Goal: Task Accomplishment & Management: Manage account settings

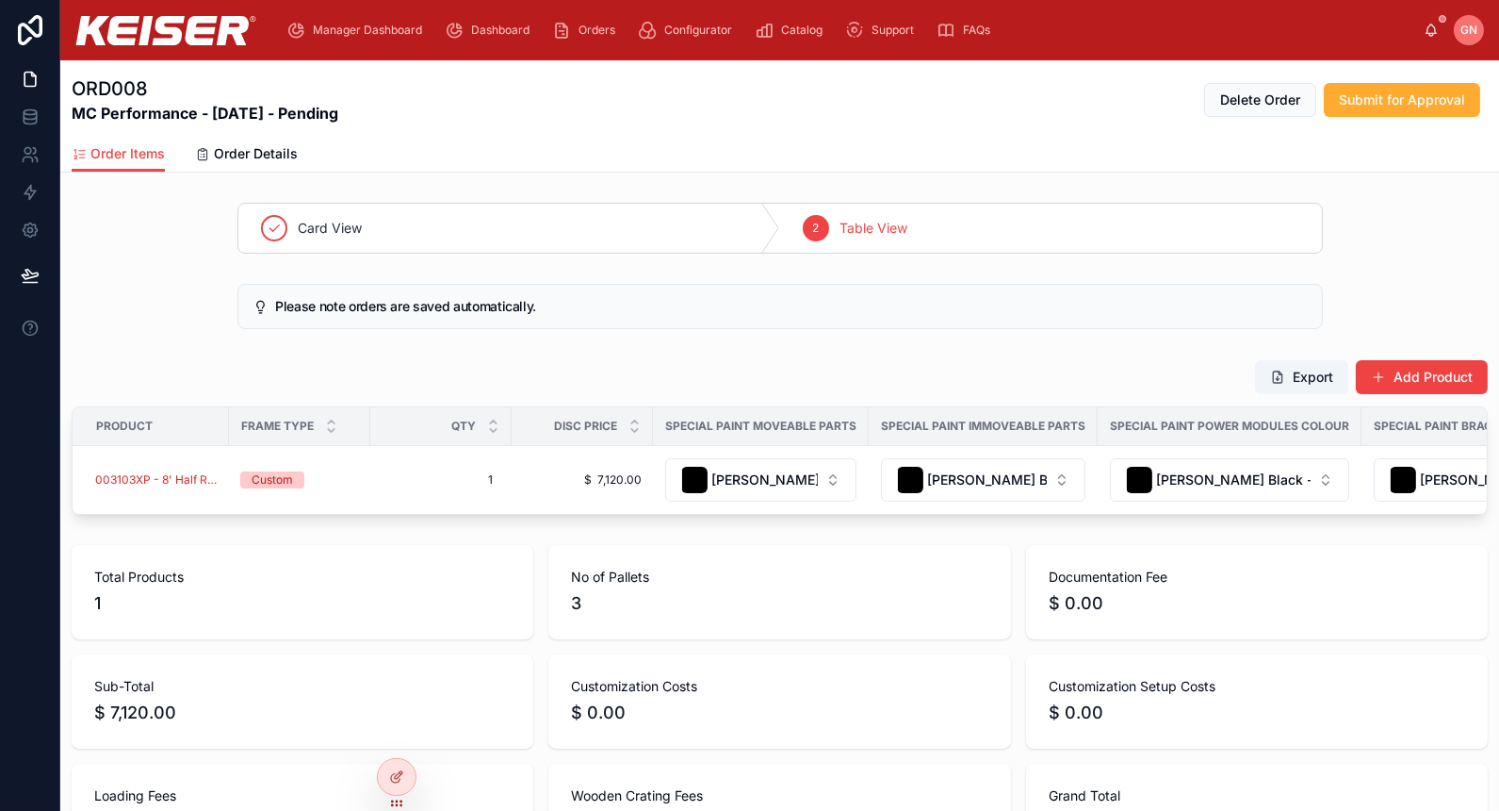
scroll to position [244, 0]
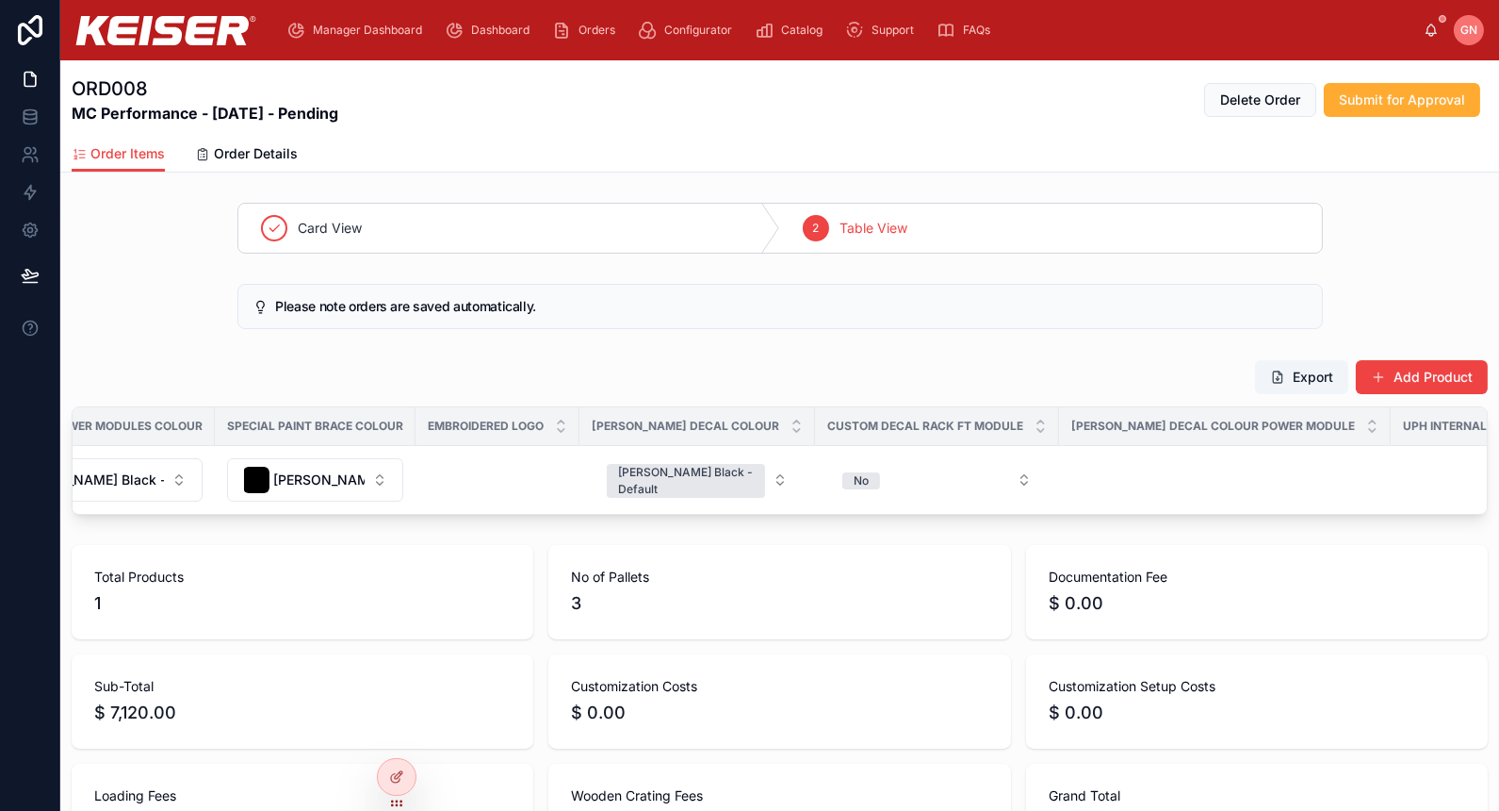
scroll to position [0, 1162]
click at [855, 462] on form "No" at bounding box center [921, 480] width 221 height 36
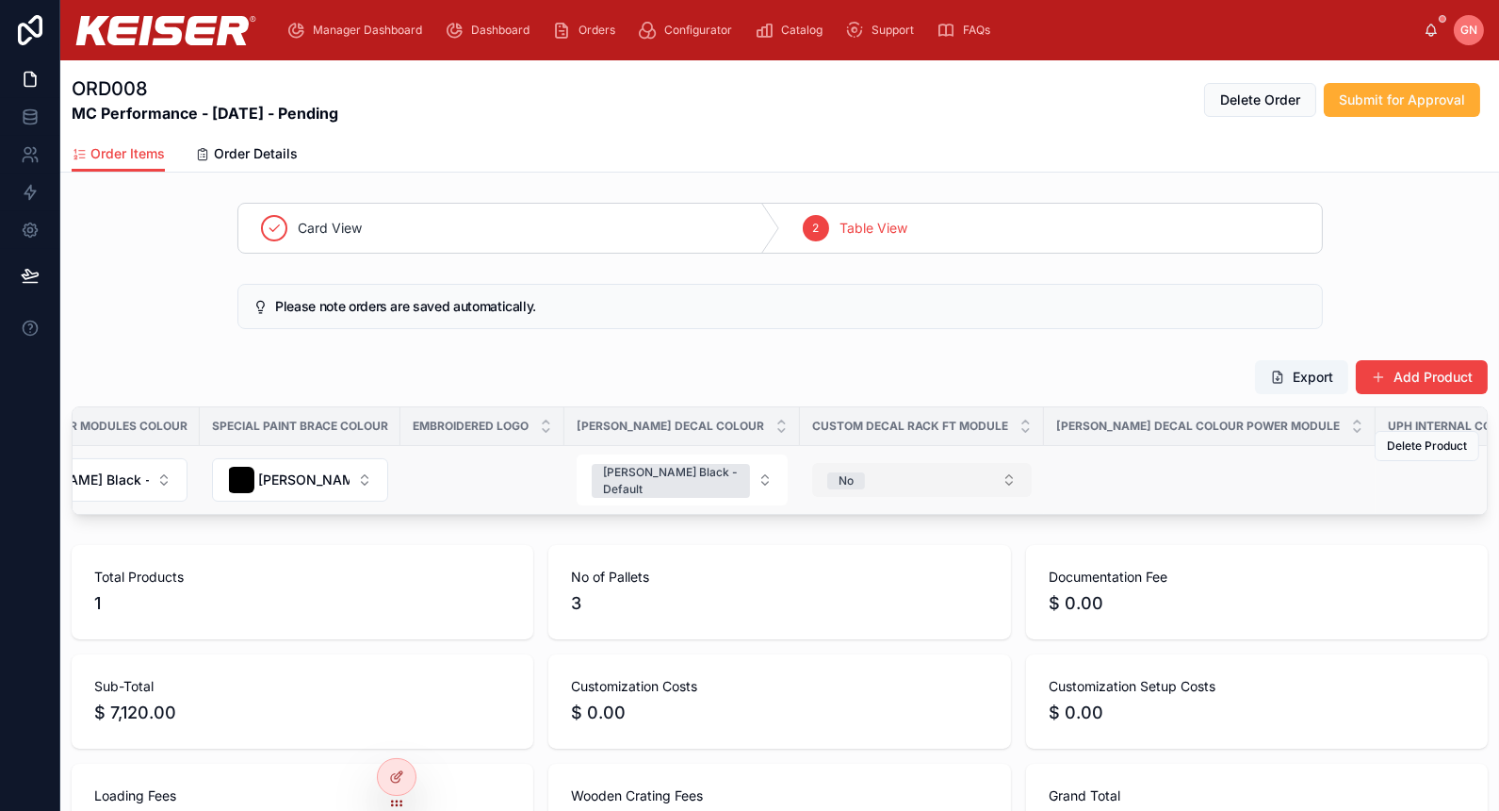
click at [848, 477] on button "No" at bounding box center [922, 480] width 220 height 34
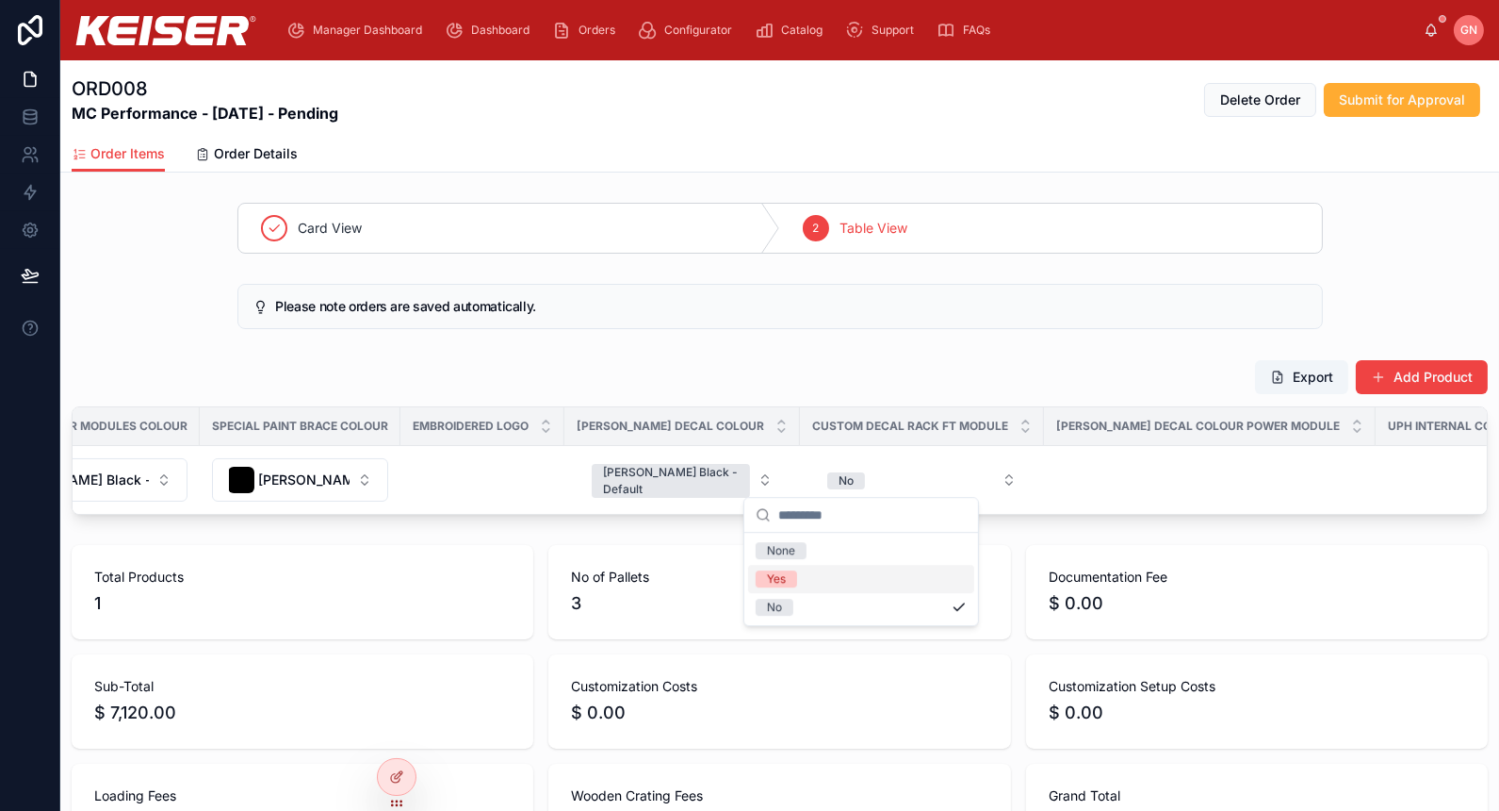
click at [841, 569] on div "Yes" at bounding box center [861, 579] width 226 height 28
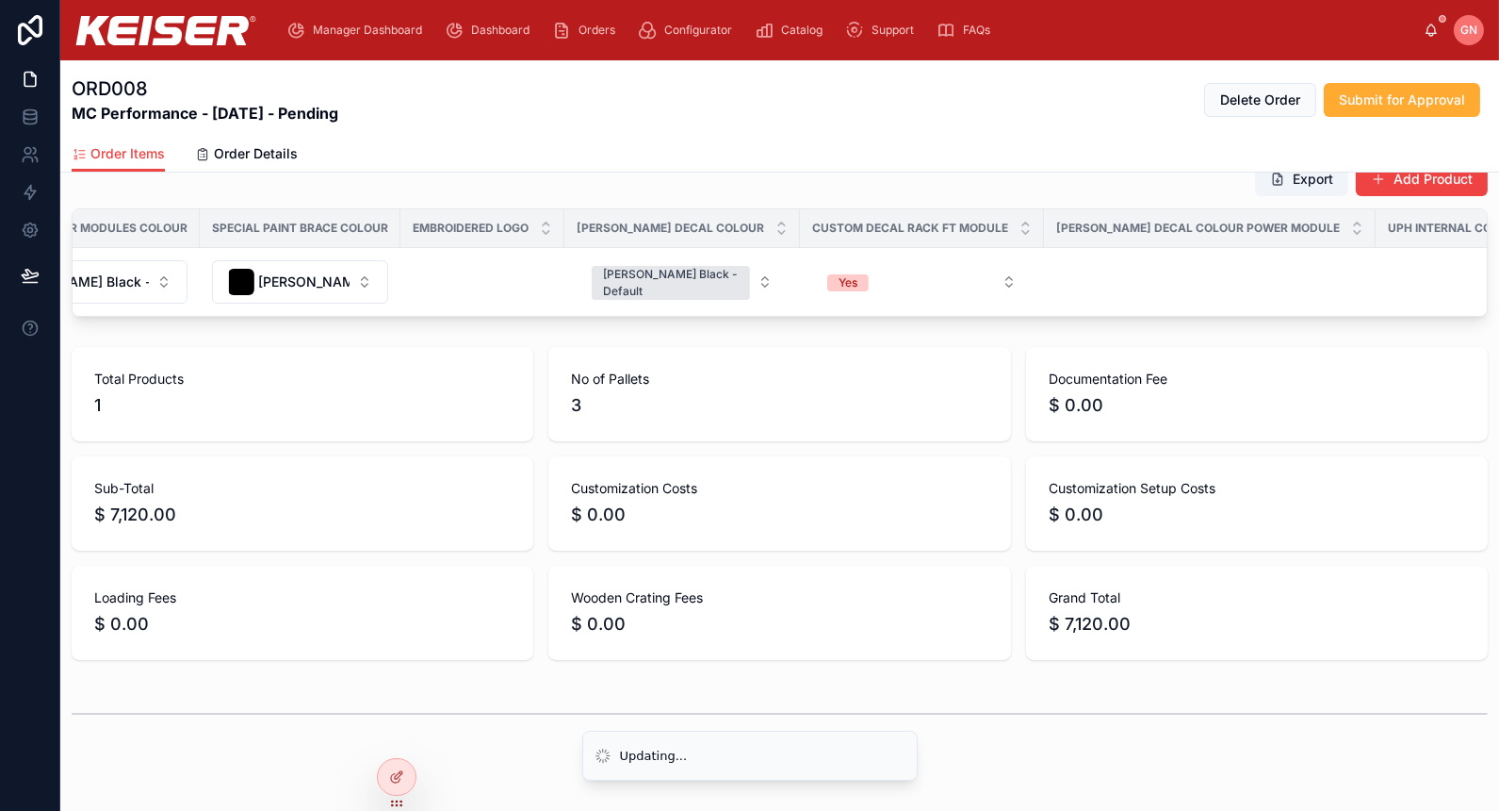
scroll to position [264, 0]
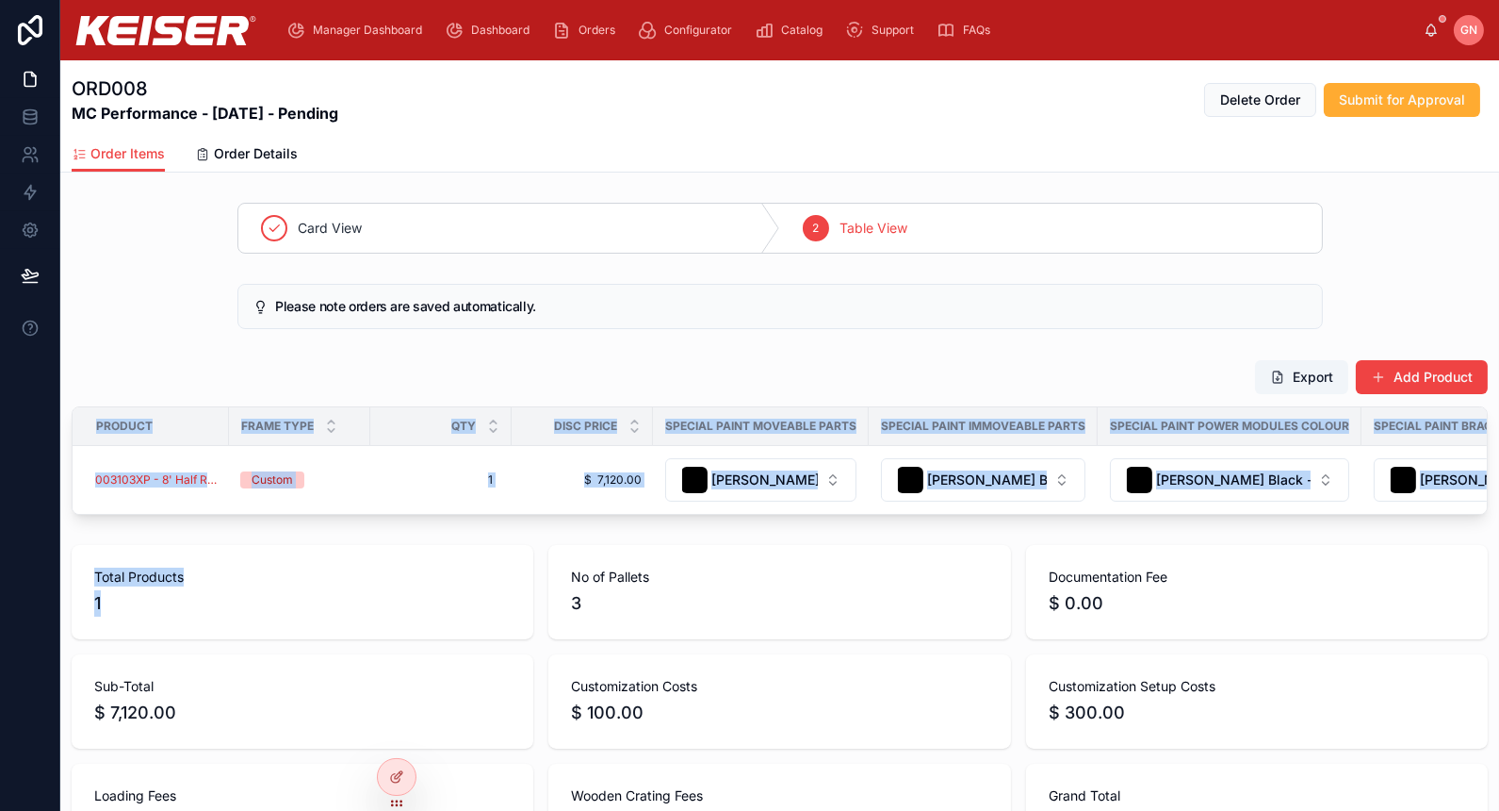
drag, startPoint x: 508, startPoint y: 532, endPoint x: 559, endPoint y: 542, distance: 51.8
click at [559, 542] on div "Card View 2 Table View Please note orders are saved automatically. Export Add P…" at bounding box center [779, 568] width 1439 height 747
drag, startPoint x: 559, startPoint y: 542, endPoint x: 516, endPoint y: 562, distance: 46.8
click at [516, 562] on div "Total Products 1" at bounding box center [303, 592] width 462 height 94
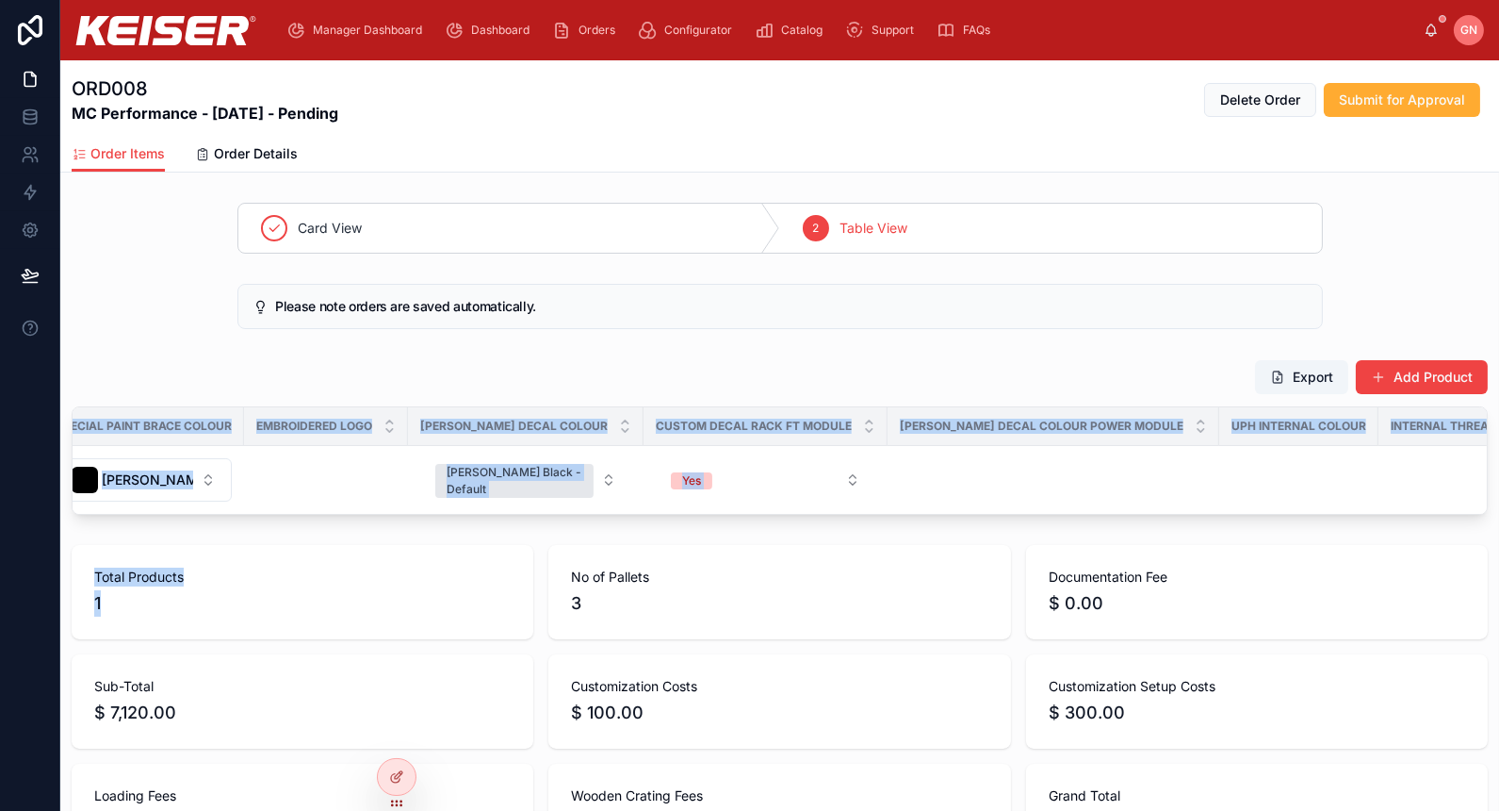
scroll to position [0, 1188]
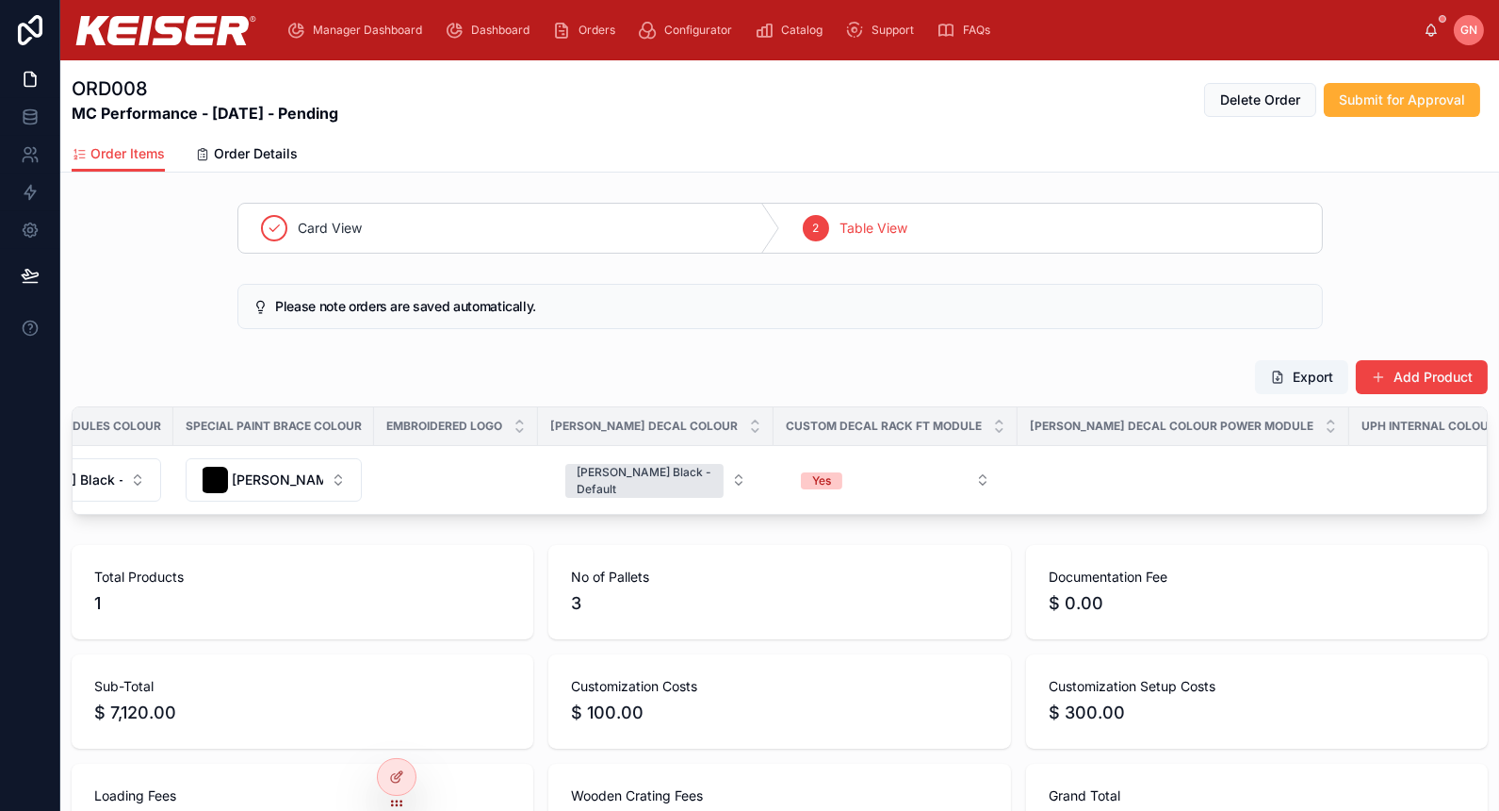
click at [871, 583] on span "No of Pallets" at bounding box center [779, 576] width 417 height 19
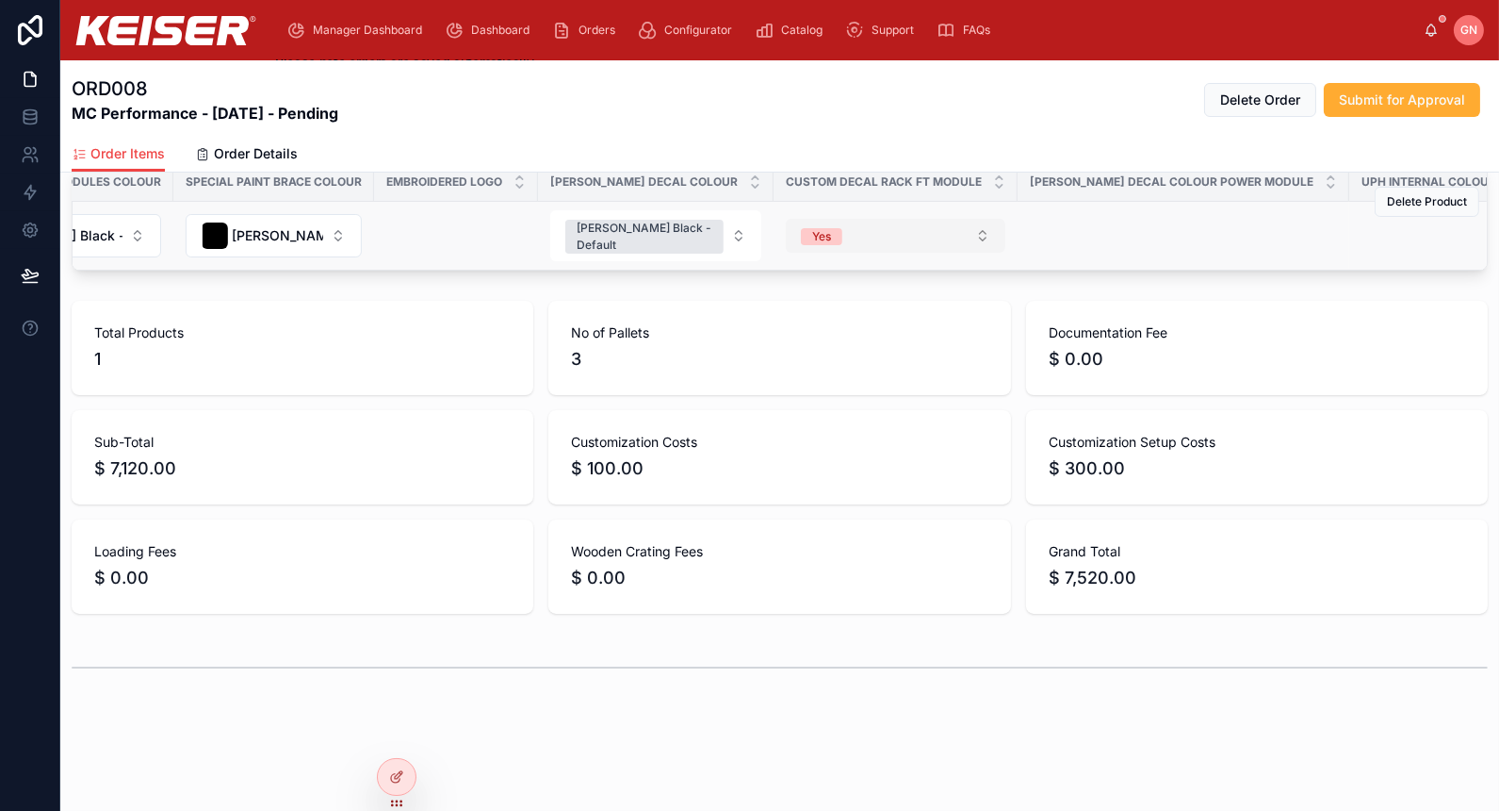
click at [794, 226] on button "Yes" at bounding box center [896, 236] width 220 height 34
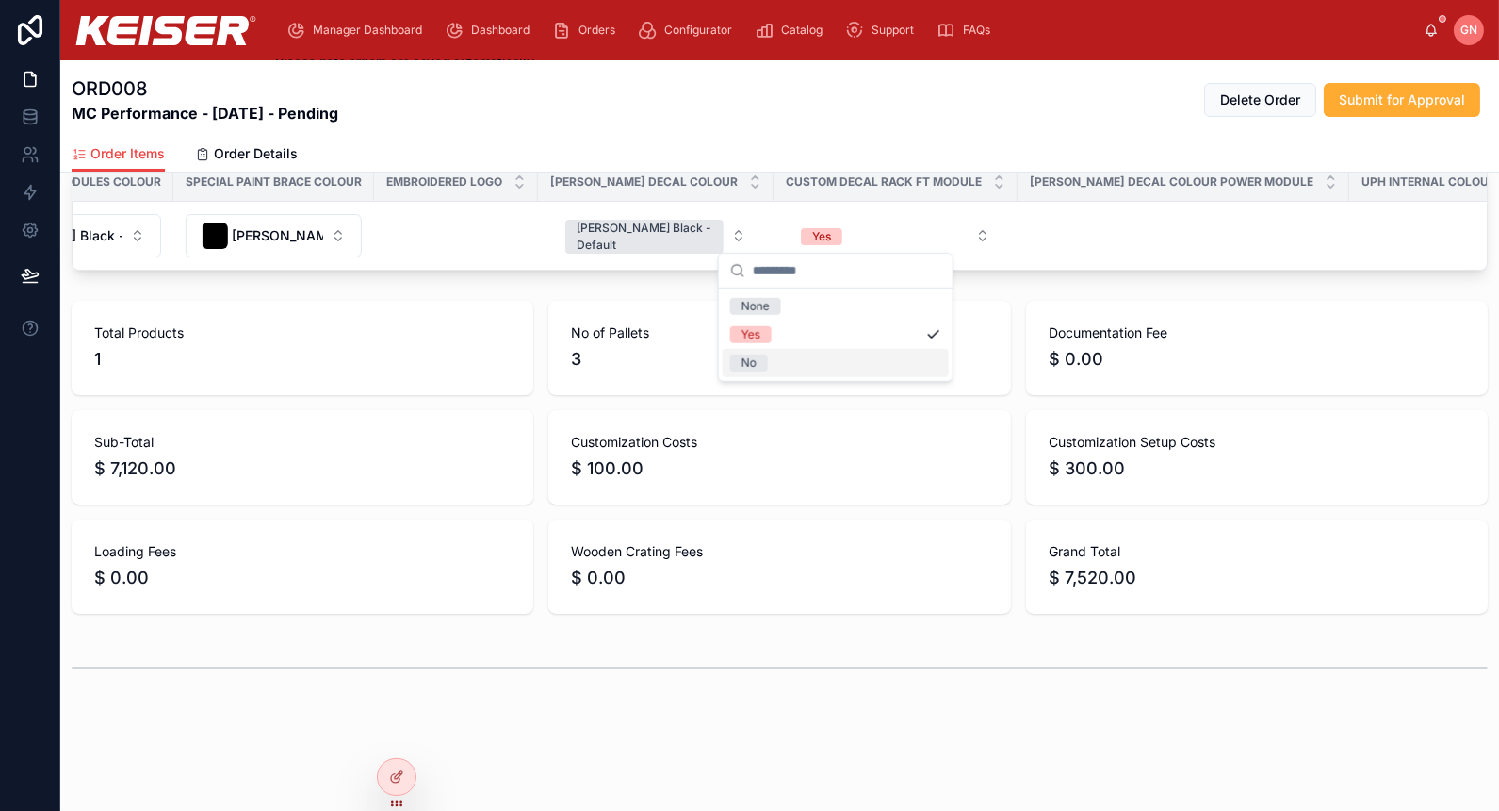
click at [826, 360] on div "No" at bounding box center [836, 363] width 226 height 28
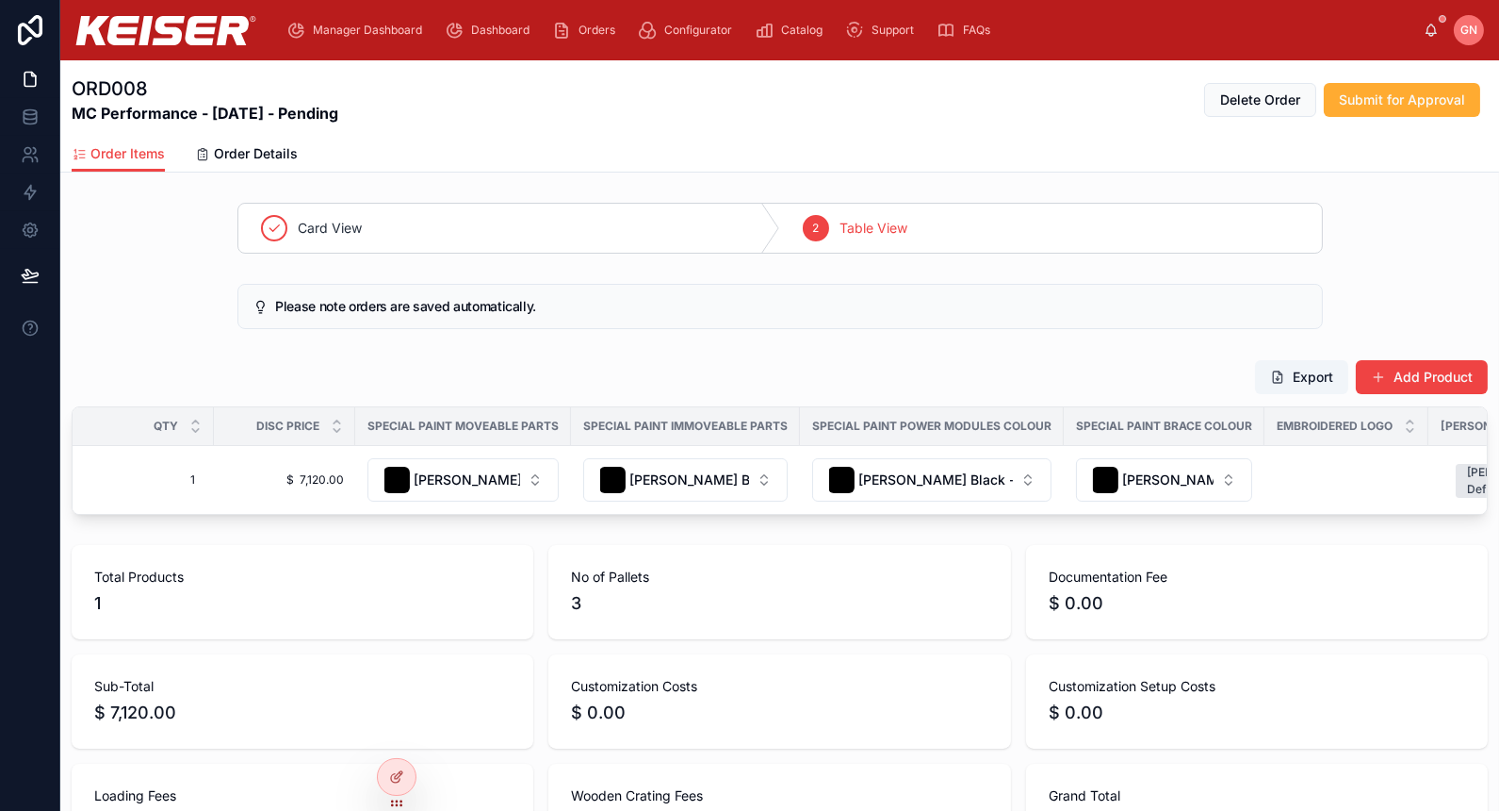
scroll to position [0, 270]
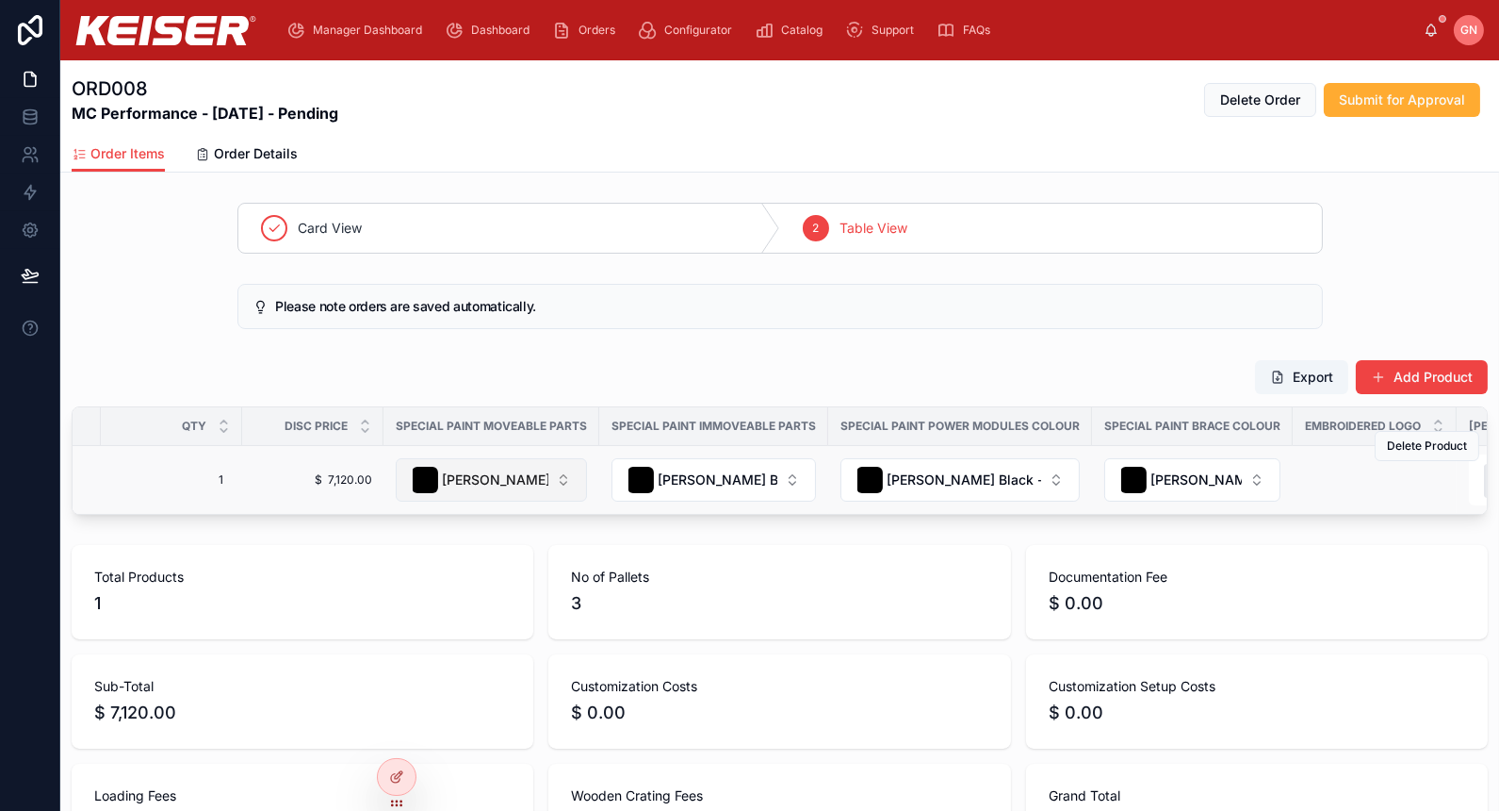
click at [540, 481] on span "[PERSON_NAME] Black - Default" at bounding box center [495, 479] width 106 height 19
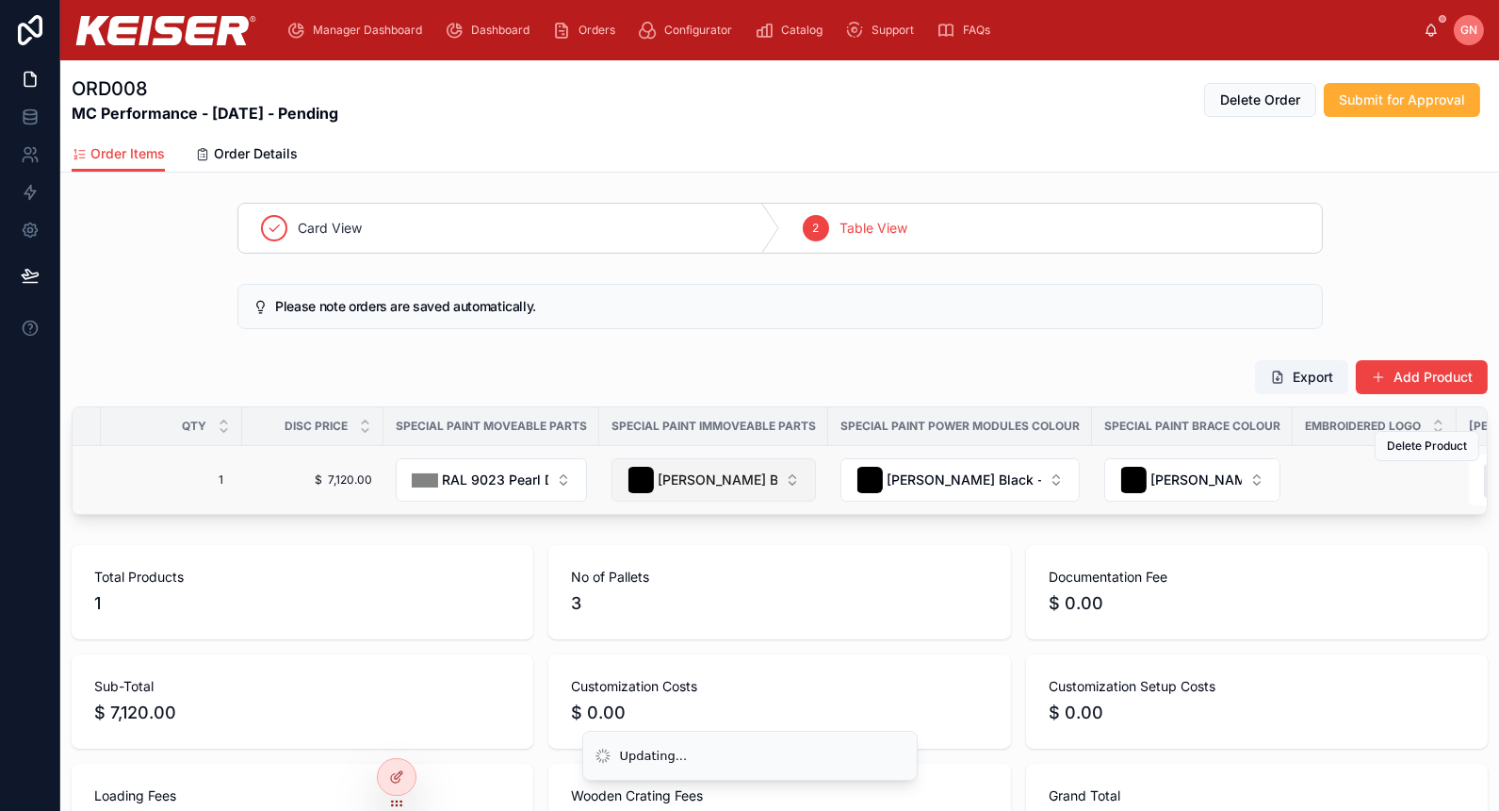
click at [755, 483] on span "[PERSON_NAME] Black - Default" at bounding box center [718, 479] width 120 height 19
click at [748, 477] on span "[PERSON_NAME] Black - Default" at bounding box center [718, 479] width 120 height 19
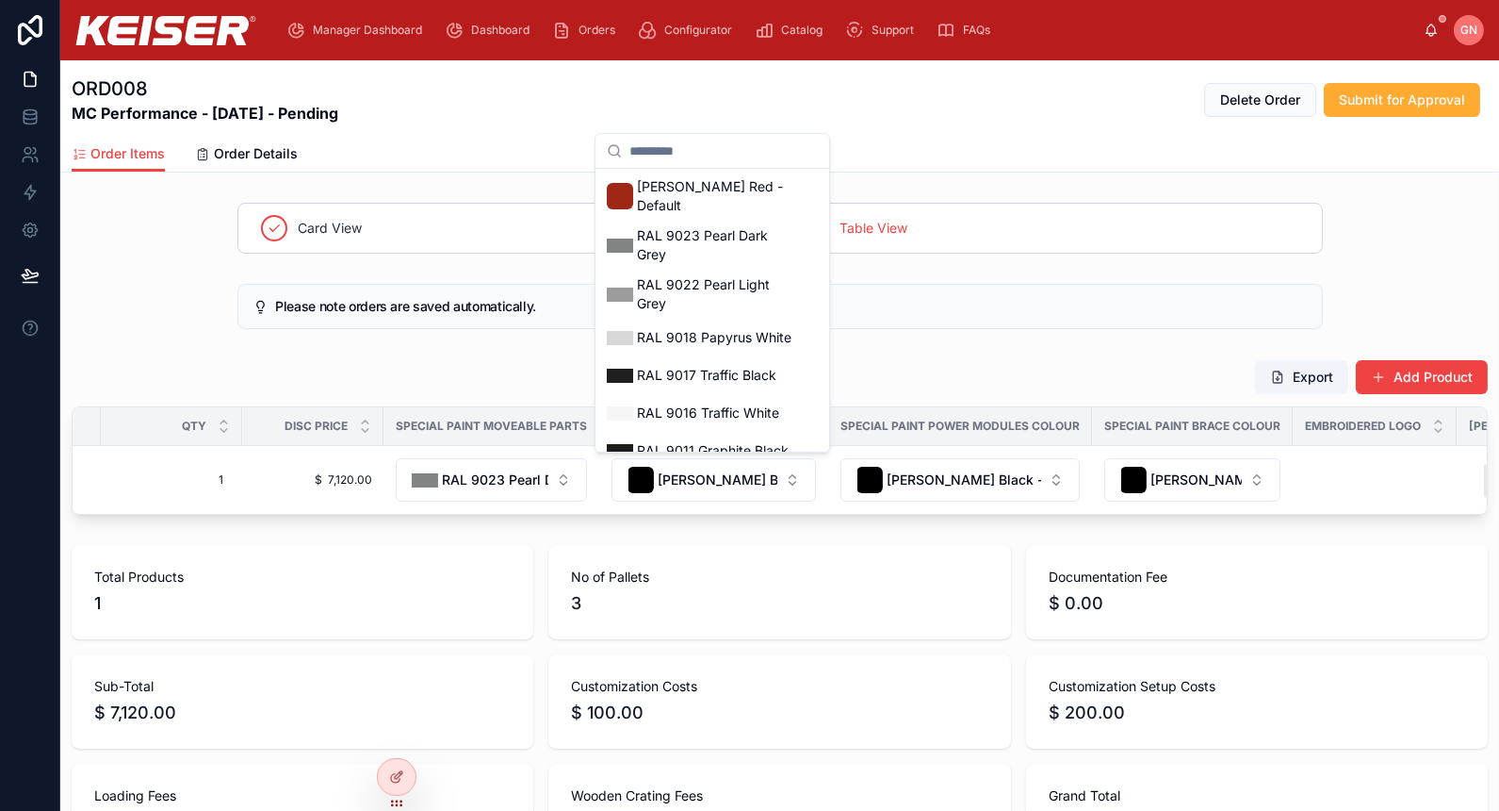
scroll to position [244, 0]
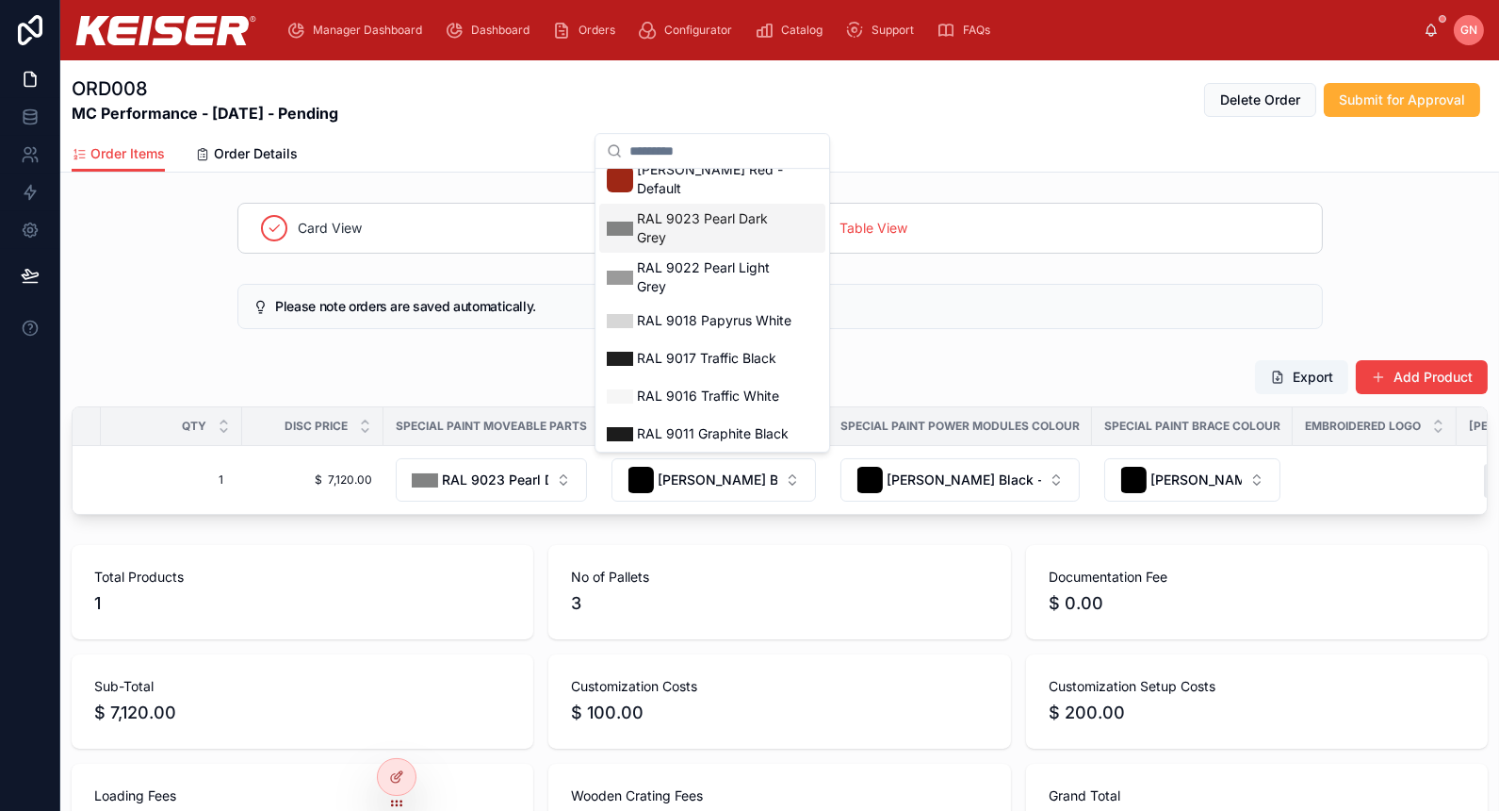
click at [770, 209] on span "RAL 9023 Pearl Dark Grey" at bounding box center [716, 228] width 158 height 38
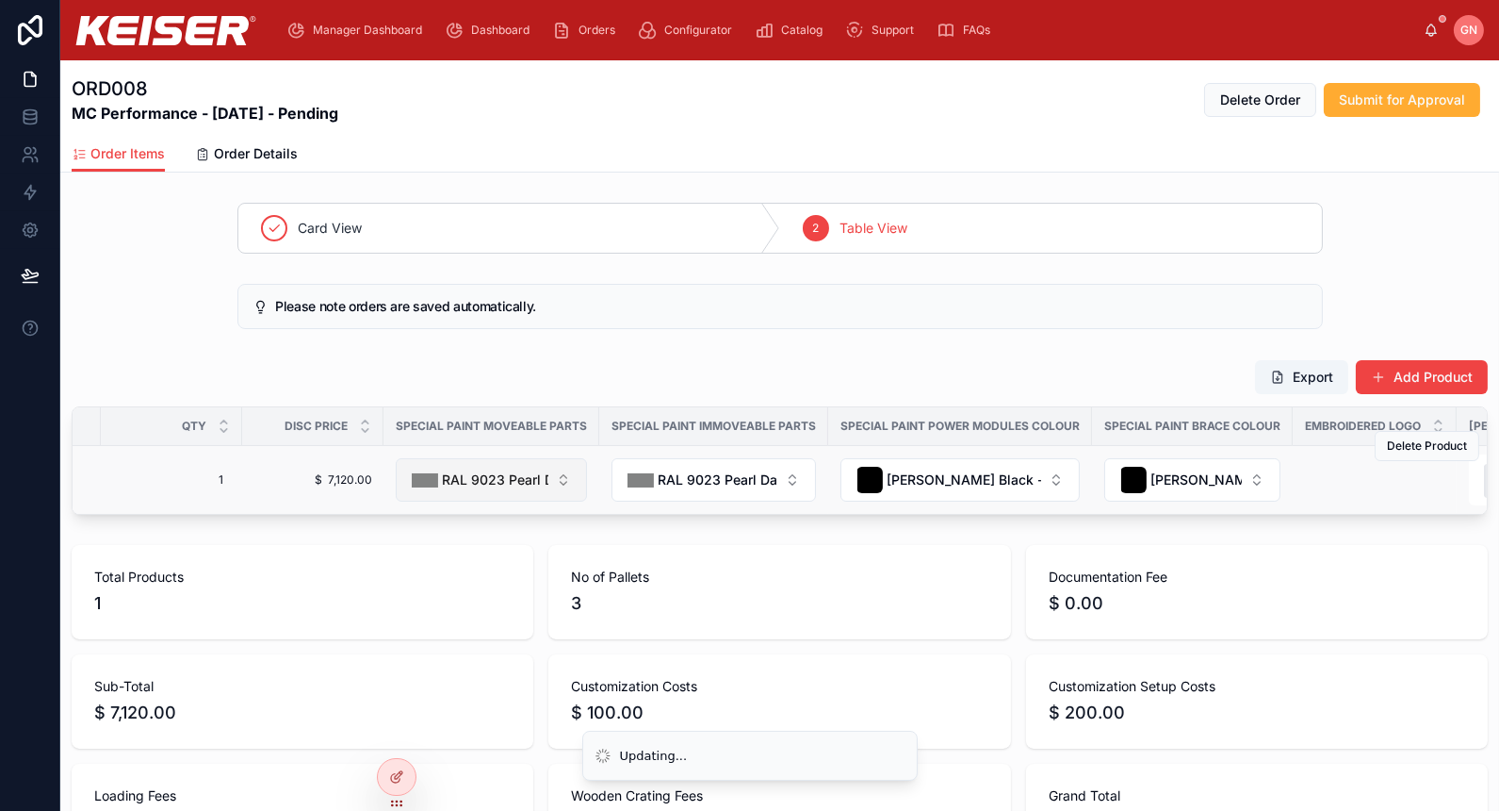
click at [528, 470] on span "RAL 9023 Pearl Dark Grey" at bounding box center [495, 479] width 106 height 19
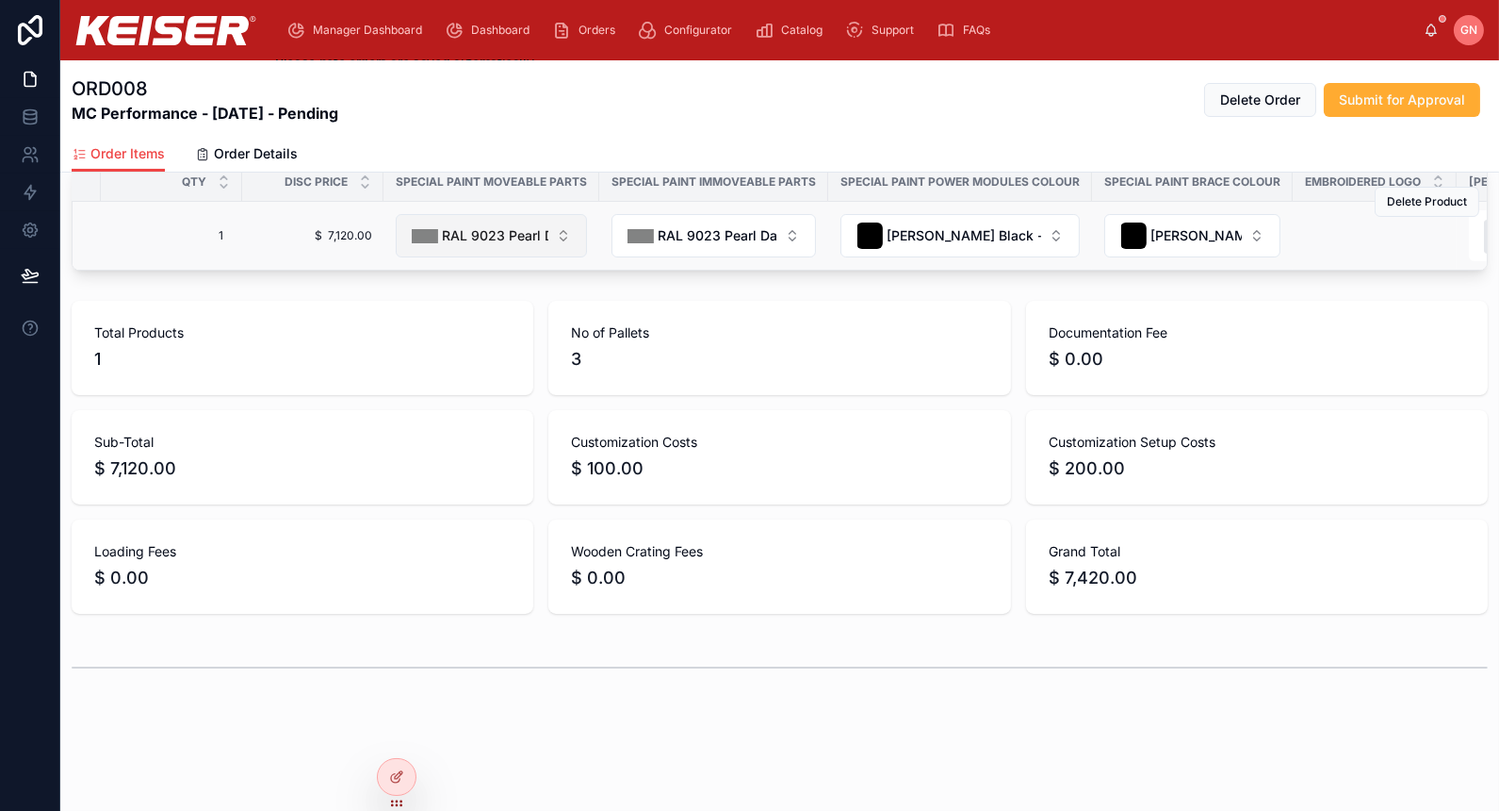
click at [545, 230] on span "RAL 9023 Pearl Dark Grey" at bounding box center [495, 235] width 106 height 19
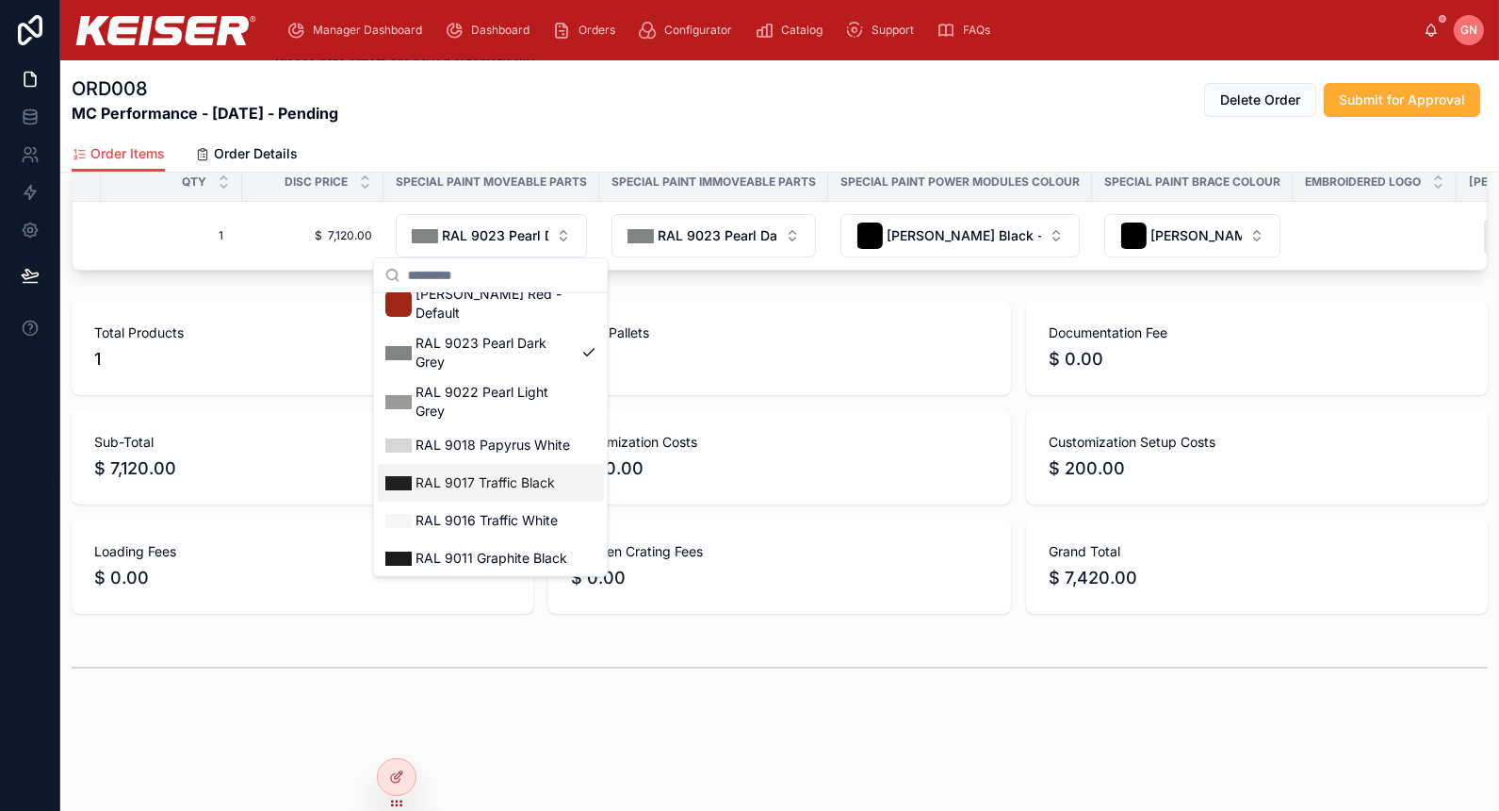
click at [525, 473] on span "RAL 9017 Traffic Black" at bounding box center [485, 482] width 139 height 19
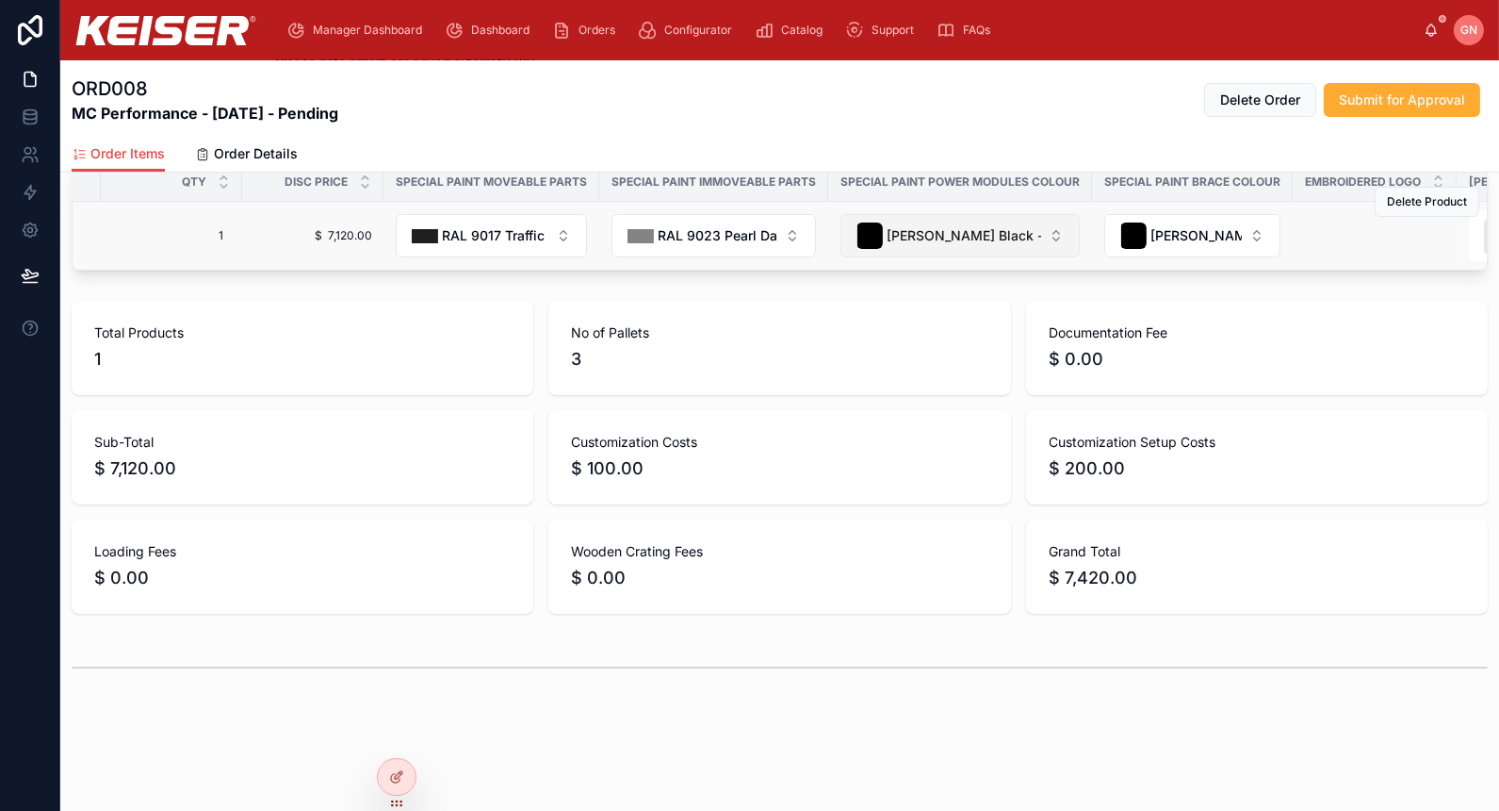
click at [945, 241] on div "[PERSON_NAME] Black - Default" at bounding box center [949, 235] width 185 height 26
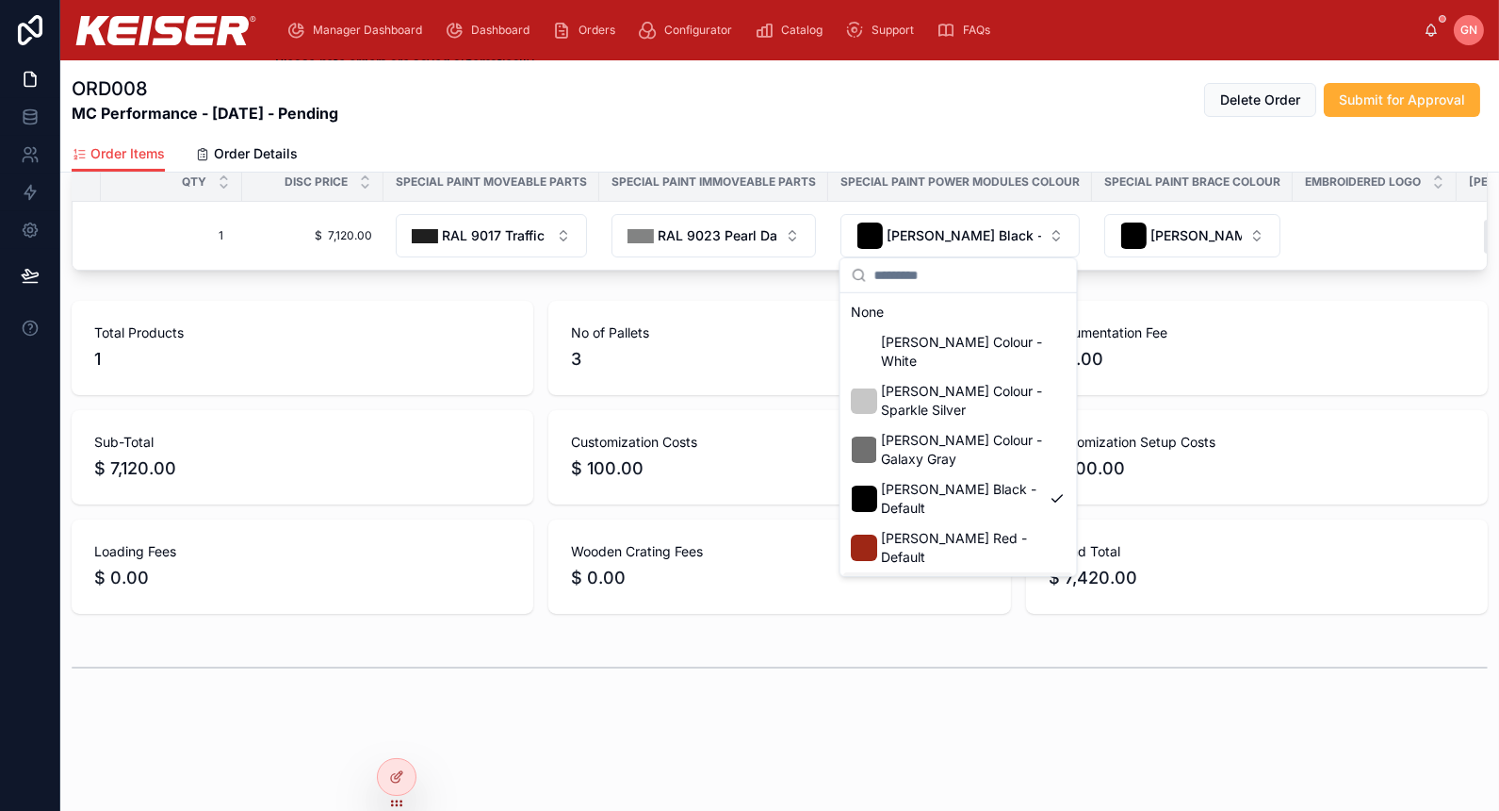
click at [953, 554] on span "Wooden Crating Fees" at bounding box center [779, 551] width 417 height 19
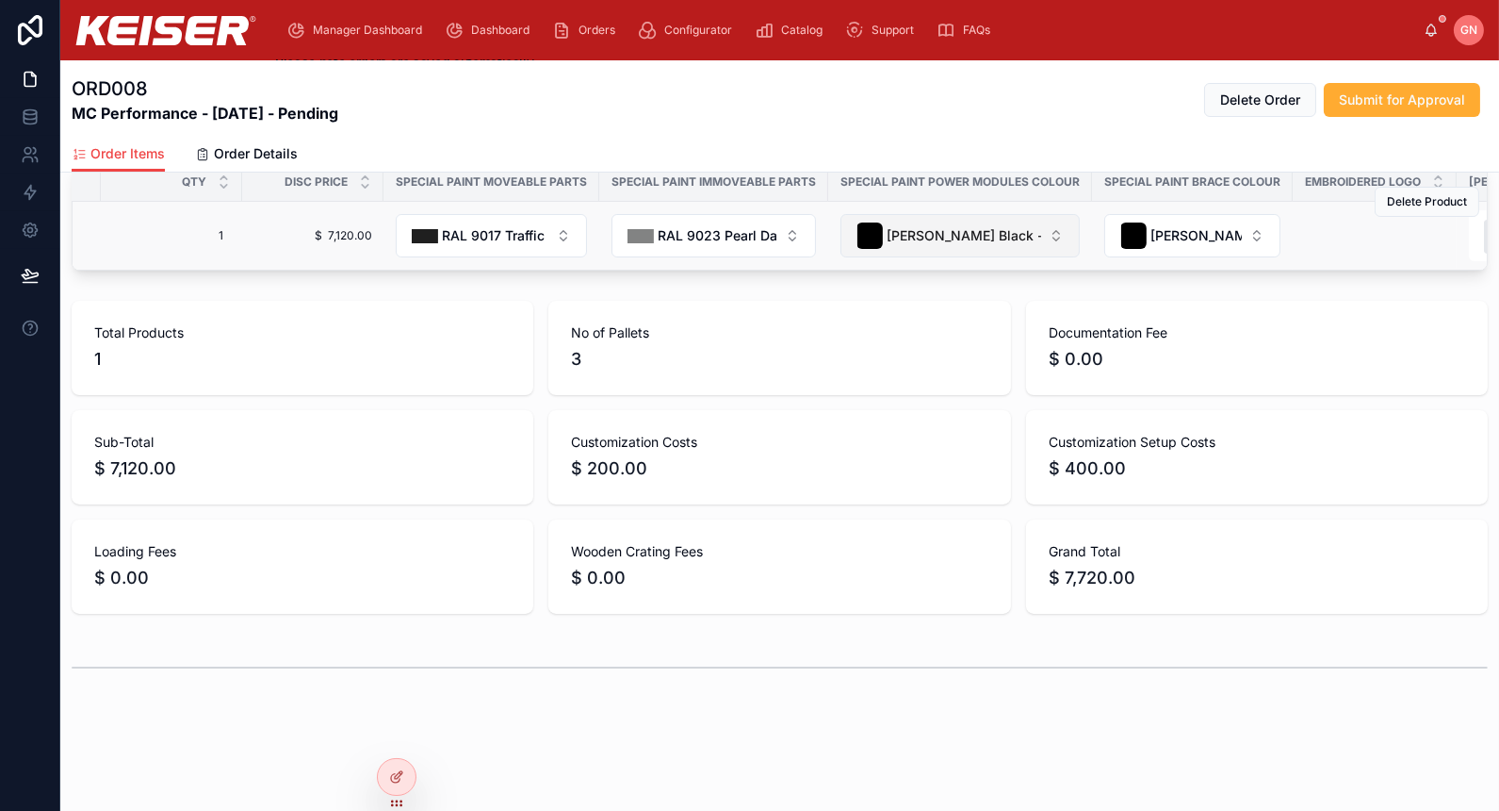
click at [994, 231] on span "[PERSON_NAME] Black - Default" at bounding box center [964, 235] width 155 height 19
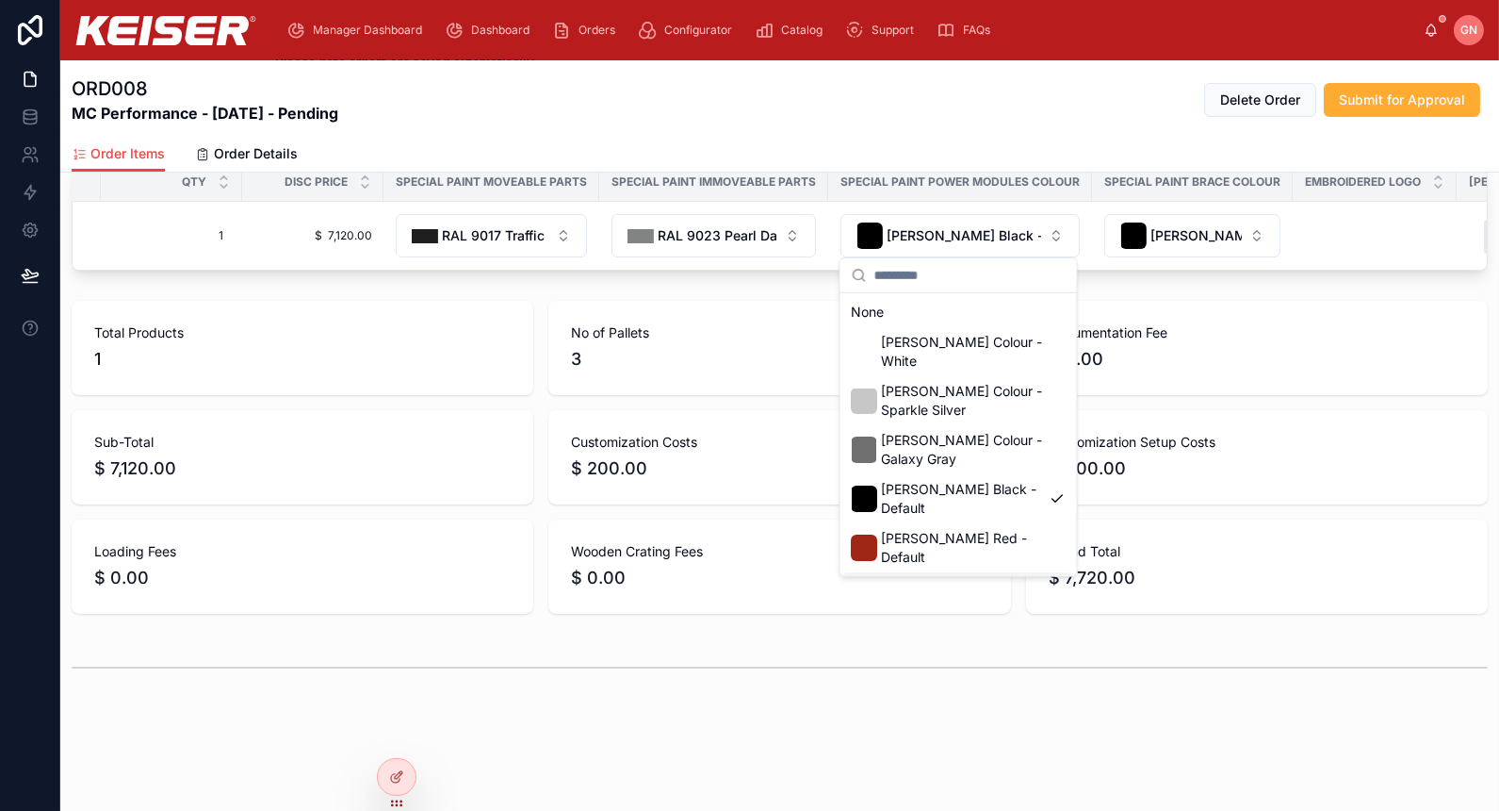
click at [967, 578] on span "RAL 9023 Pearl Dark Grey" at bounding box center [962, 597] width 161 height 38
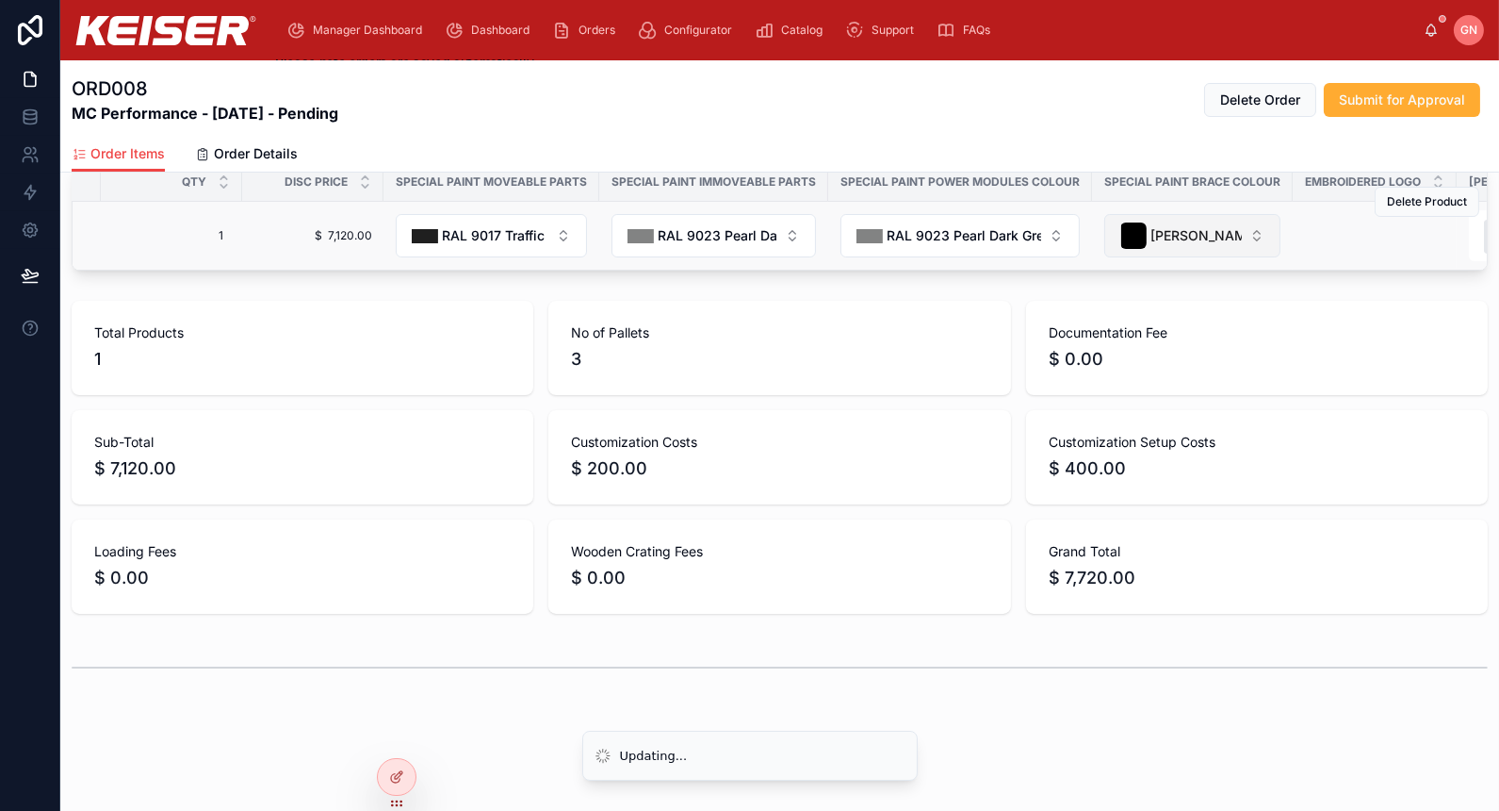
click at [1200, 226] on span "[PERSON_NAME] Black - Default" at bounding box center [1196, 235] width 91 height 19
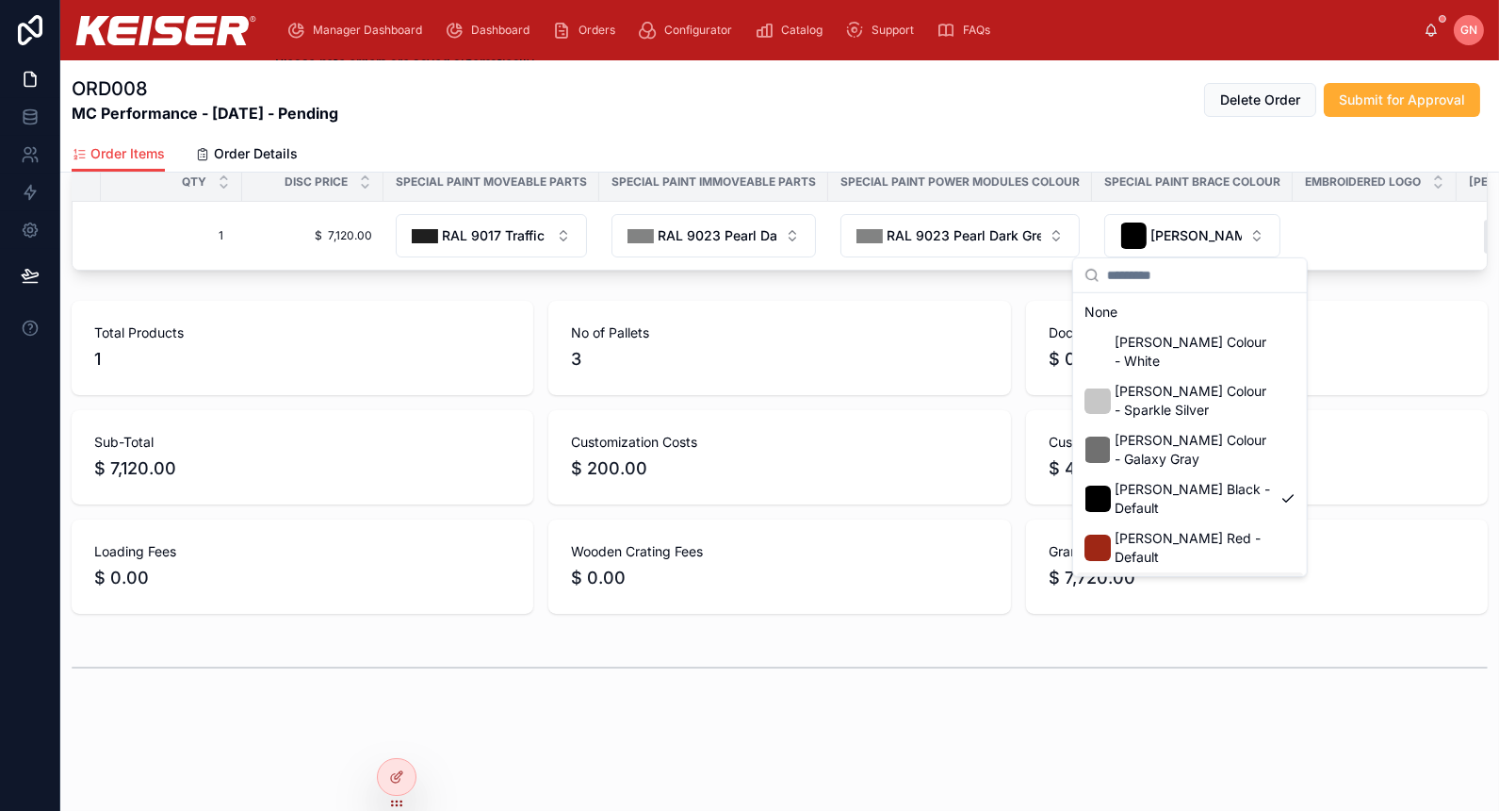
click at [1188, 578] on span "RAL 9023 Pearl Dark Grey" at bounding box center [1194, 597] width 158 height 38
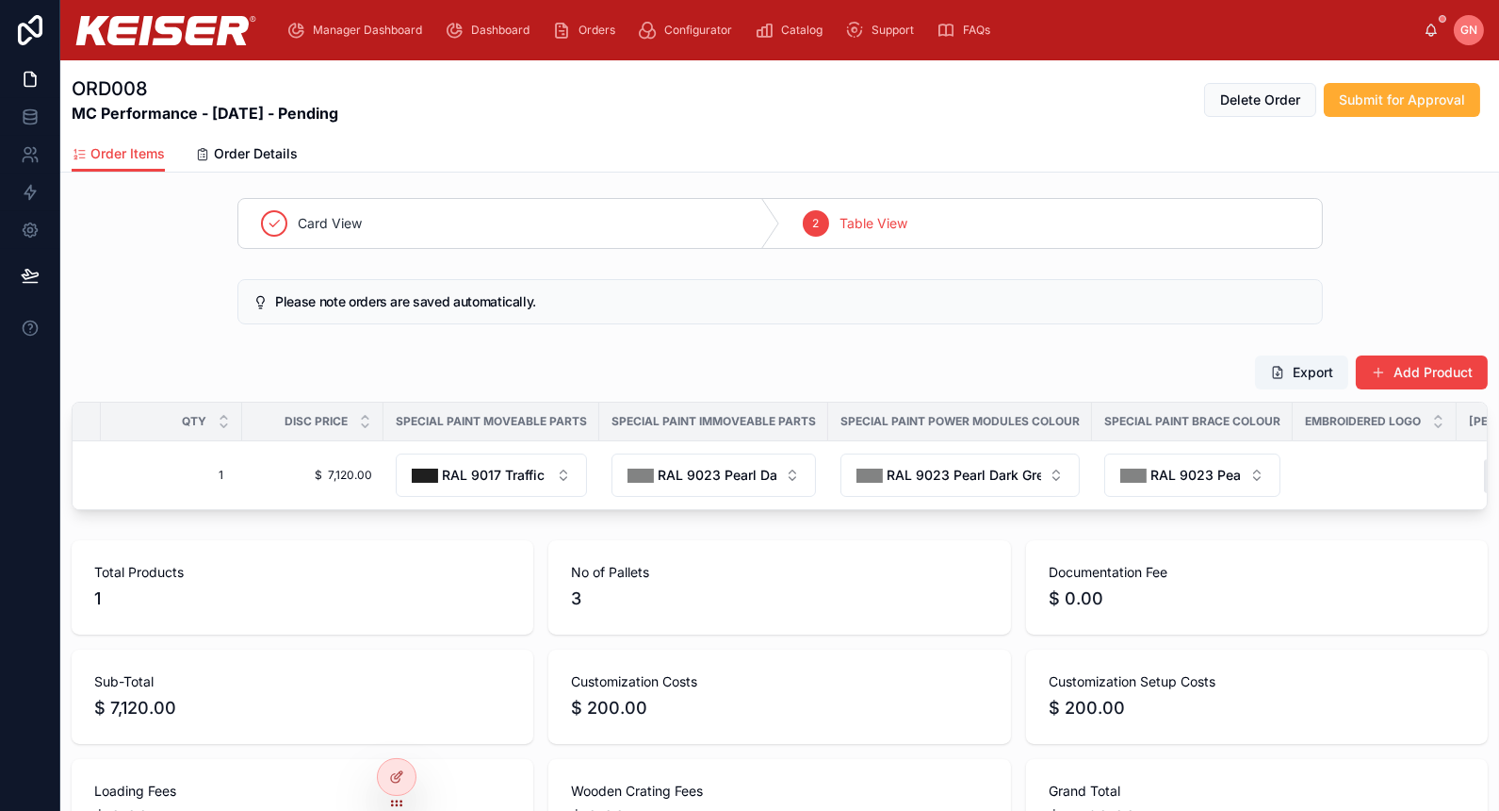
scroll to position [0, 0]
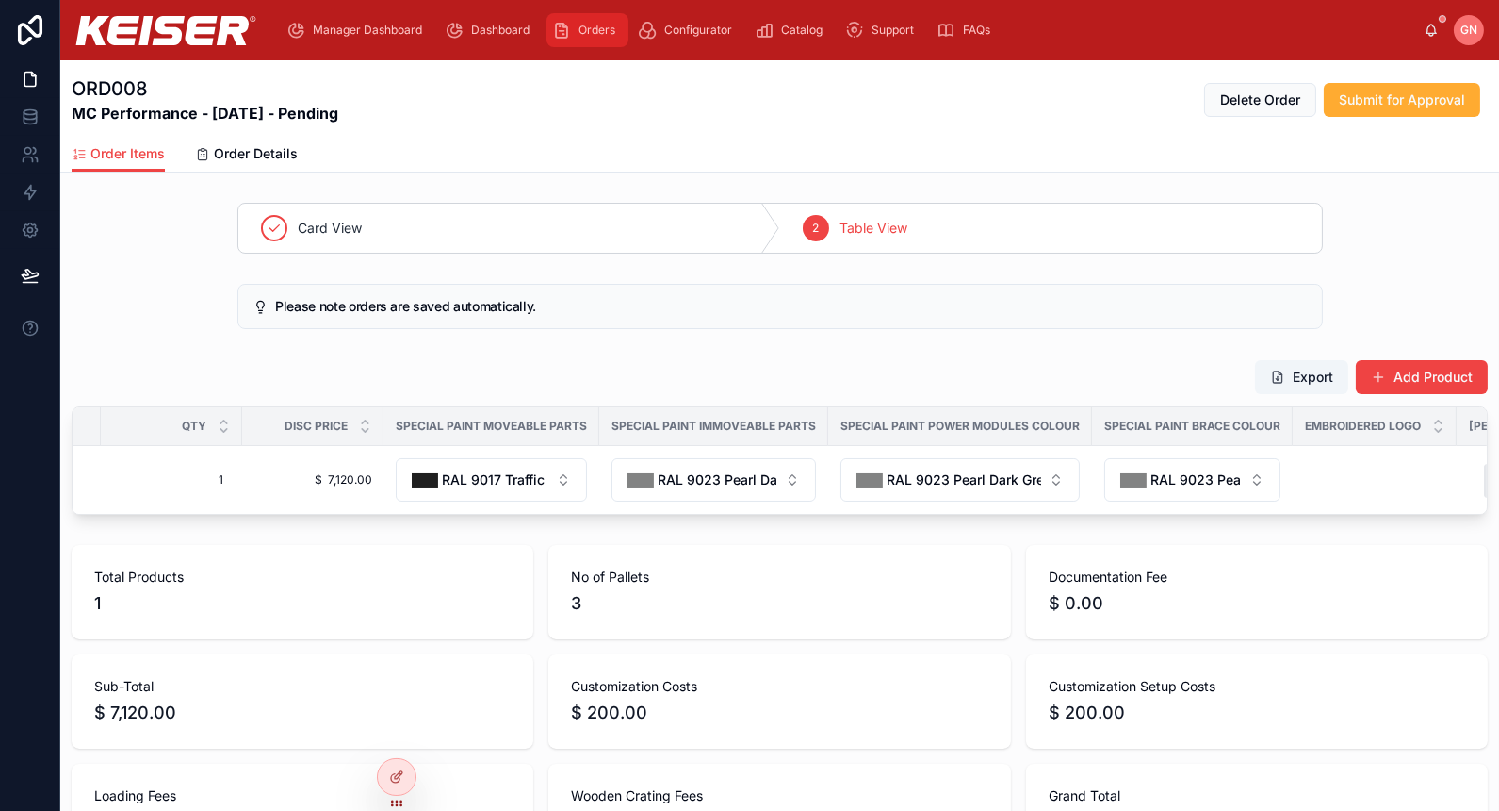
click at [549, 36] on link "Orders" at bounding box center [588, 30] width 82 height 34
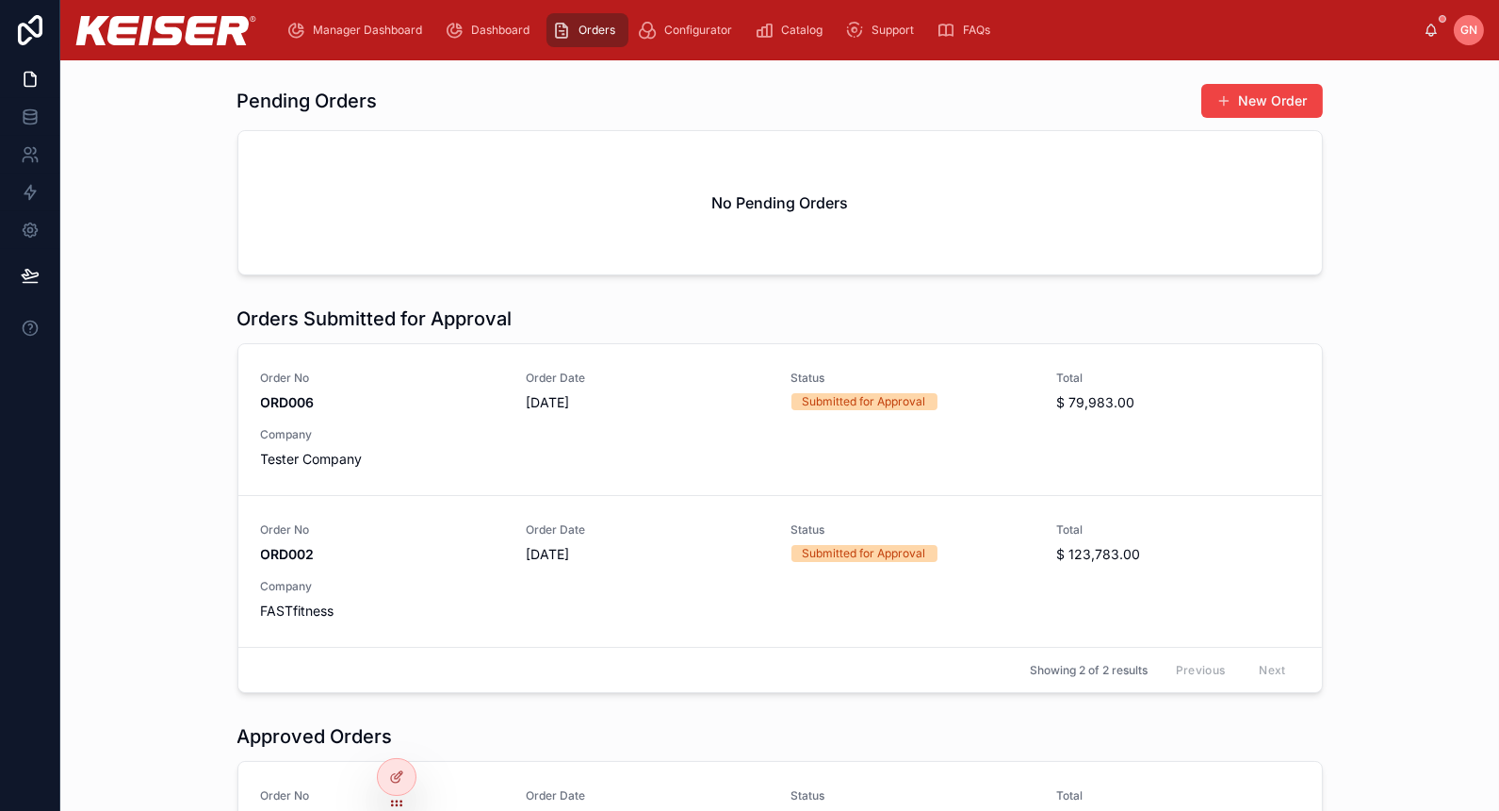
click at [662, 439] on div "Order No ORD006 Order Date 10/04/2025 Status Submitted for Approval Total $ 79,…" at bounding box center [780, 419] width 1039 height 98
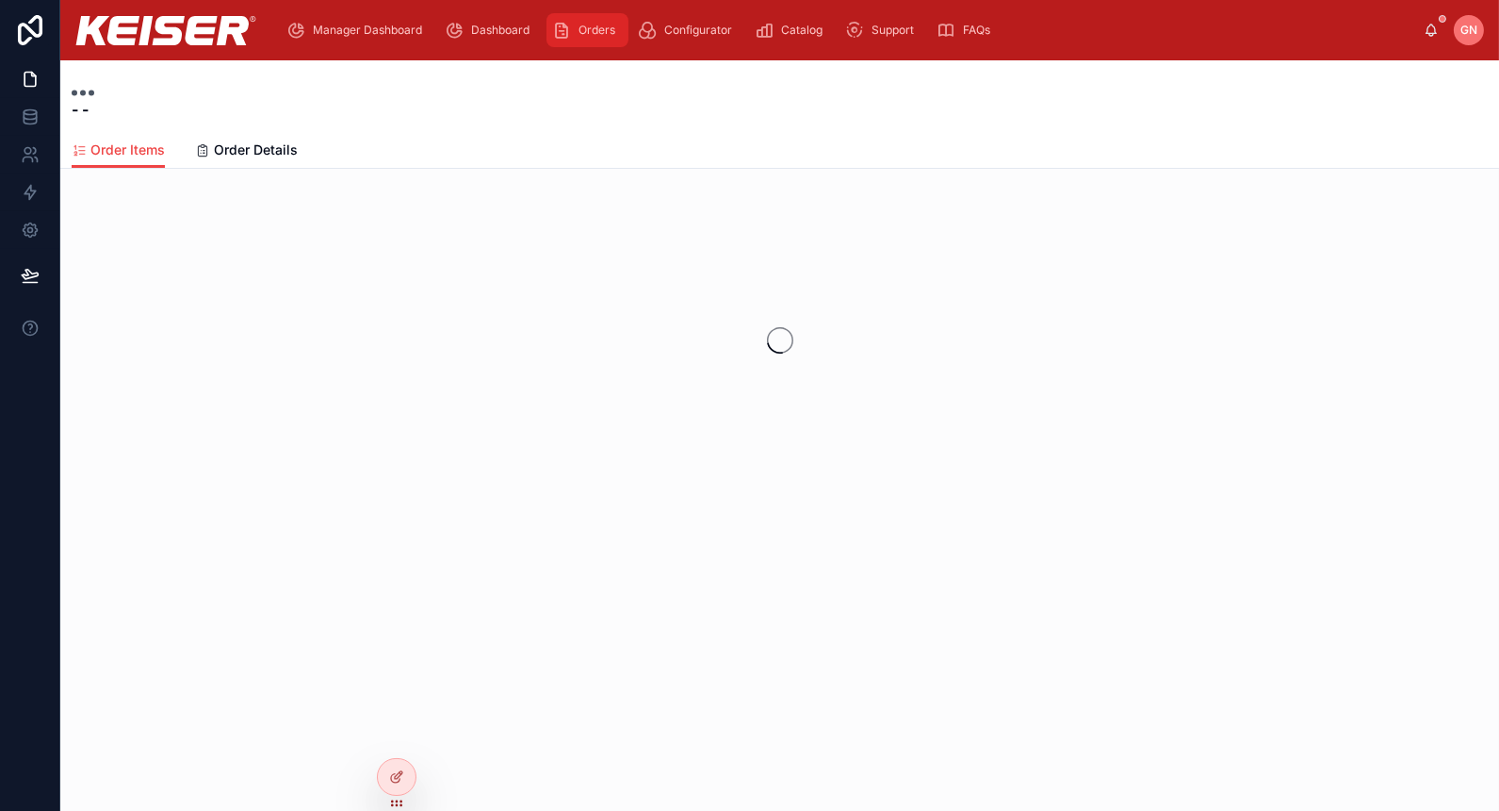
click at [589, 26] on span "Orders" at bounding box center [597, 30] width 37 height 15
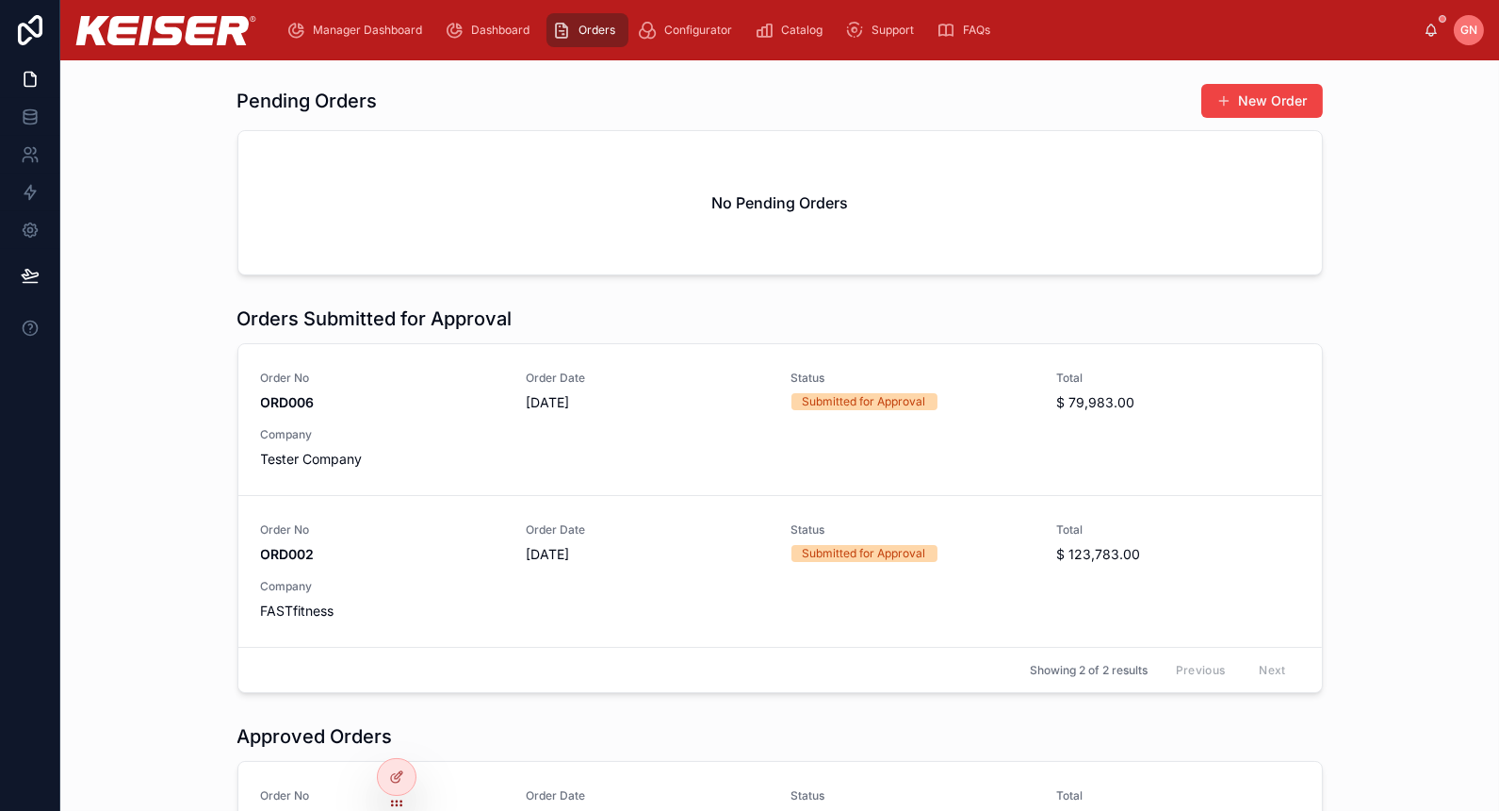
click at [389, 734] on icon at bounding box center [396, 736] width 15 height 15
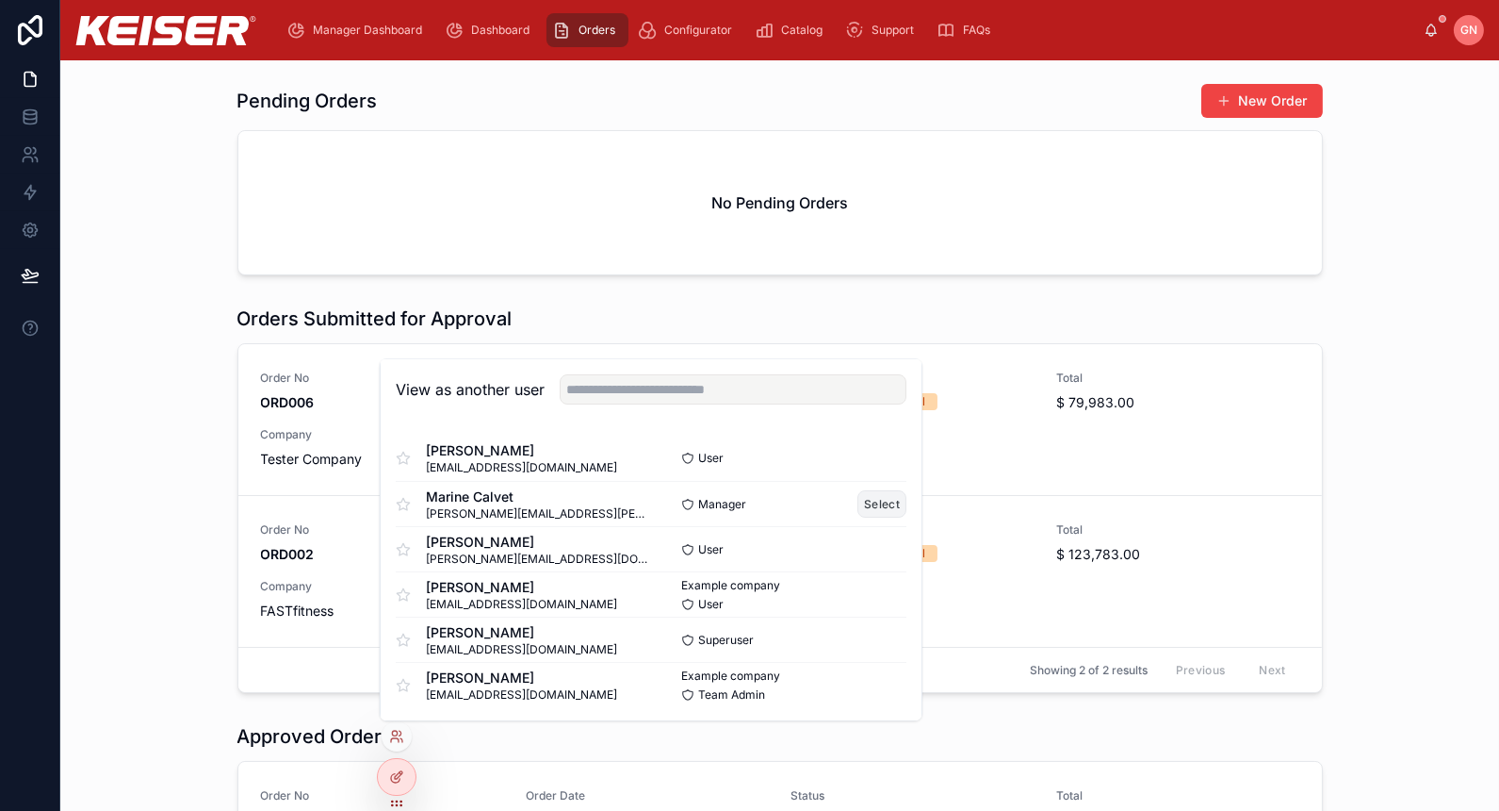
click at [865, 509] on button "Select" at bounding box center [882, 503] width 49 height 27
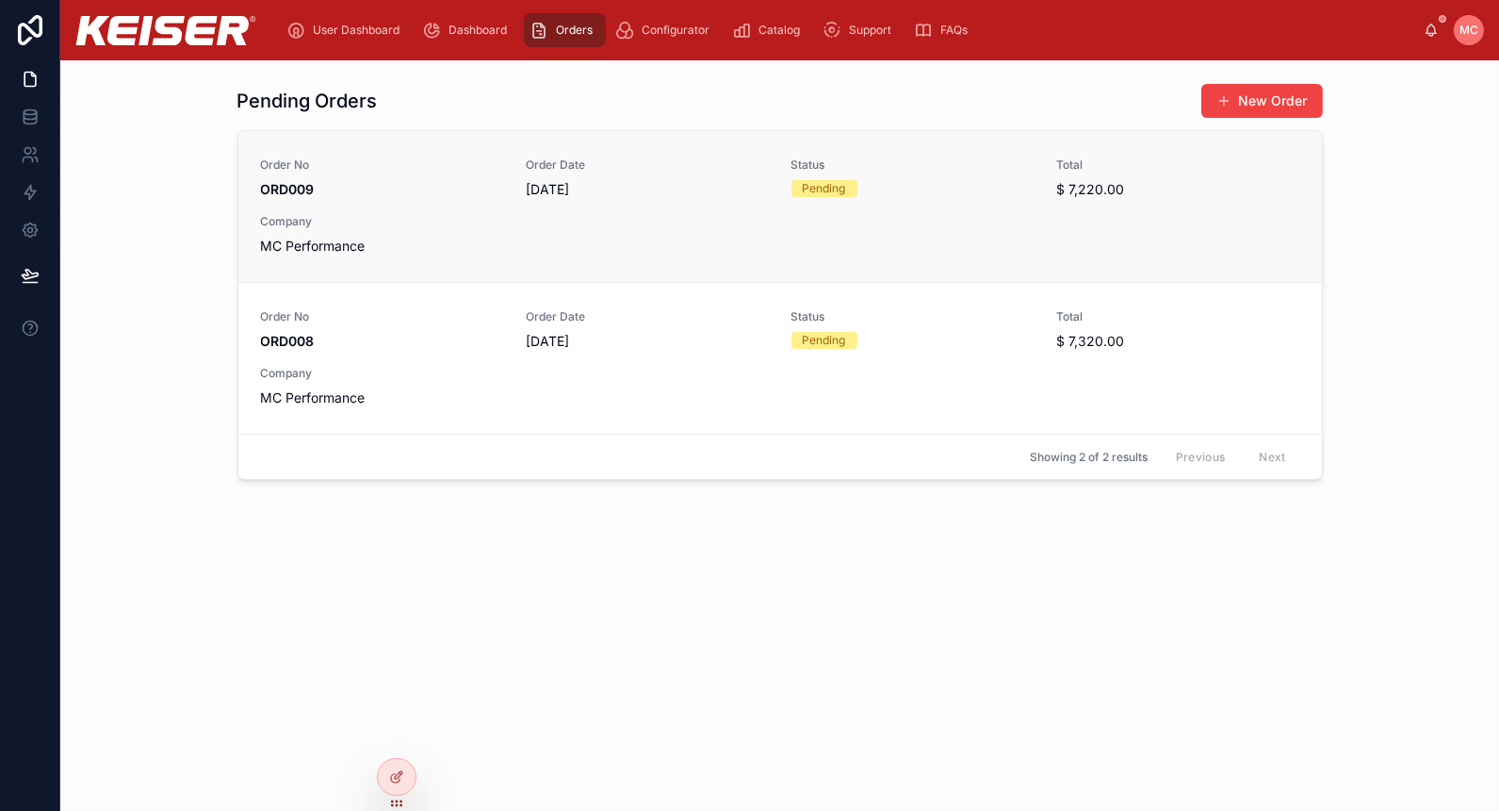
click at [832, 194] on div "Pending" at bounding box center [824, 188] width 43 height 17
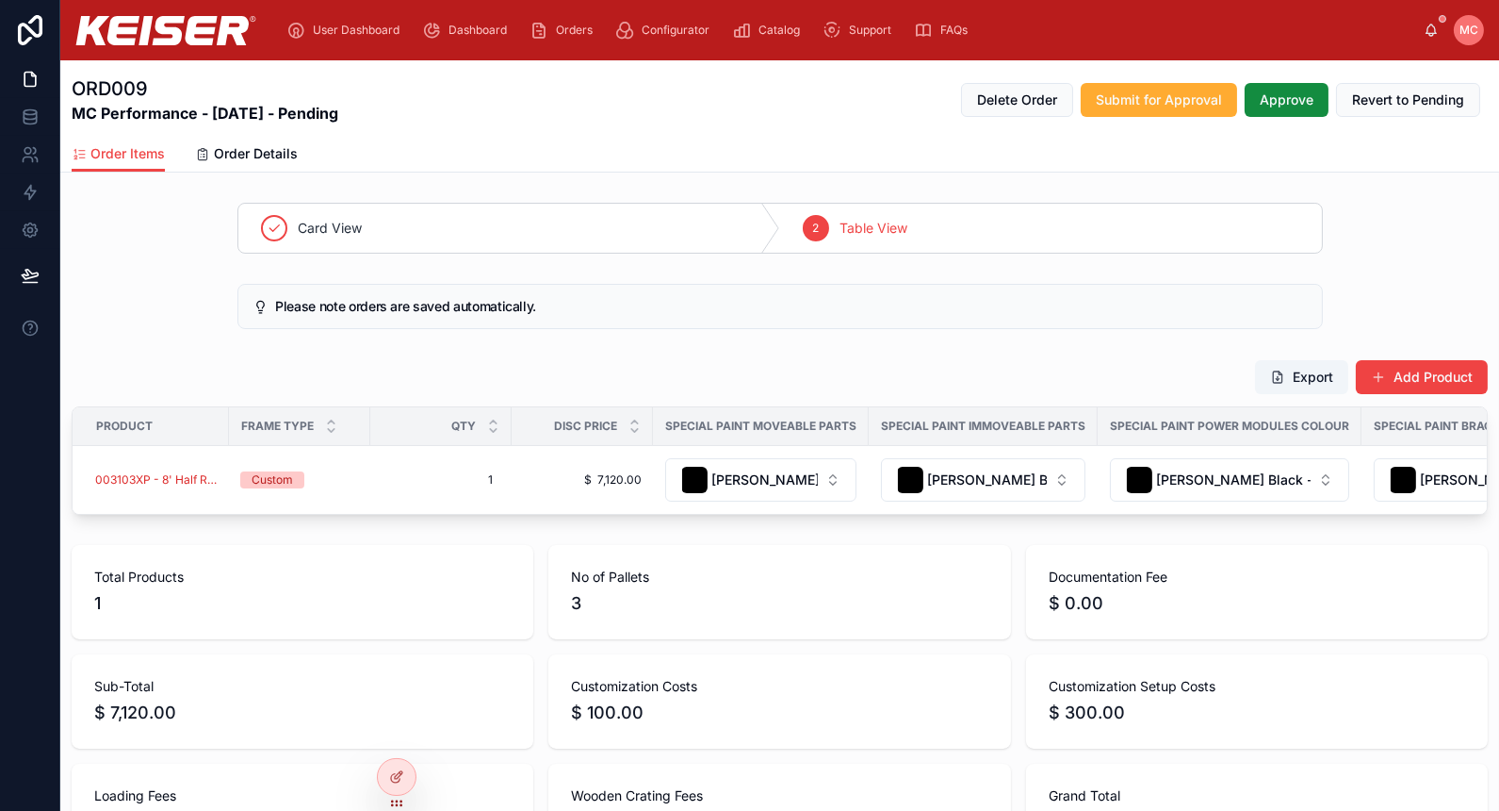
drag, startPoint x: 495, startPoint y: 530, endPoint x: 561, endPoint y: 533, distance: 66.1
click at [561, 533] on div "Card View 2 Table View Please note orders are saved automatically. Export Add P…" at bounding box center [779, 568] width 1439 height 747
click at [1403, 453] on button "Delete Product" at bounding box center [1427, 446] width 105 height 30
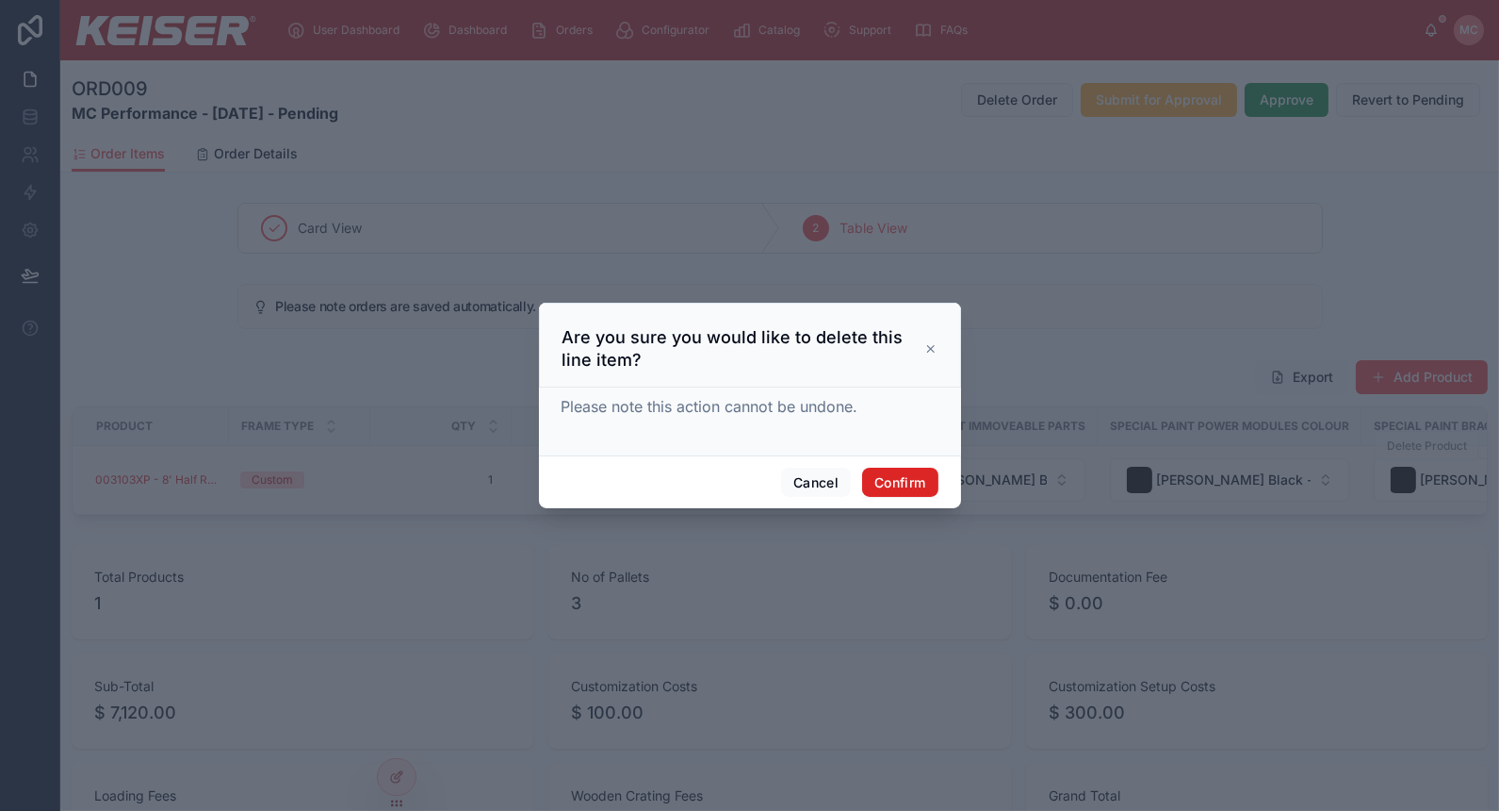
click at [930, 483] on button "Confirm" at bounding box center [899, 482] width 75 height 30
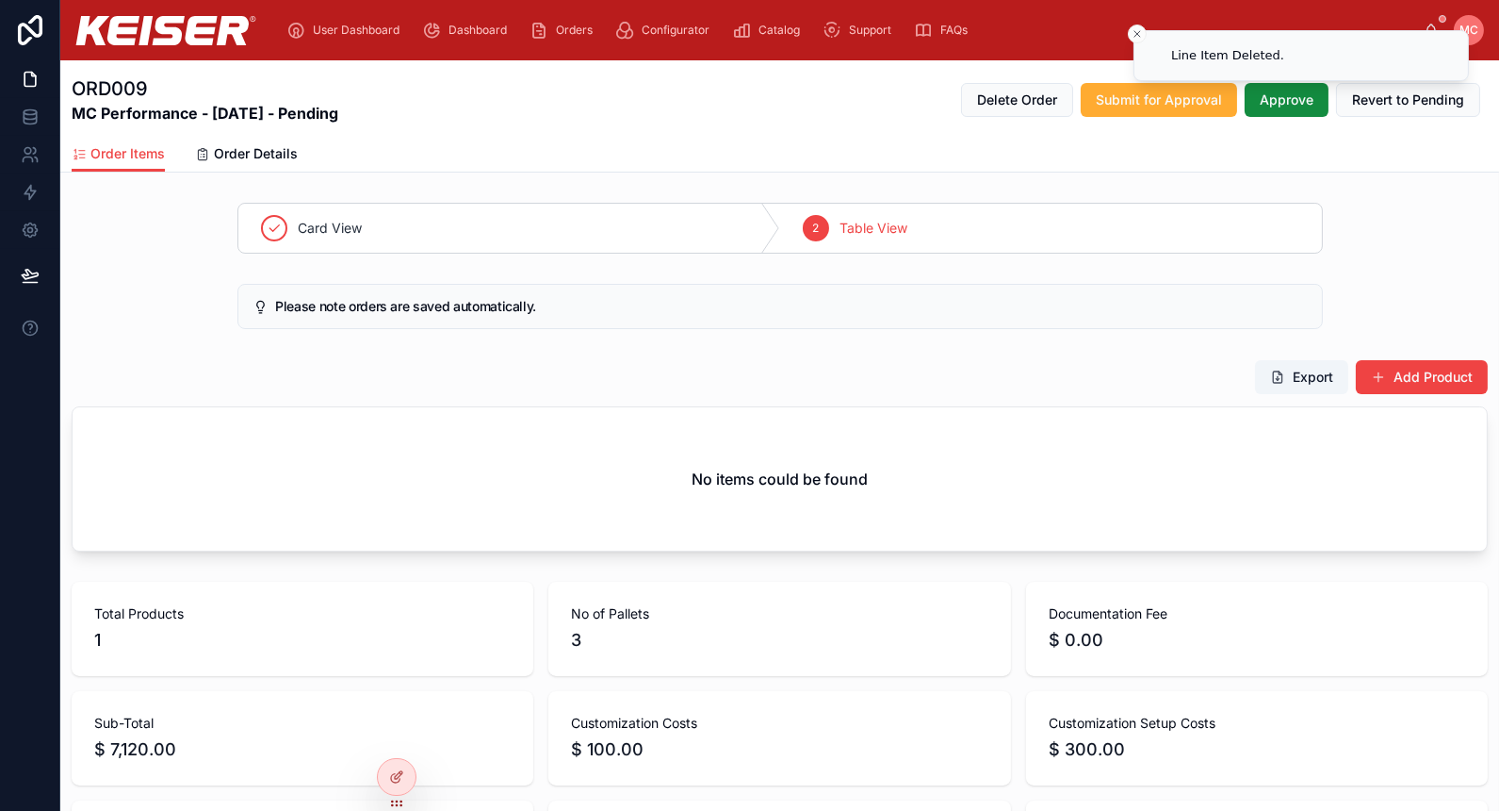
click at [1400, 368] on button "Add Product" at bounding box center [1422, 377] width 132 height 34
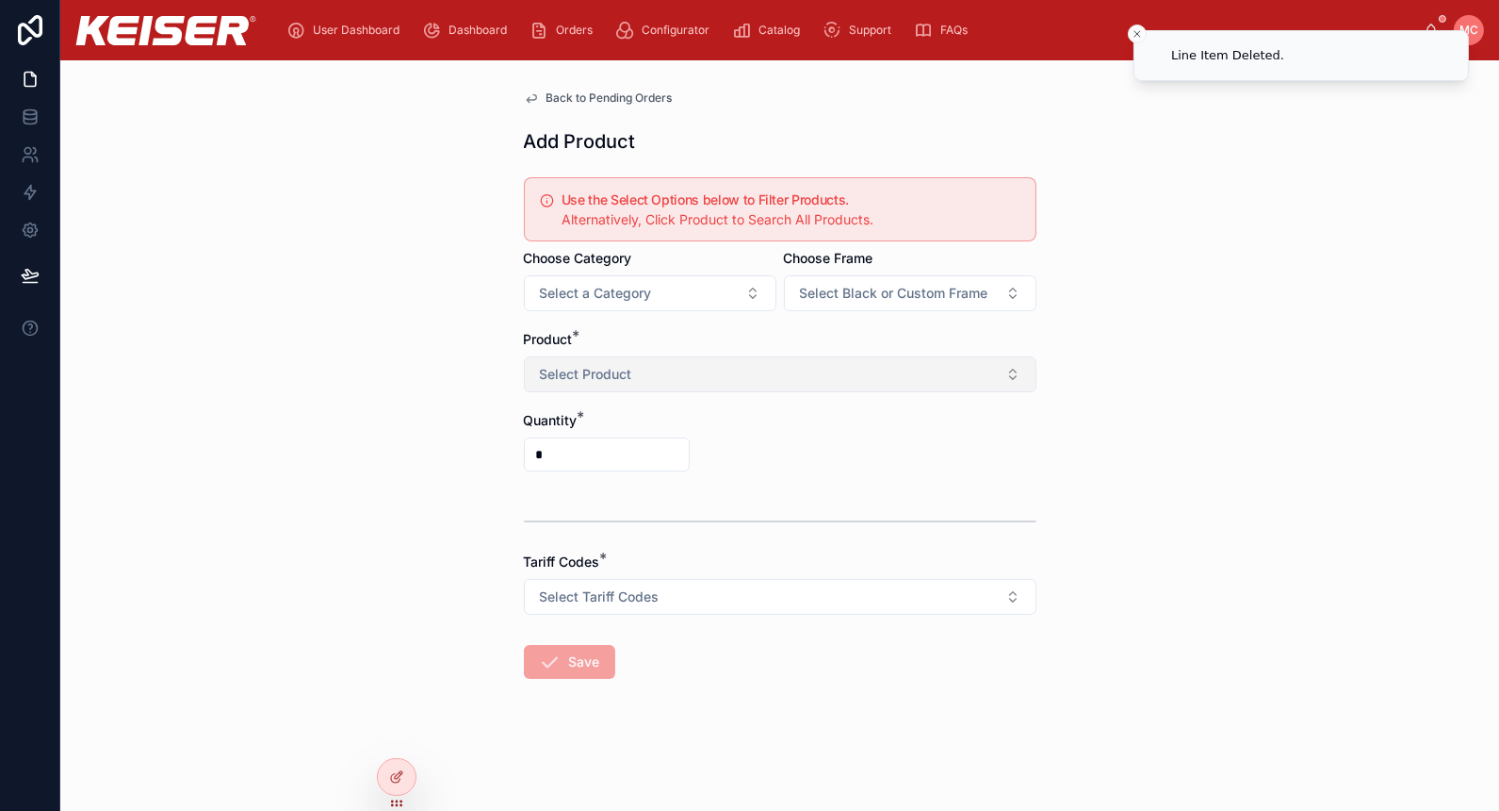
click at [575, 361] on button "Select Product" at bounding box center [780, 374] width 513 height 36
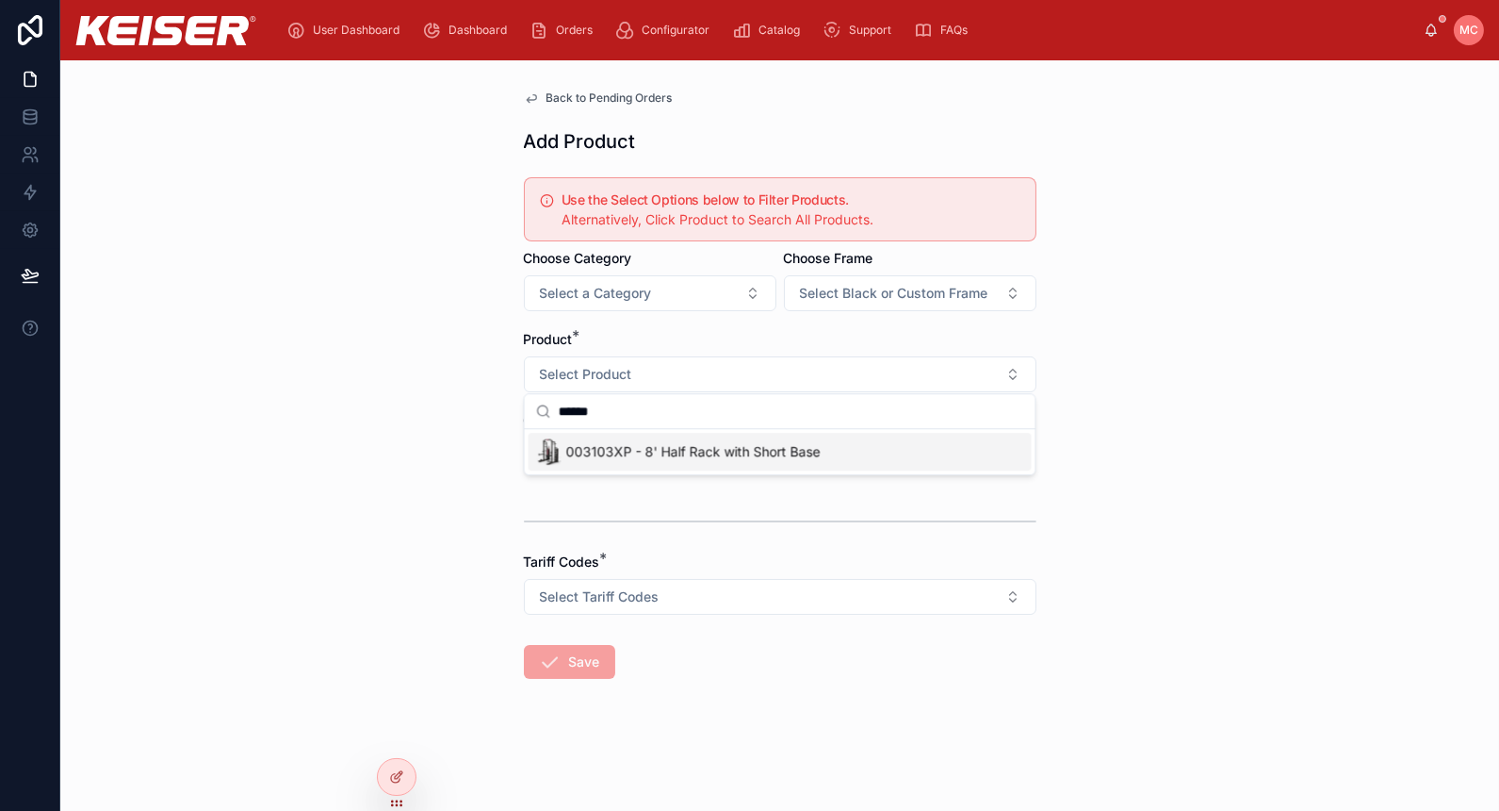
type input "******"
click at [621, 444] on span "003103XP - 8' Half Rack with Short Base" at bounding box center [693, 451] width 254 height 19
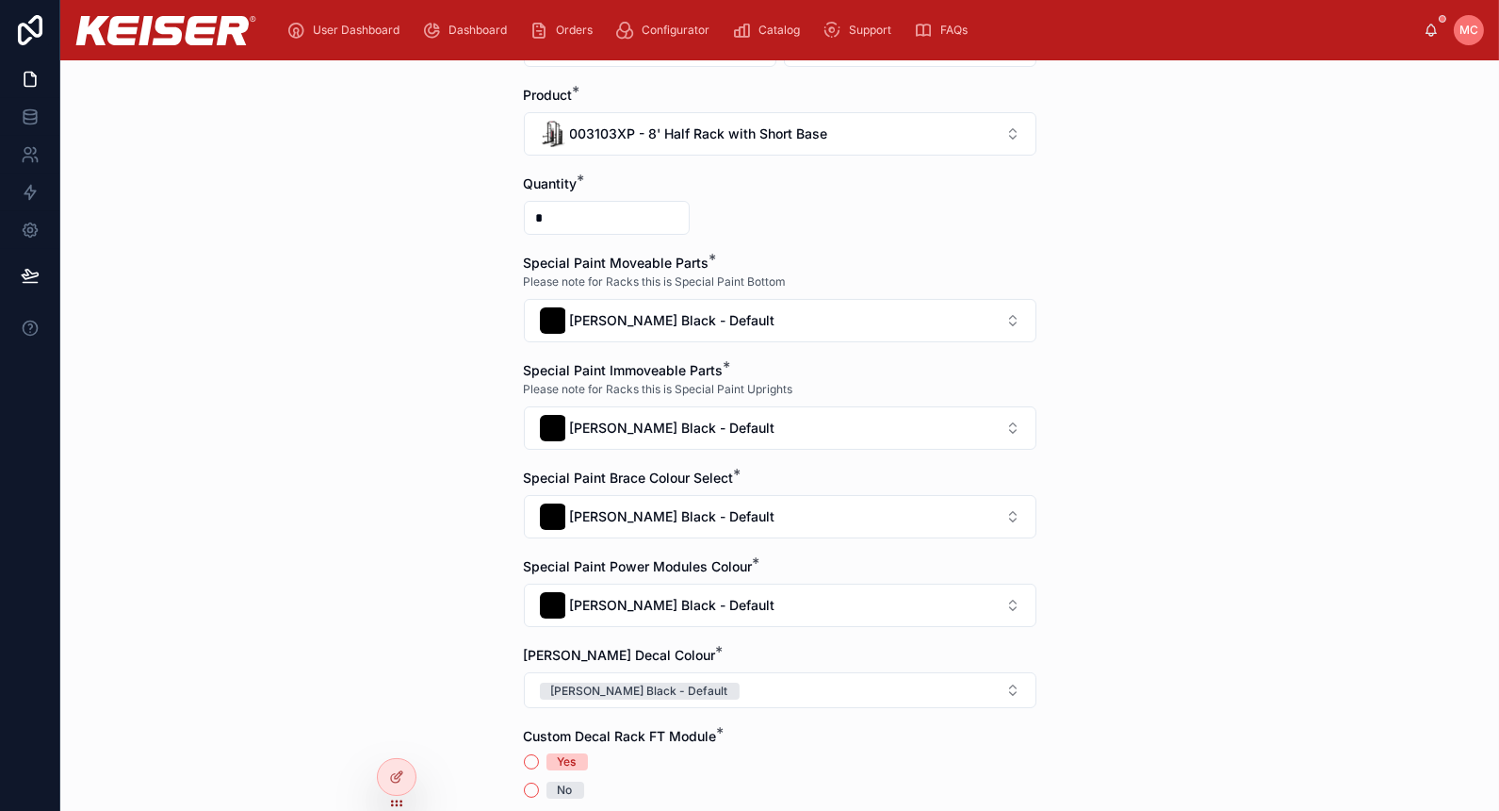
scroll to position [488, 0]
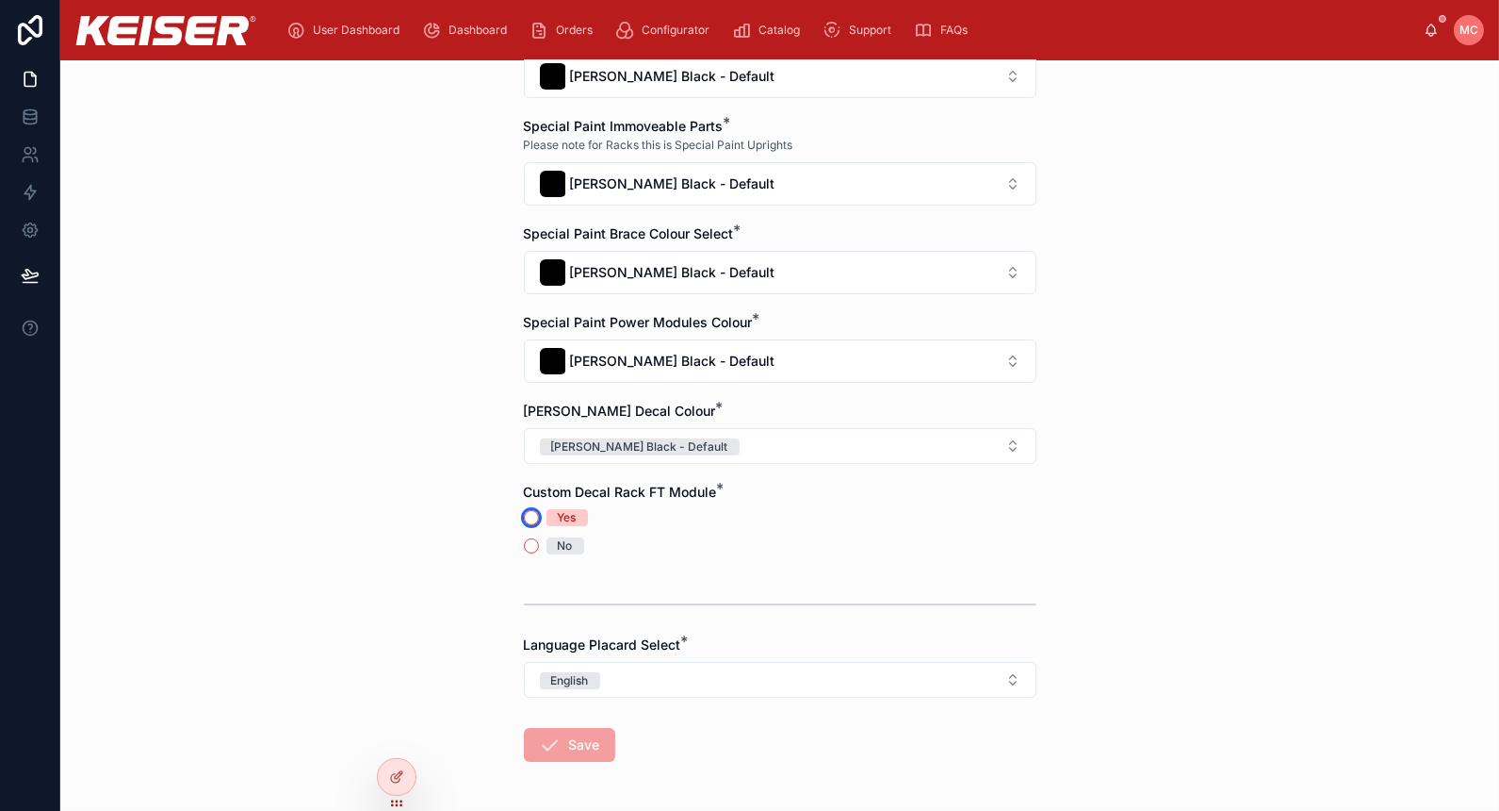
click at [524, 510] on button "Yes" at bounding box center [531, 517] width 15 height 15
click at [566, 737] on button "Save" at bounding box center [569, 745] width 91 height 34
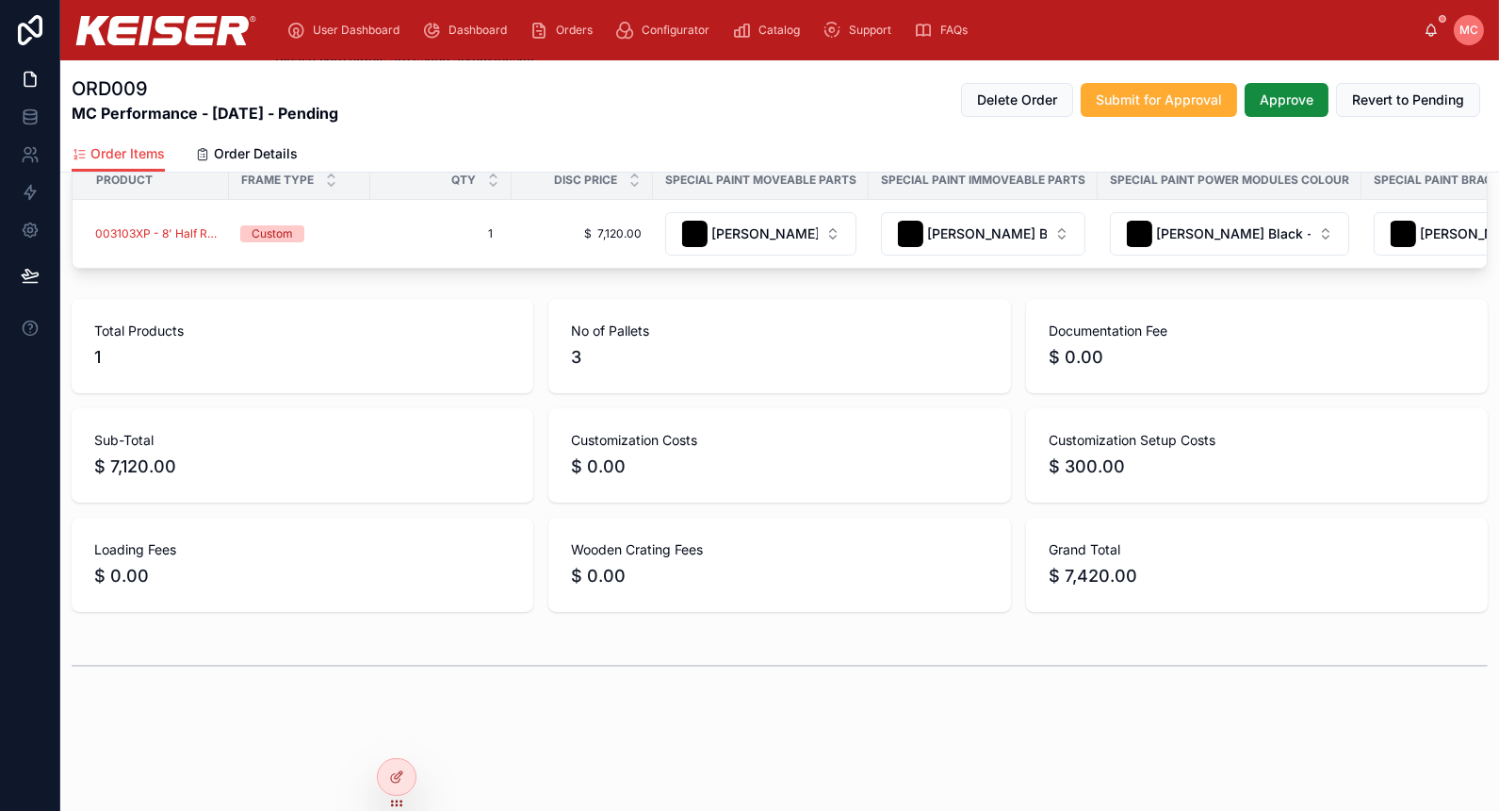
scroll to position [264, 0]
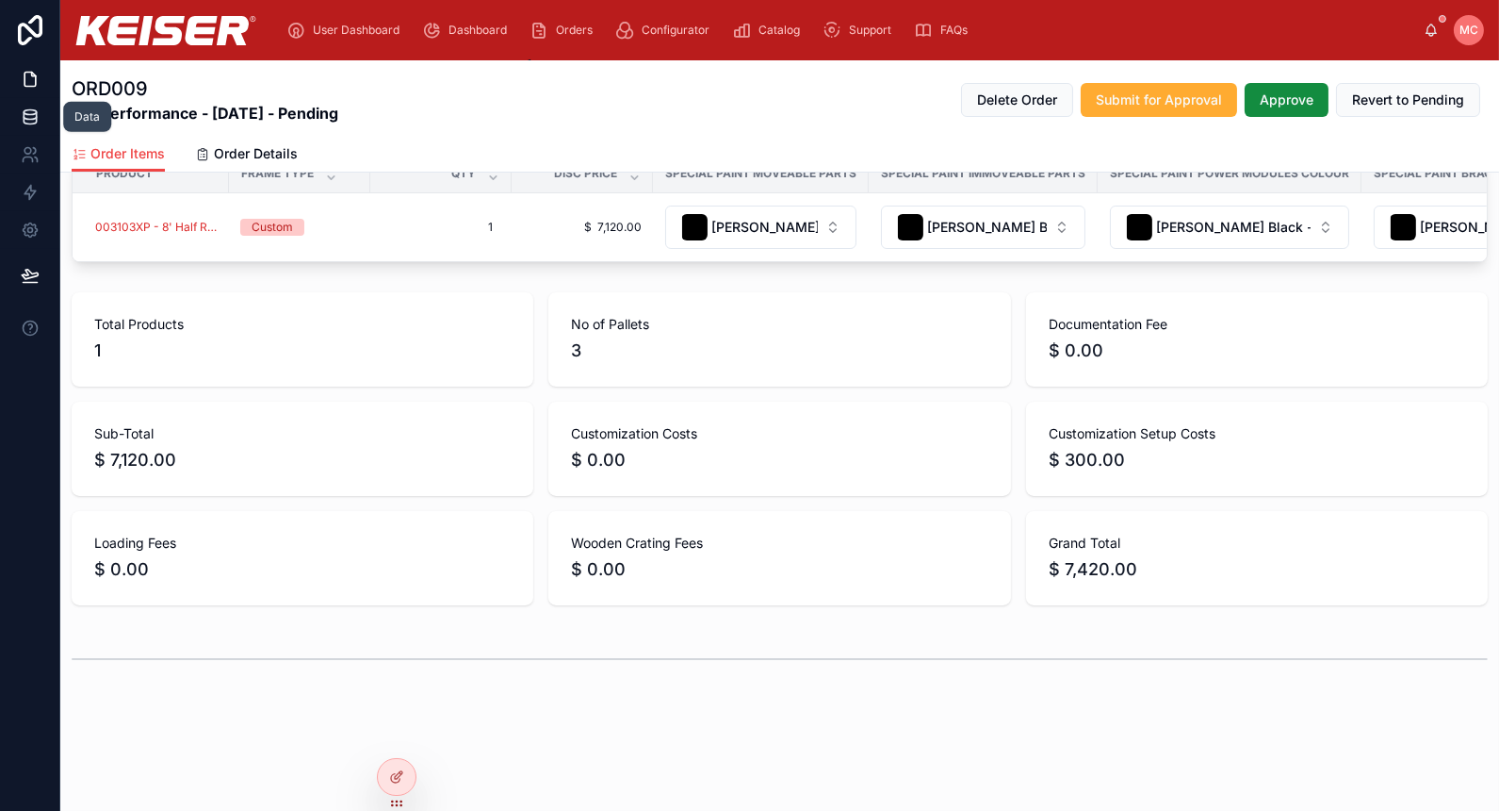
click at [41, 115] on link at bounding box center [29, 117] width 59 height 38
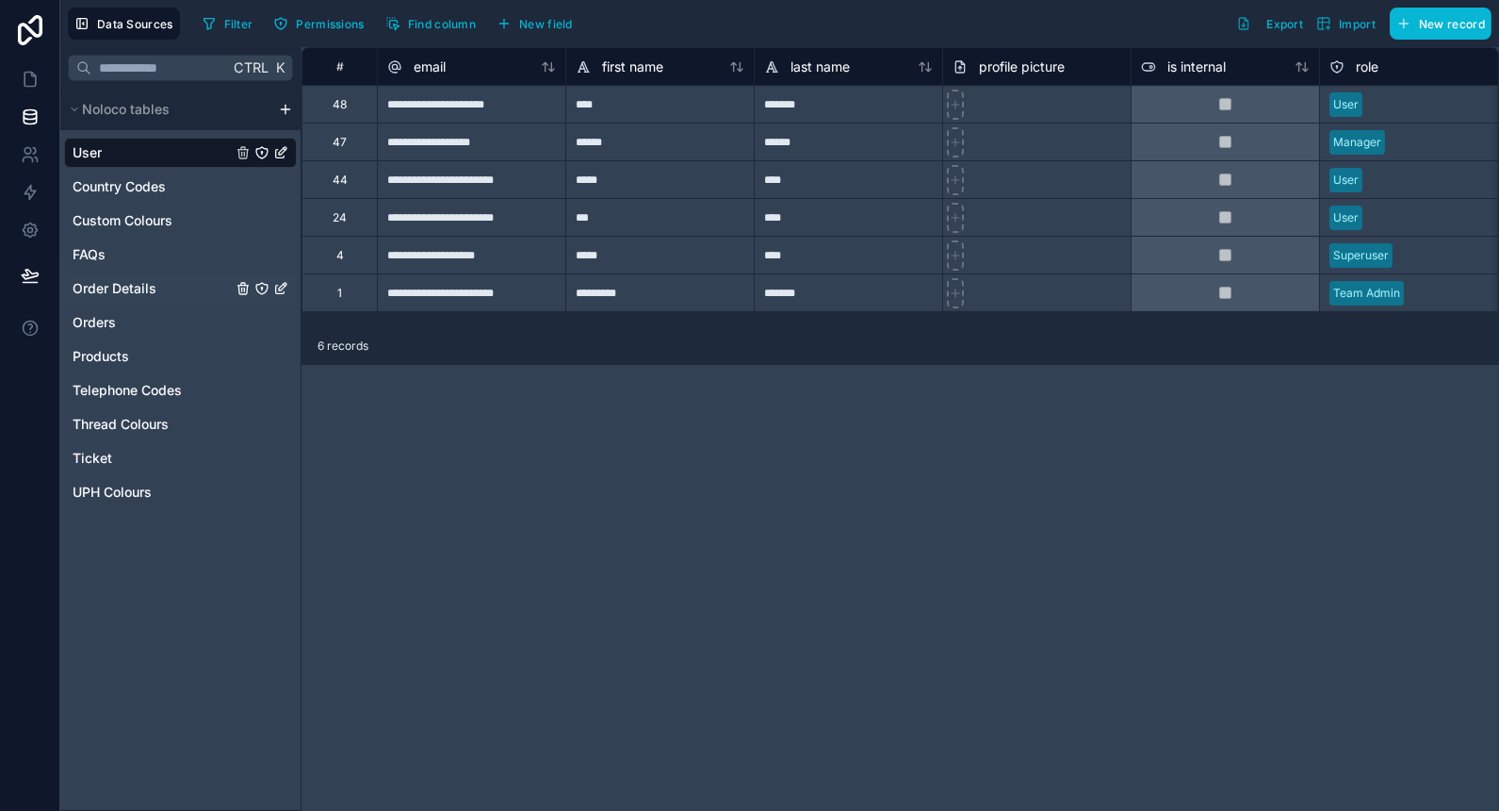
click at [141, 290] on span "Order Details" at bounding box center [115, 288] width 84 height 19
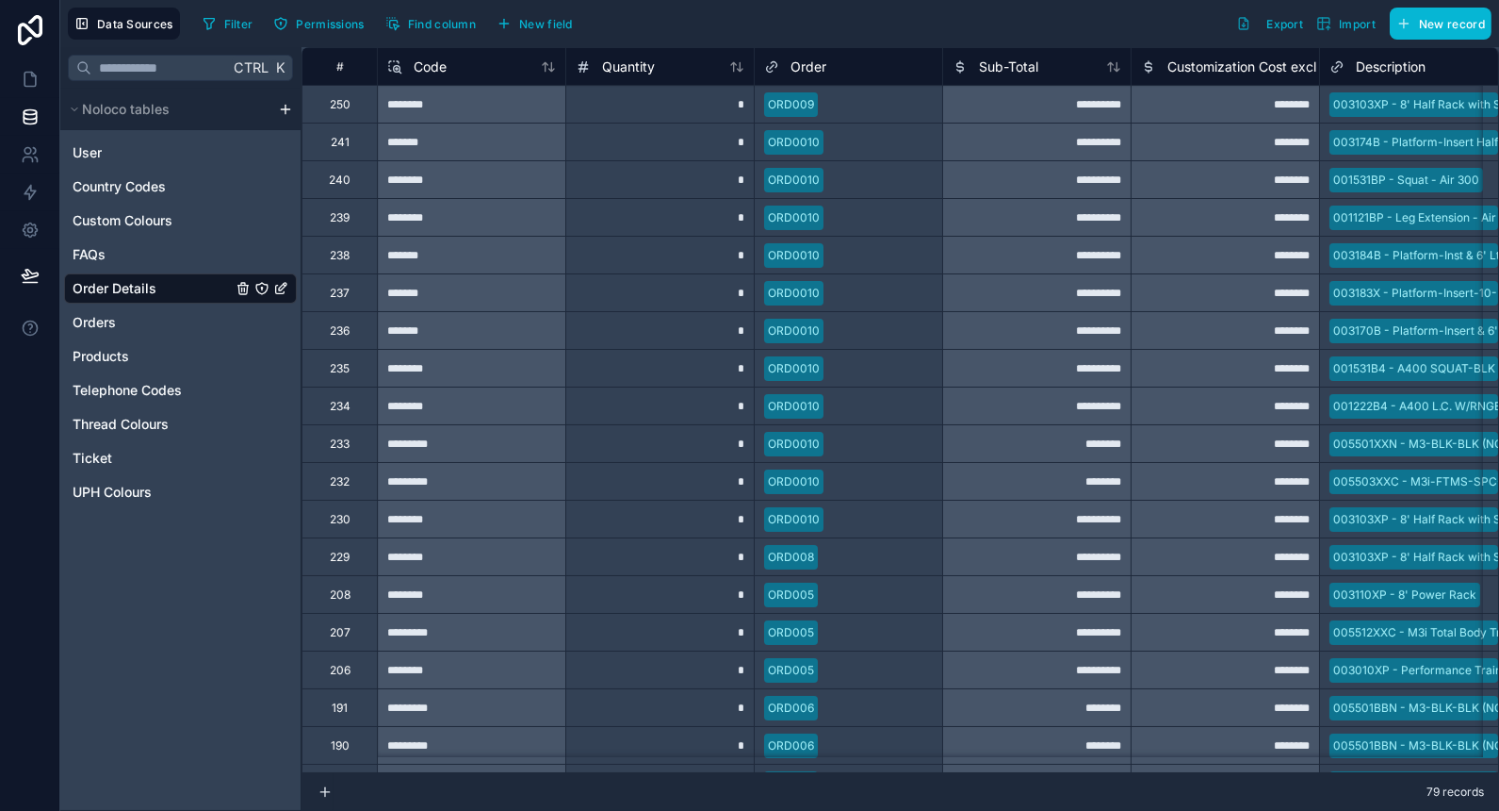
click at [1226, 74] on span "Customization Cost excl SetUp" at bounding box center [1263, 66] width 191 height 19
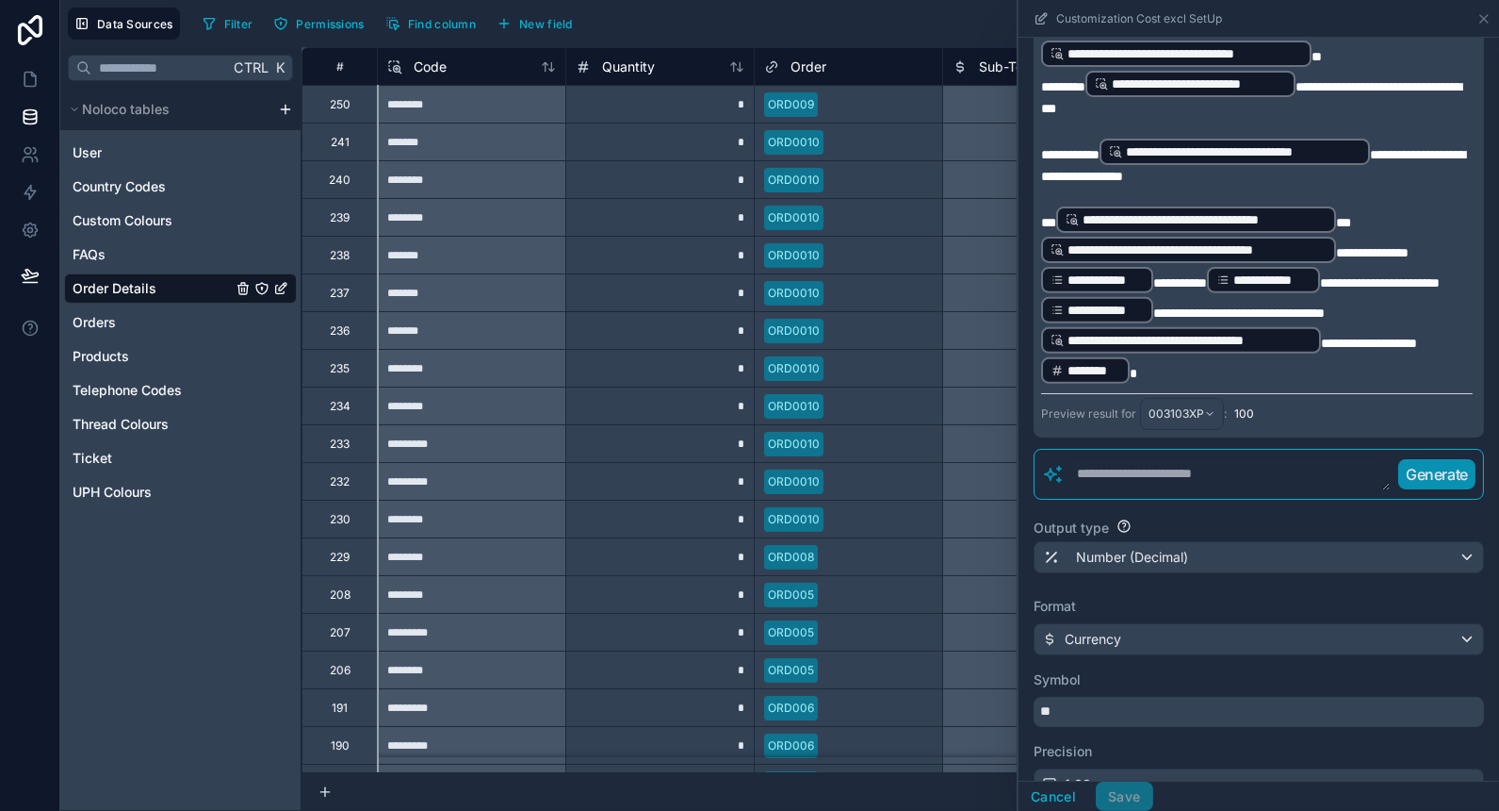
scroll to position [1433, 0]
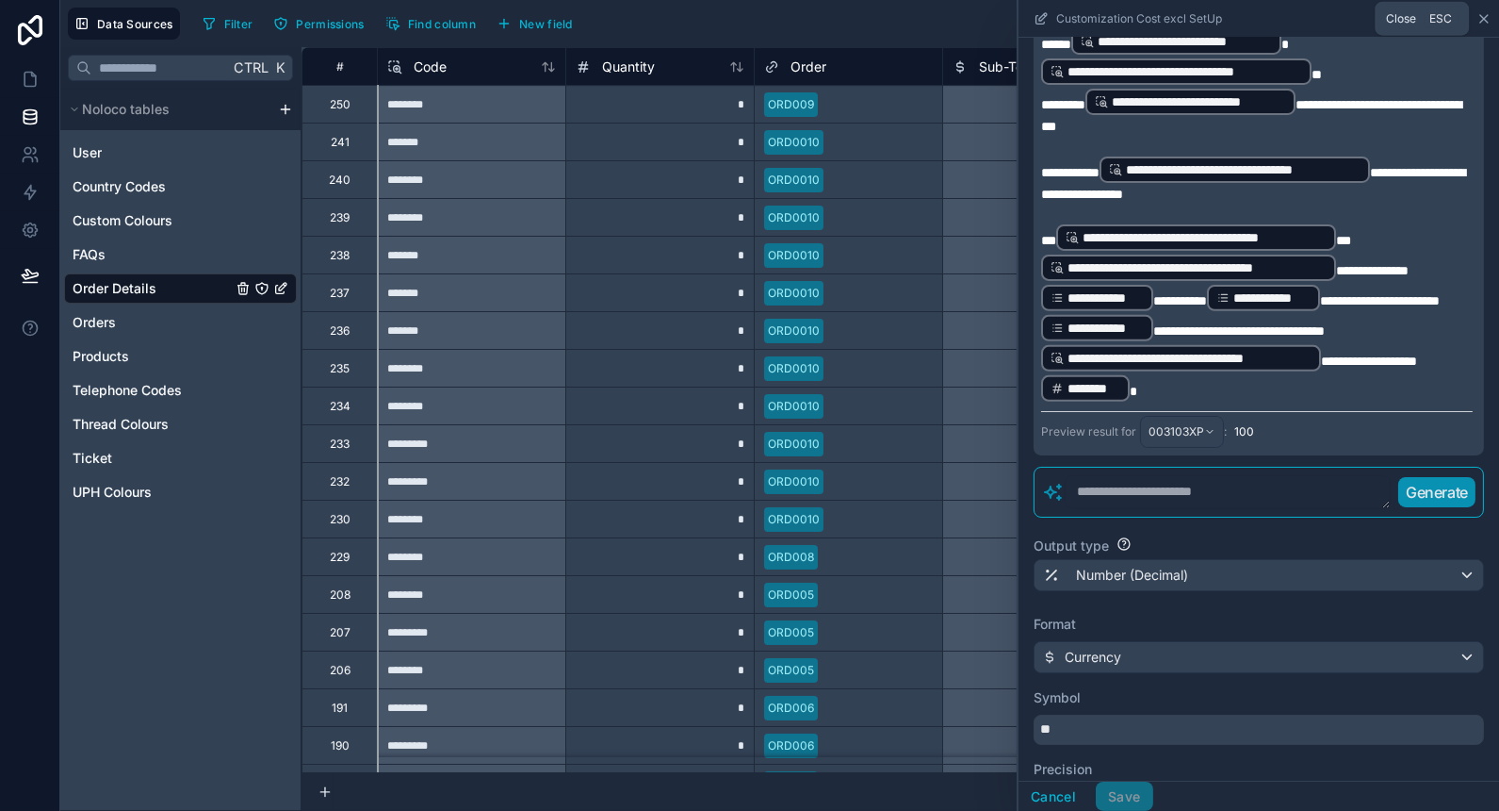
click at [1481, 21] on icon at bounding box center [1484, 18] width 15 height 15
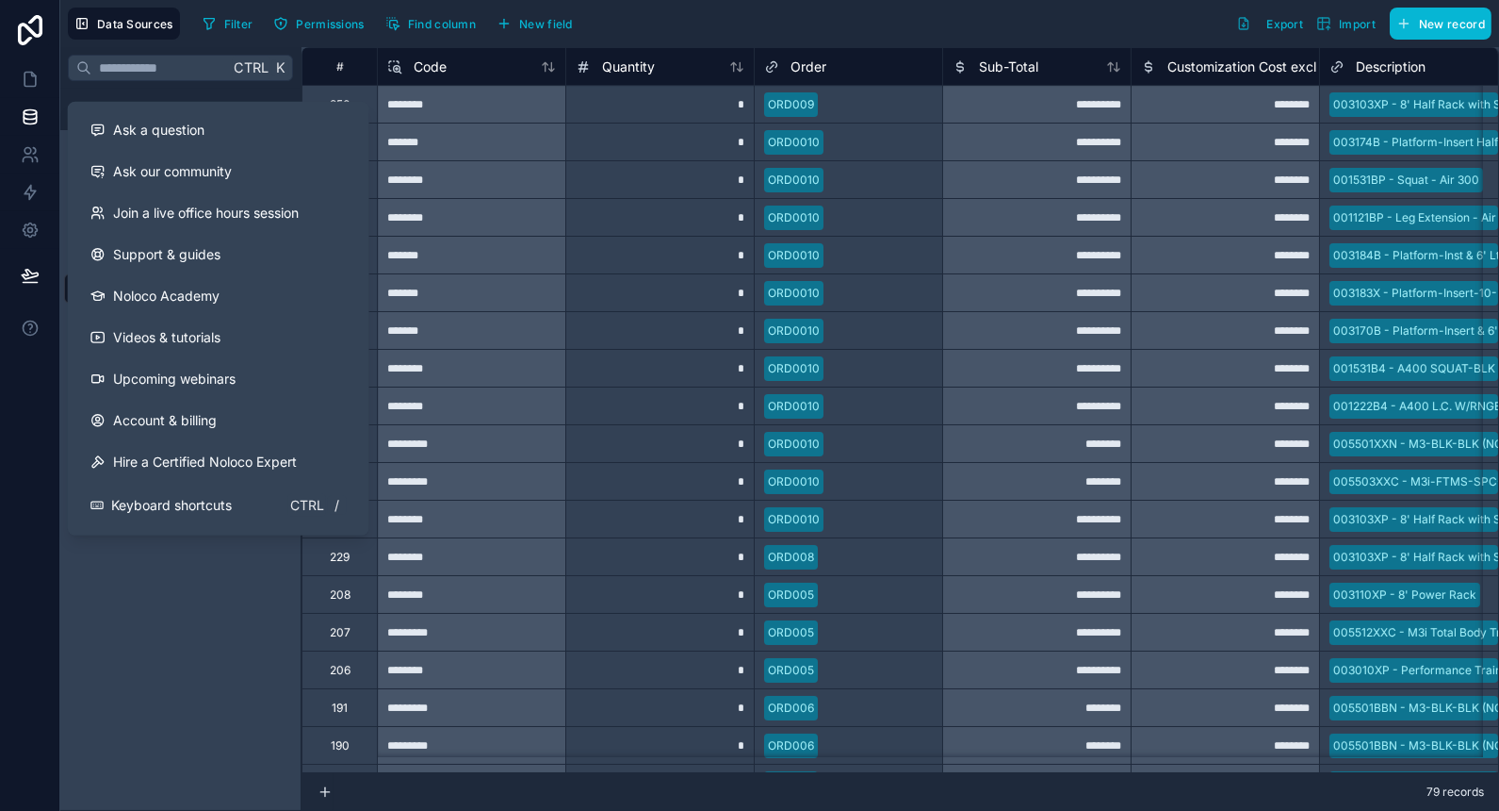
click at [227, 106] on div "Ask a question Ask our community Join a live office hours session Support & gui…" at bounding box center [219, 319] width 302 height 434
click at [227, 121] on div "Ask a question" at bounding box center [218, 130] width 256 height 19
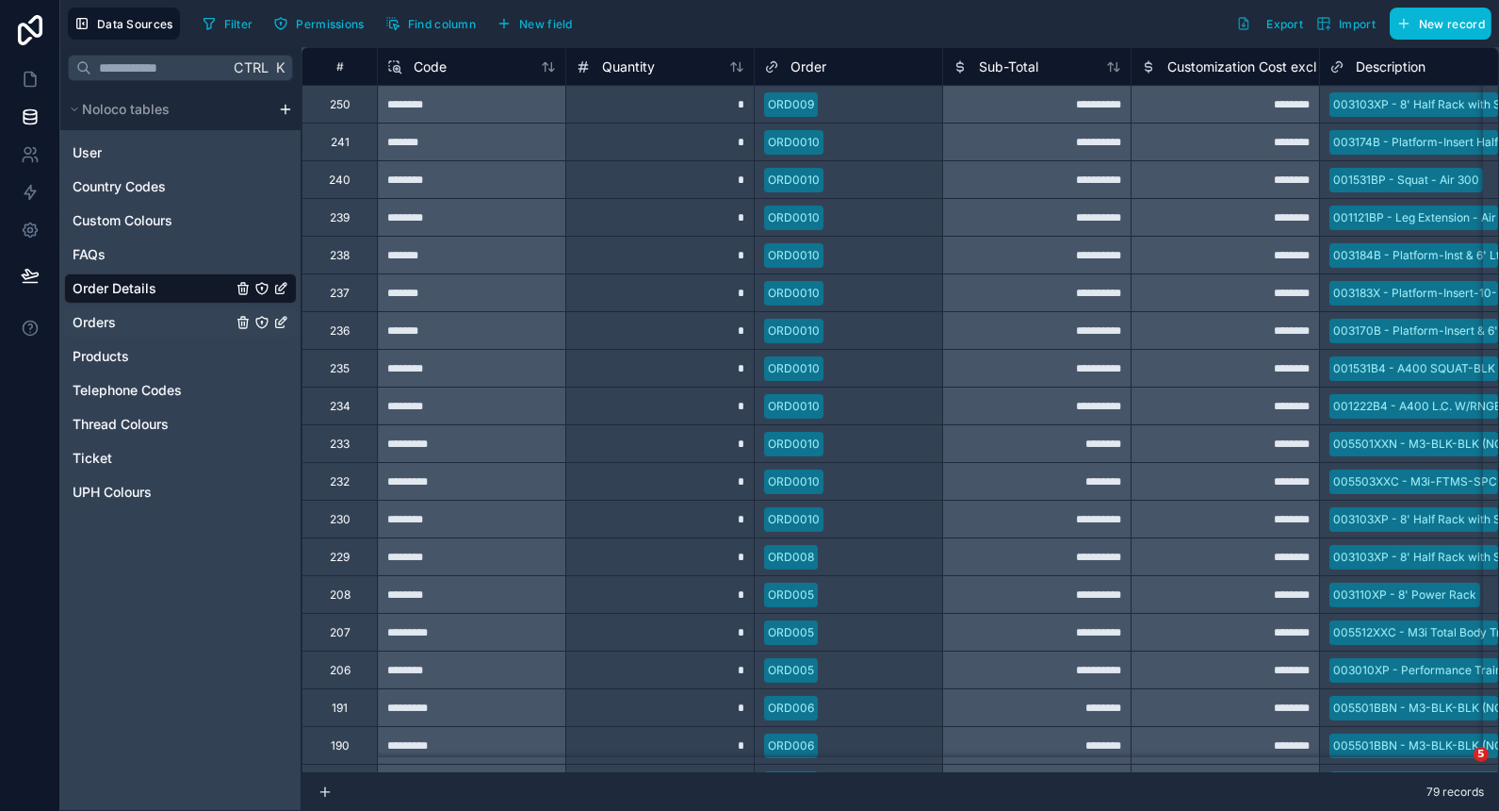
click at [133, 316] on div "Orders" at bounding box center [180, 322] width 233 height 30
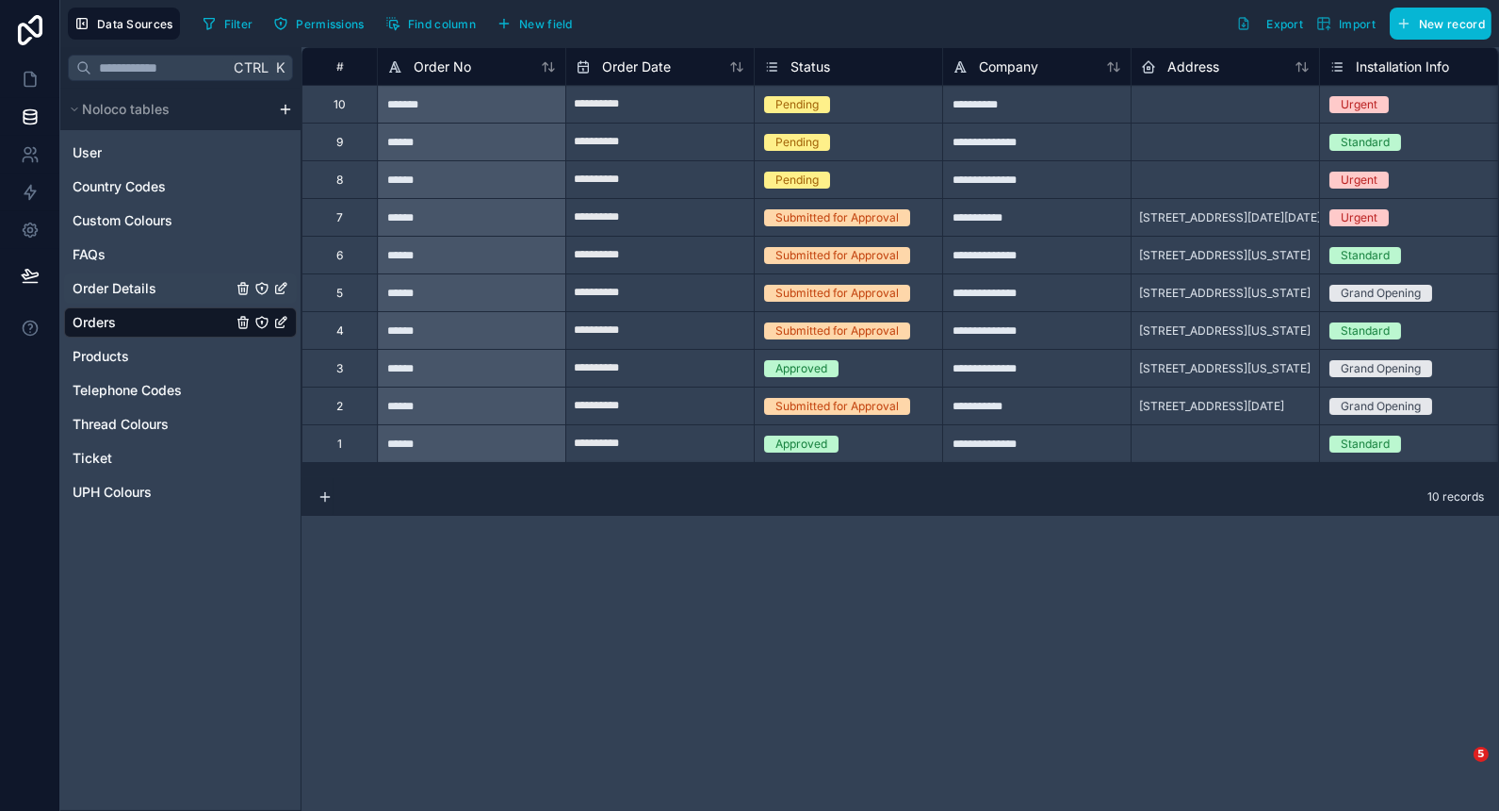
click at [156, 287] on div "Order Details" at bounding box center [180, 288] width 233 height 30
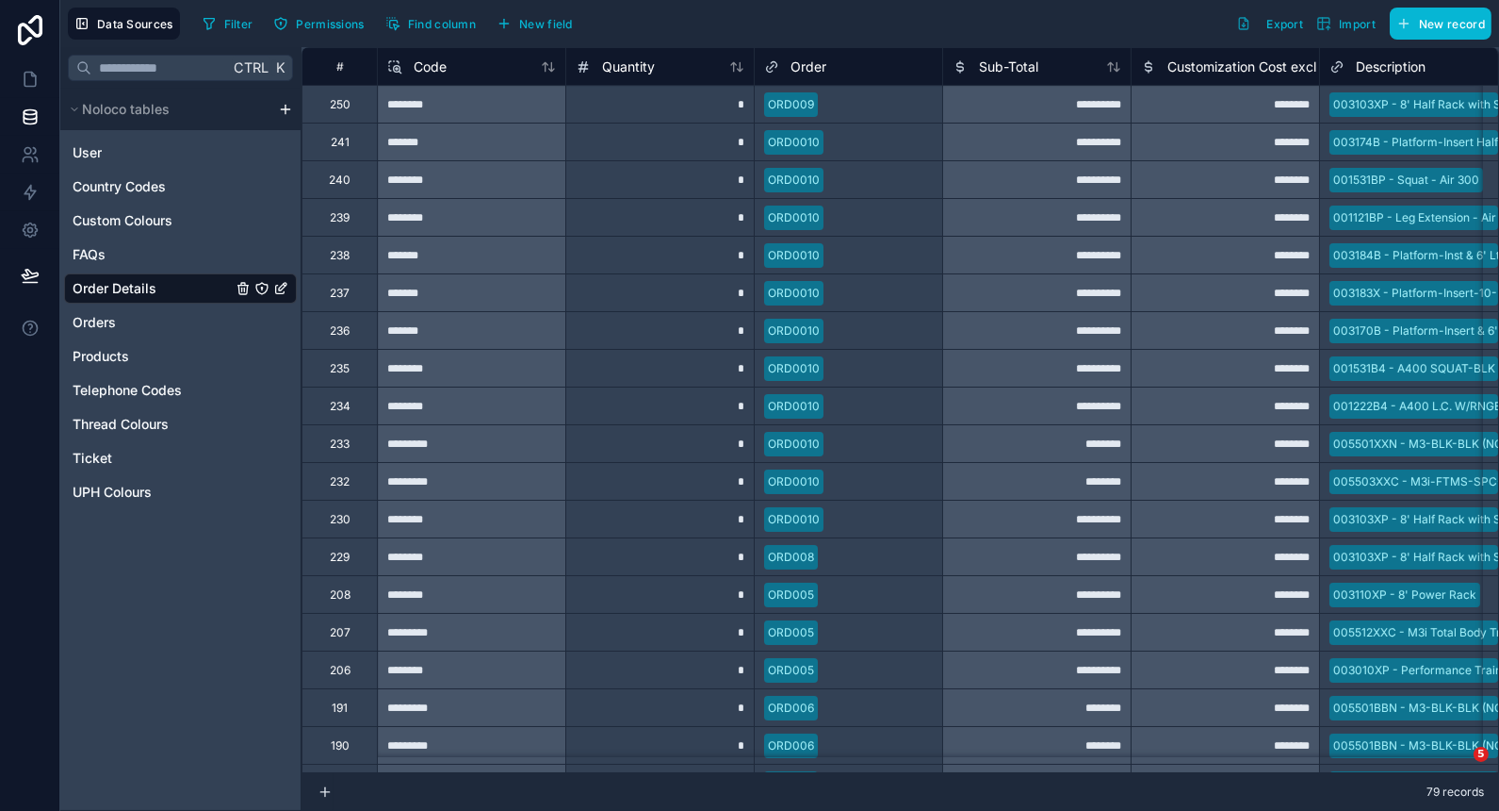
click at [1268, 67] on span "Customization Cost excl SetUp" at bounding box center [1263, 66] width 191 height 19
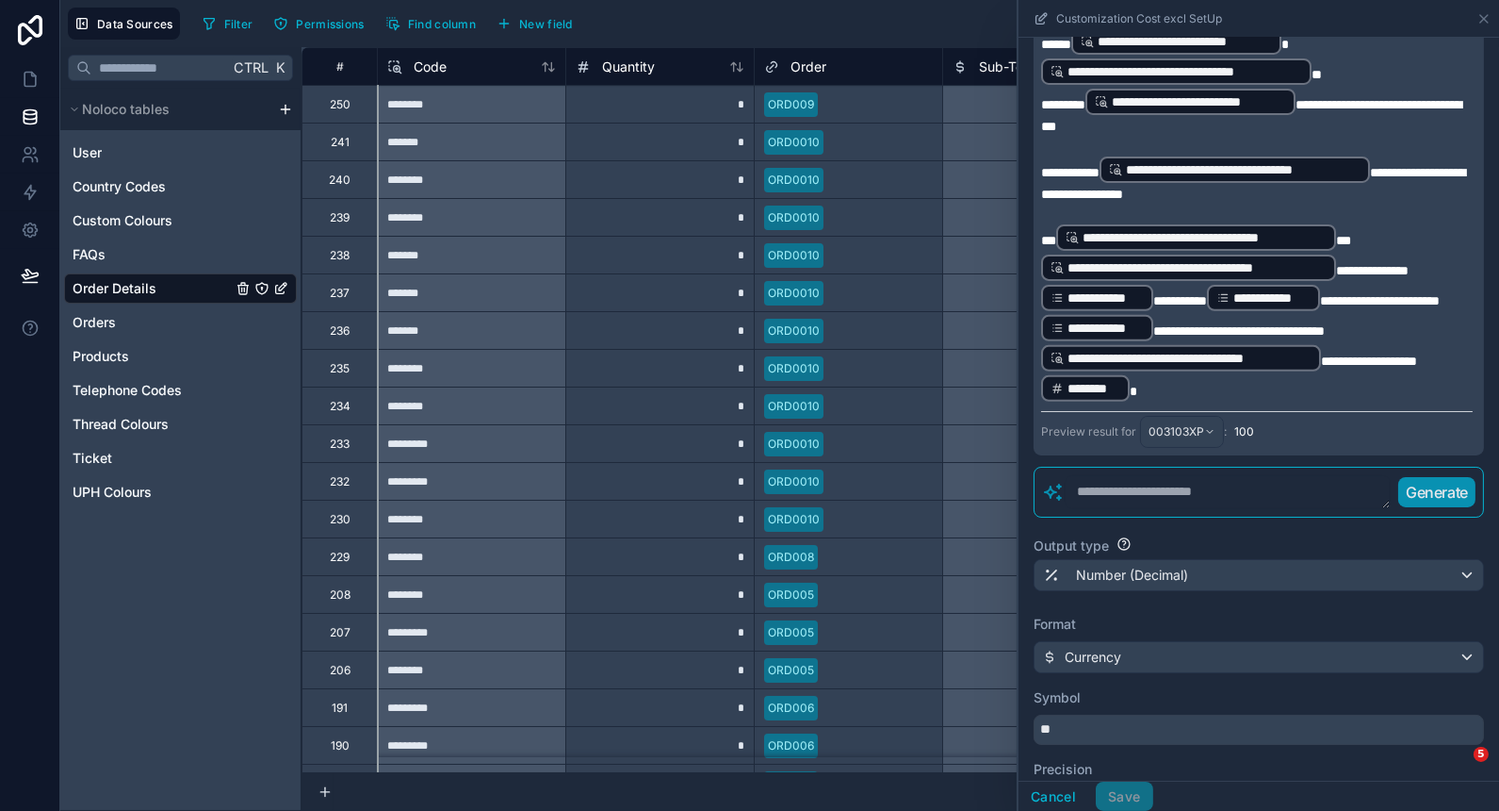
scroll to position [1188, 0]
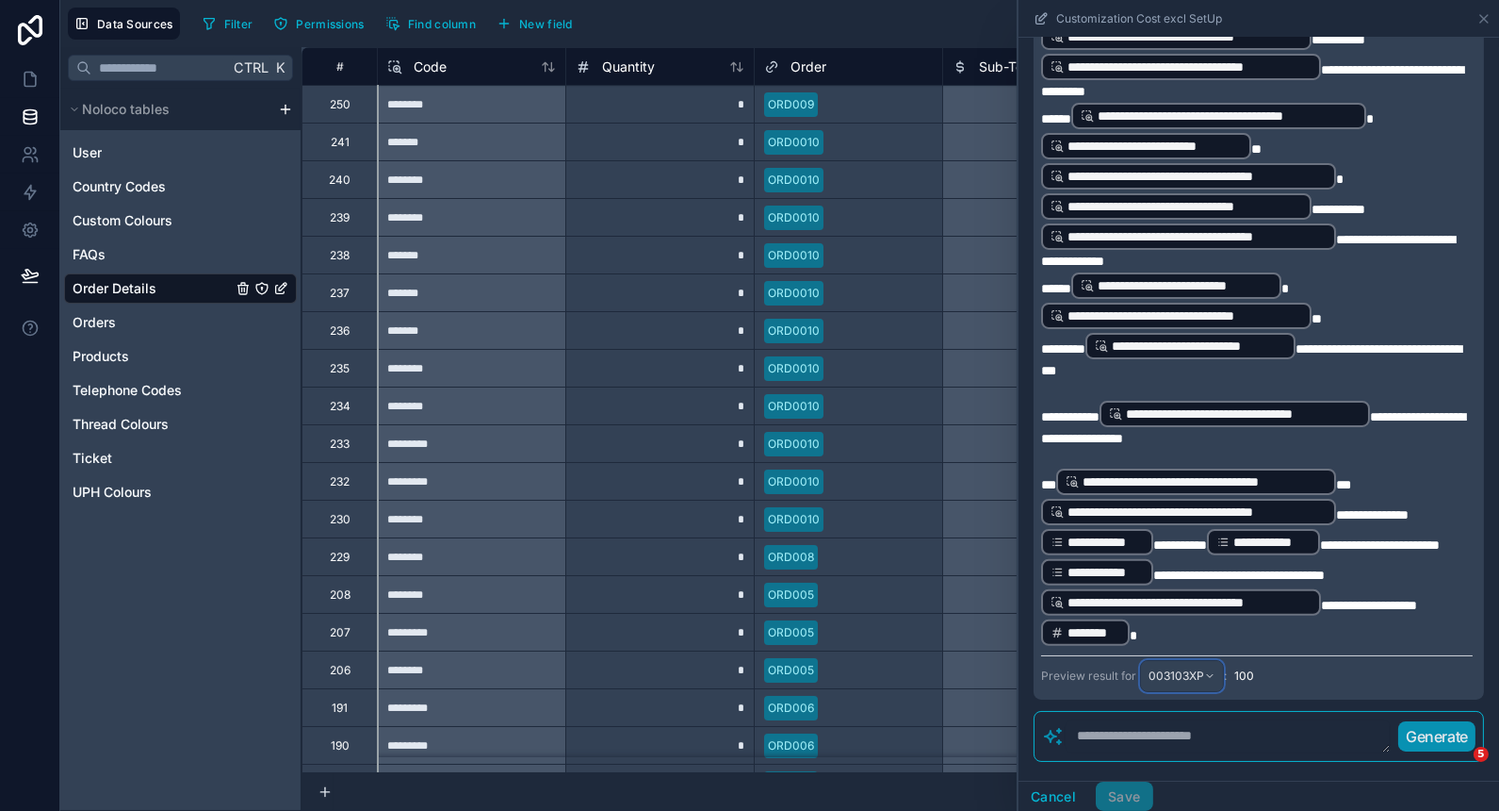
click at [1200, 671] on div "003103XP" at bounding box center [1182, 676] width 82 height 30
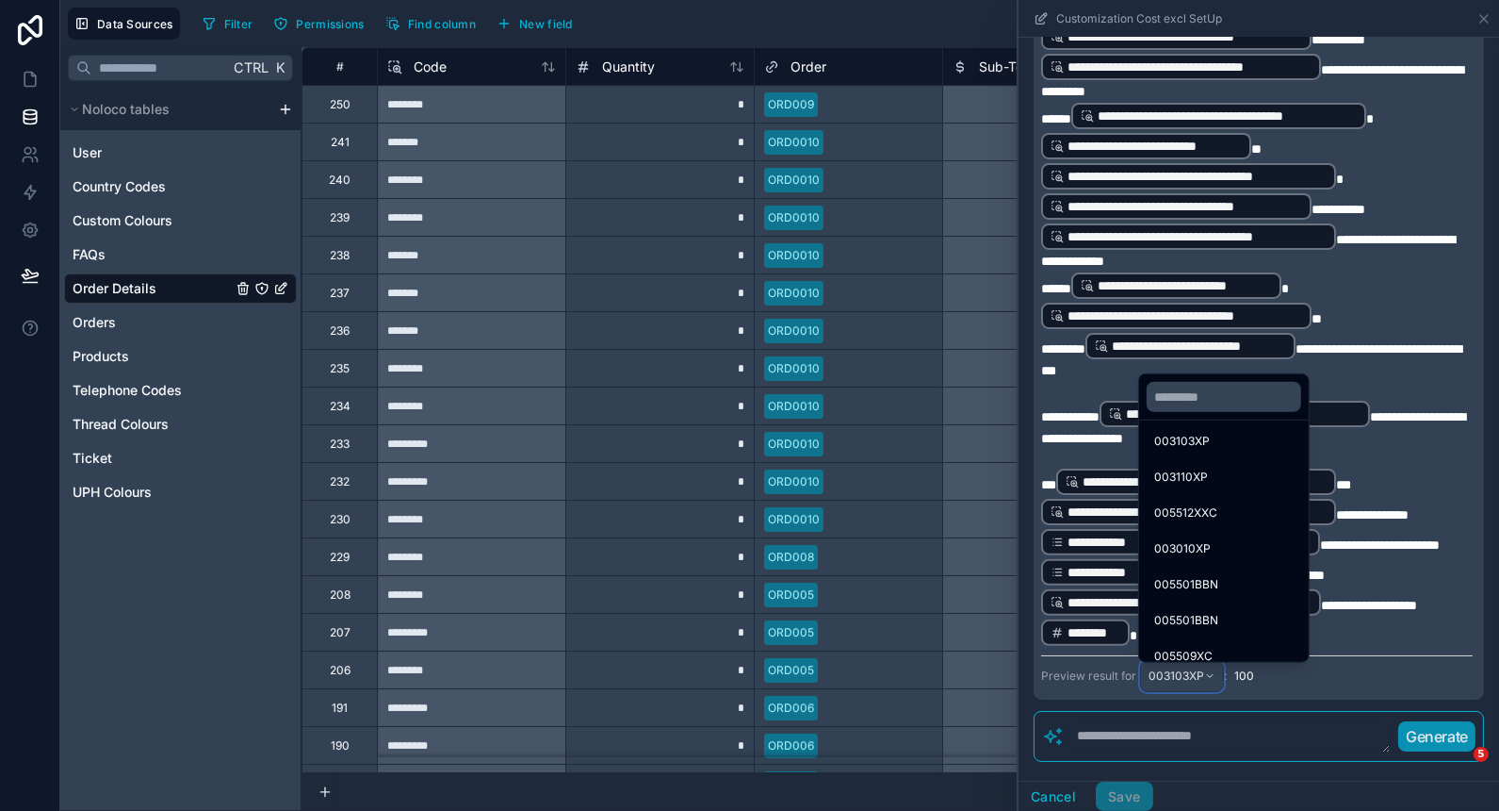
scroll to position [488, 0]
click at [1294, 722] on div at bounding box center [1259, 405] width 481 height 811
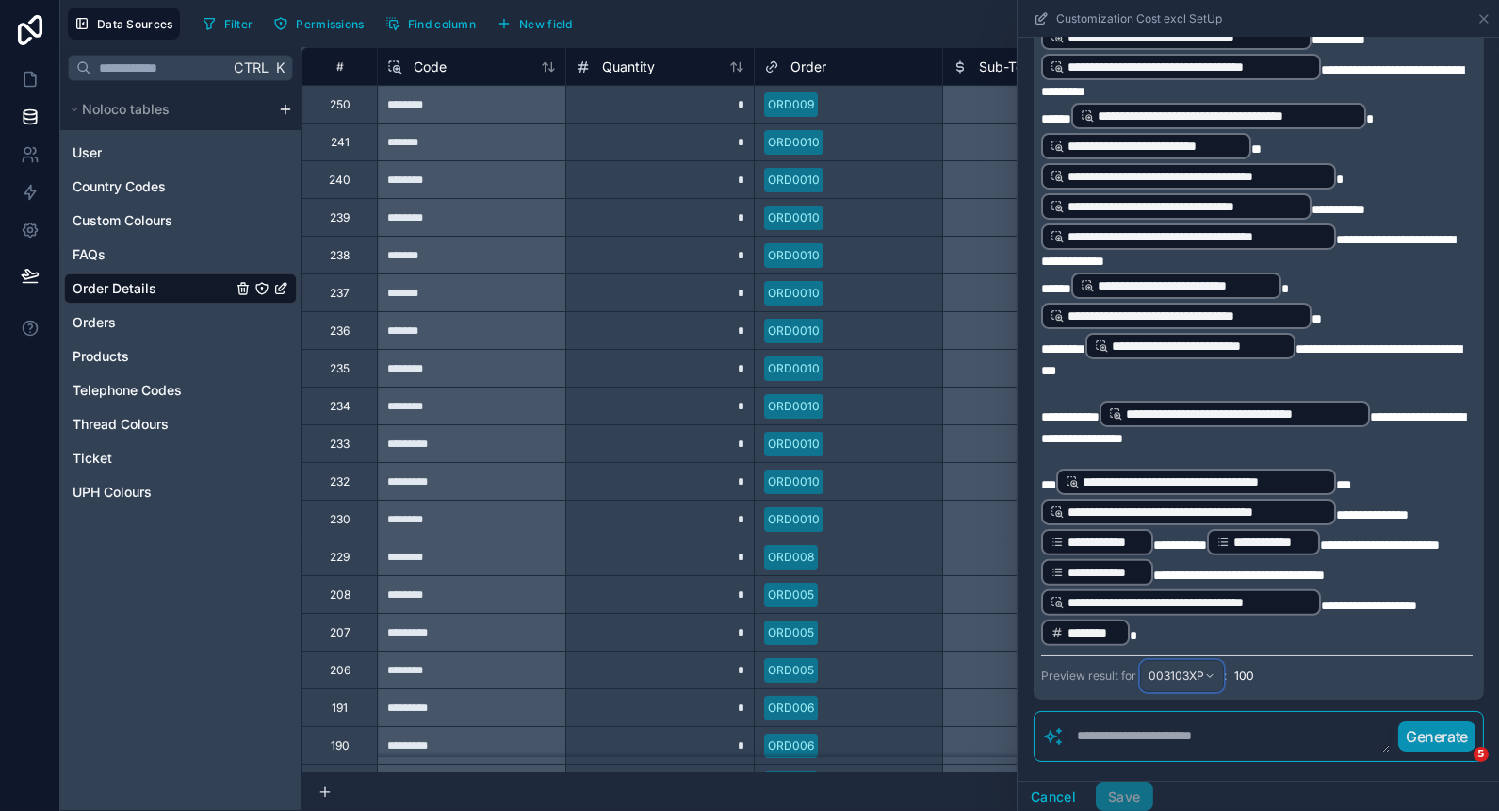
click at [1195, 683] on span "003103XP" at bounding box center [1177, 675] width 56 height 15
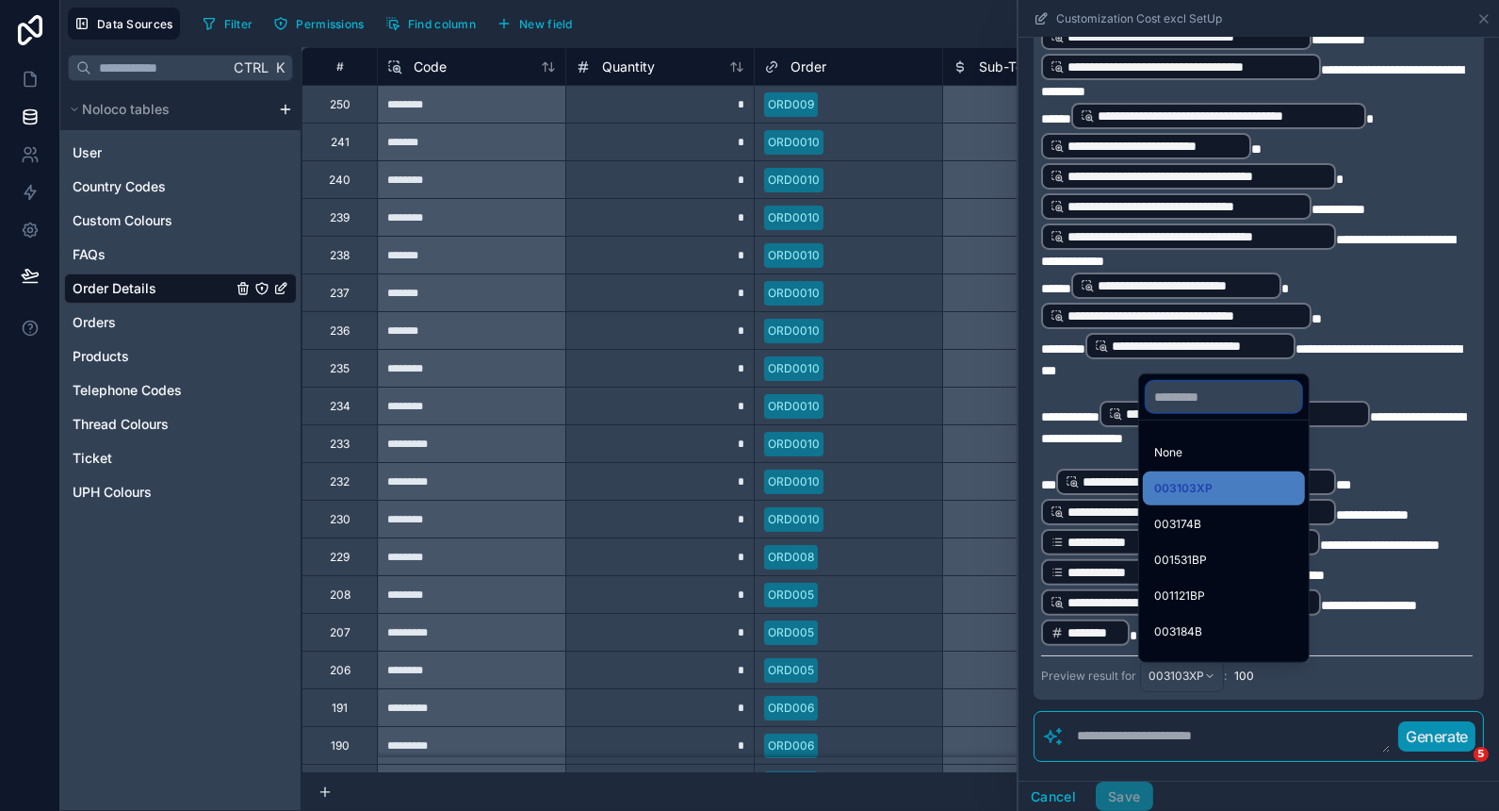
click at [1223, 406] on input "text" at bounding box center [1224, 397] width 155 height 30
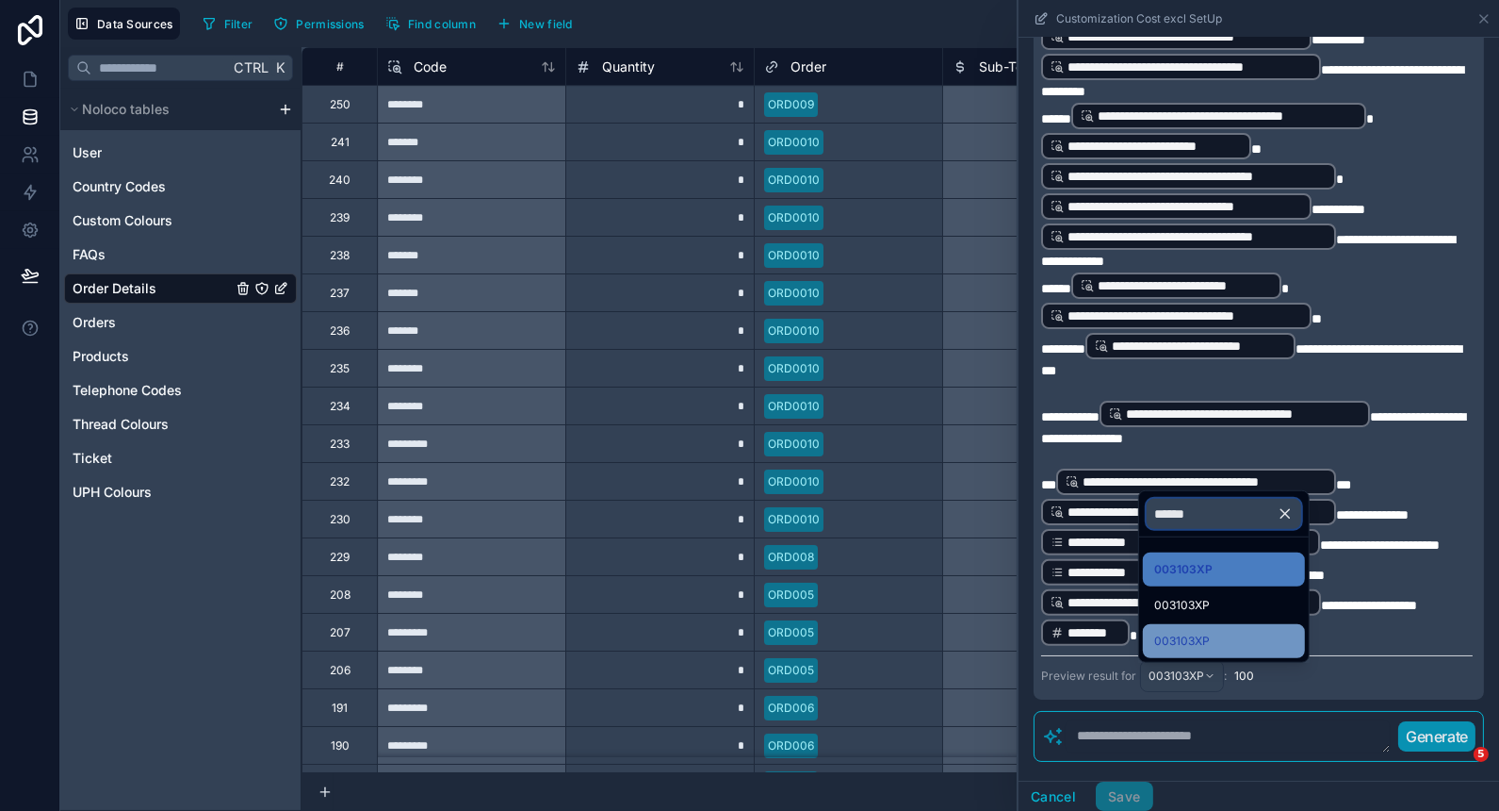
type input "******"
click at [1237, 631] on div "003103XP" at bounding box center [1224, 641] width 139 height 23
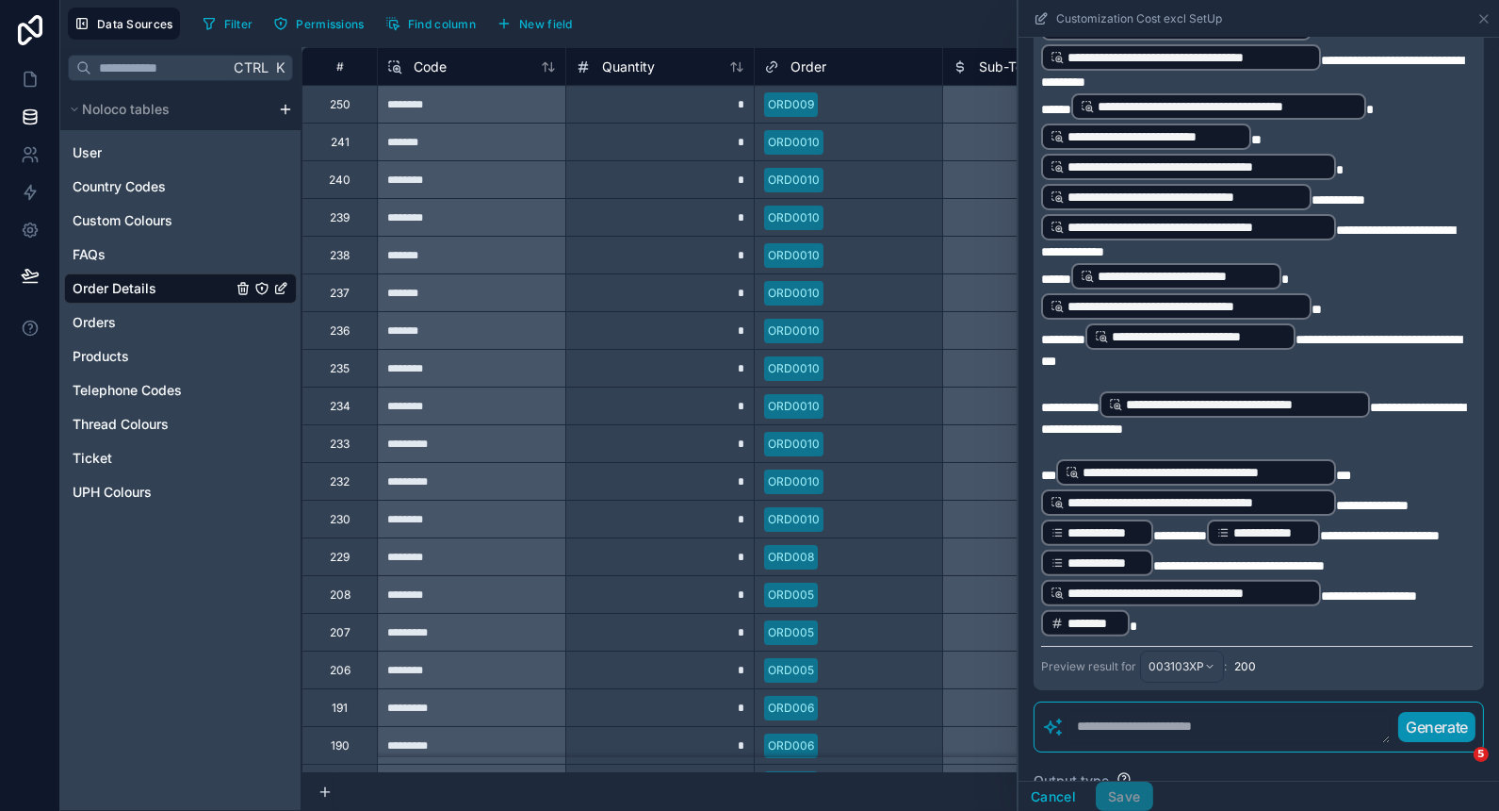
scroll to position [1188, 0]
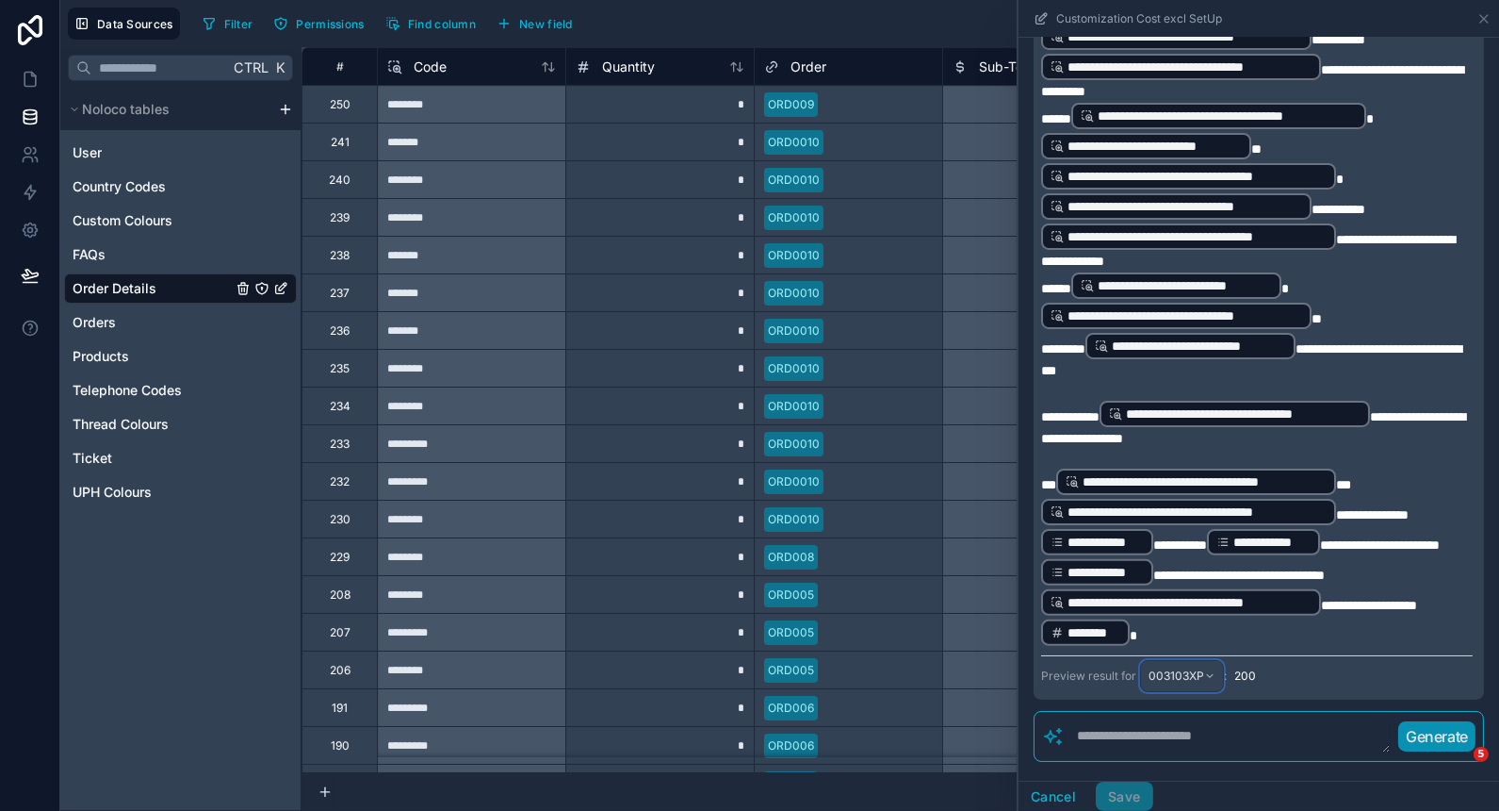
click at [1201, 675] on span "003103XP" at bounding box center [1177, 675] width 56 height 15
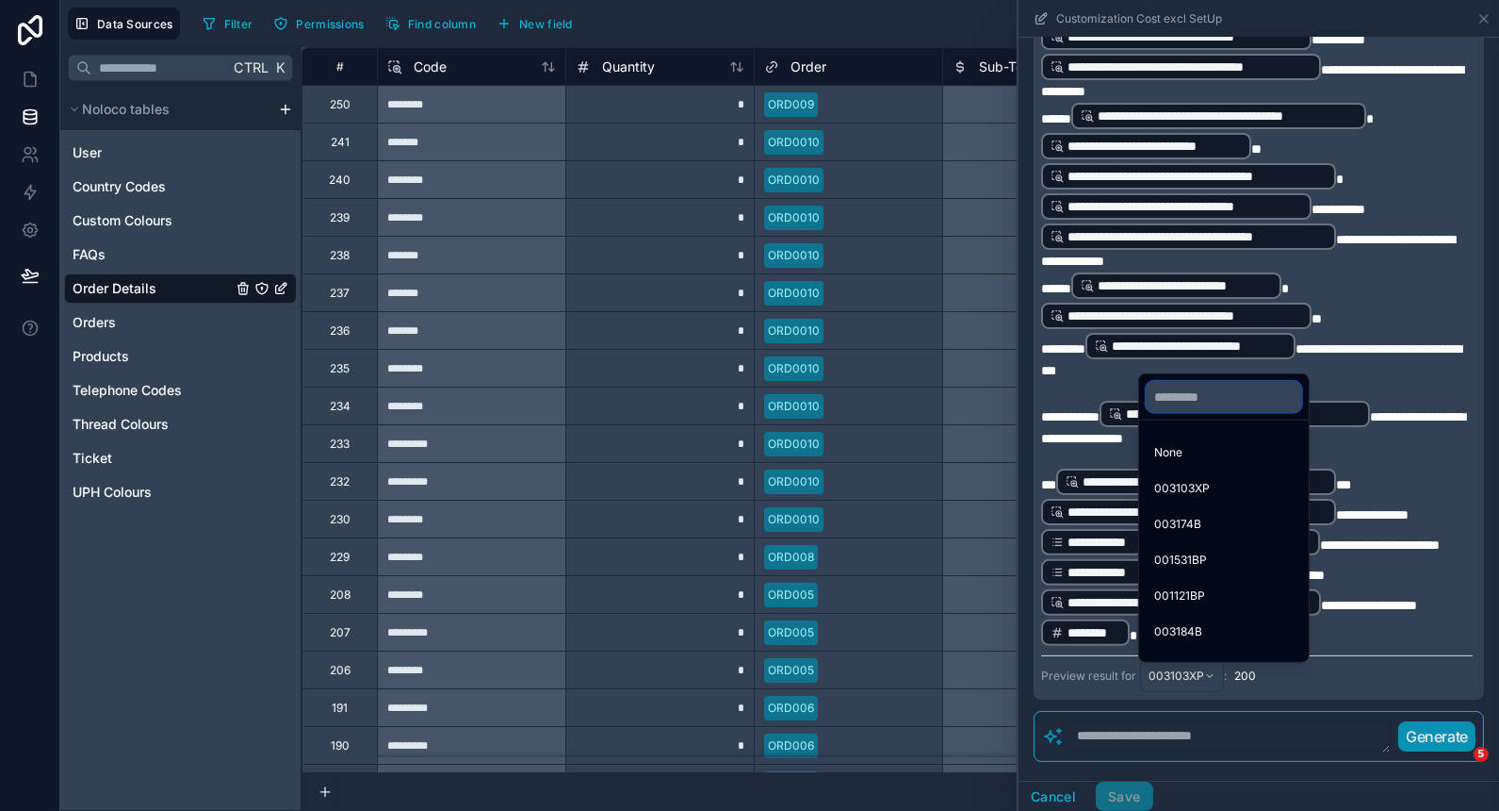
click at [1240, 386] on input "text" at bounding box center [1224, 397] width 155 height 30
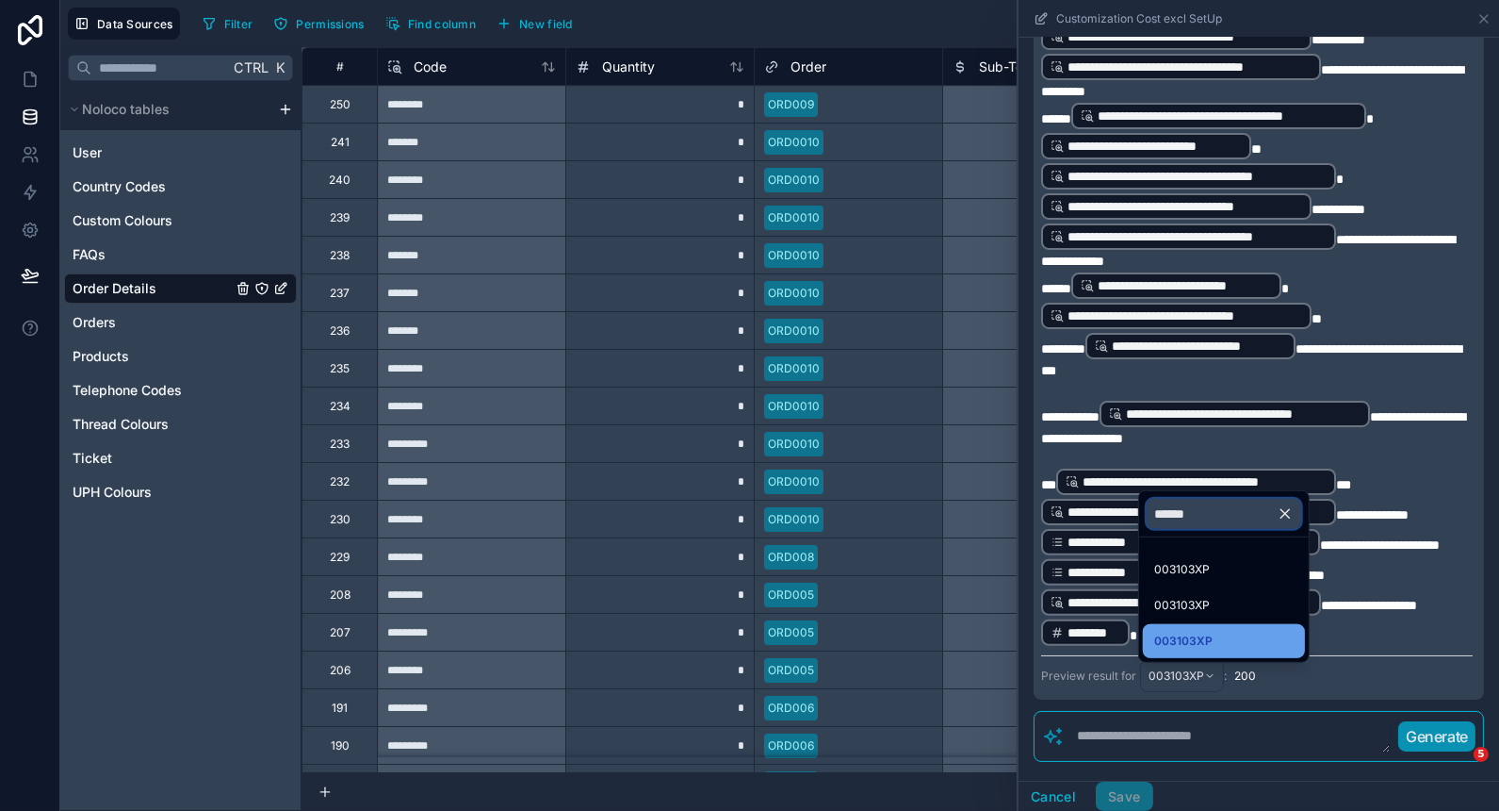
type input "******"
click at [1194, 642] on span "003103XP" at bounding box center [1184, 641] width 58 height 23
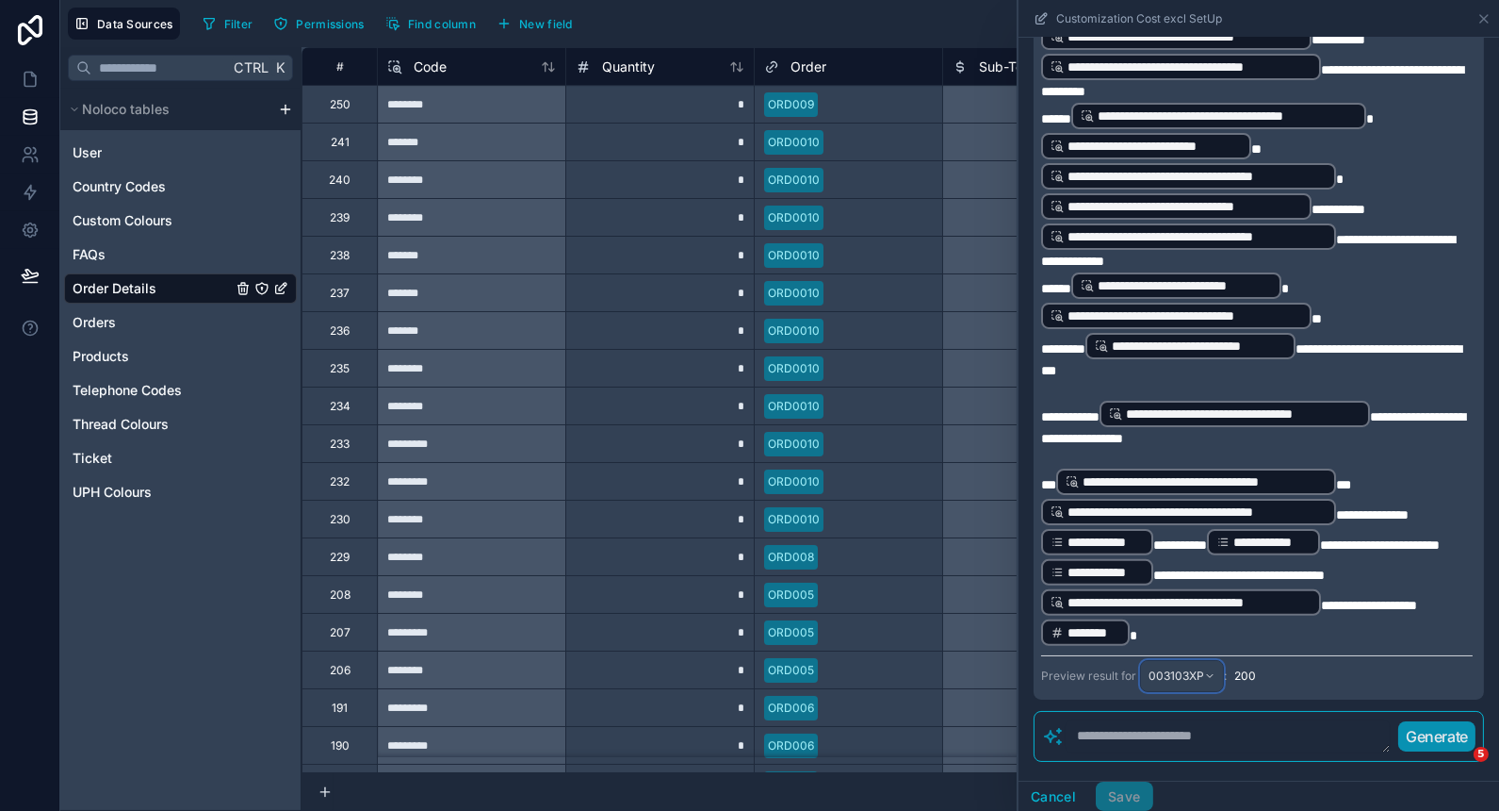
click at [1183, 683] on span "003103XP" at bounding box center [1177, 675] width 56 height 15
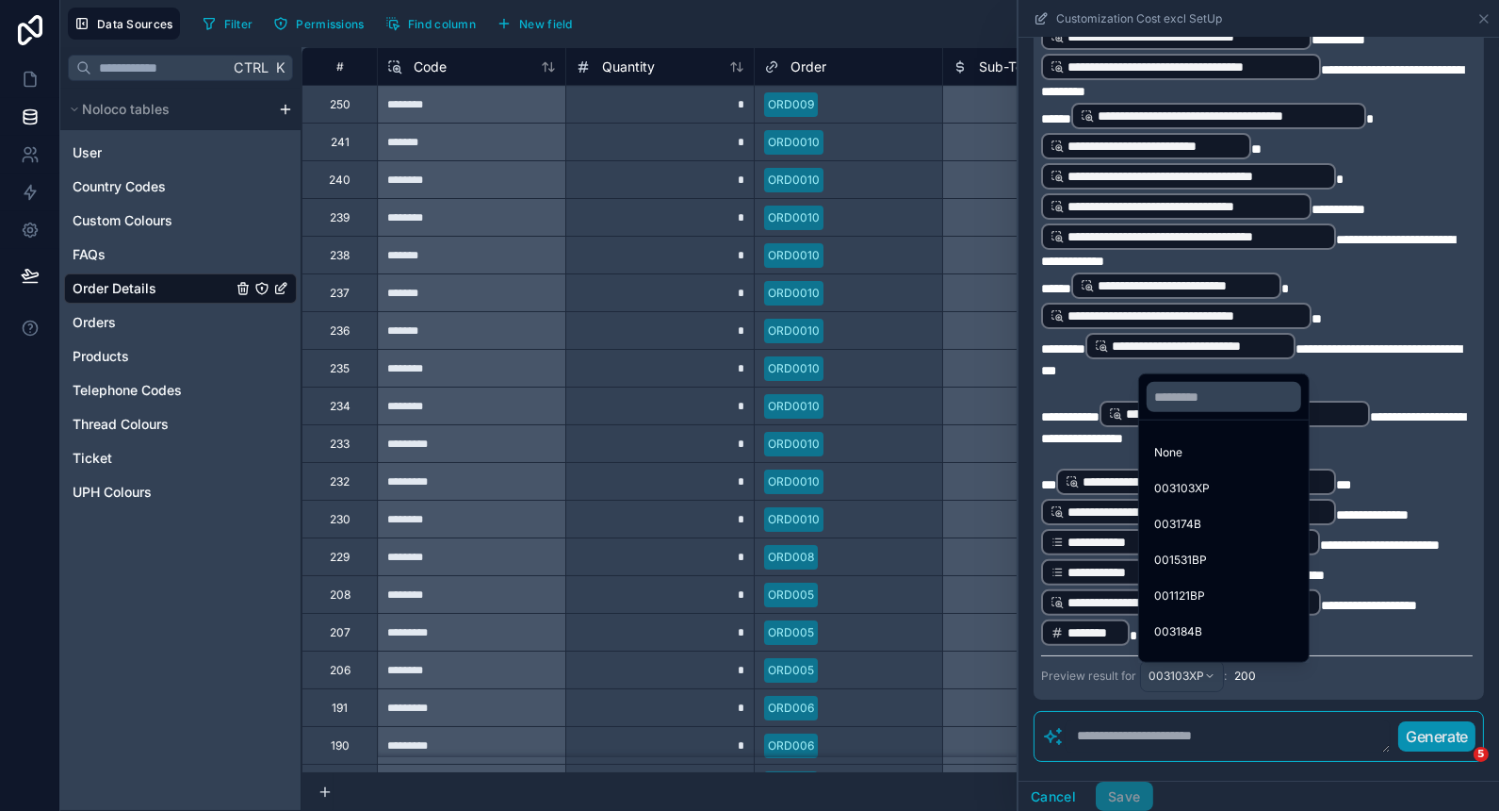
click at [1384, 343] on div at bounding box center [1259, 405] width 481 height 811
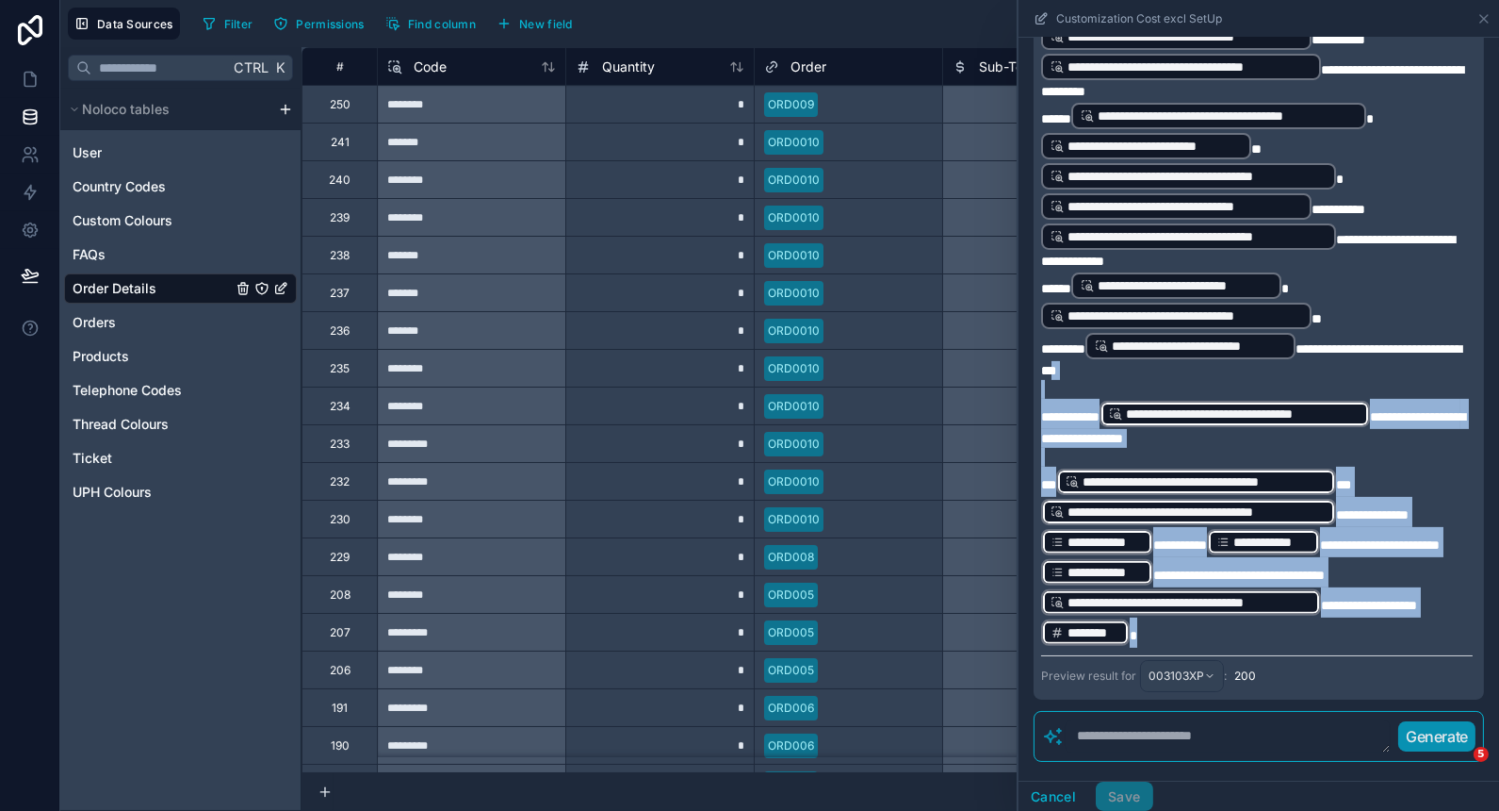
drag, startPoint x: 1178, startPoint y: 648, endPoint x: 1159, endPoint y: 365, distance: 284.3
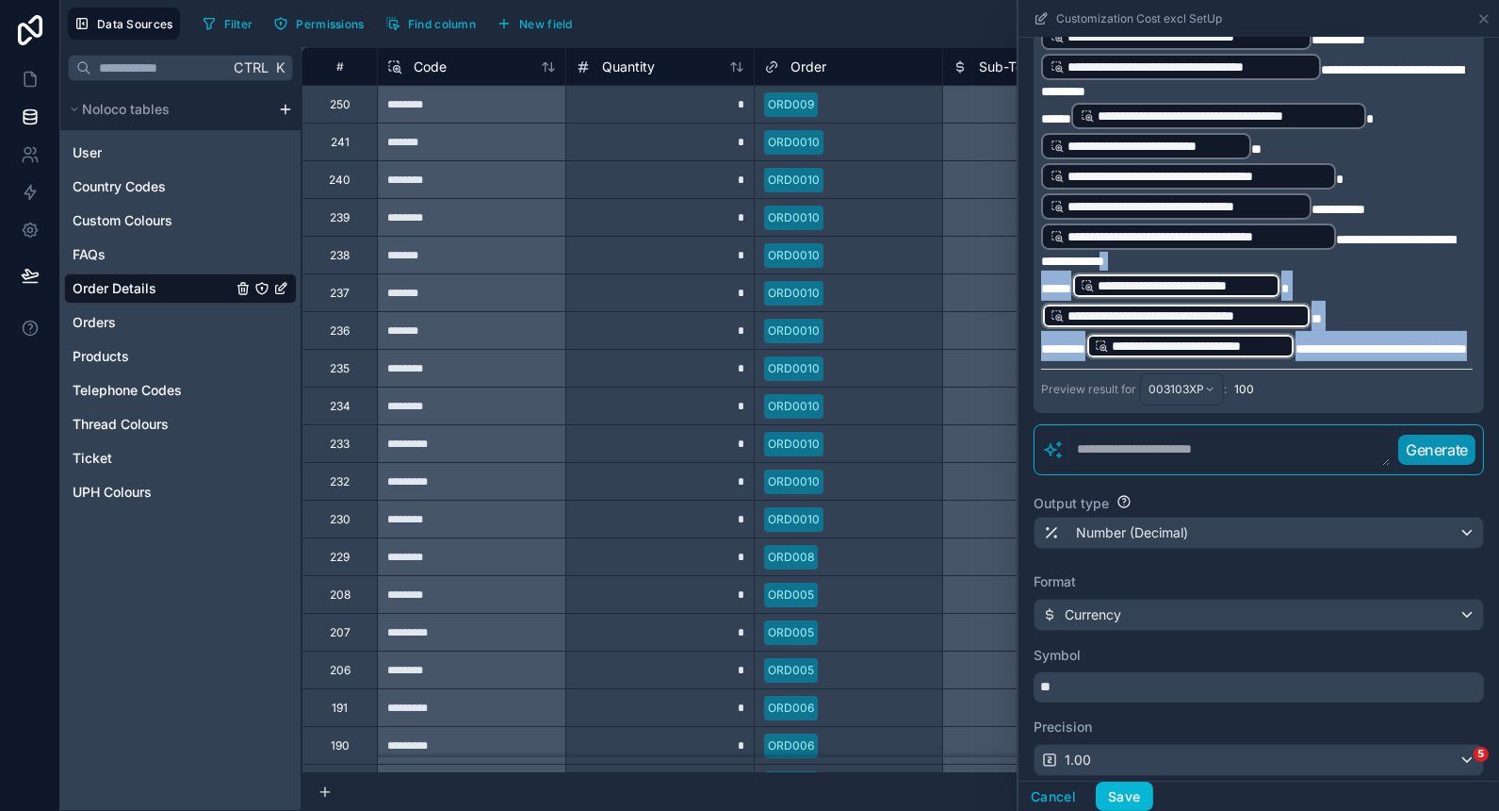
drag, startPoint x: 1168, startPoint y: 366, endPoint x: 1155, endPoint y: 246, distance: 120.3
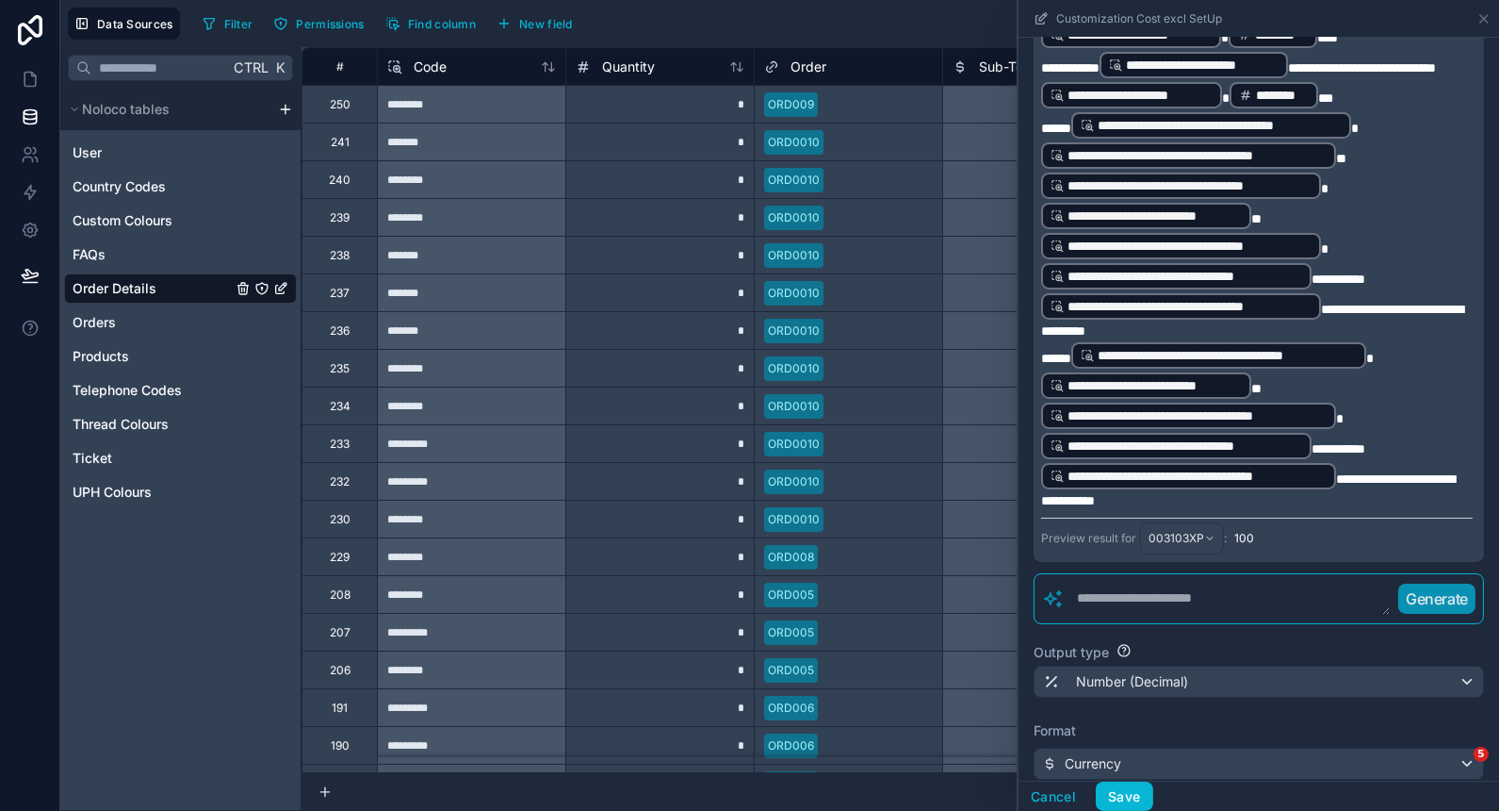
scroll to position [943, 0]
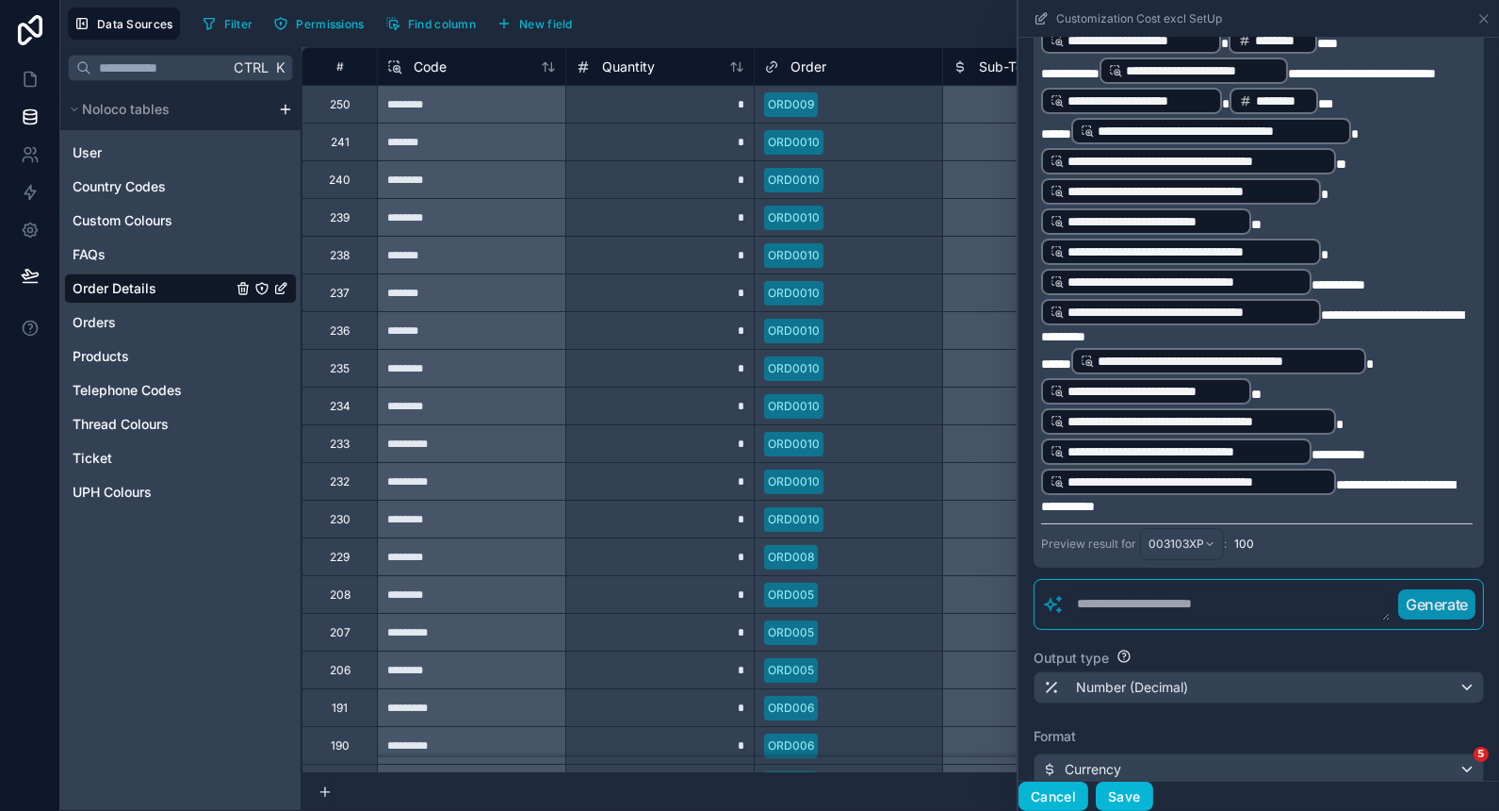
click at [1076, 802] on button "Cancel" at bounding box center [1054, 796] width 70 height 30
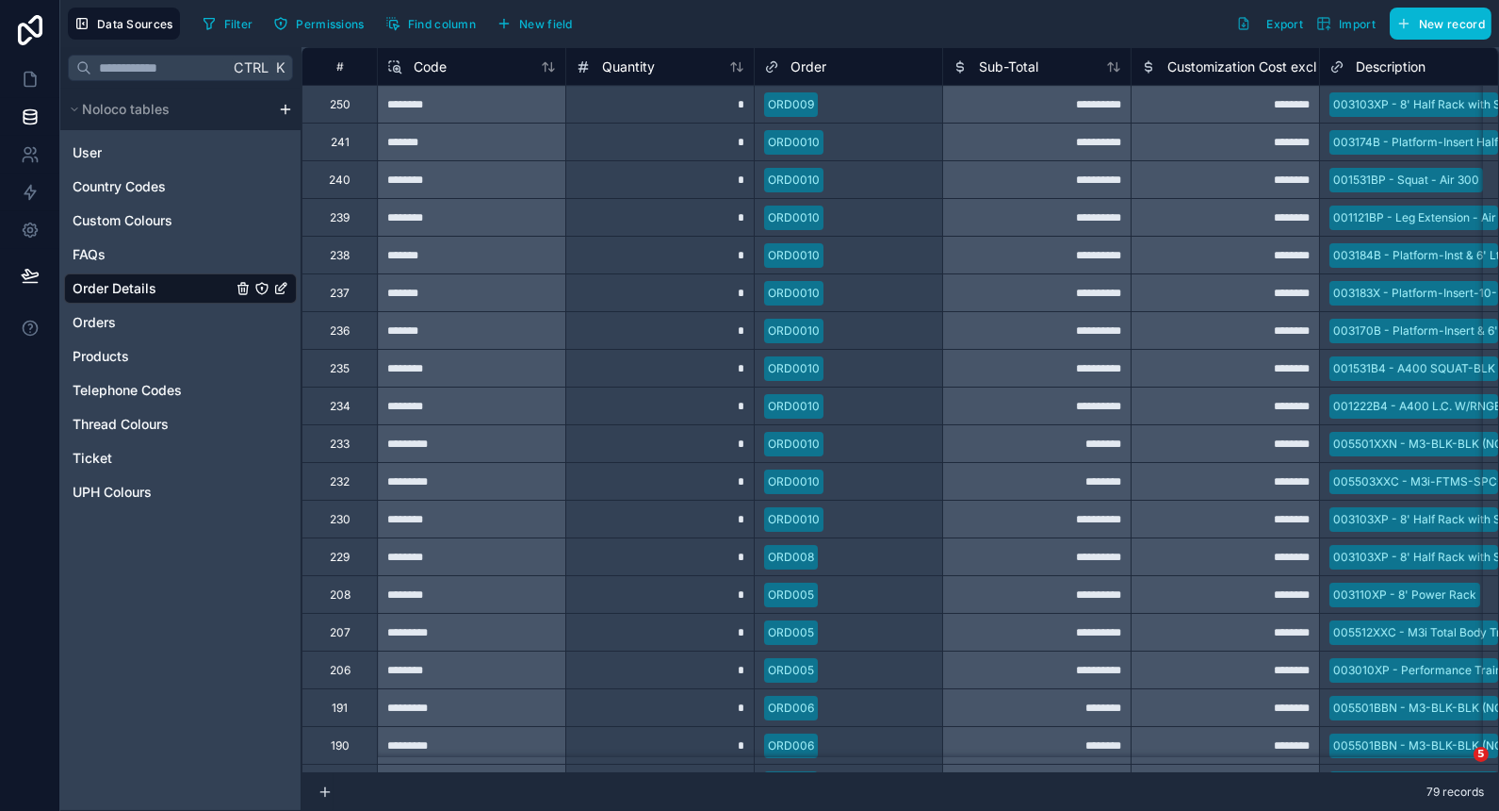
click at [1273, 60] on span "Customization Cost excl SetUp" at bounding box center [1263, 66] width 191 height 19
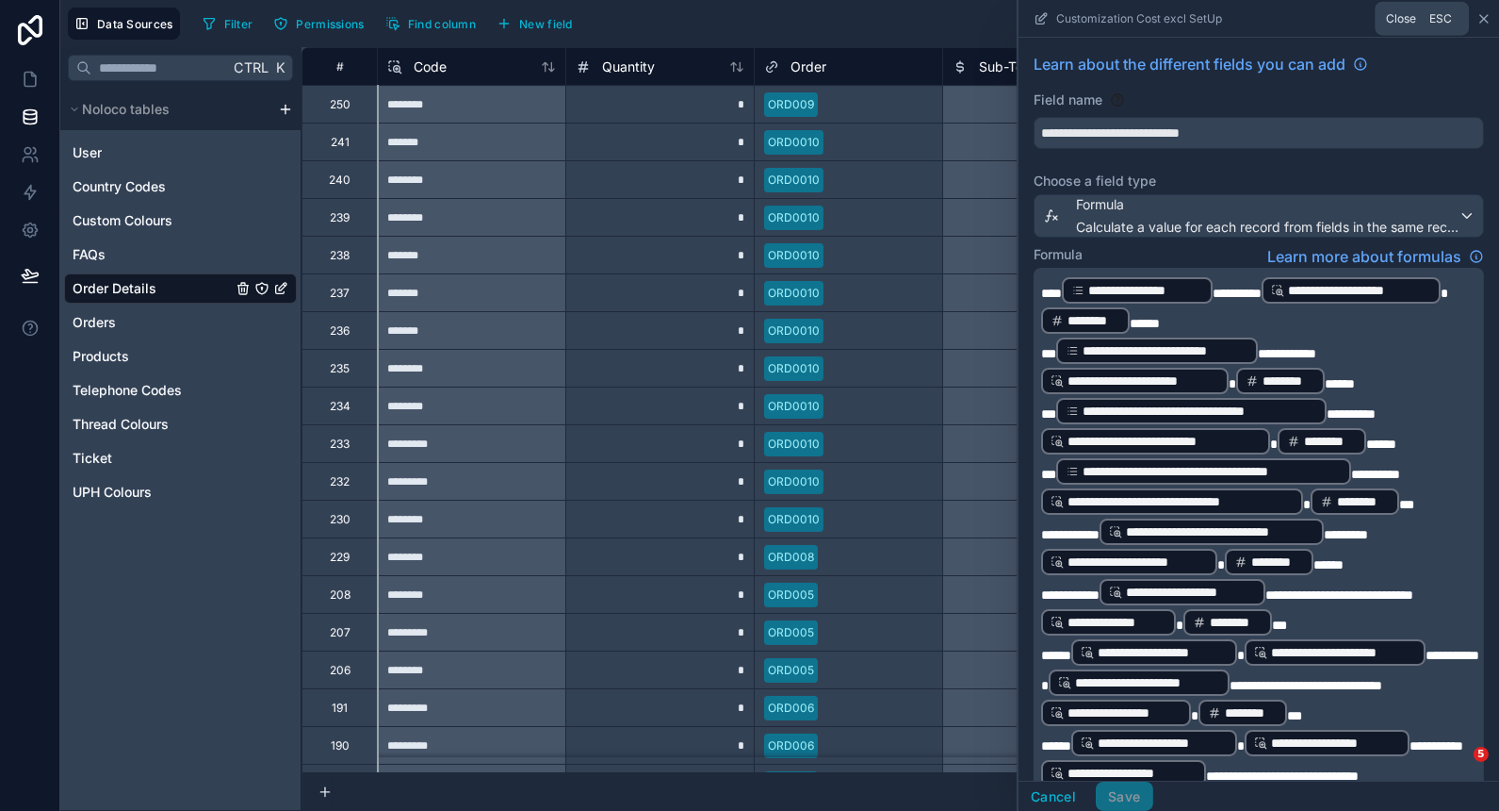
click at [1491, 13] on icon at bounding box center [1484, 18] width 15 height 15
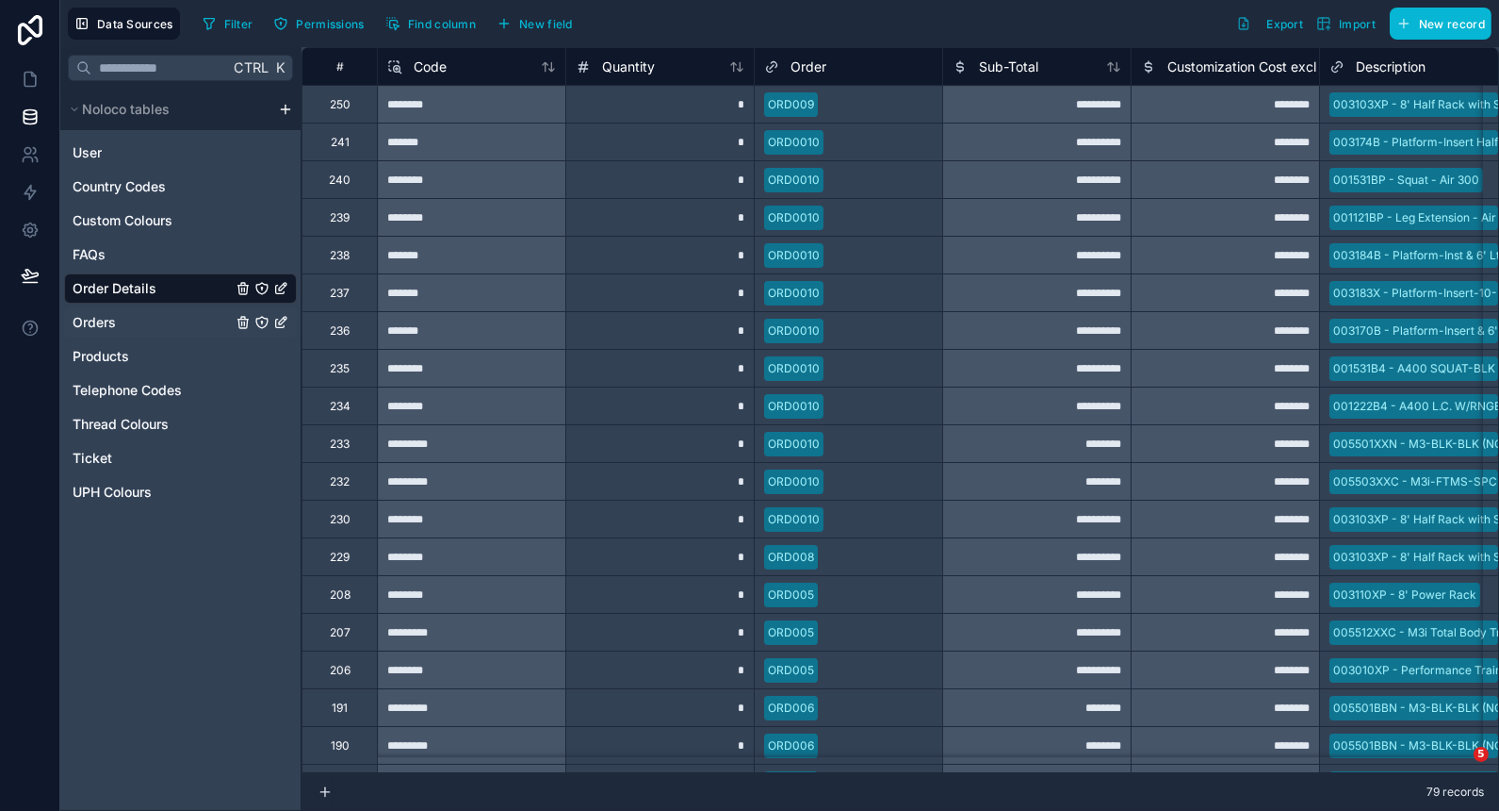
click at [93, 316] on span "Orders" at bounding box center [94, 322] width 43 height 19
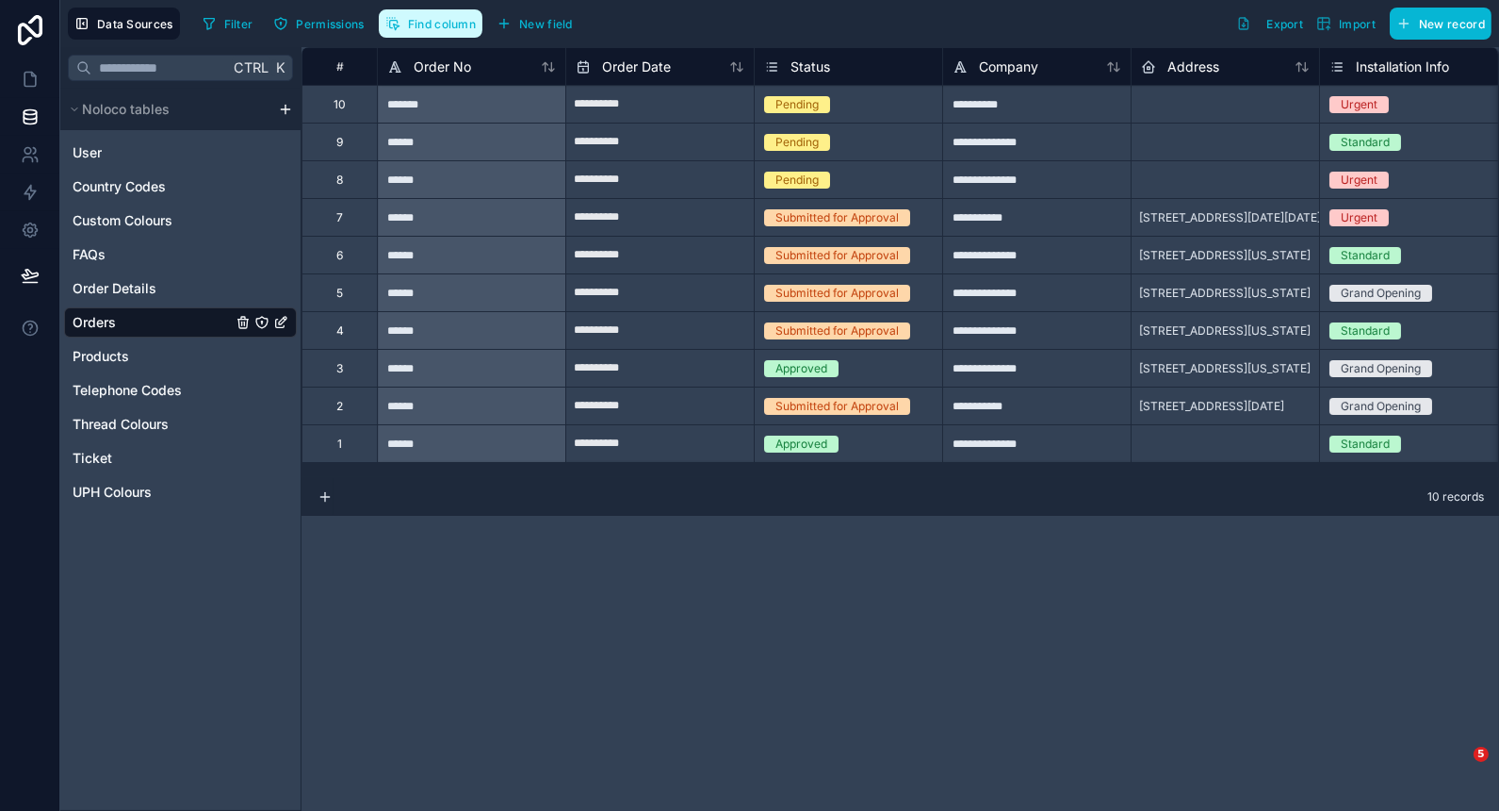
click at [431, 29] on span "Find column" at bounding box center [442, 24] width 68 height 14
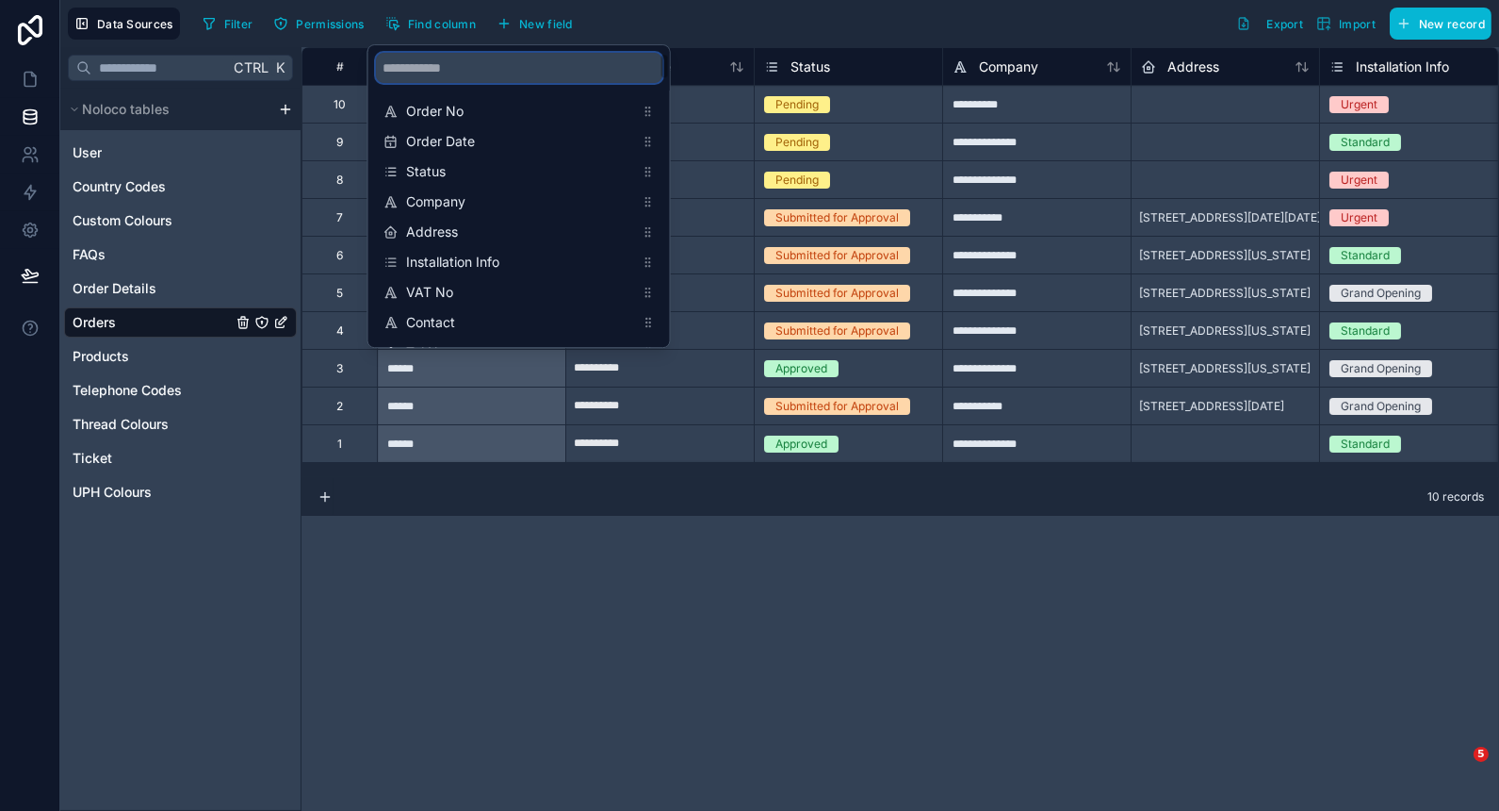
click at [474, 66] on input "scrollable content" at bounding box center [519, 68] width 287 height 30
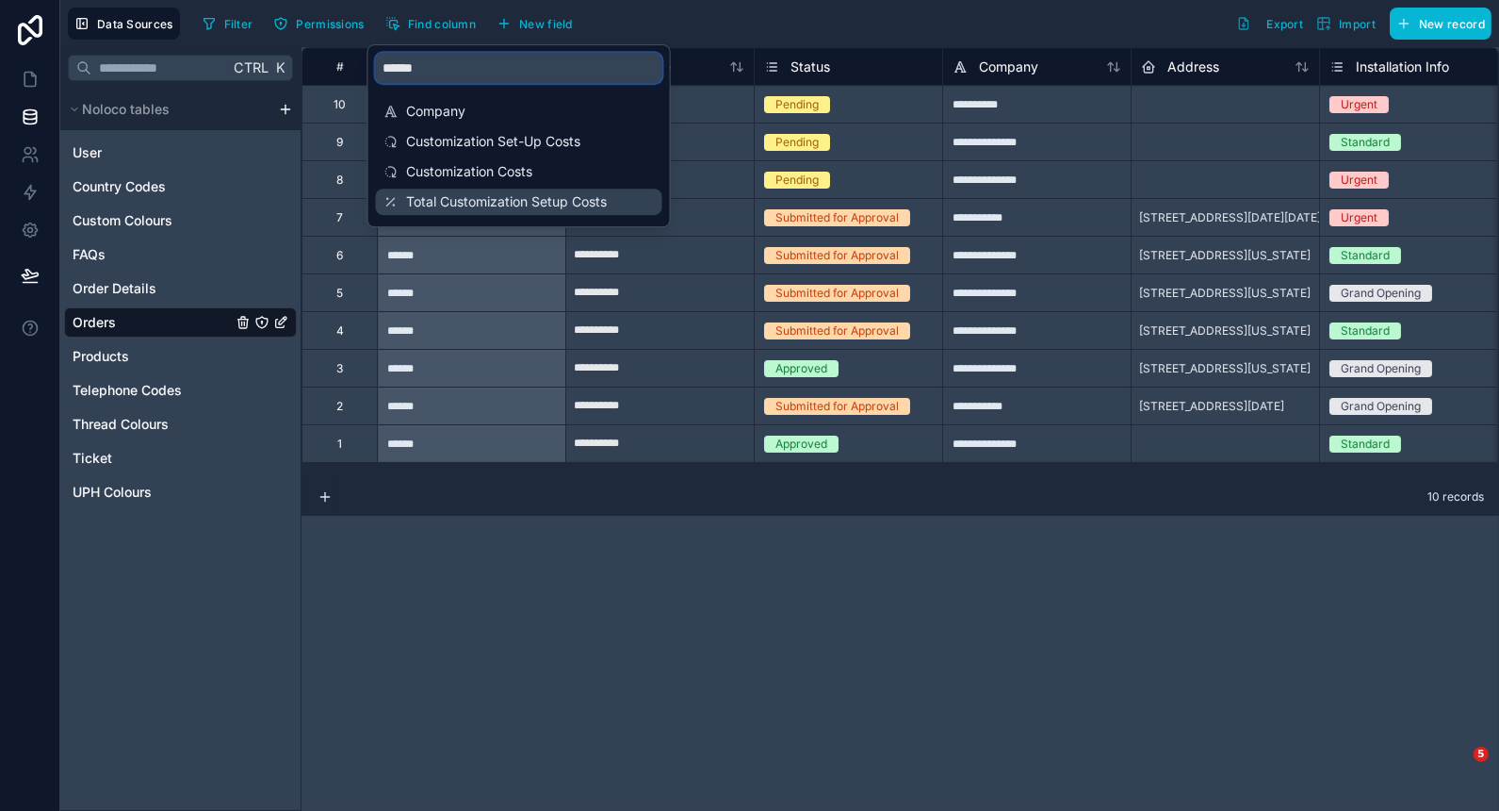
type input "******"
click at [525, 208] on span "Total Customization Setup Costs" at bounding box center [520, 201] width 228 height 19
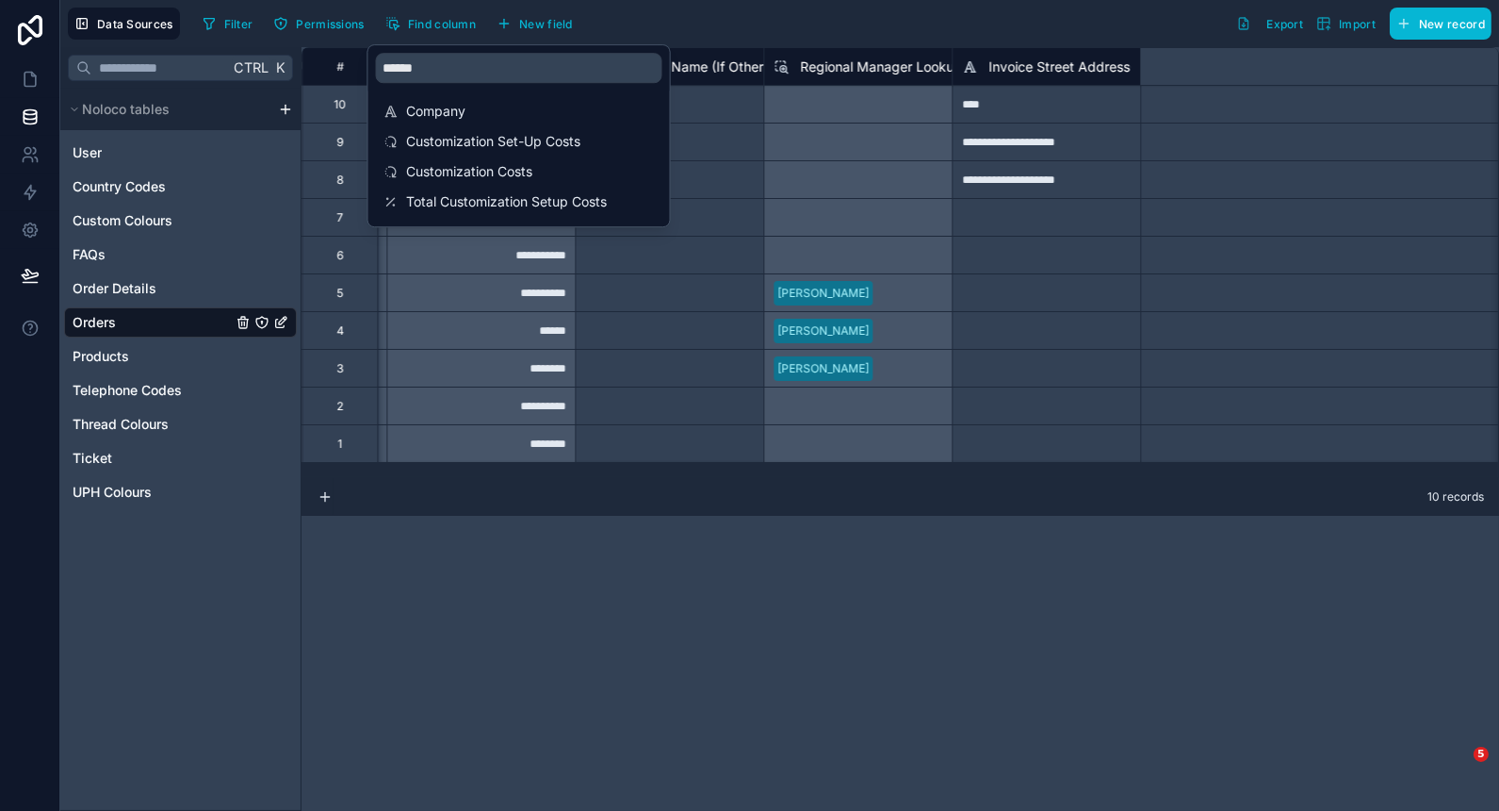
scroll to position [0, 8294]
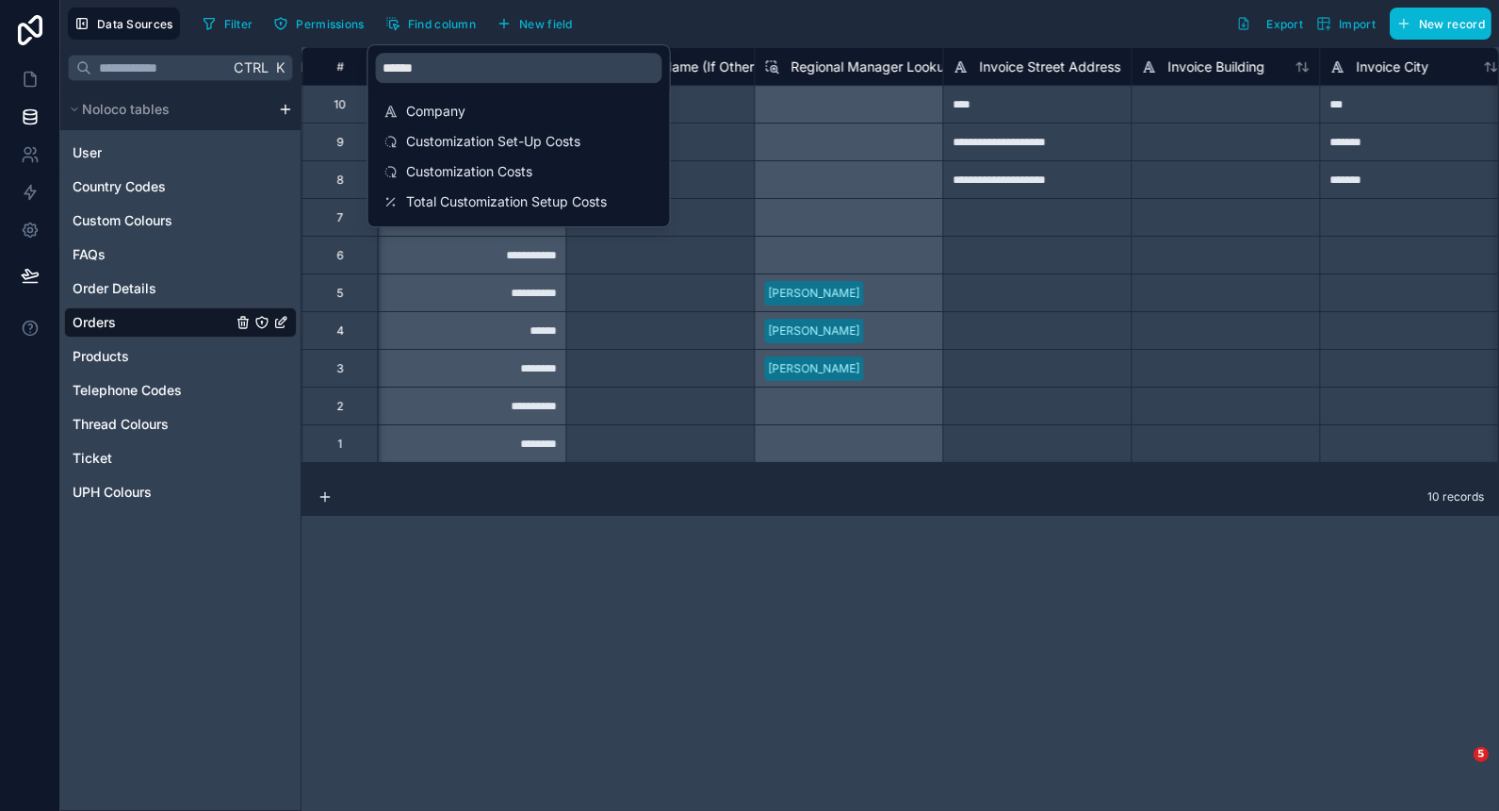
click at [802, 28] on div "Filter Permissions Find column New field Export Import New record" at bounding box center [843, 24] width 1297 height 32
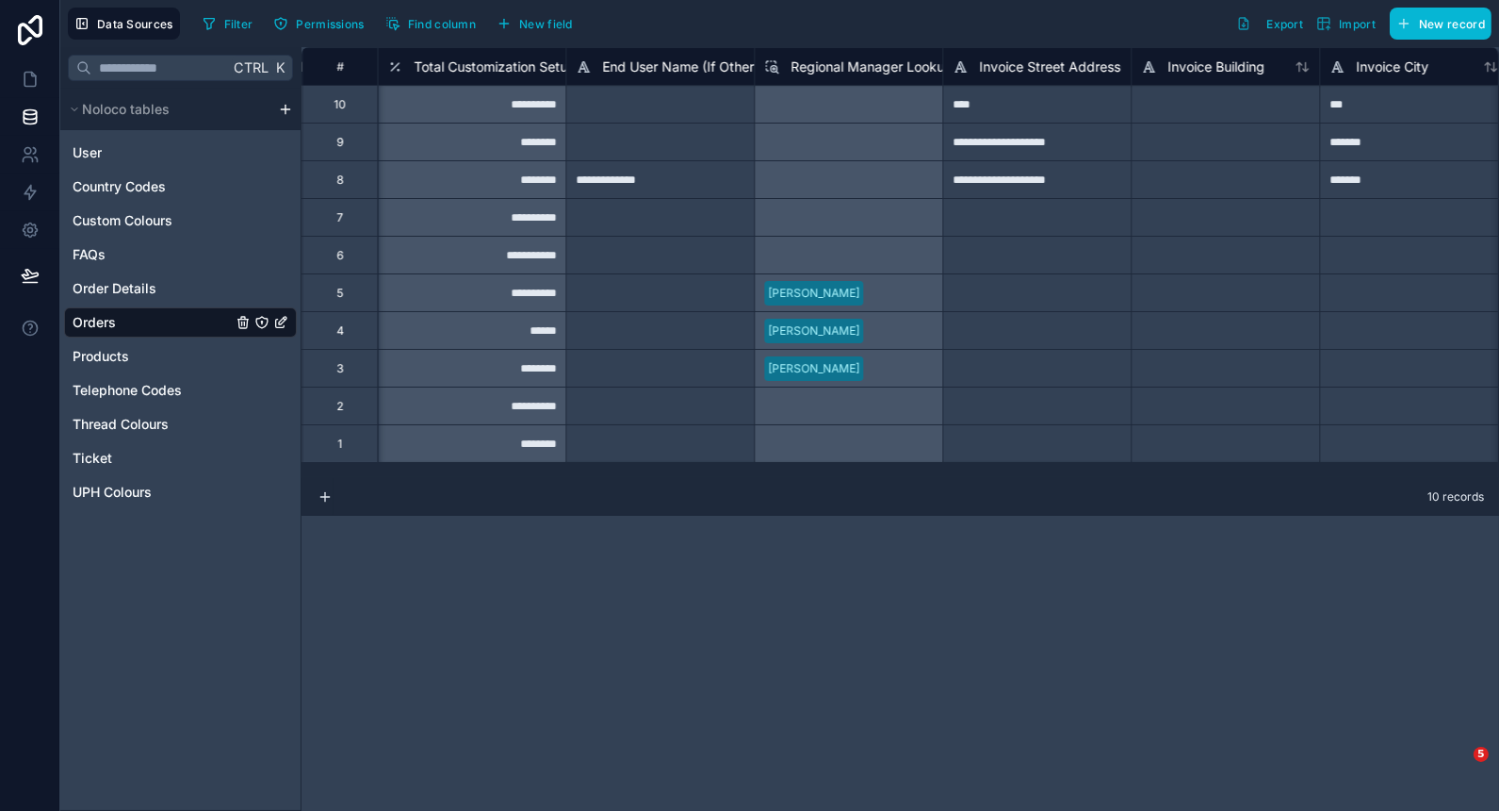
click at [499, 66] on span "Total Customization Setup Costs" at bounding box center [514, 66] width 201 height 19
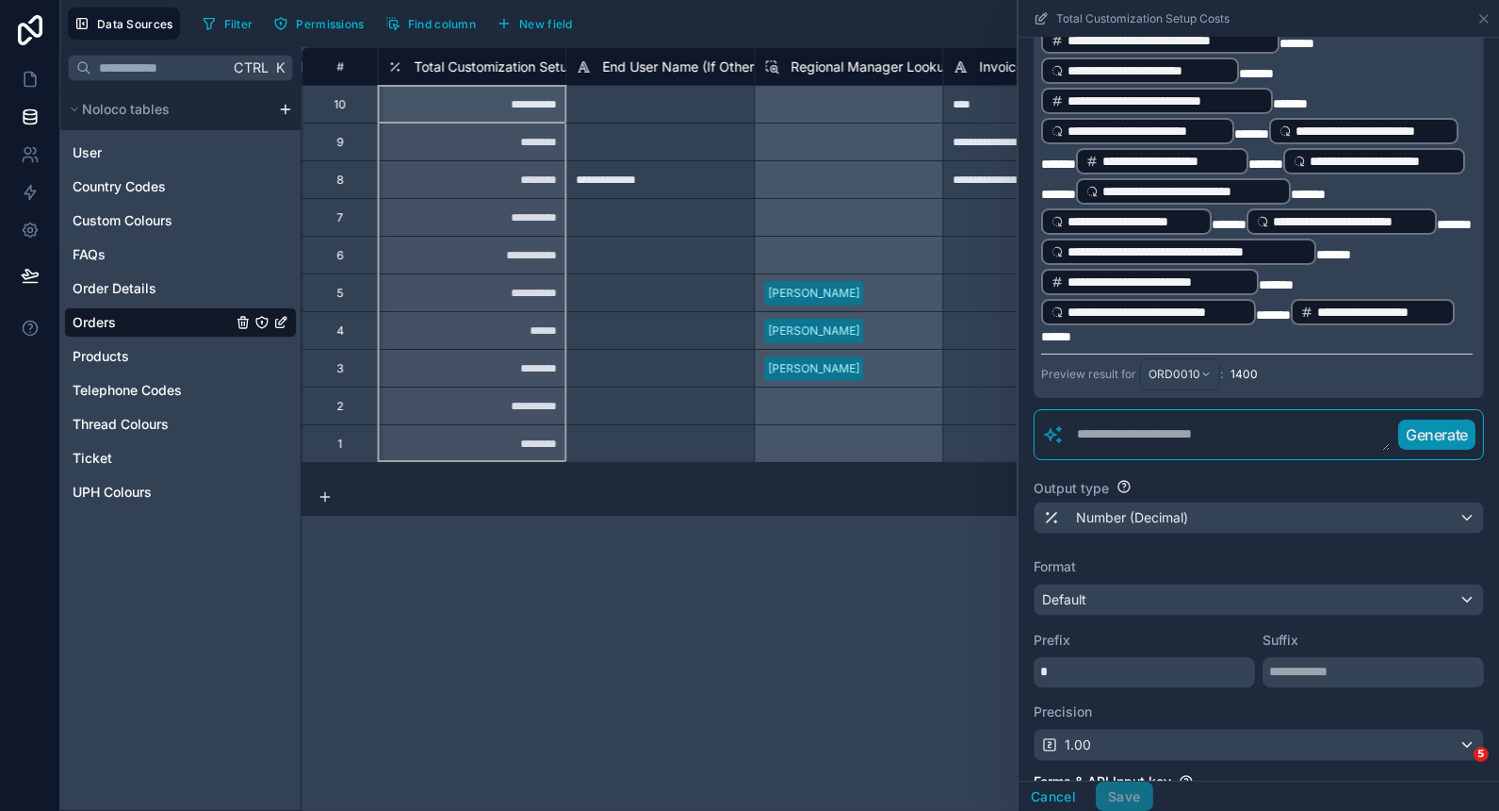
scroll to position [488, 0]
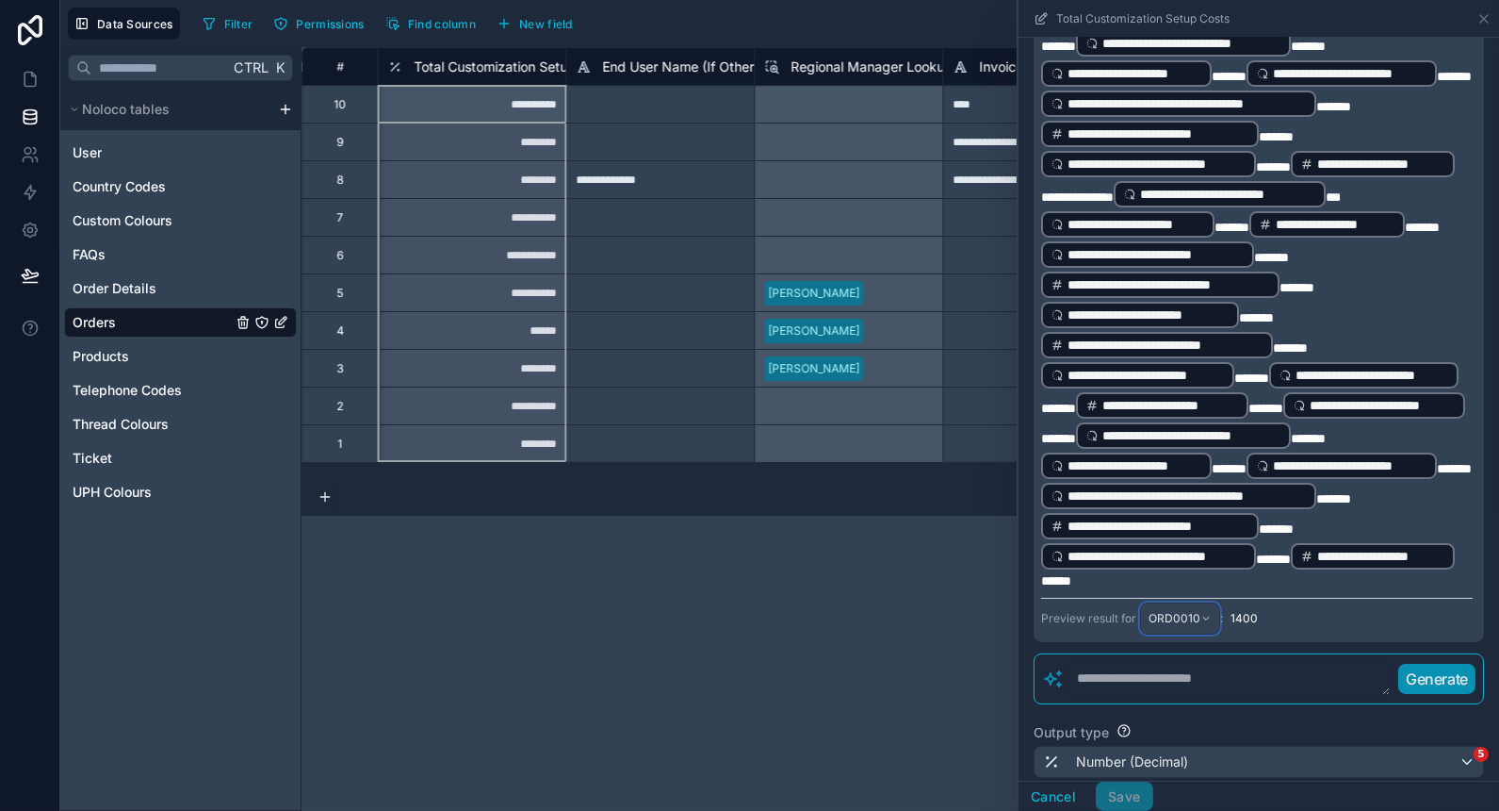
click at [1161, 633] on div "ORD0010" at bounding box center [1180, 618] width 78 height 30
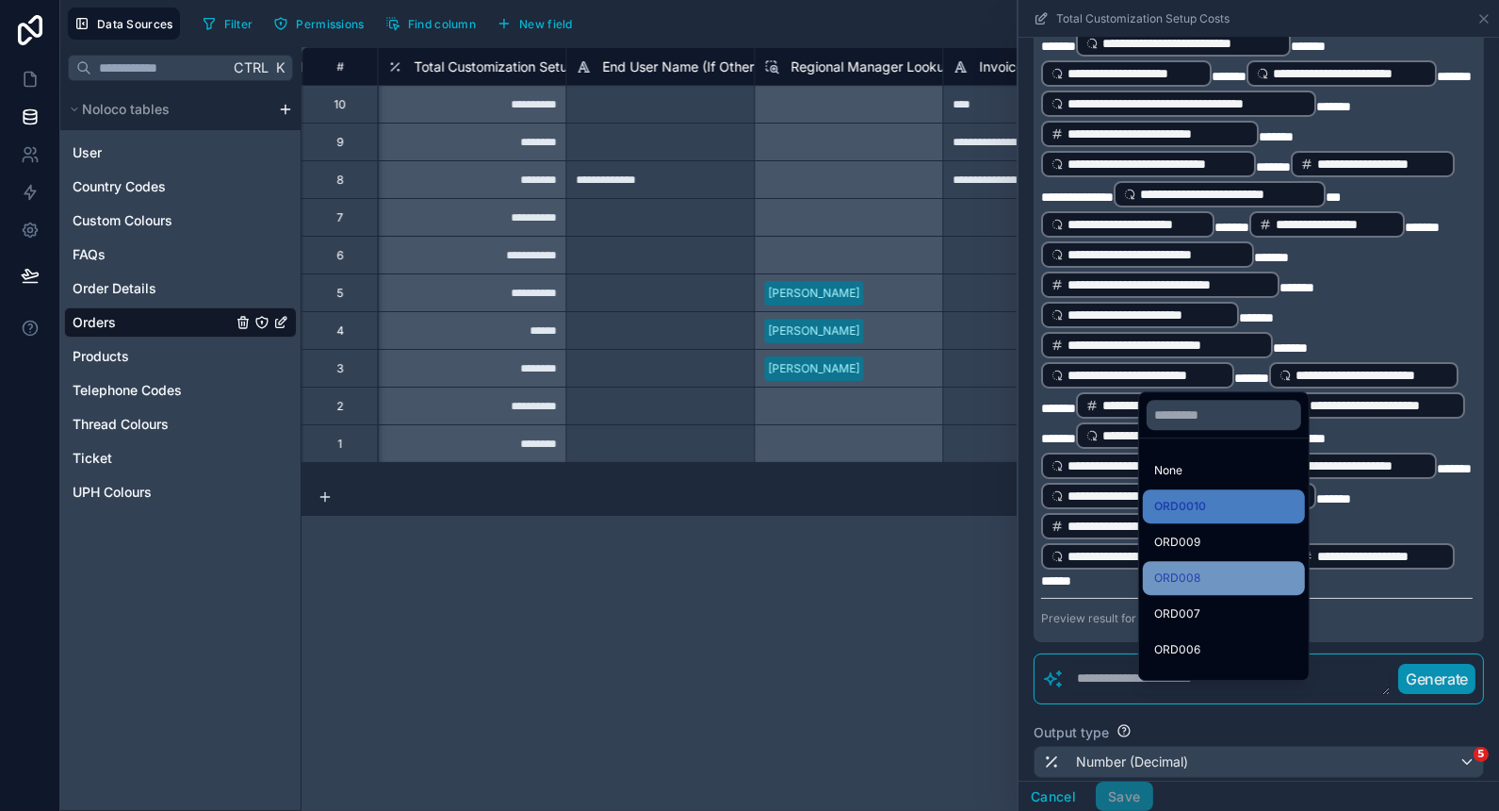
click at [1239, 589] on div "ORD008" at bounding box center [1224, 577] width 139 height 23
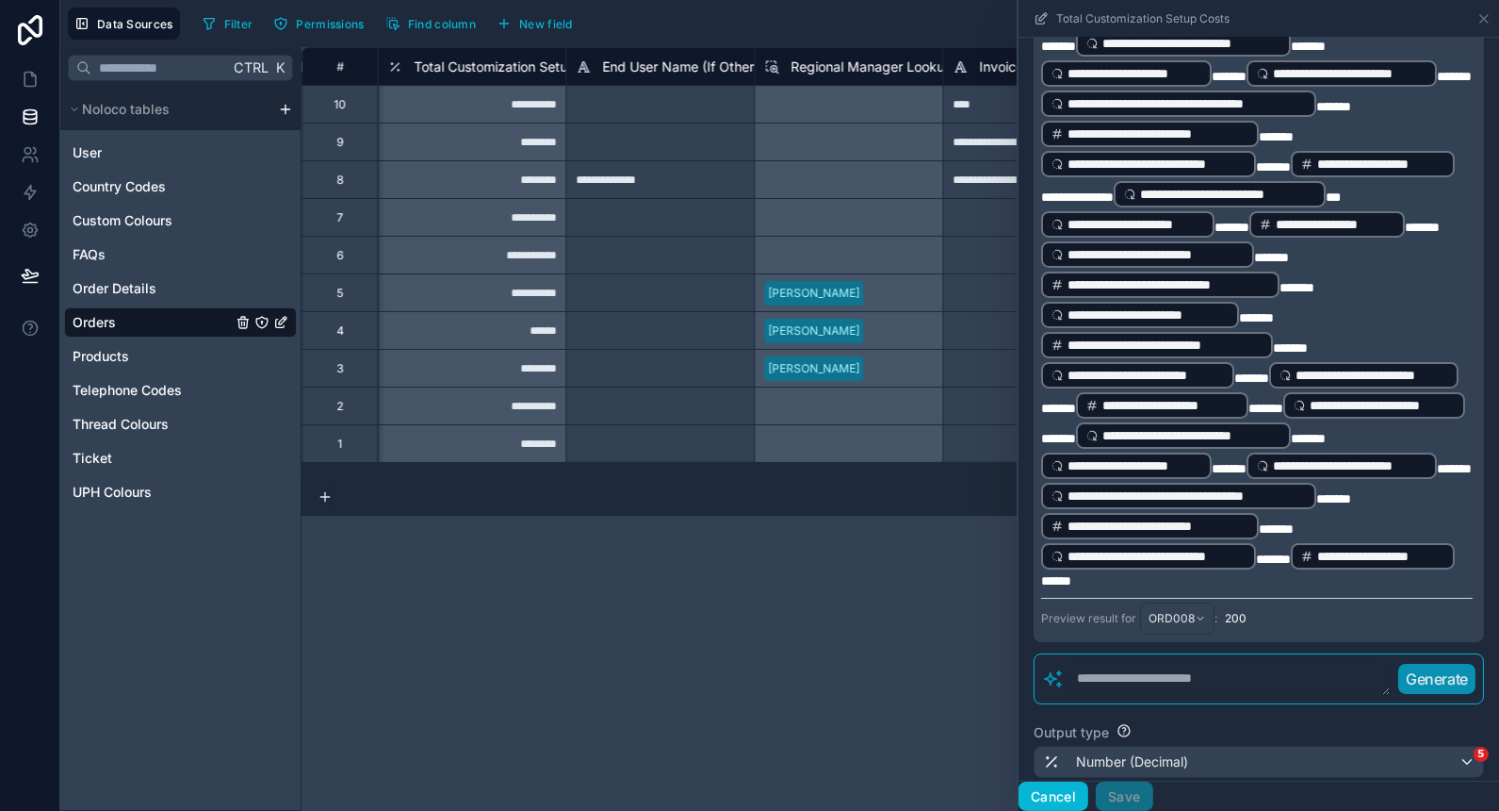
click at [1073, 794] on button "Cancel" at bounding box center [1054, 796] width 70 height 30
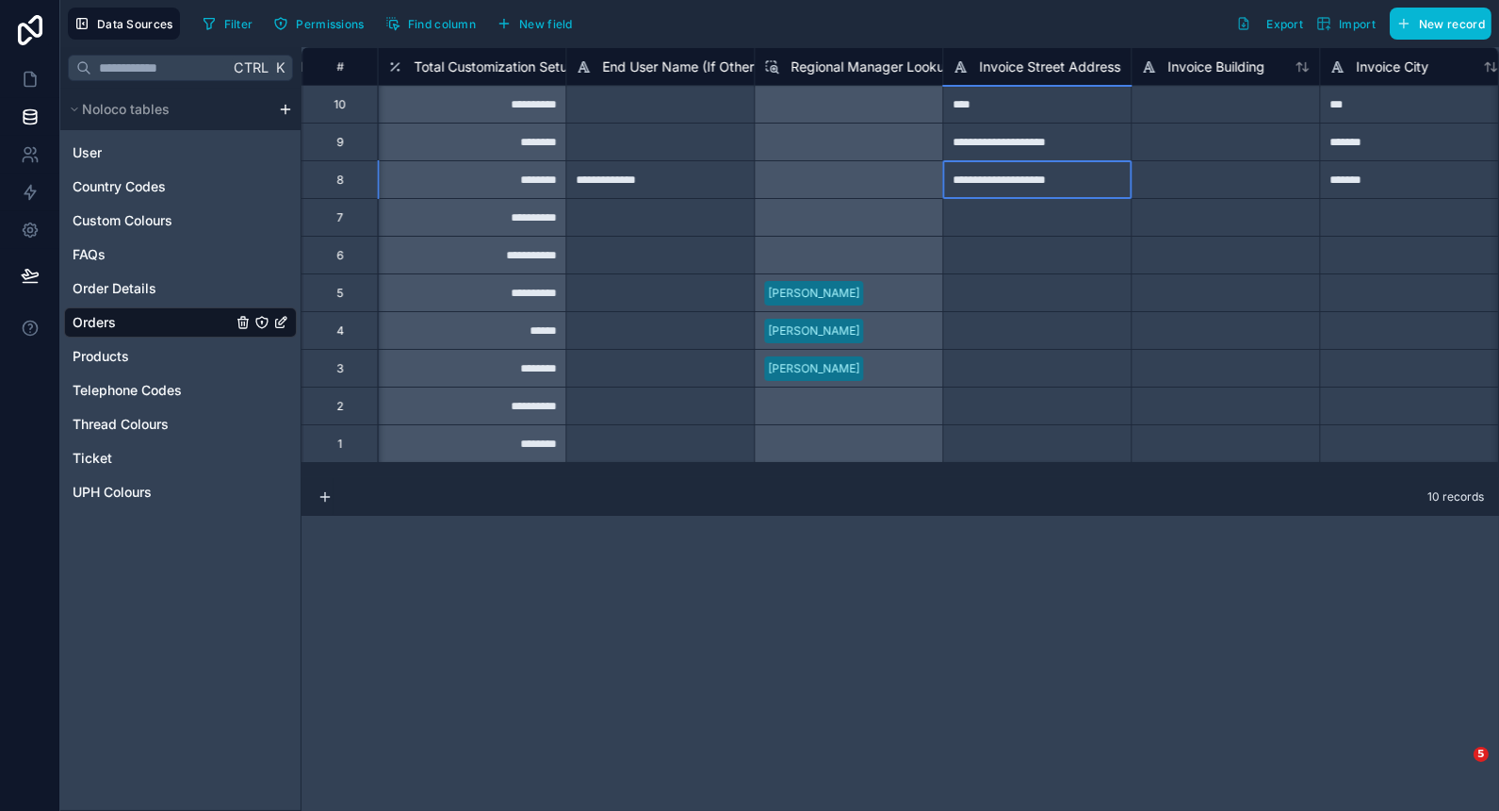
click at [1096, 178] on div "**********" at bounding box center [1036, 179] width 188 height 38
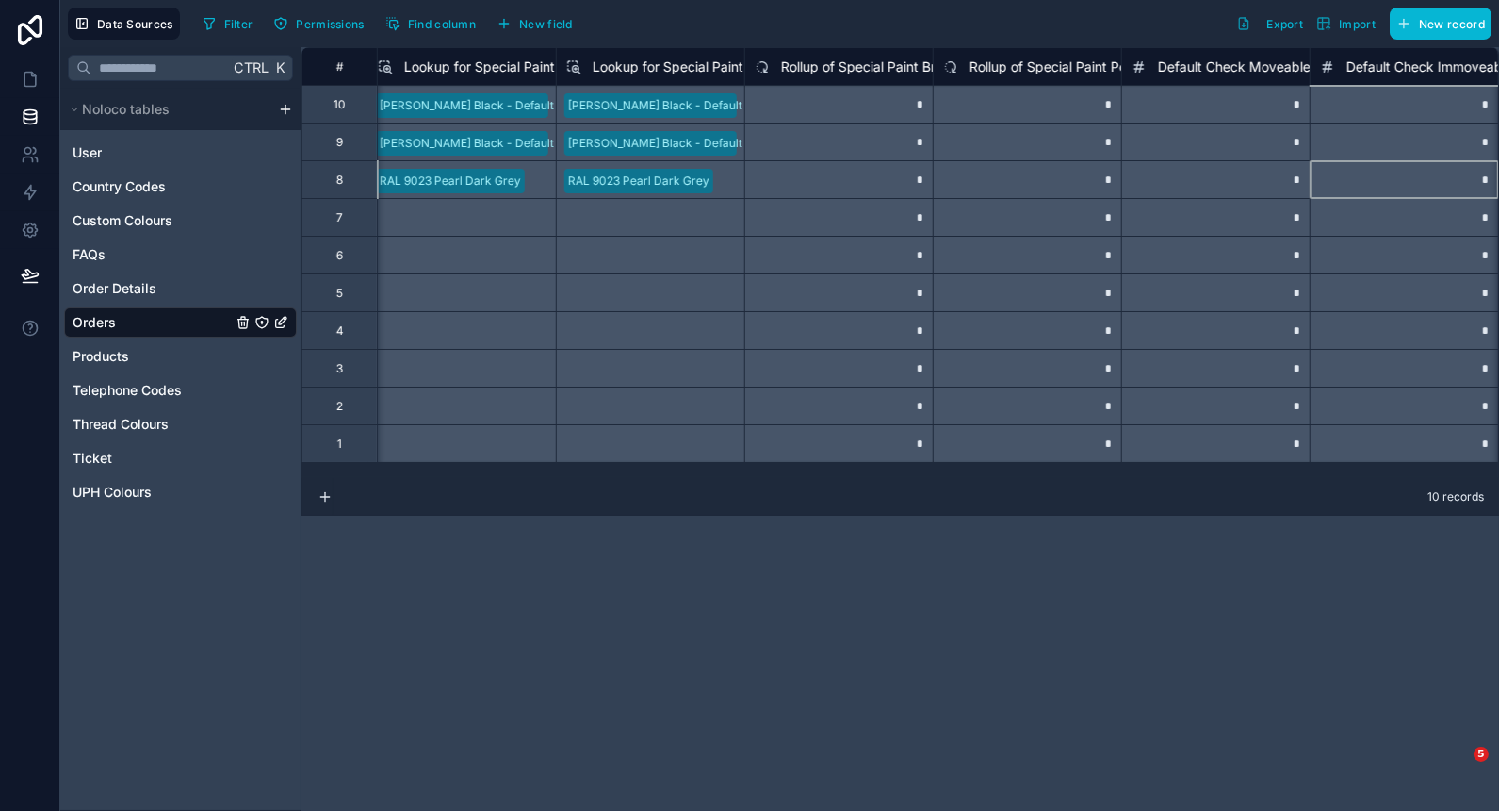
scroll to position [0, 16785]
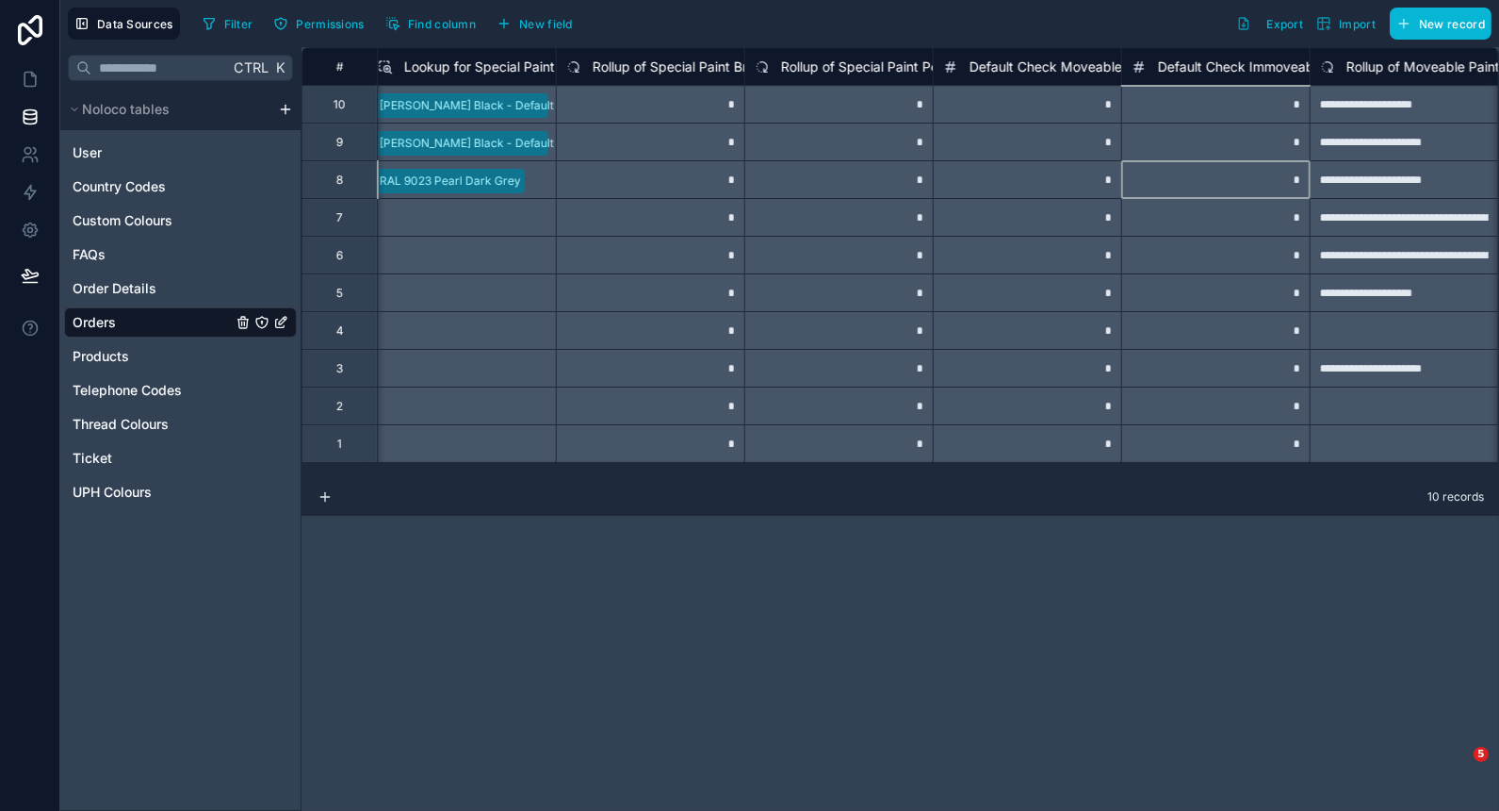
click at [1206, 174] on div "*" at bounding box center [1216, 179] width 188 height 38
click at [839, 178] on div "*" at bounding box center [839, 179] width 188 height 38
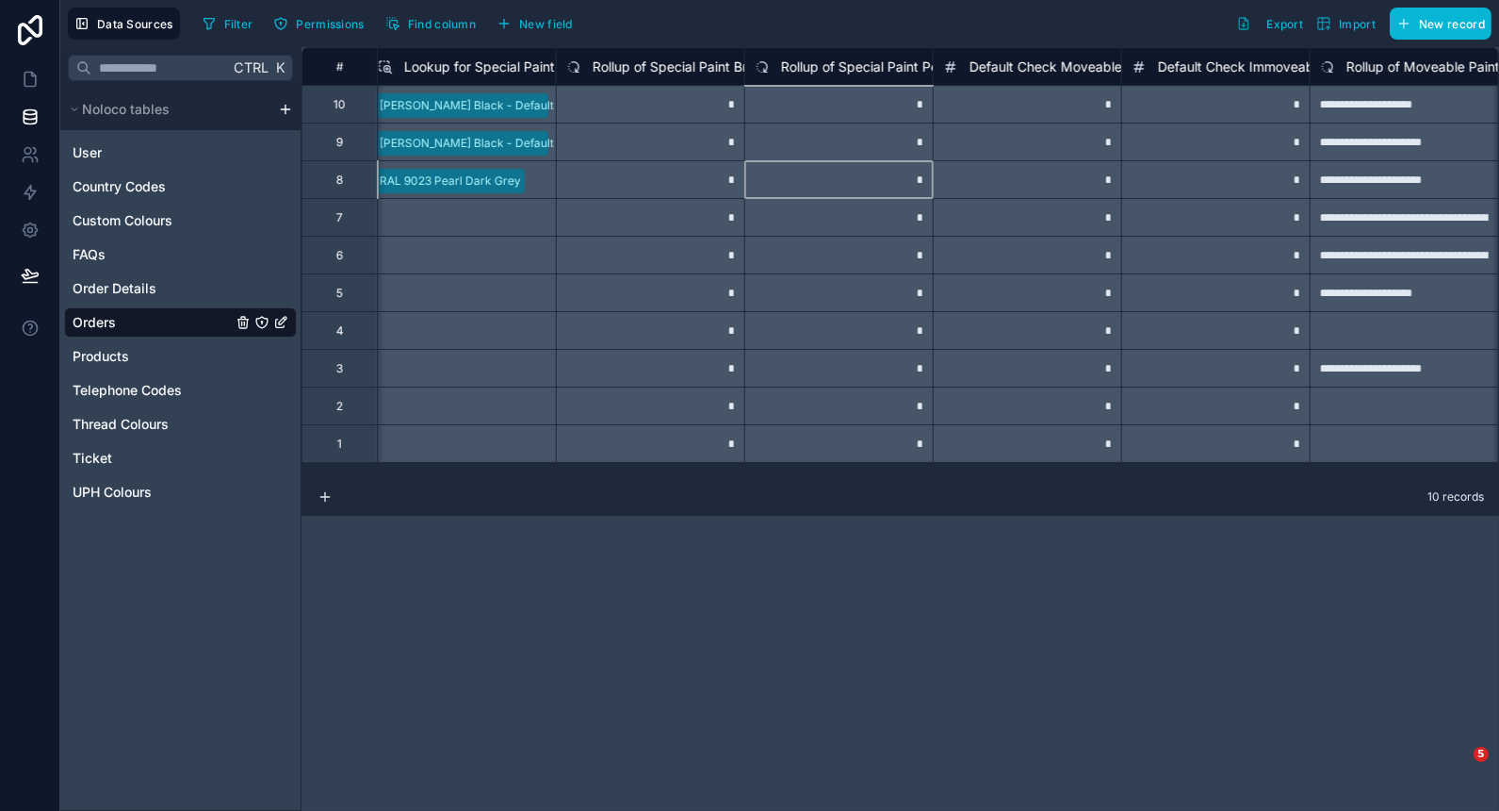
click at [655, 200] on div "*" at bounding box center [650, 217] width 188 height 38
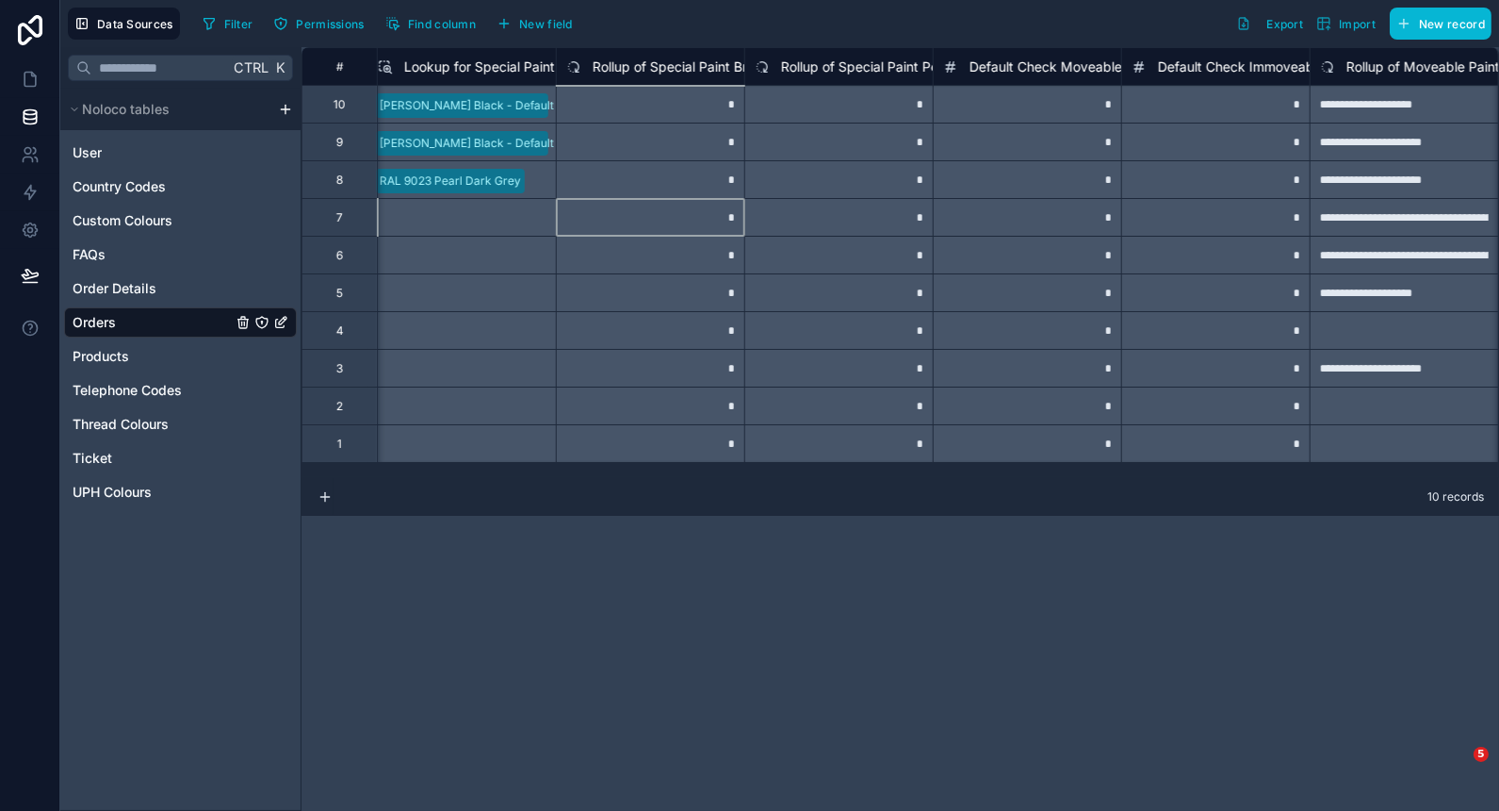
click at [1269, 181] on div "*" at bounding box center [1216, 179] width 188 height 38
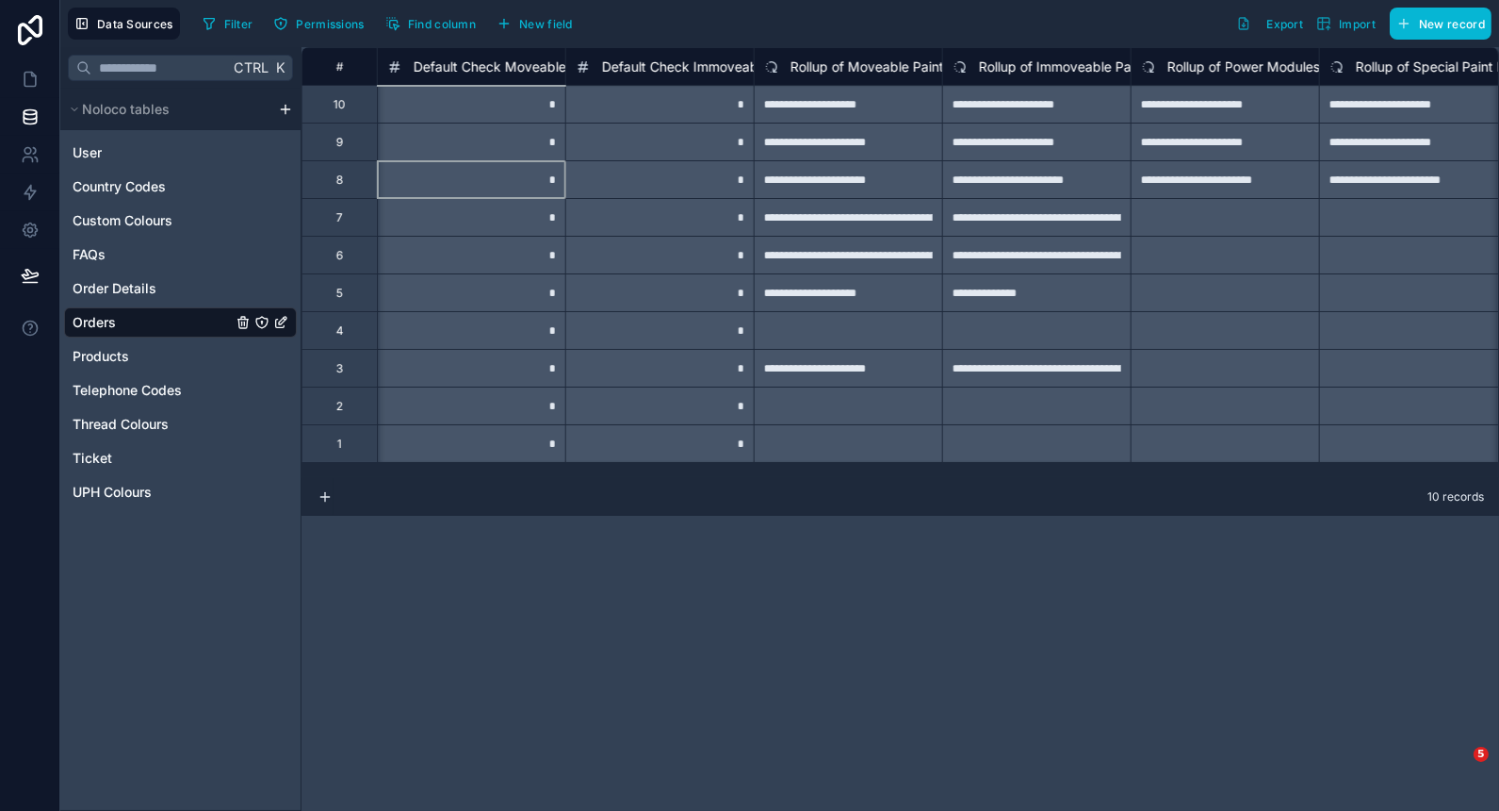
scroll to position [0, 17153]
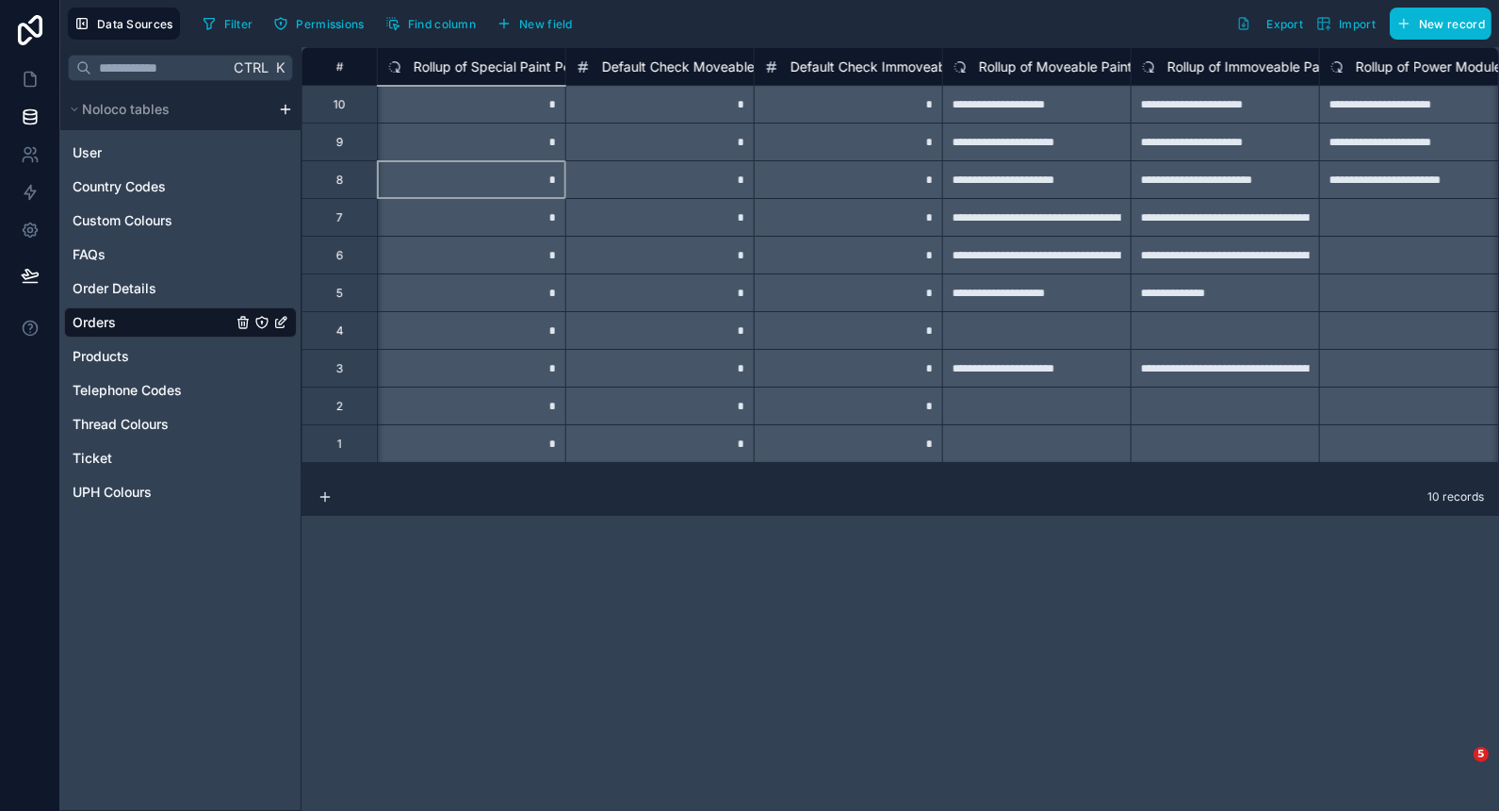
click at [697, 180] on div "*" at bounding box center [659, 179] width 188 height 38
click at [844, 178] on div "*" at bounding box center [848, 179] width 188 height 38
click at [684, 65] on span "Default Check Moveable Frame" at bounding box center [699, 66] width 195 height 19
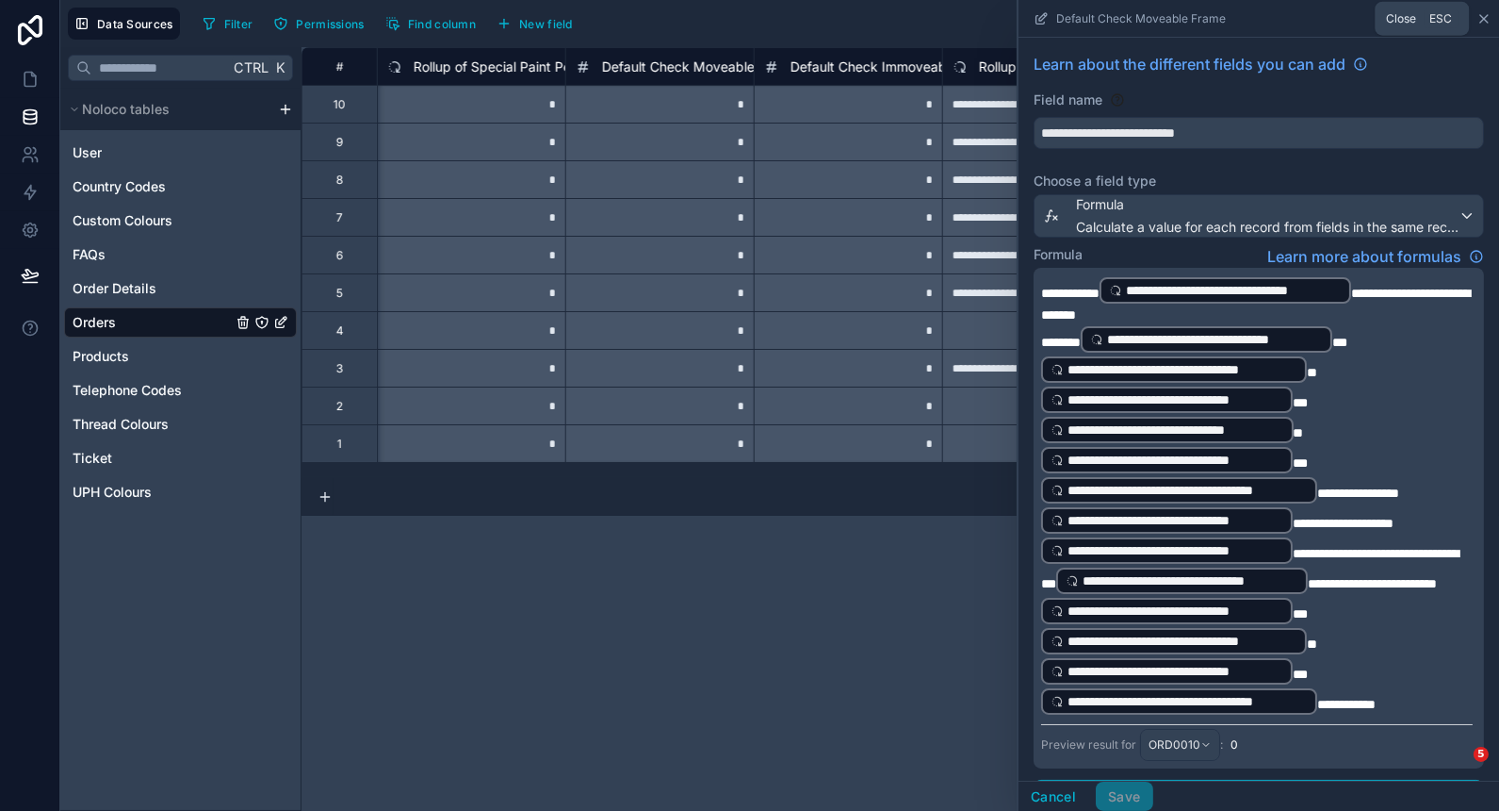
click at [1481, 22] on icon at bounding box center [1485, 19] width 8 height 8
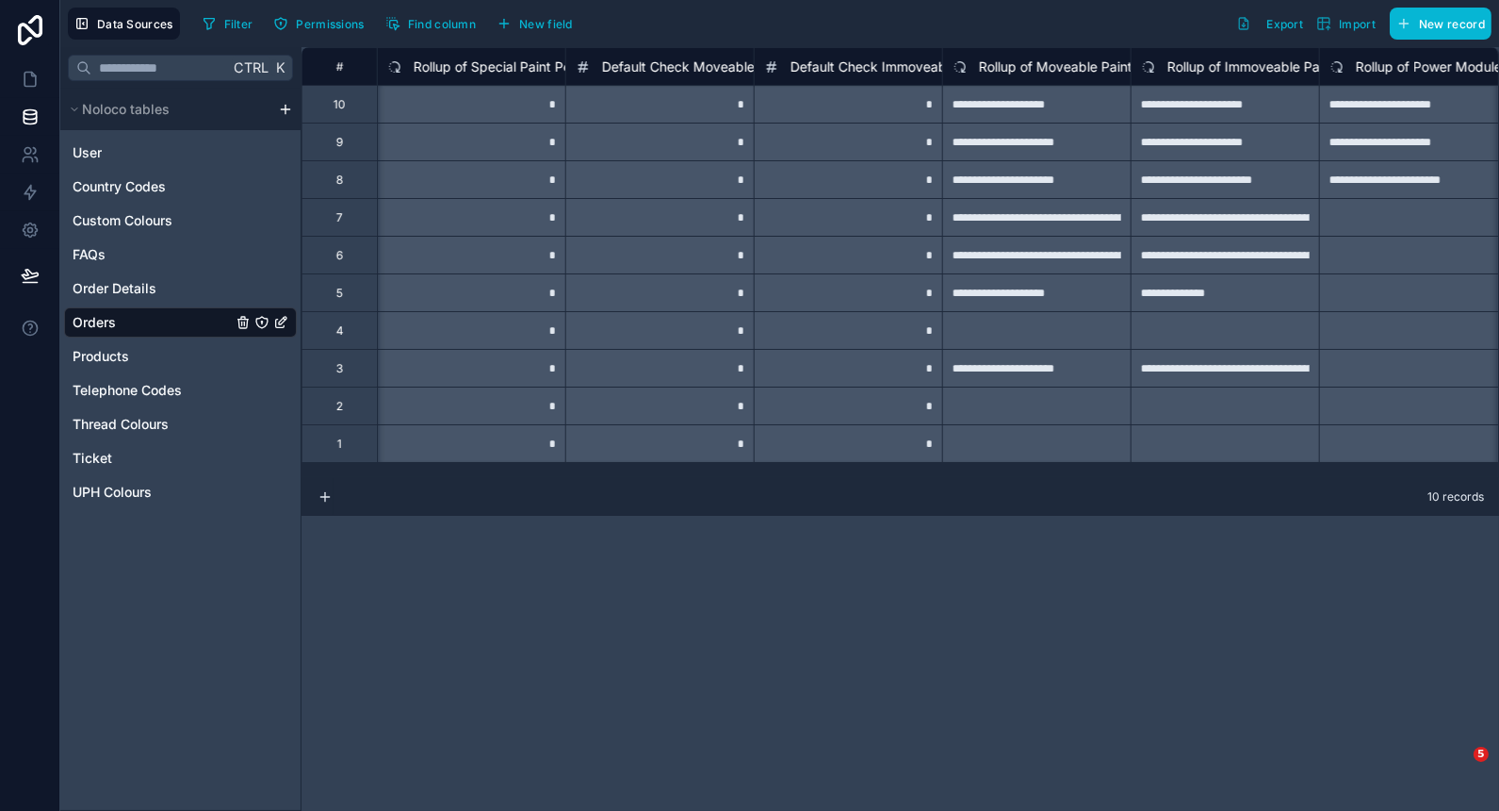
click at [667, 153] on div "*" at bounding box center [659, 142] width 188 height 38
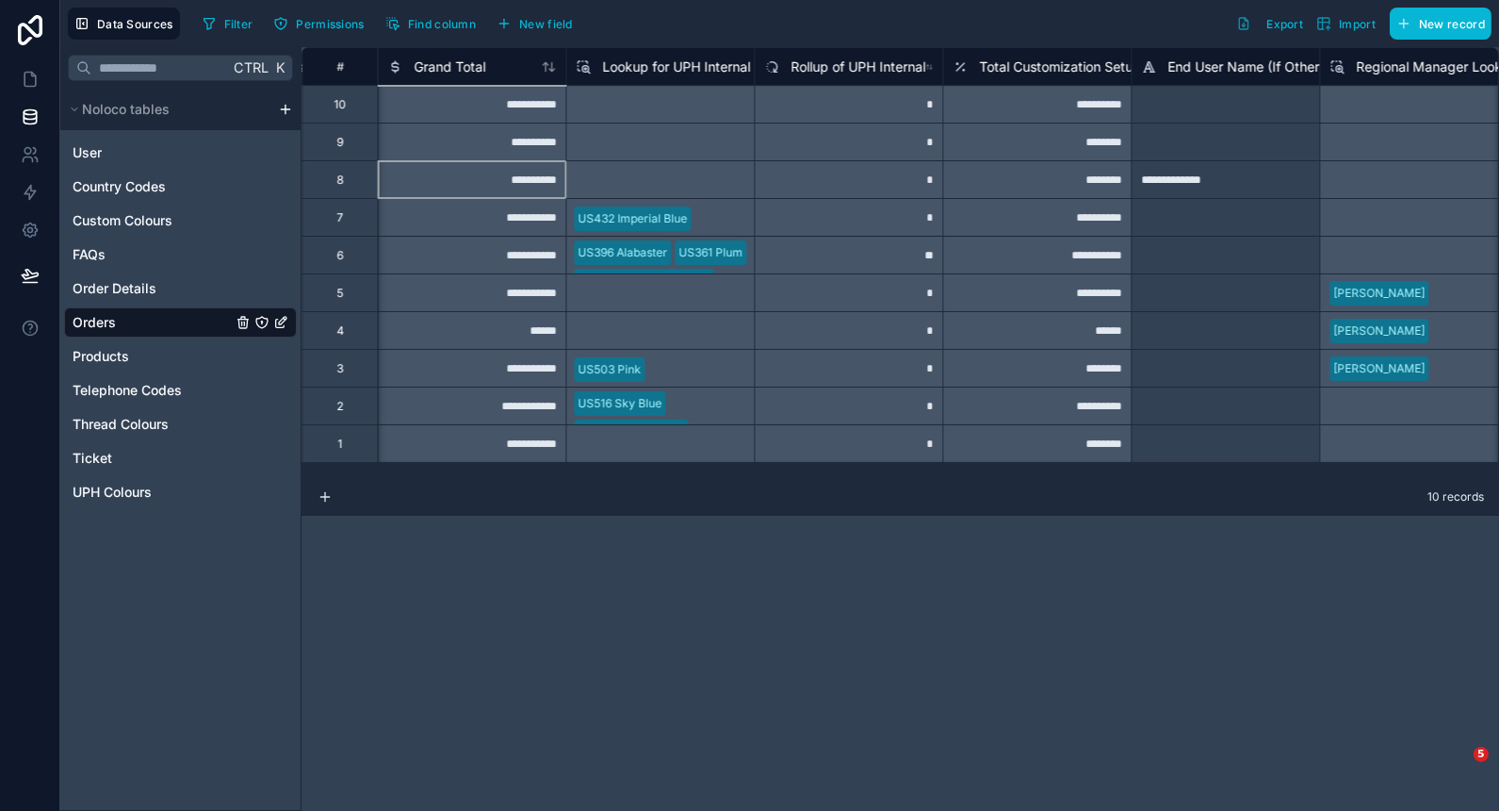
scroll to position [0, 7540]
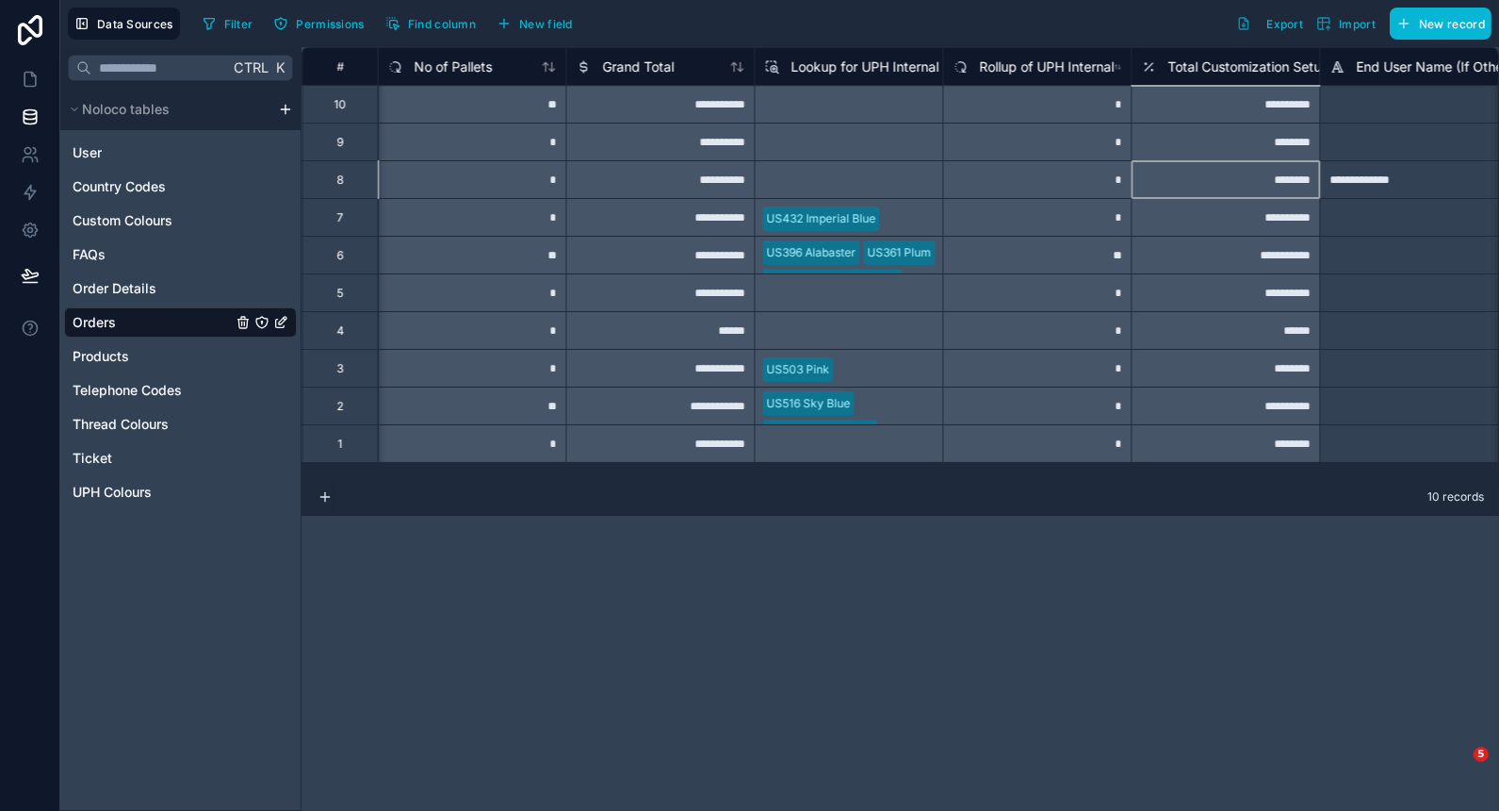
click at [1295, 72] on span "Total Customization Setup Costs" at bounding box center [1268, 66] width 201 height 19
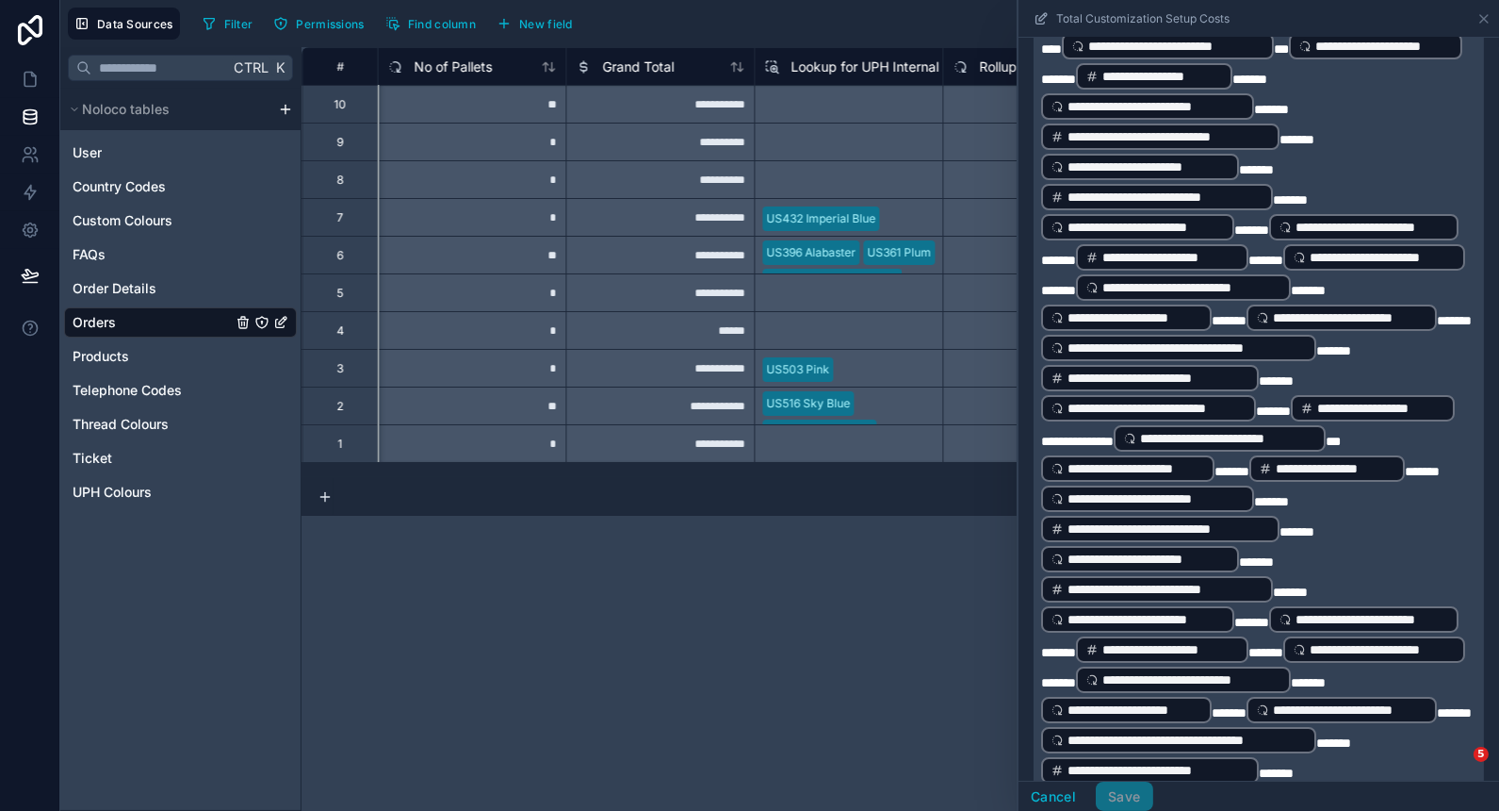
scroll to position [488, 0]
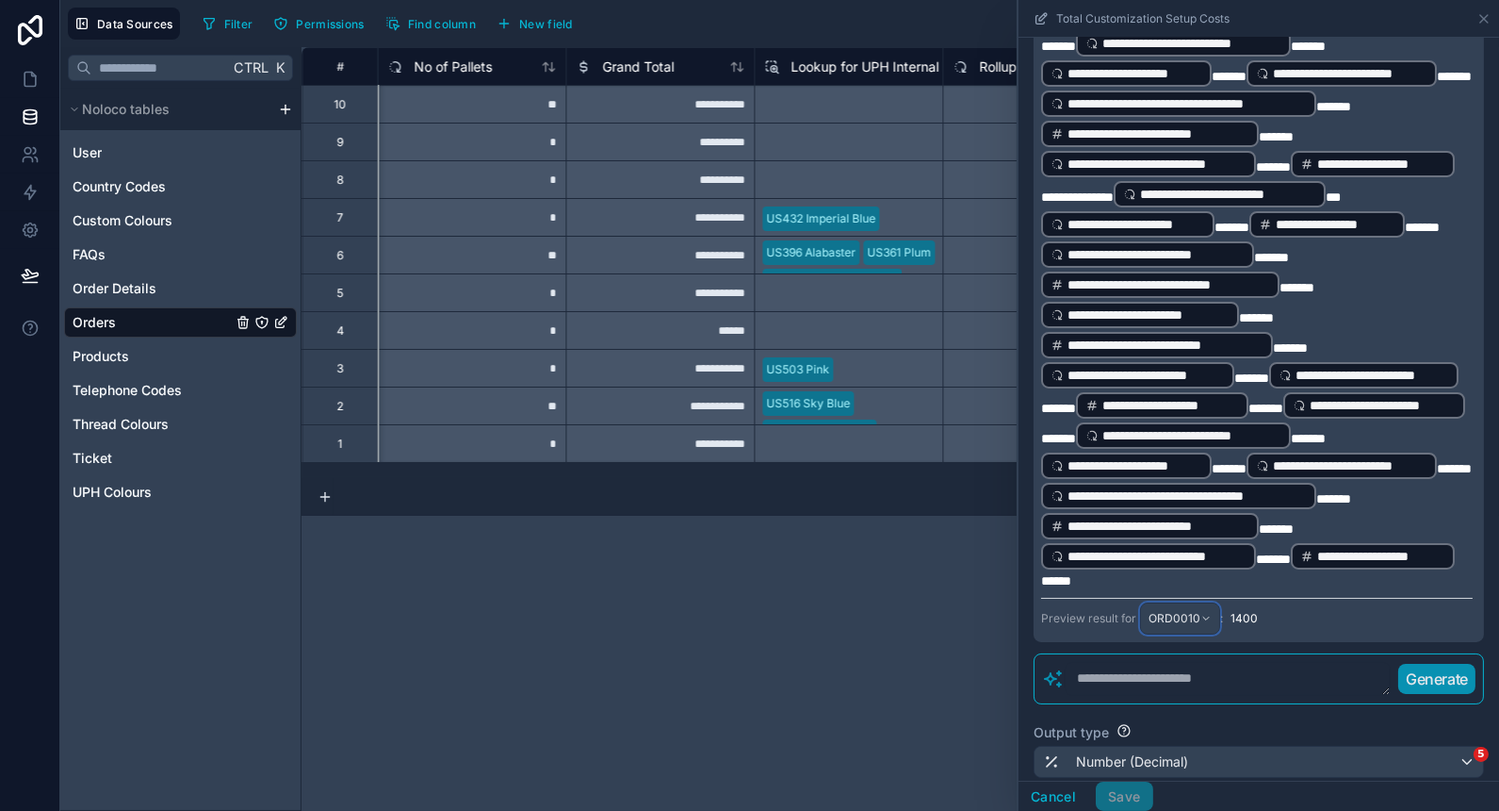
click at [1175, 626] on span "ORD0010" at bounding box center [1175, 618] width 52 height 15
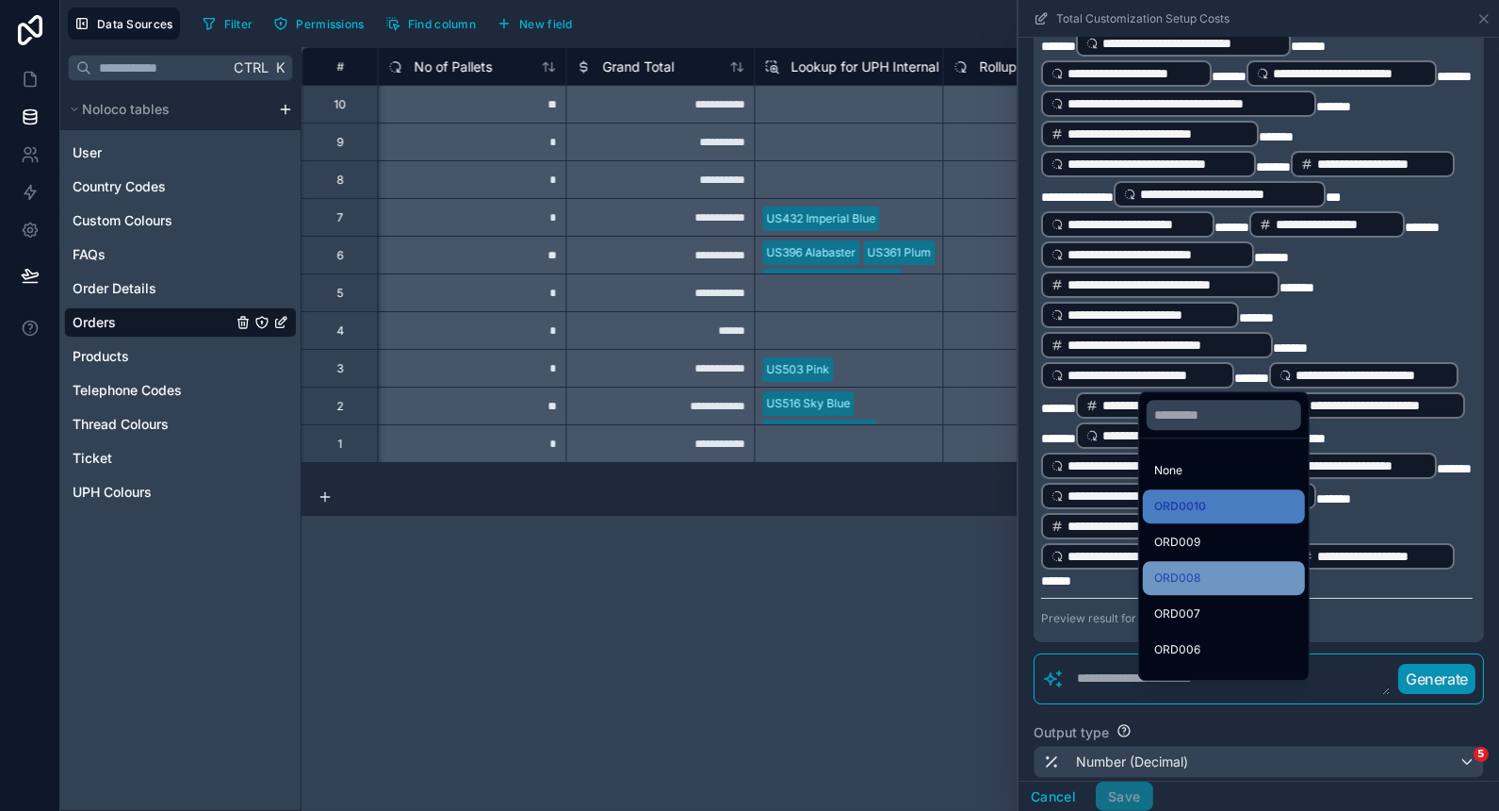
click at [1221, 590] on div "ORD008" at bounding box center [1224, 578] width 162 height 34
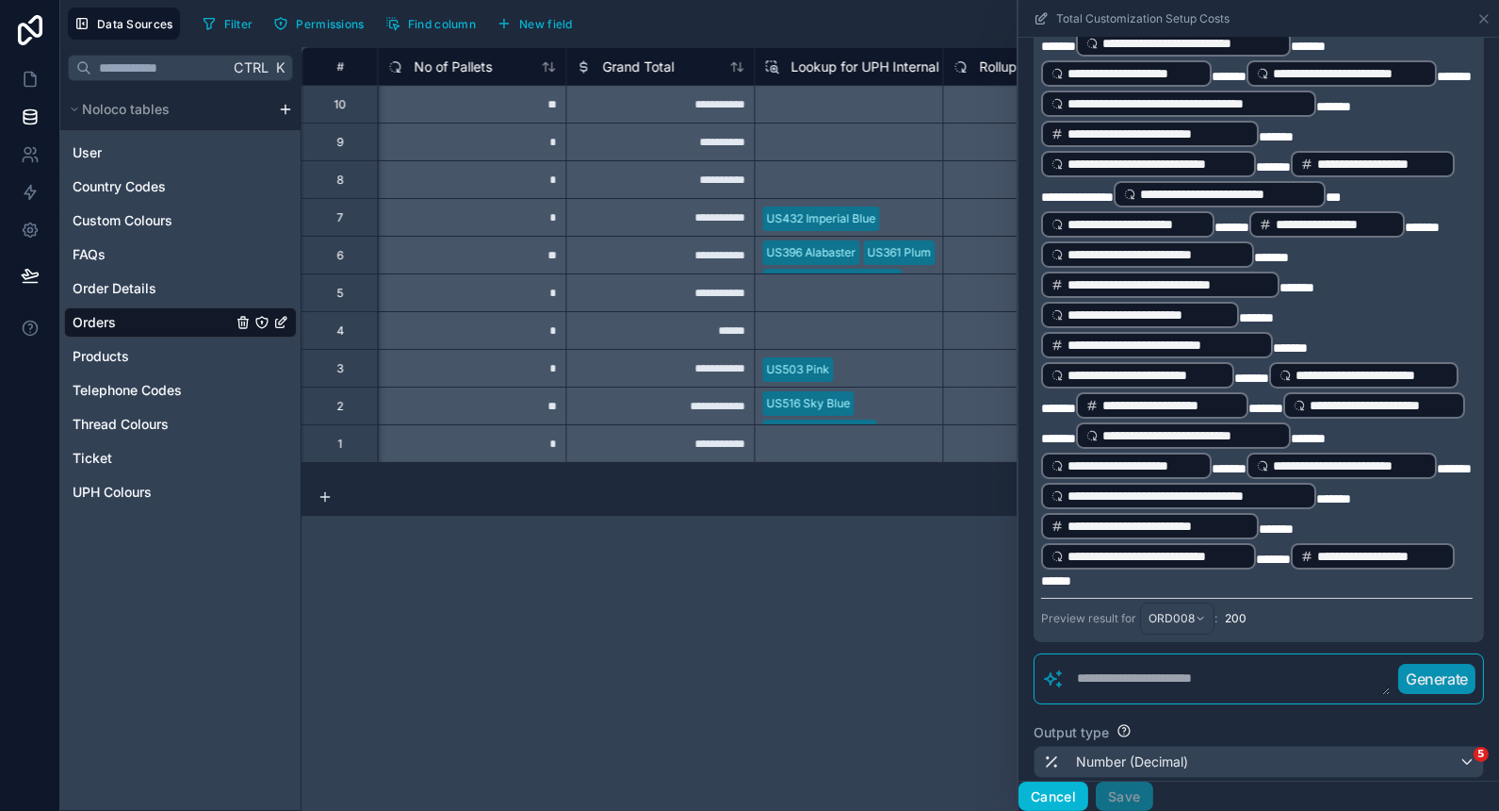
click at [1060, 802] on button "Cancel" at bounding box center [1054, 796] width 70 height 30
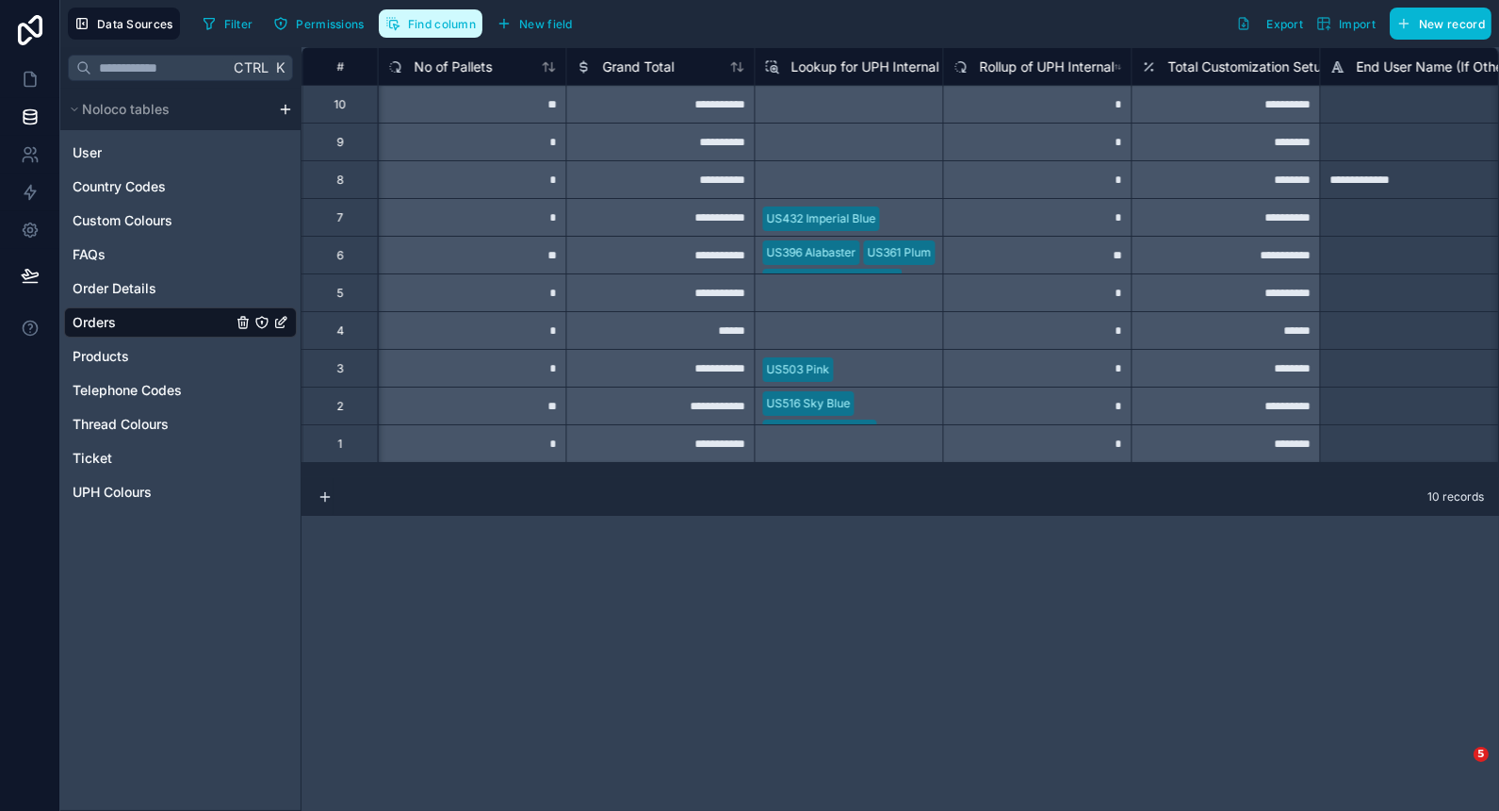
click at [463, 21] on span "Find column" at bounding box center [442, 24] width 68 height 14
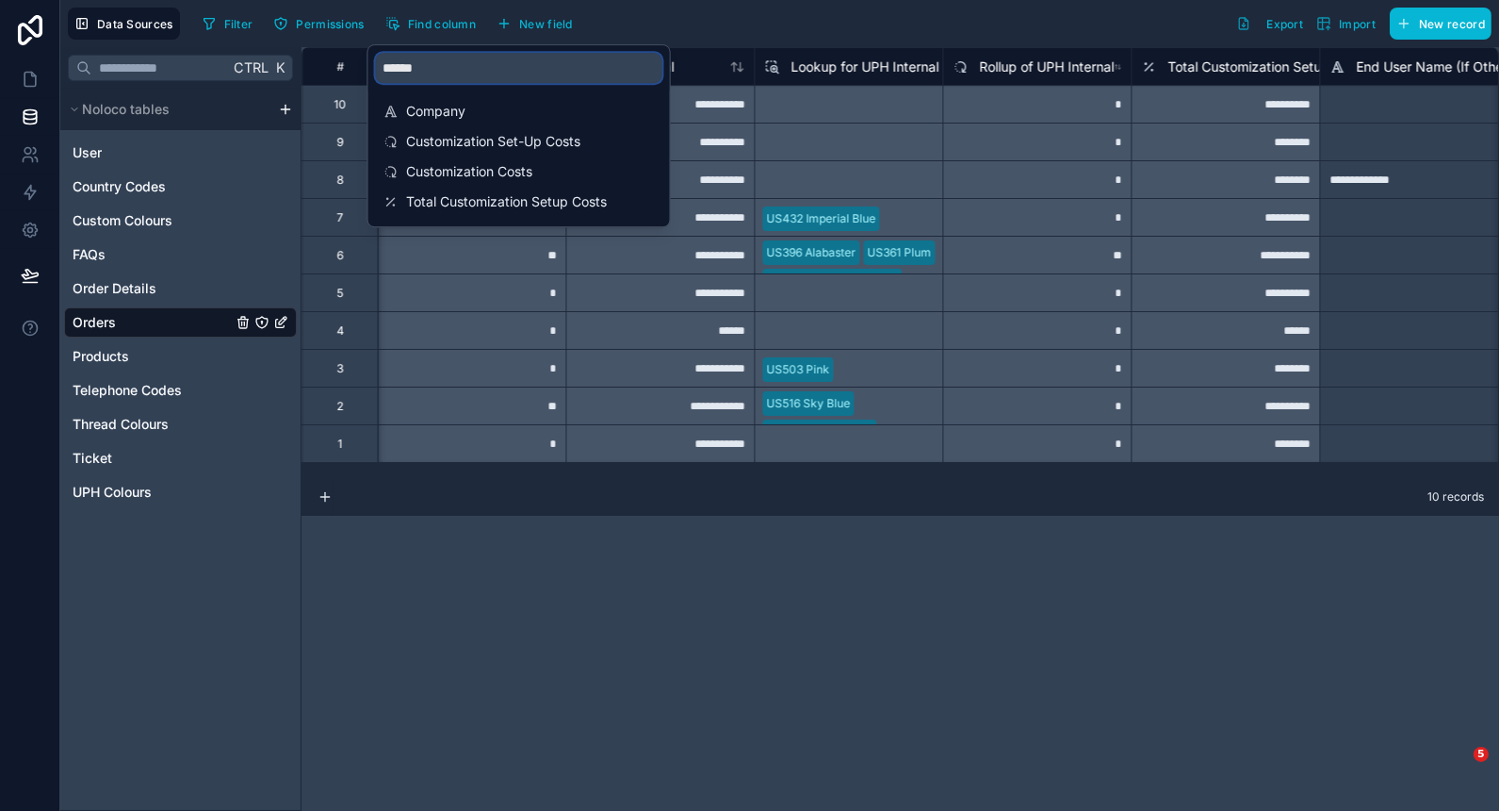
click at [481, 77] on input "******" at bounding box center [519, 68] width 287 height 30
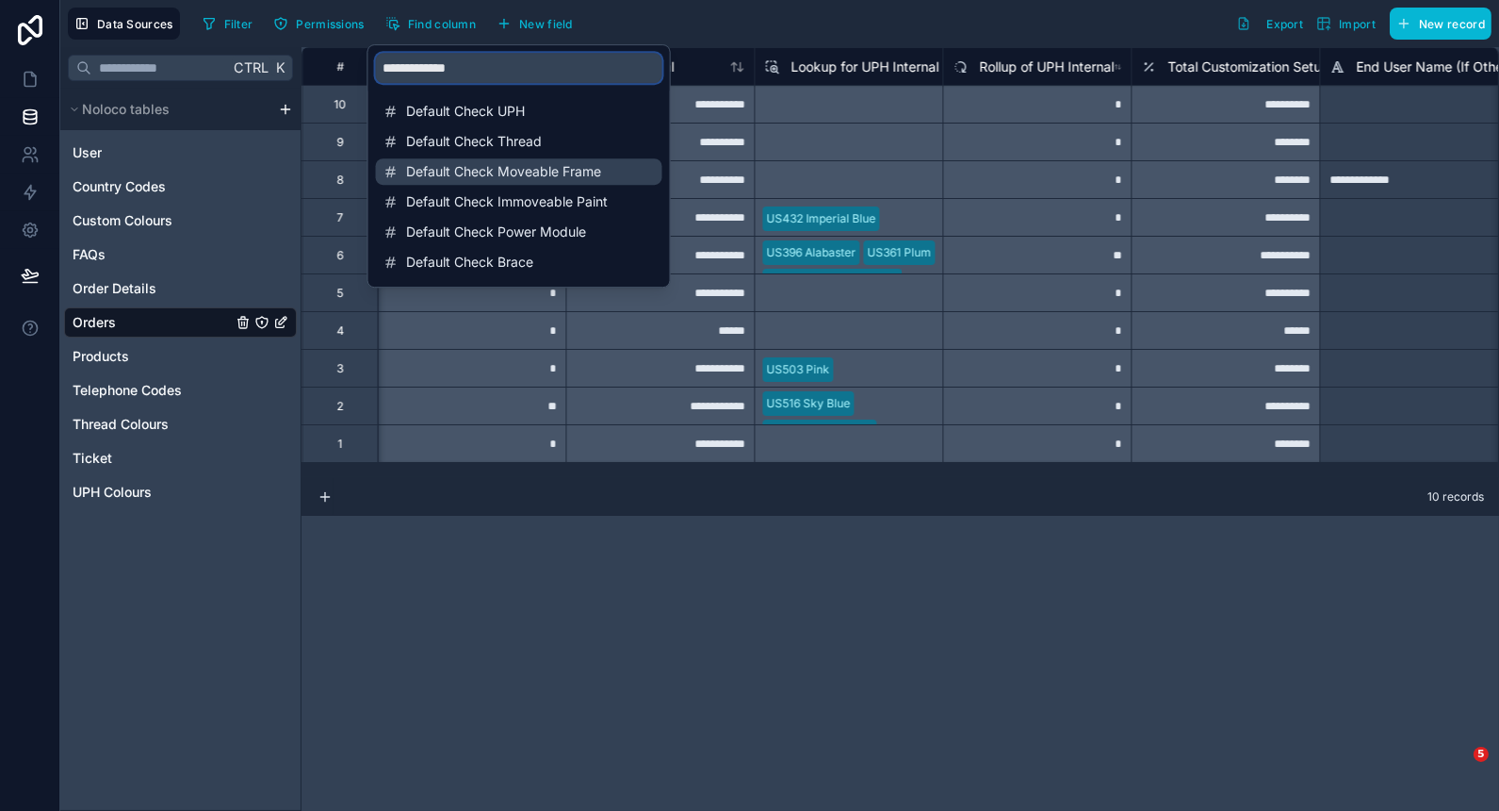
type input "**********"
click at [450, 181] on div "Default Check Moveable Frame" at bounding box center [519, 171] width 287 height 26
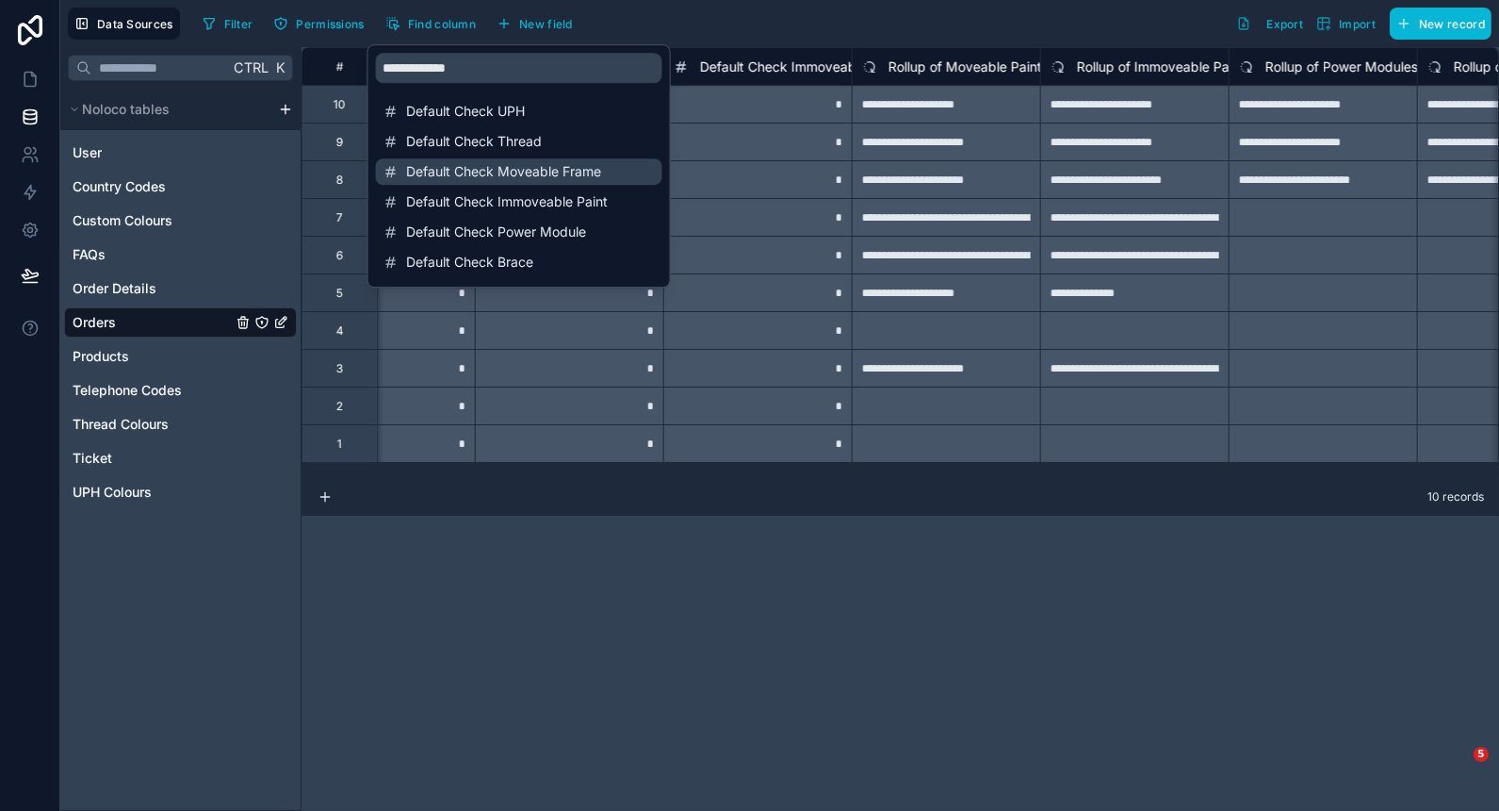
scroll to position [0, 17341]
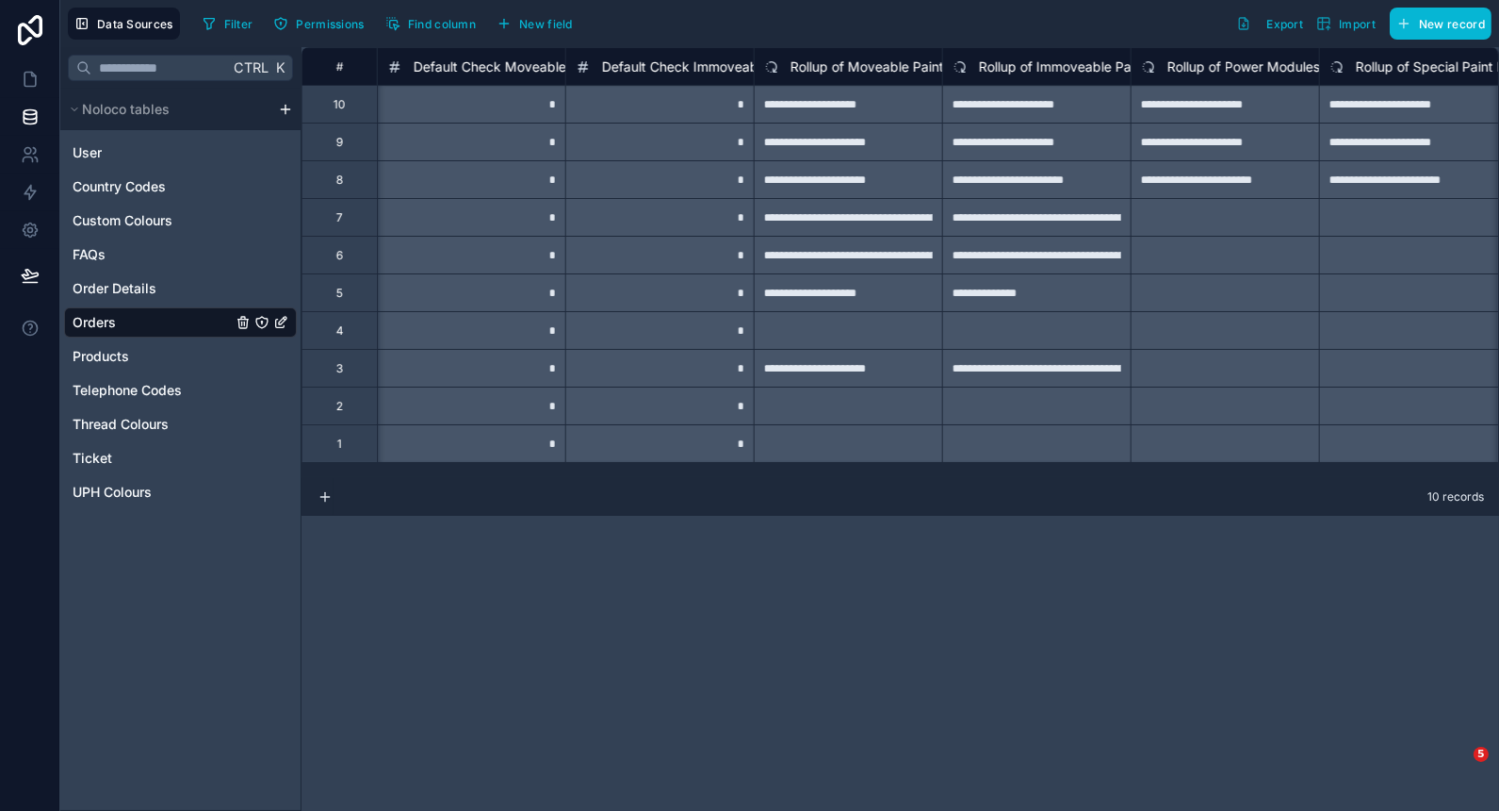
click at [733, 618] on div "**********" at bounding box center [901, 428] width 1198 height 763
click at [523, 63] on span "Default Check Moveable Frame" at bounding box center [511, 66] width 195 height 19
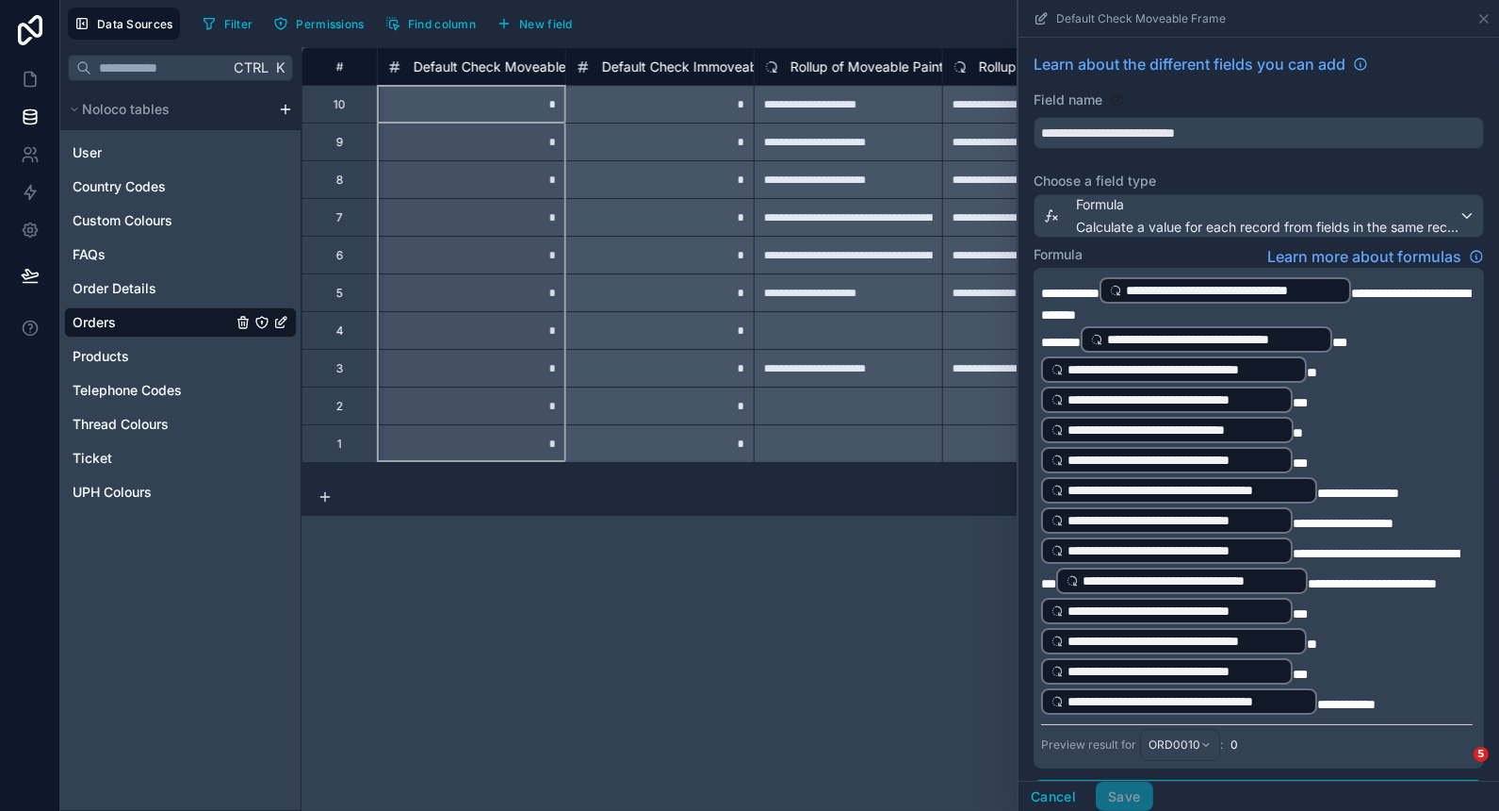
click at [673, 71] on span "Default Check Immoveable Paint" at bounding box center [703, 66] width 202 height 19
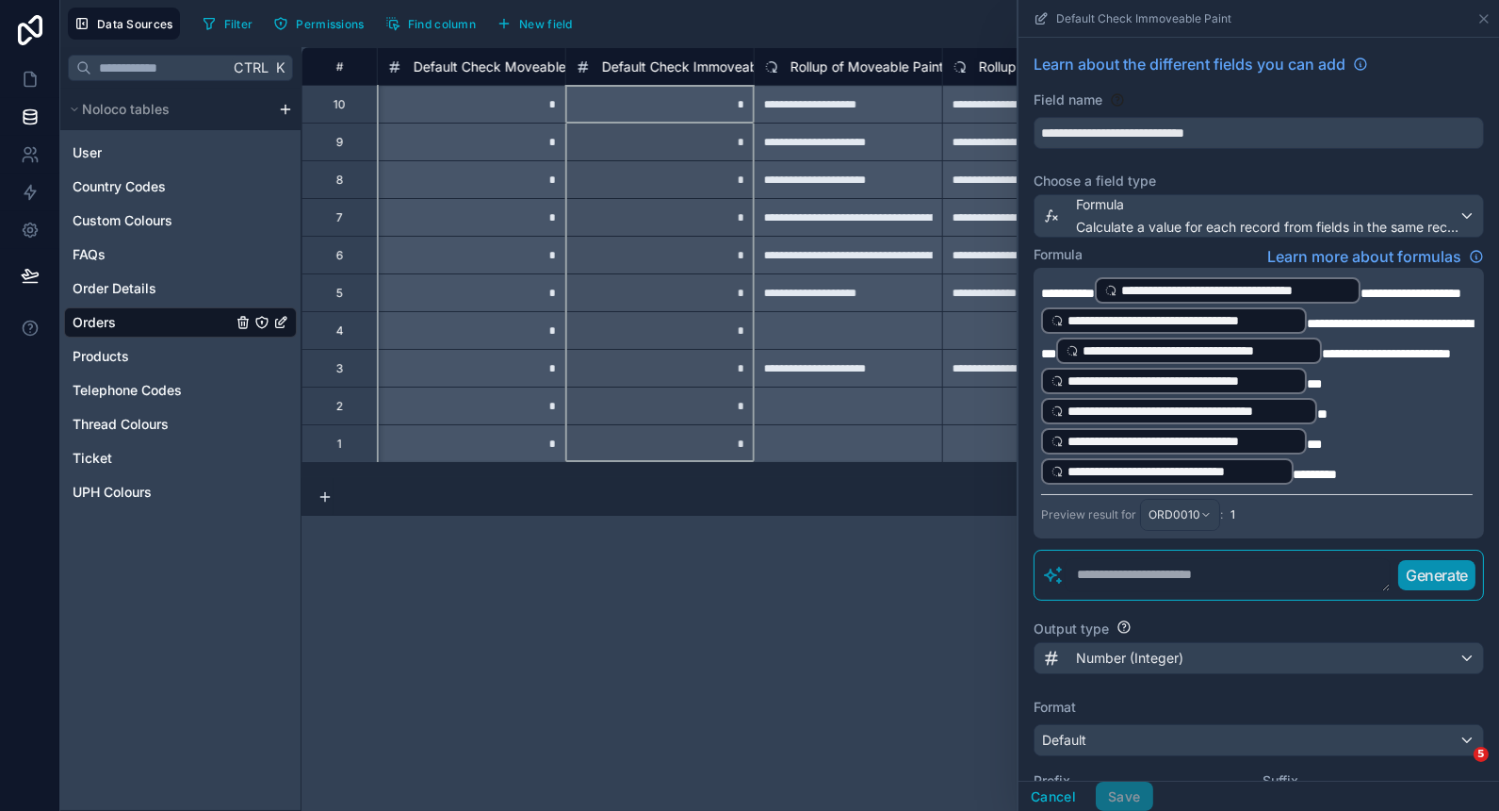
click at [632, 181] on div "*" at bounding box center [659, 179] width 188 height 38
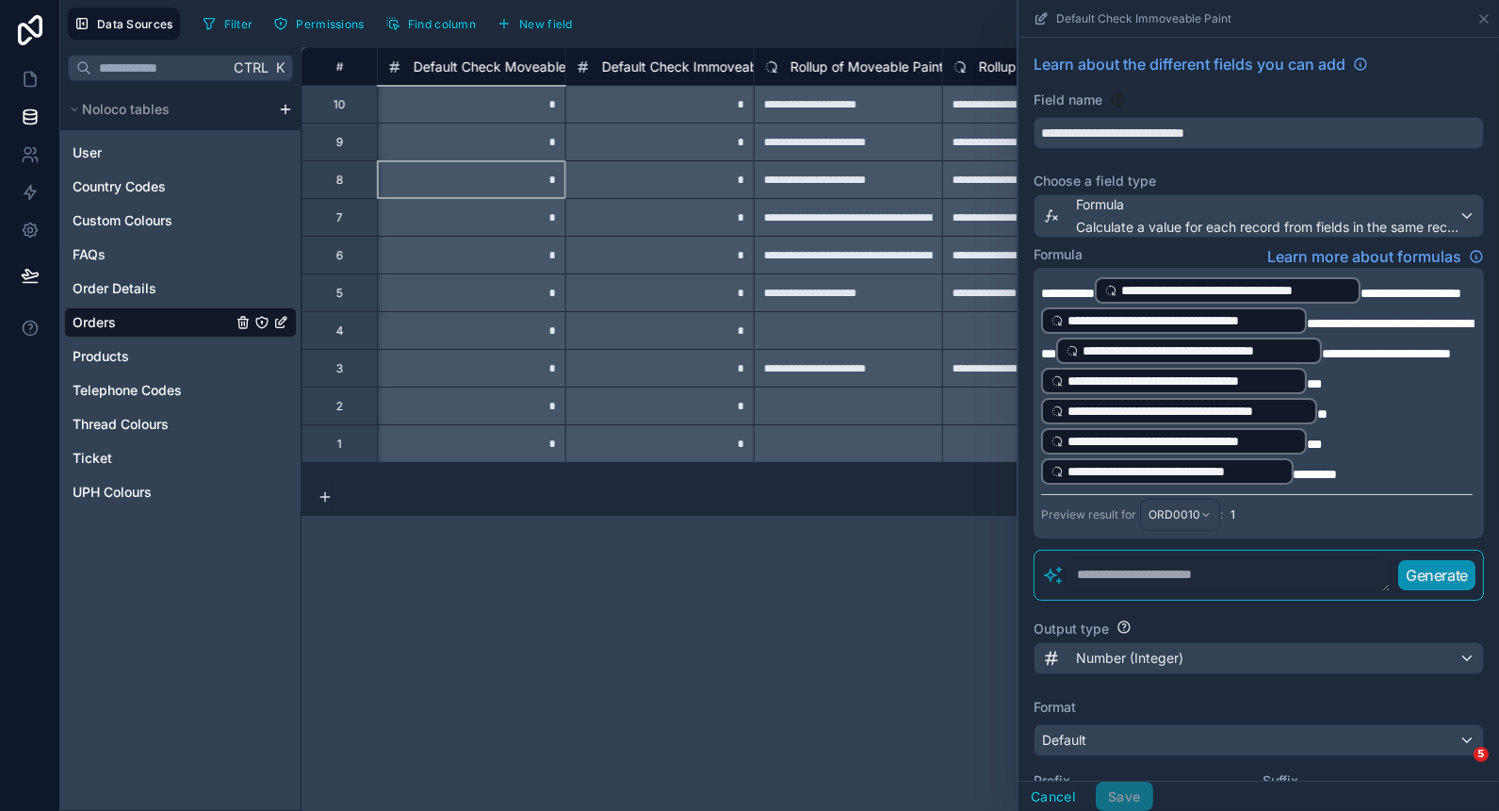
click at [504, 190] on div "*" at bounding box center [471, 179] width 188 height 38
click at [512, 68] on span "Default Check Moveable Frame" at bounding box center [511, 66] width 195 height 19
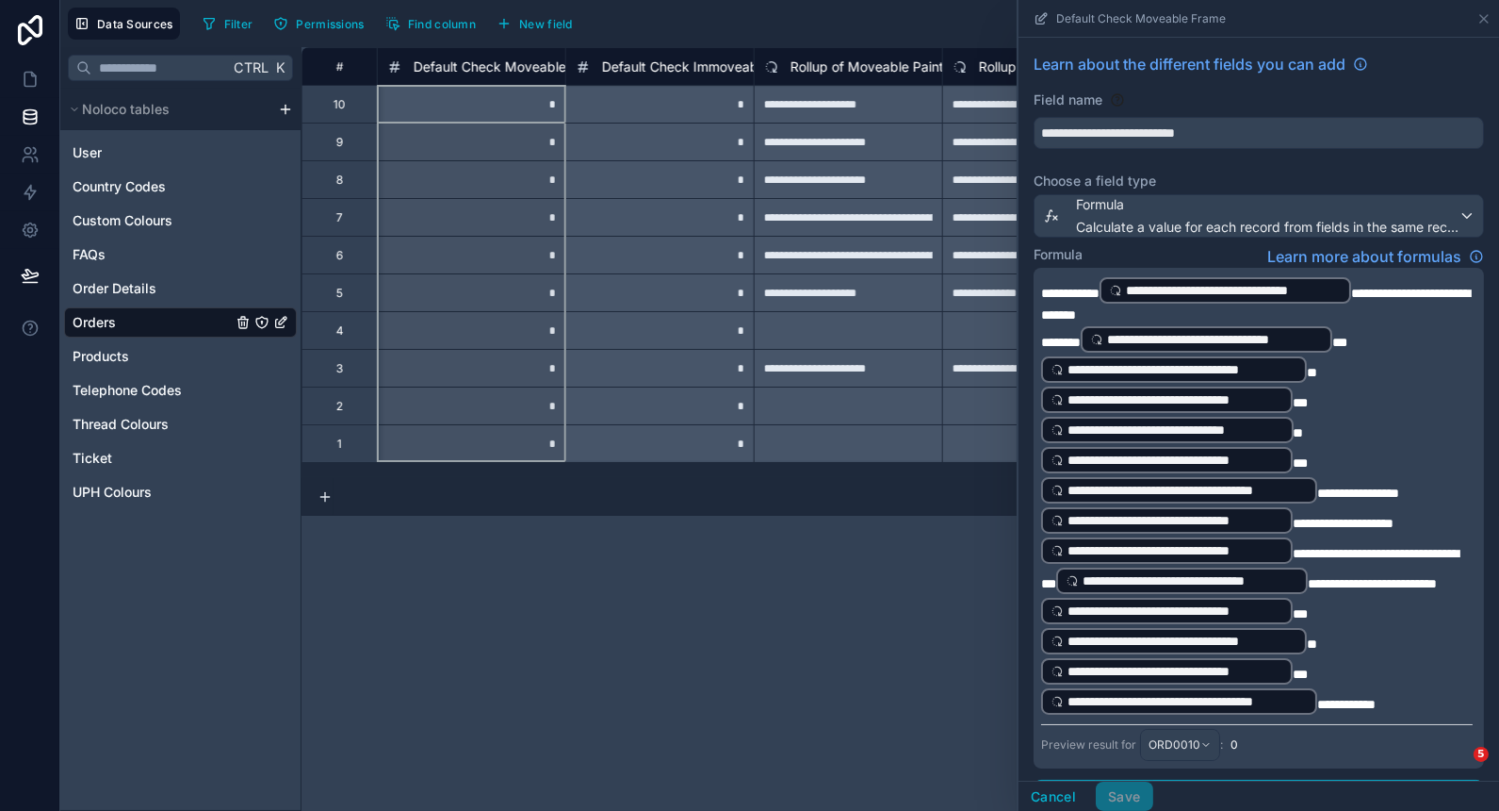
click at [636, 66] on span "Default Check Immoveable Paint" at bounding box center [703, 66] width 202 height 19
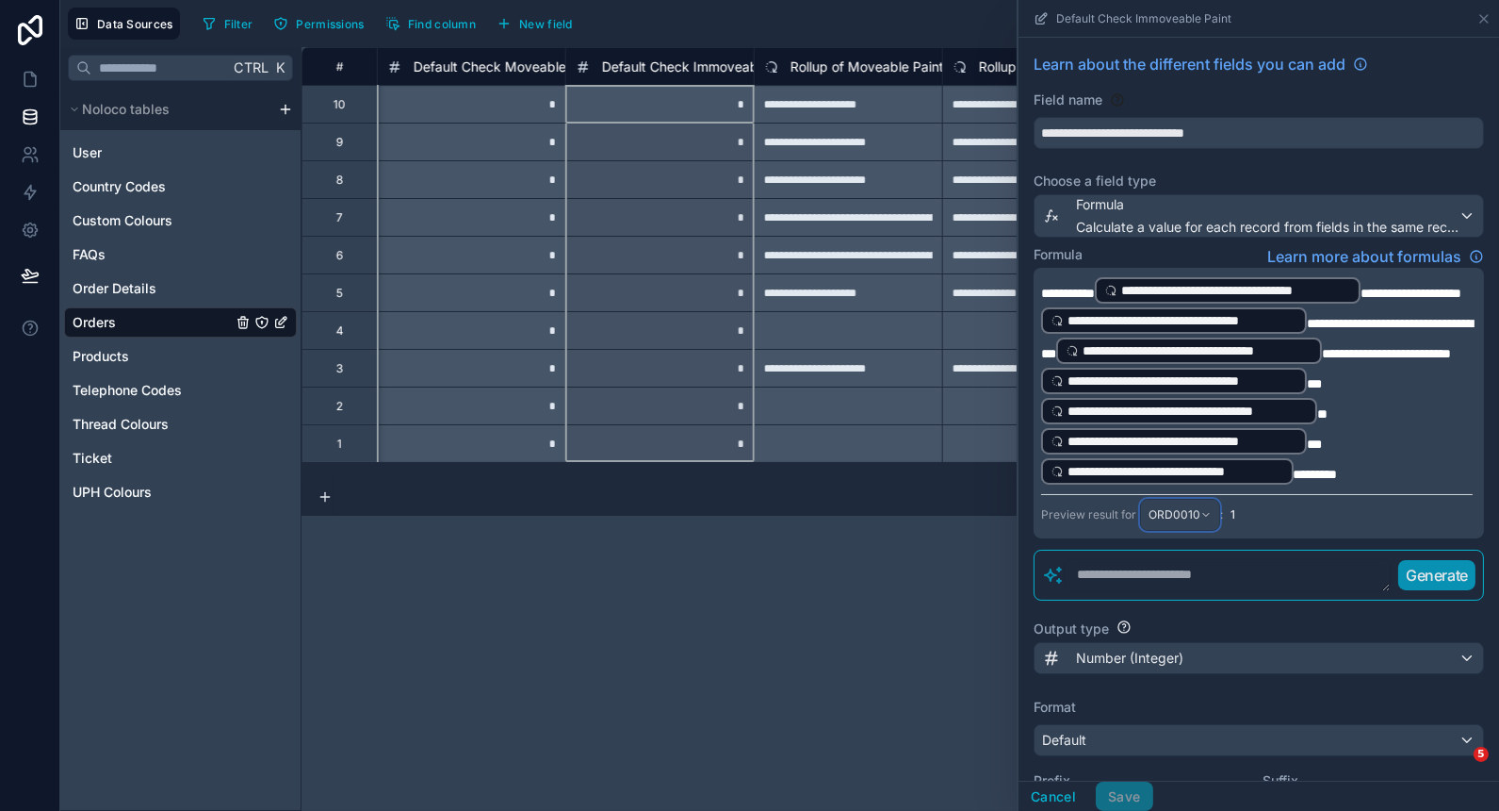
click at [1188, 522] on span "ORD0010" at bounding box center [1175, 514] width 52 height 15
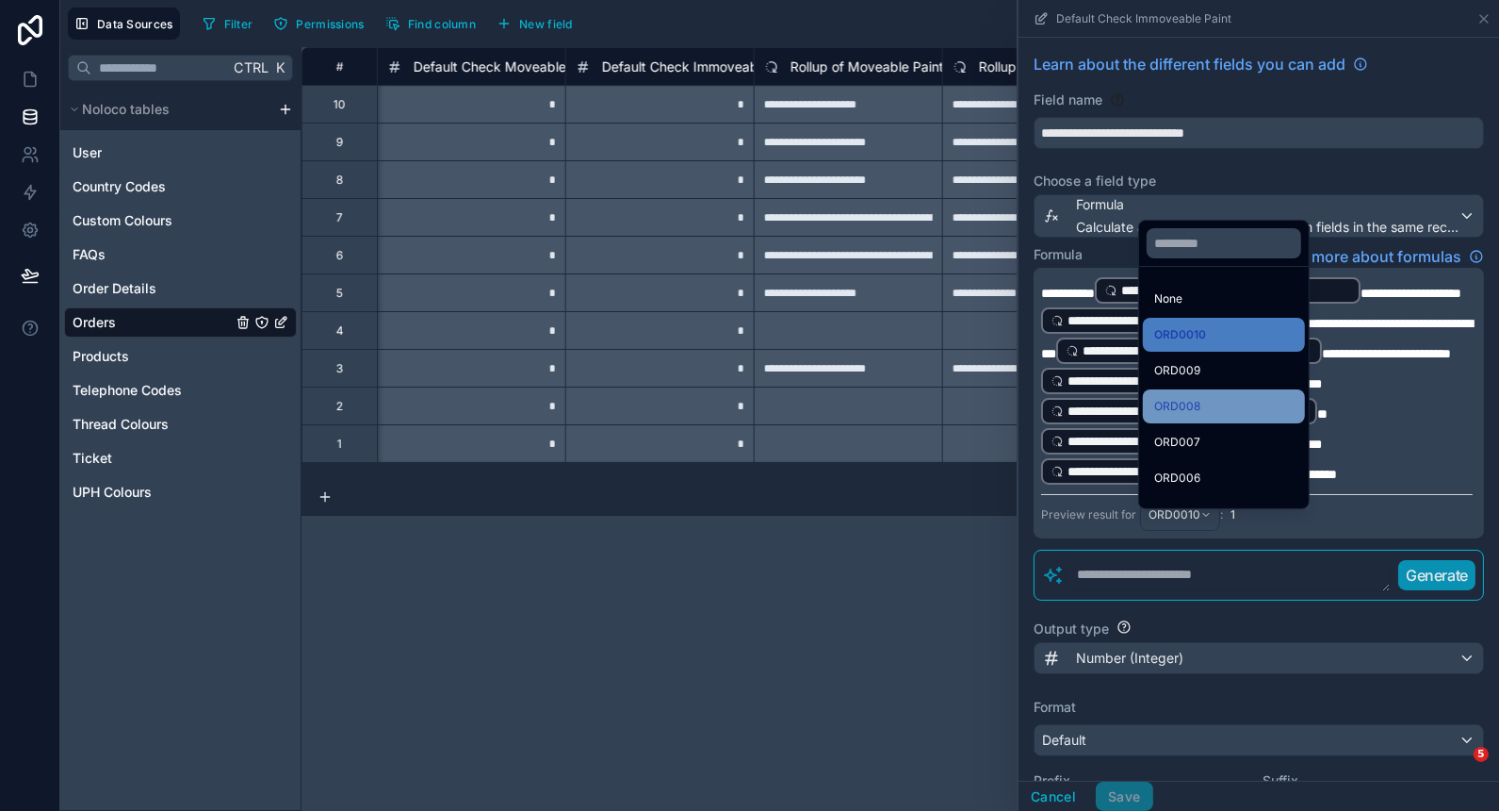
click at [1233, 419] on div "ORD008" at bounding box center [1224, 406] width 162 height 34
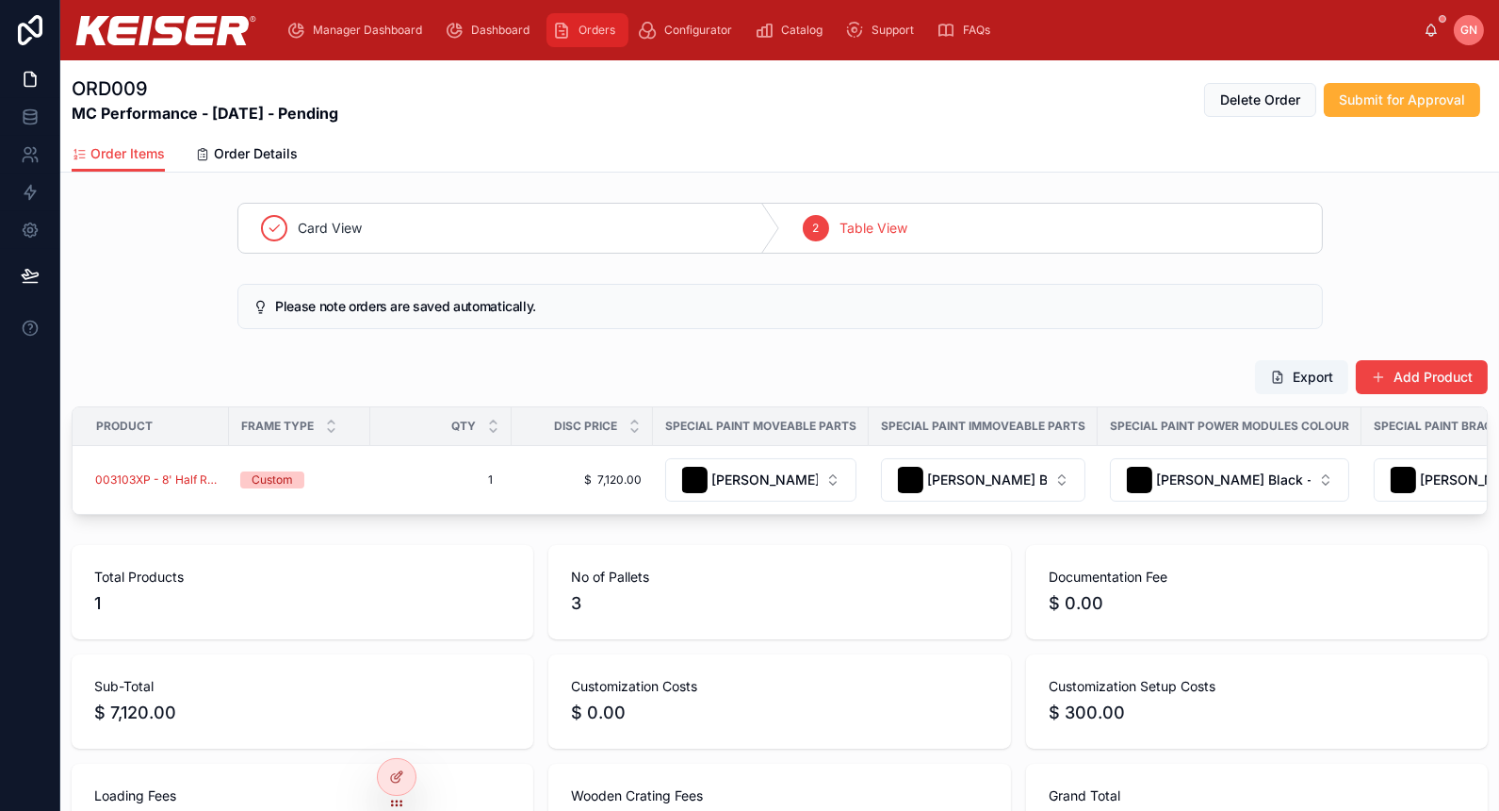
click at [585, 36] on span "Orders" at bounding box center [597, 30] width 37 height 15
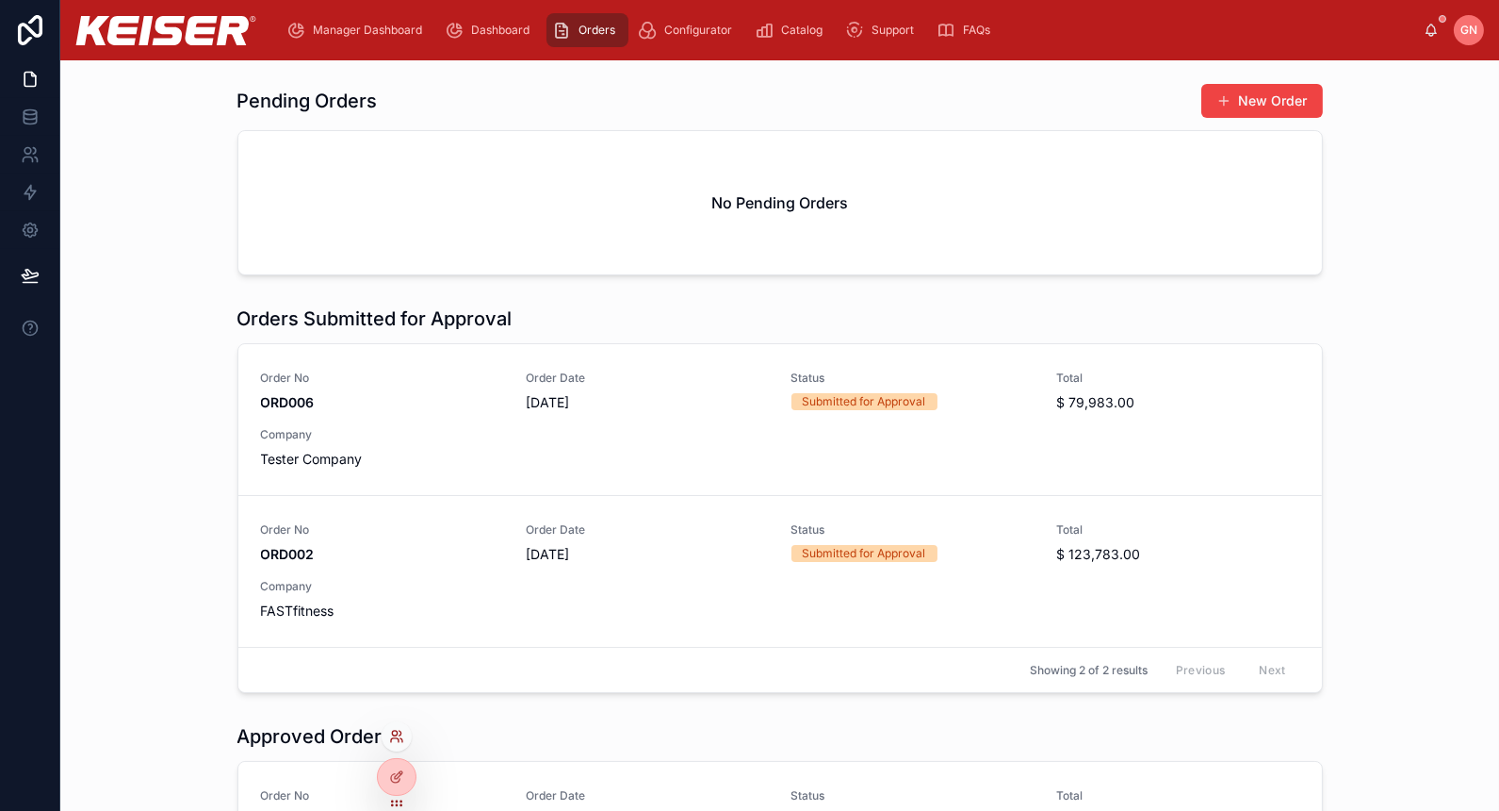
click at [393, 742] on icon at bounding box center [396, 736] width 15 height 15
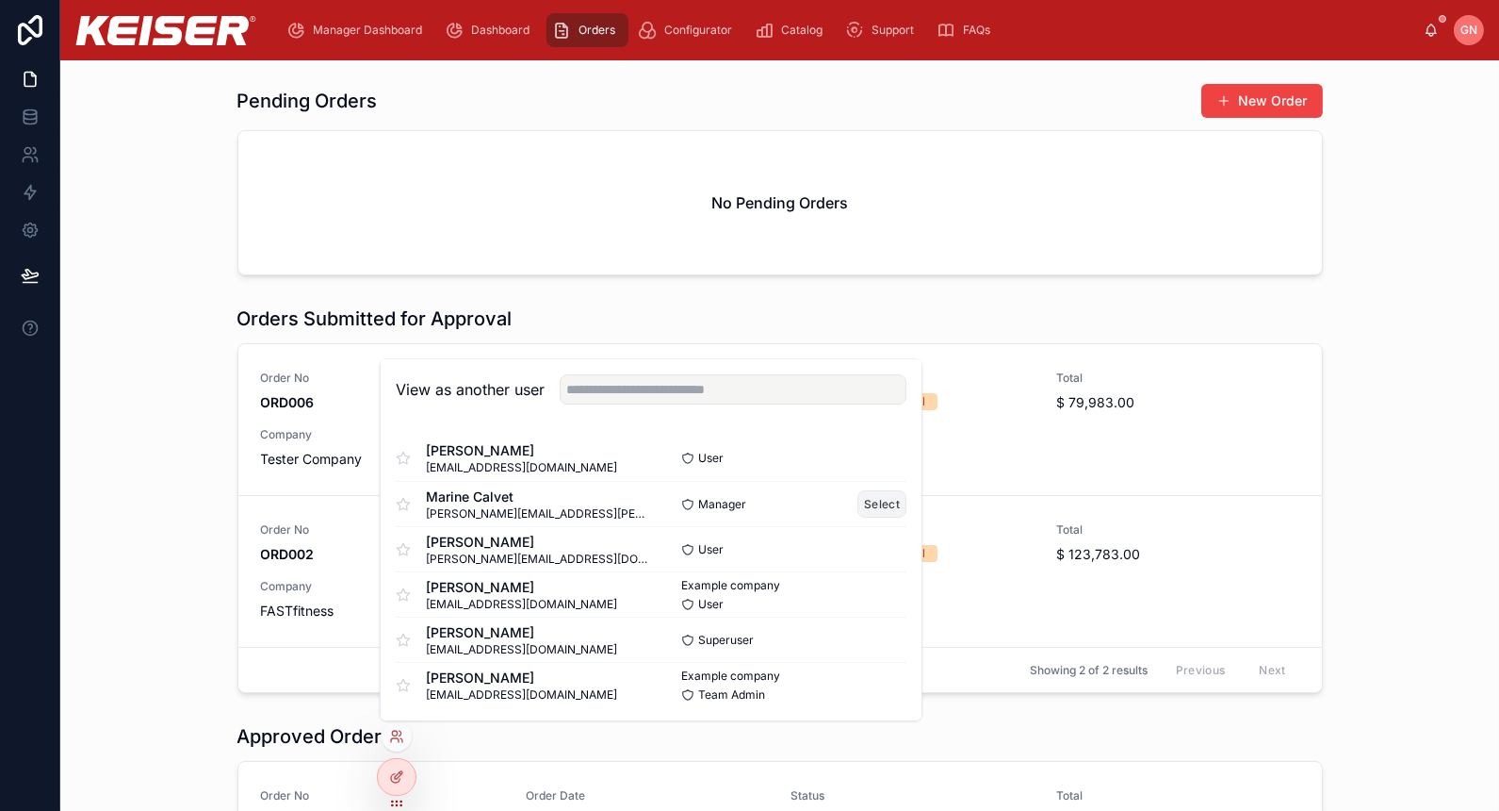
click at [858, 491] on button "Select" at bounding box center [882, 503] width 49 height 27
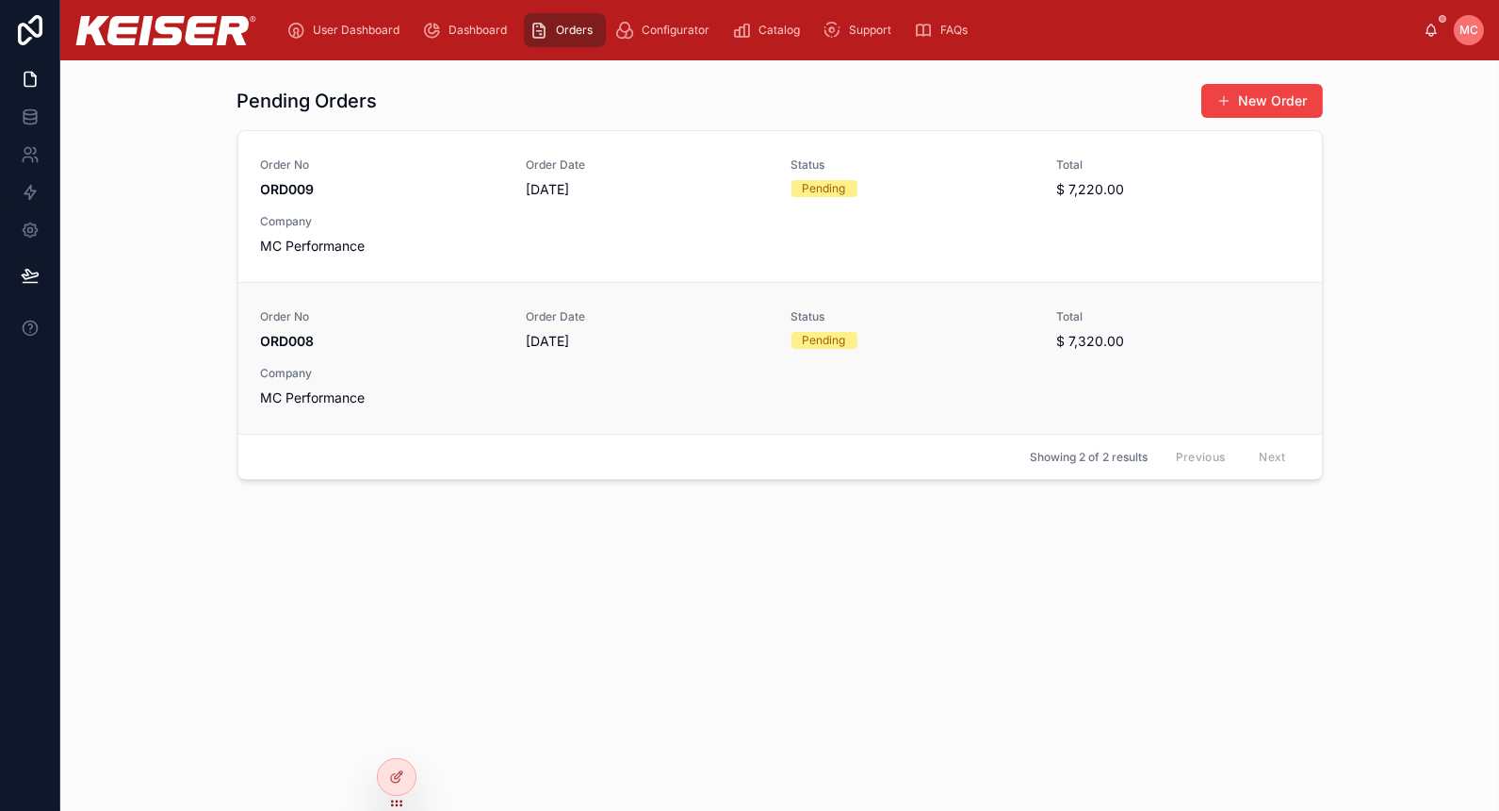
click at [706, 385] on div "Order No ORD008 Order Date [DATE] Status Pending Total $ 7,320.00 Company MC Pe…" at bounding box center [780, 358] width 1039 height 98
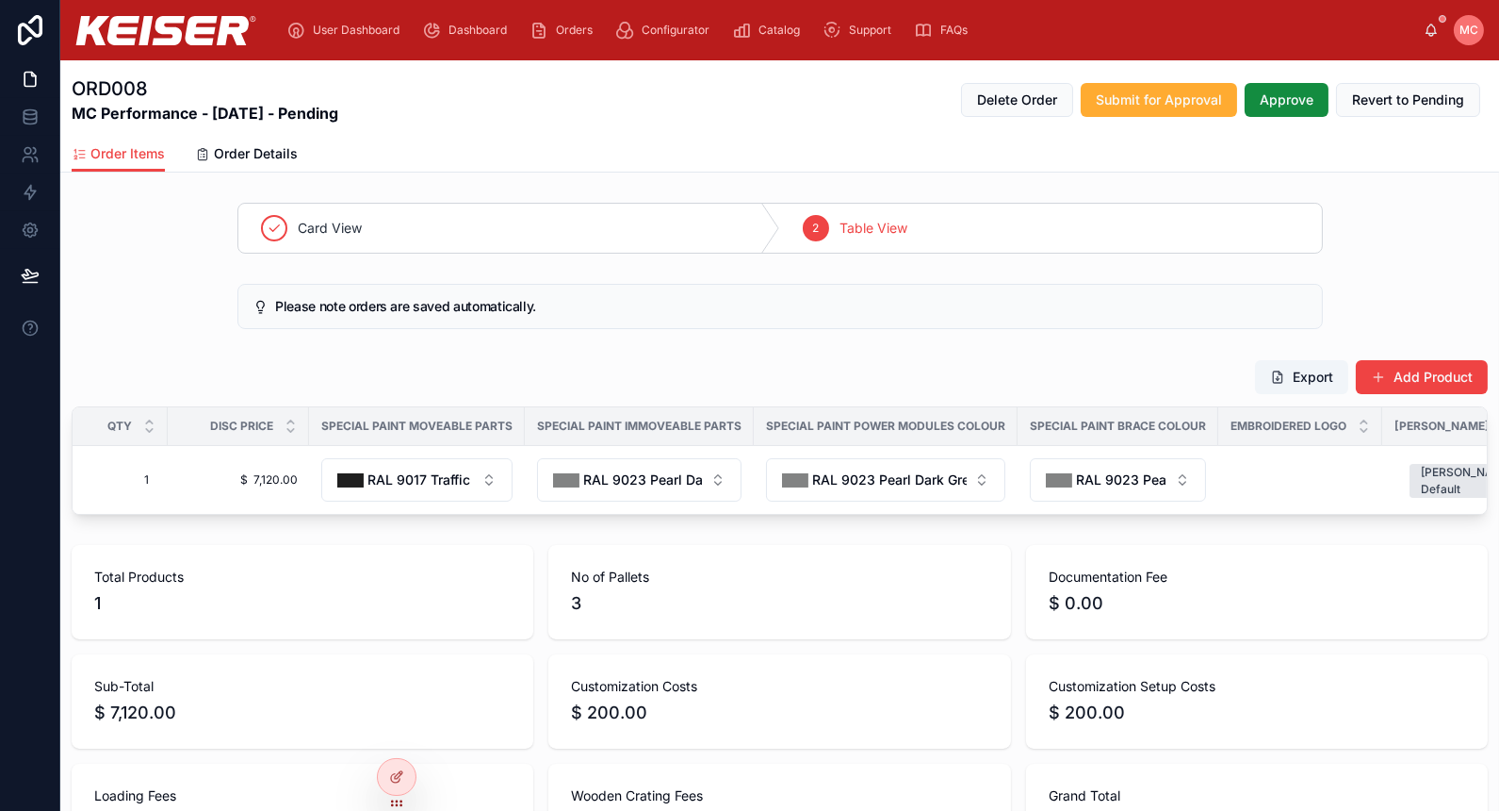
scroll to position [0, 352]
click at [702, 483] on button "RAL 9023 Pearl Dark Grey" at bounding box center [632, 479] width 205 height 43
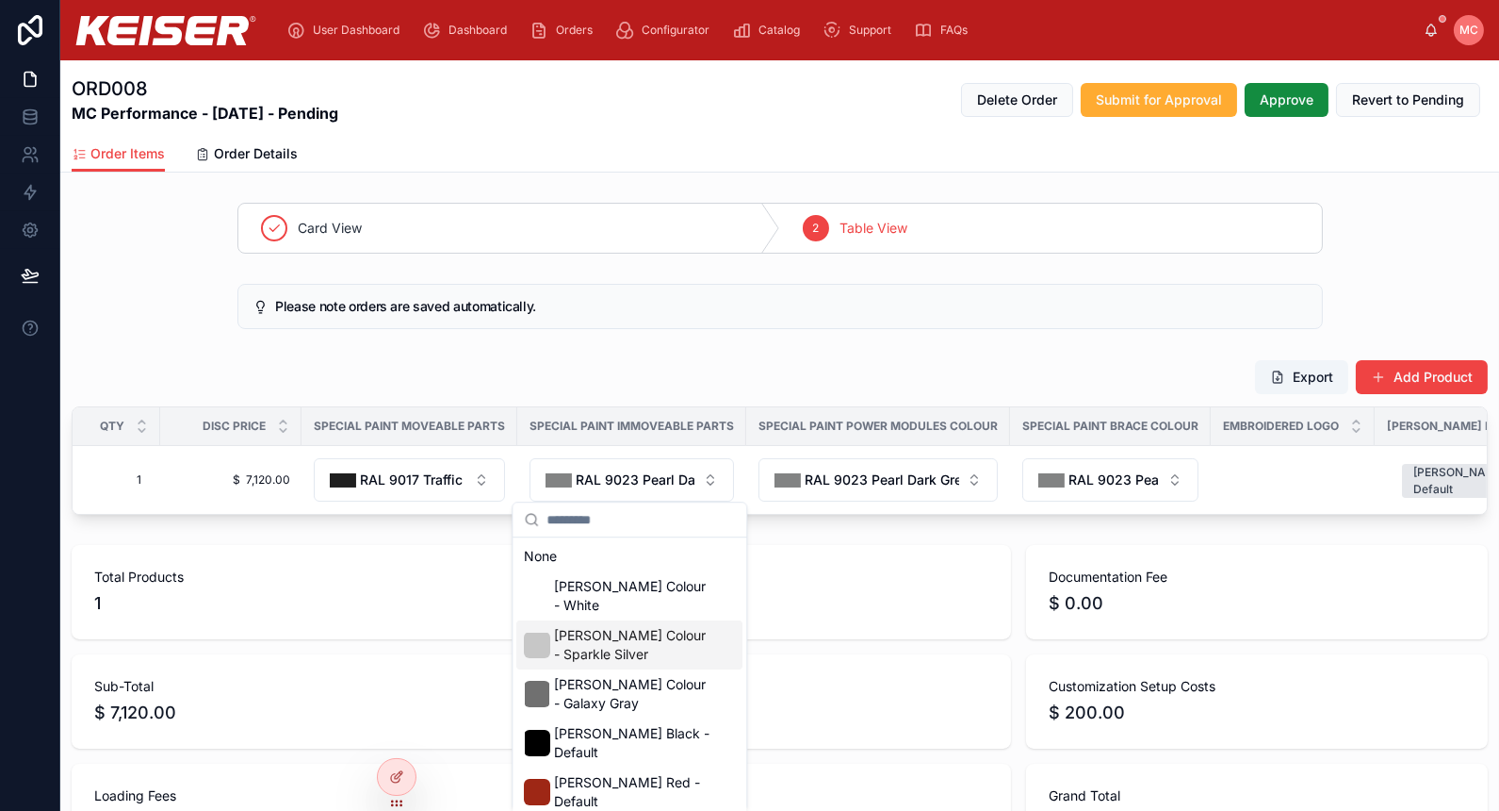
scroll to position [244, 0]
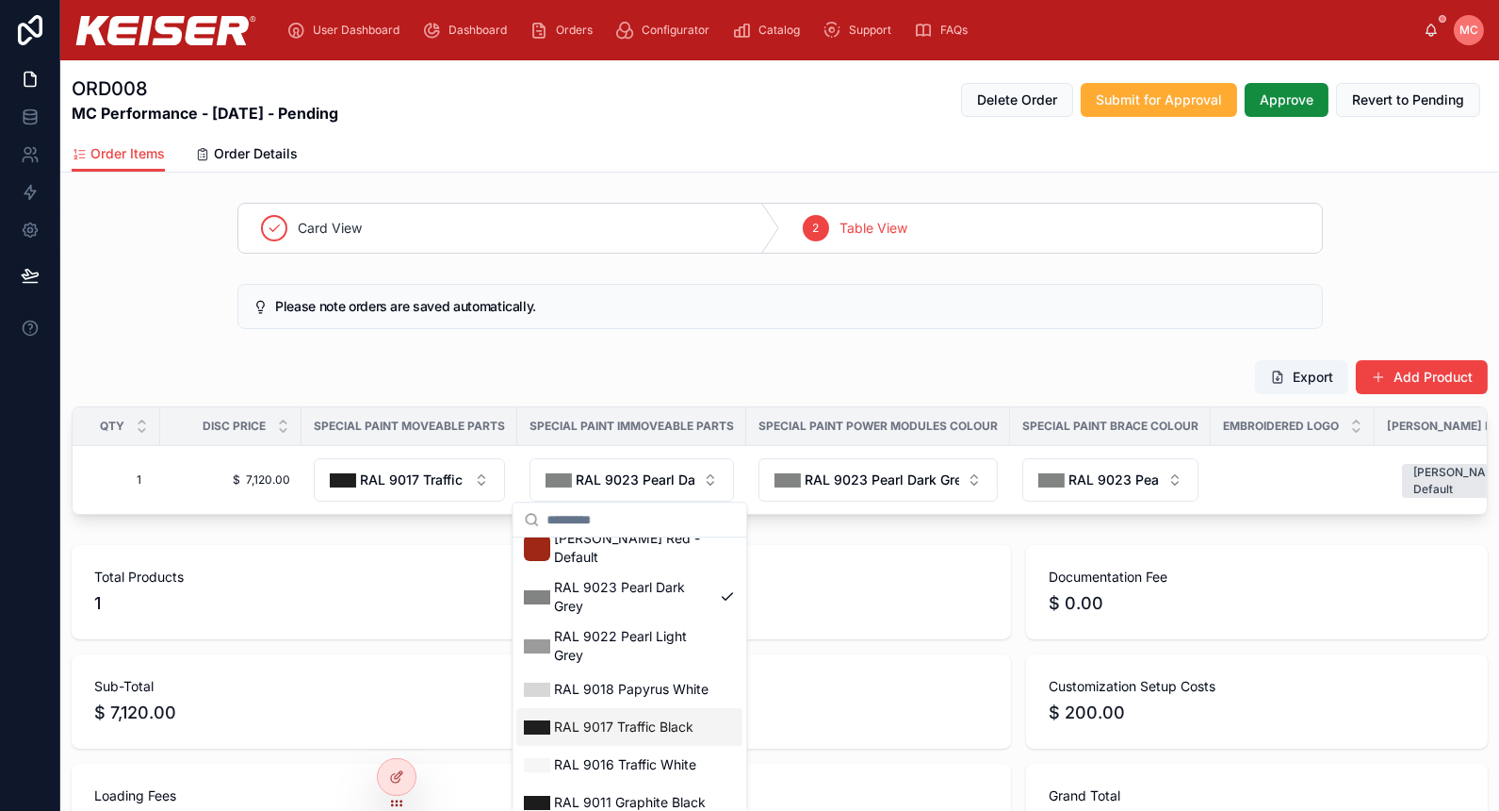
click at [662, 717] on span "RAL 9017 Traffic Black" at bounding box center [623, 726] width 139 height 19
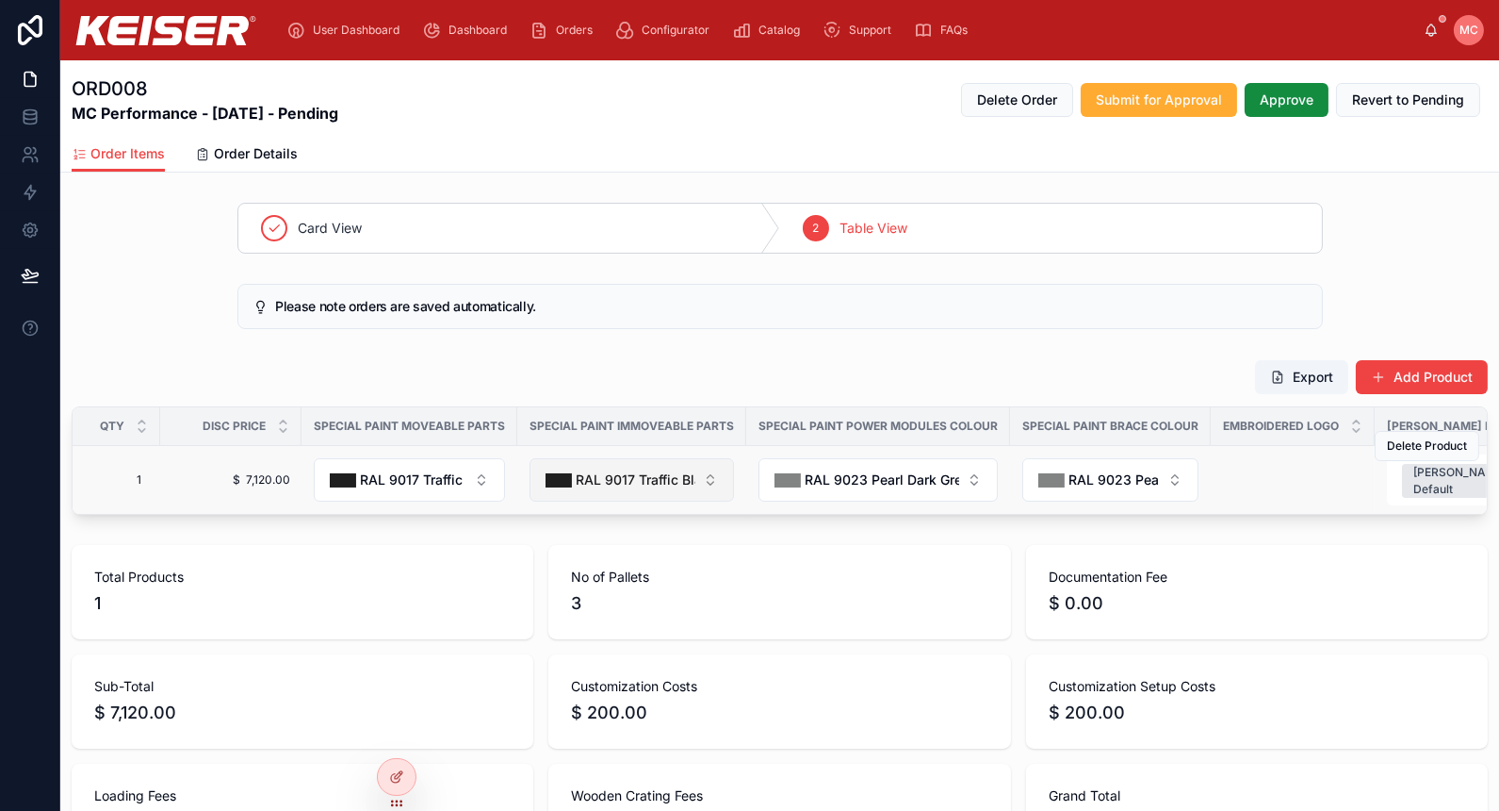
click at [681, 477] on span "RAL 9017 Traffic Black" at bounding box center [636, 479] width 120 height 19
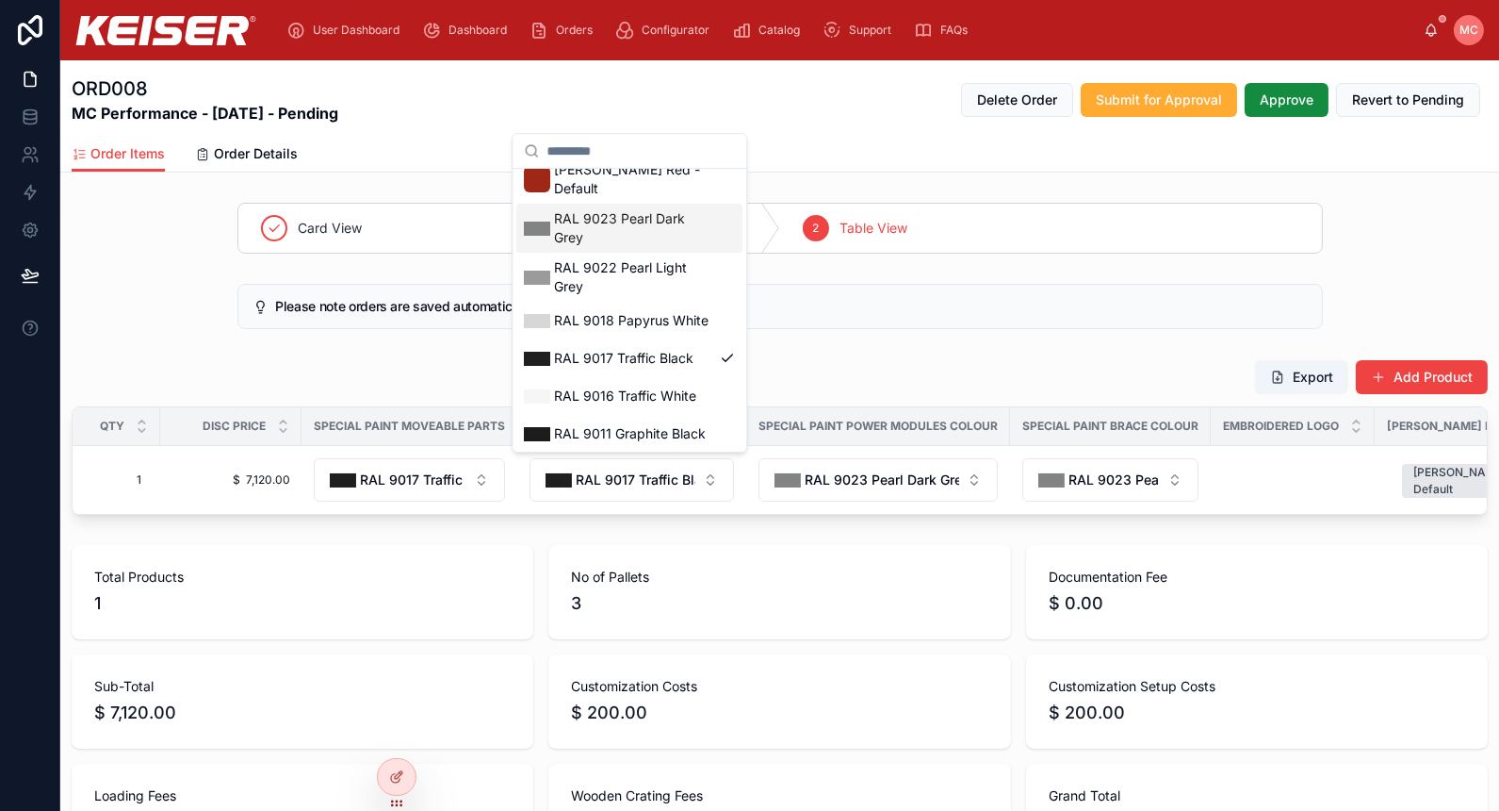
click at [670, 209] on span "RAL 9023 Pearl Dark Grey" at bounding box center [633, 228] width 158 height 38
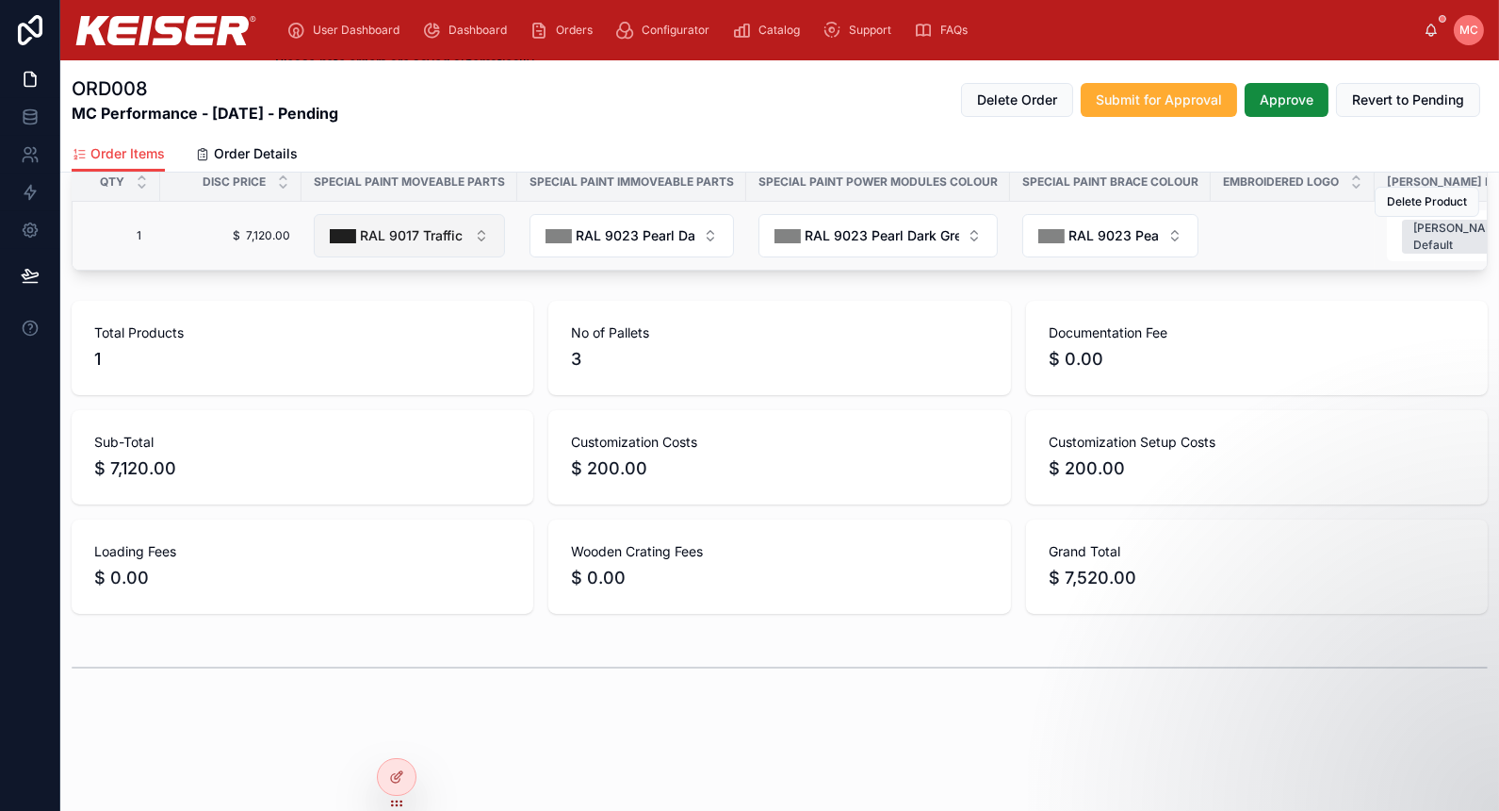
click at [458, 229] on span "RAL 9017 Traffic Black" at bounding box center [413, 235] width 106 height 19
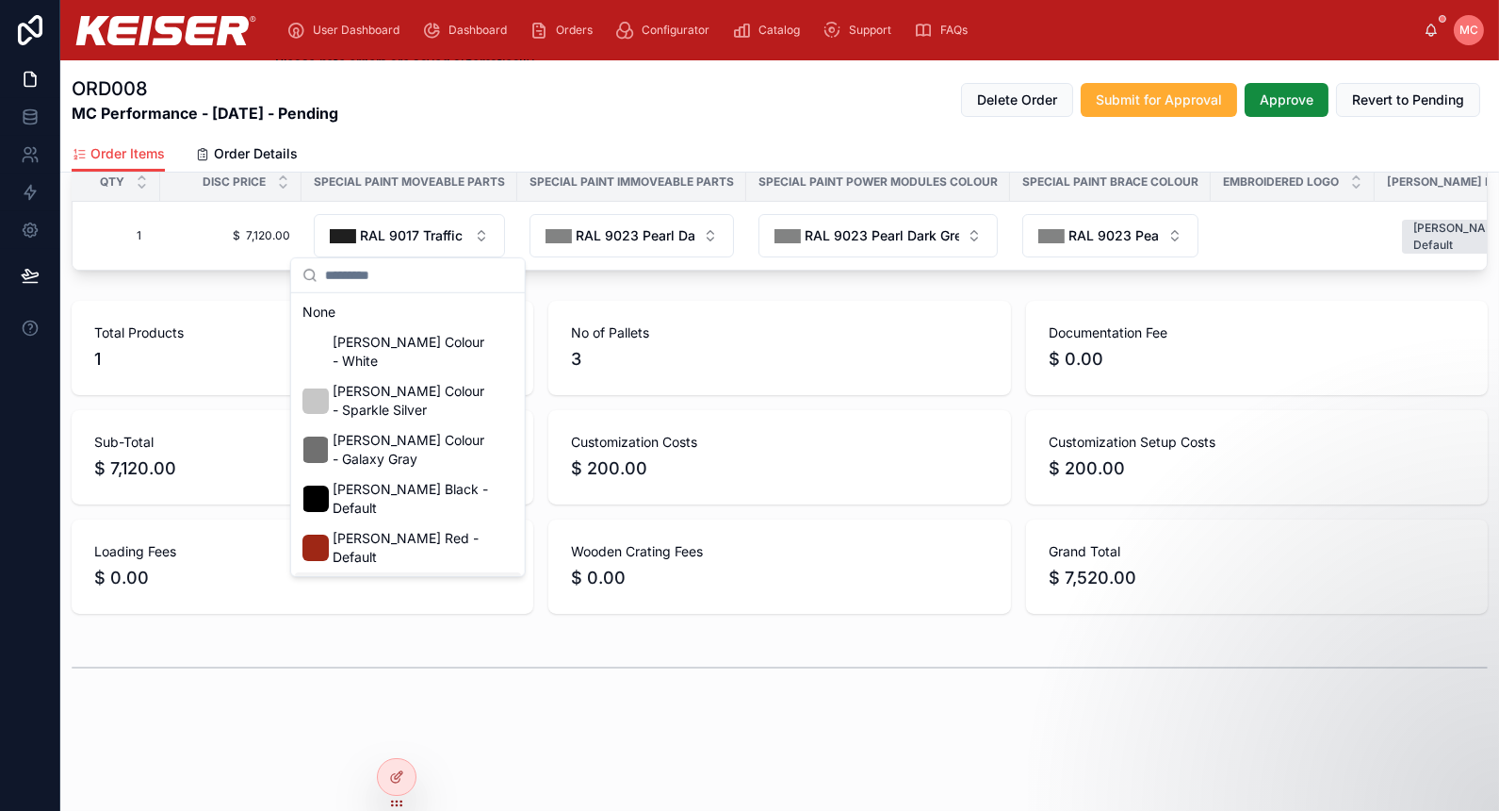
click at [457, 578] on span "RAL 9023 Pearl Dark Grey" at bounding box center [412, 597] width 158 height 38
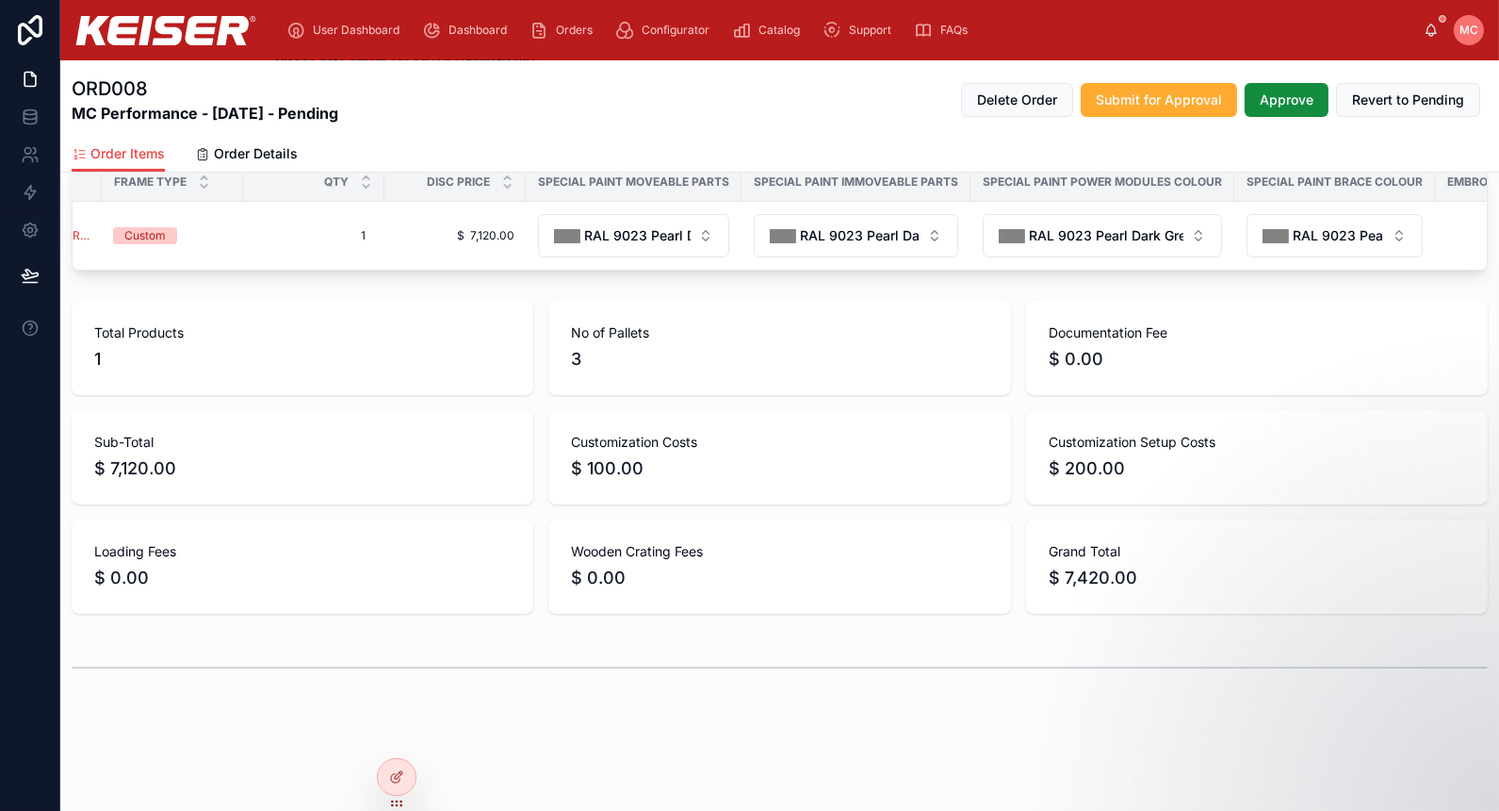
scroll to position [0, 0]
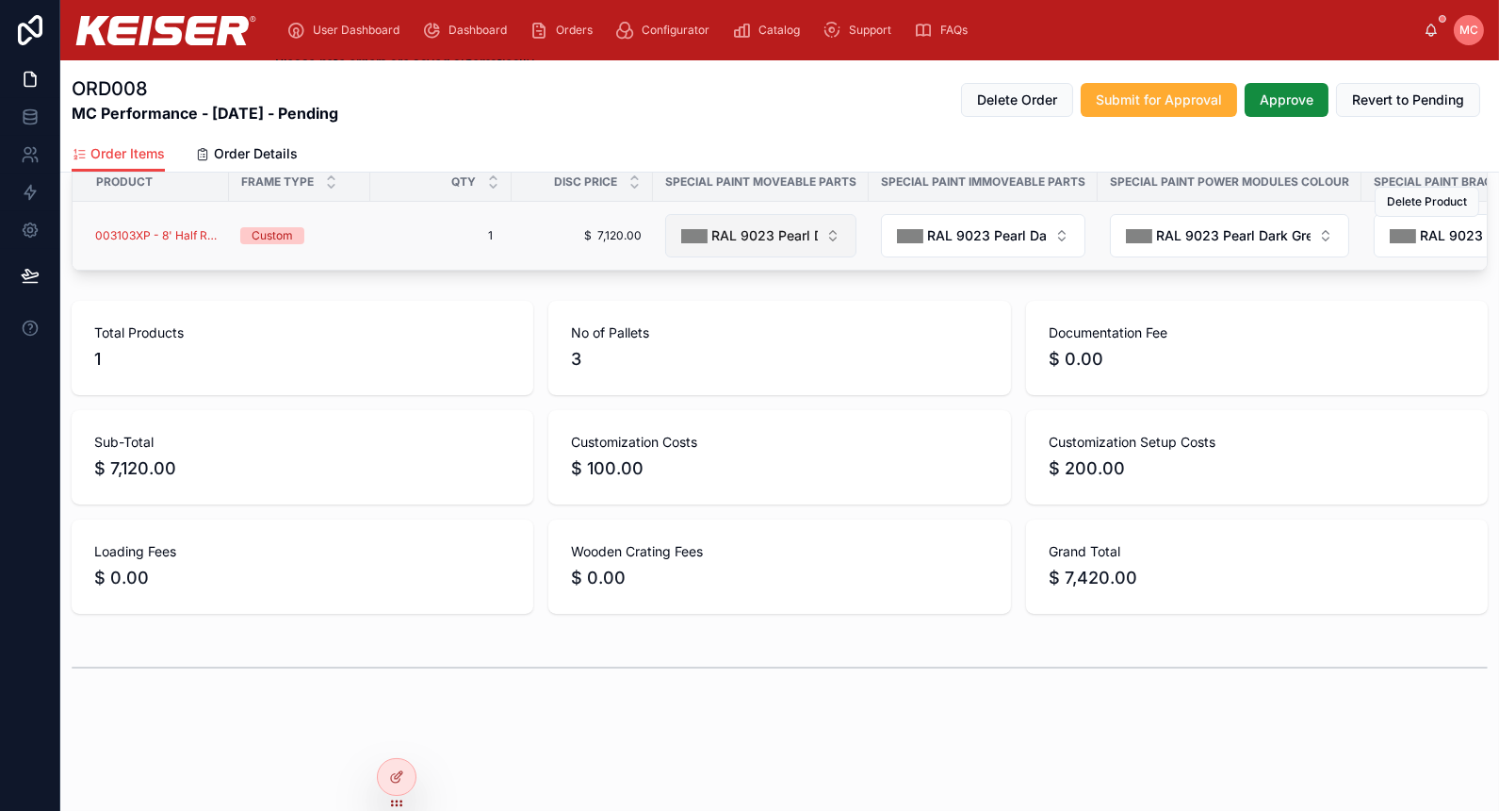
click at [784, 235] on span "RAL 9023 Pearl Dark Grey" at bounding box center [765, 235] width 106 height 19
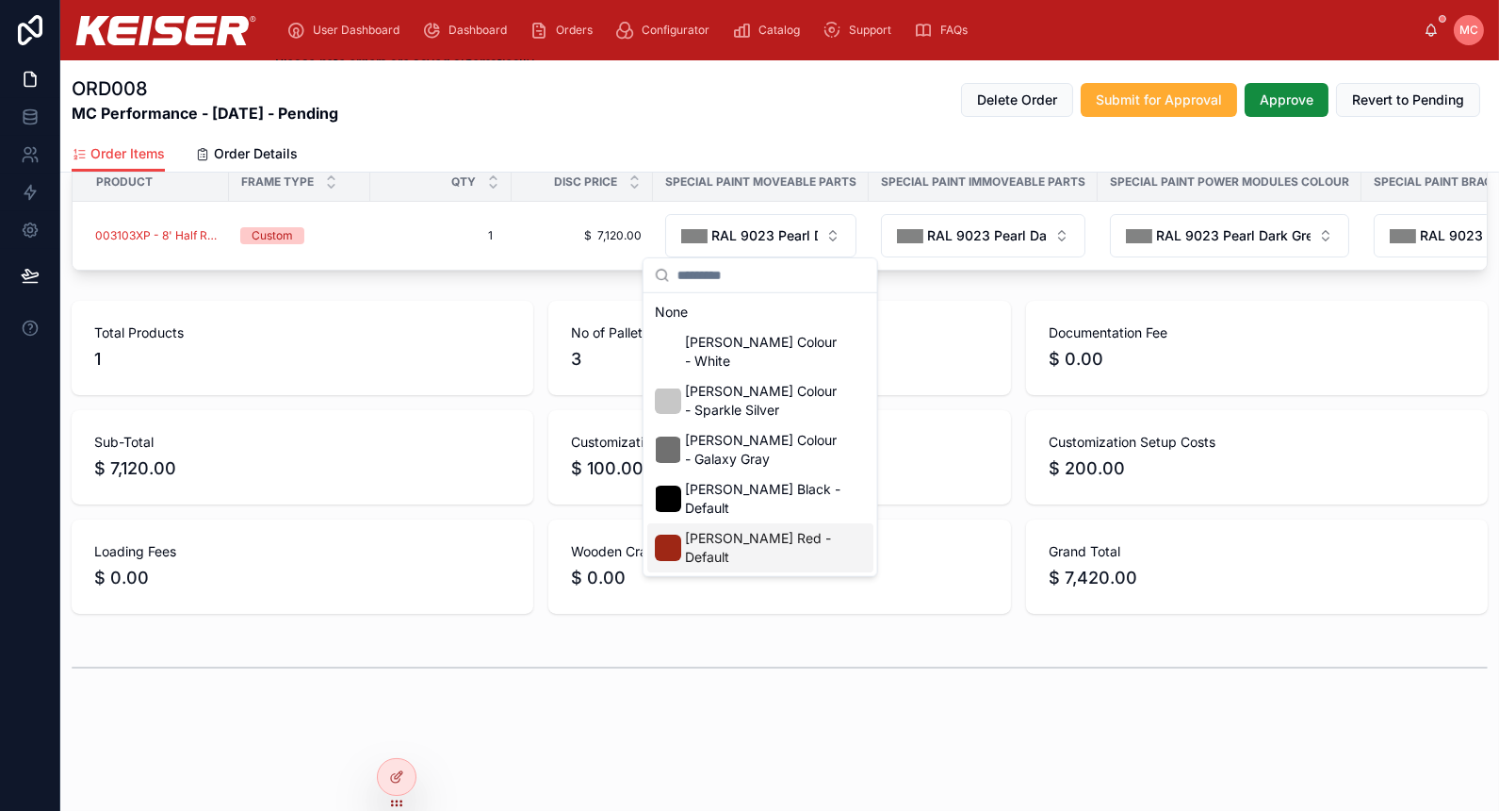
scroll to position [244, 0]
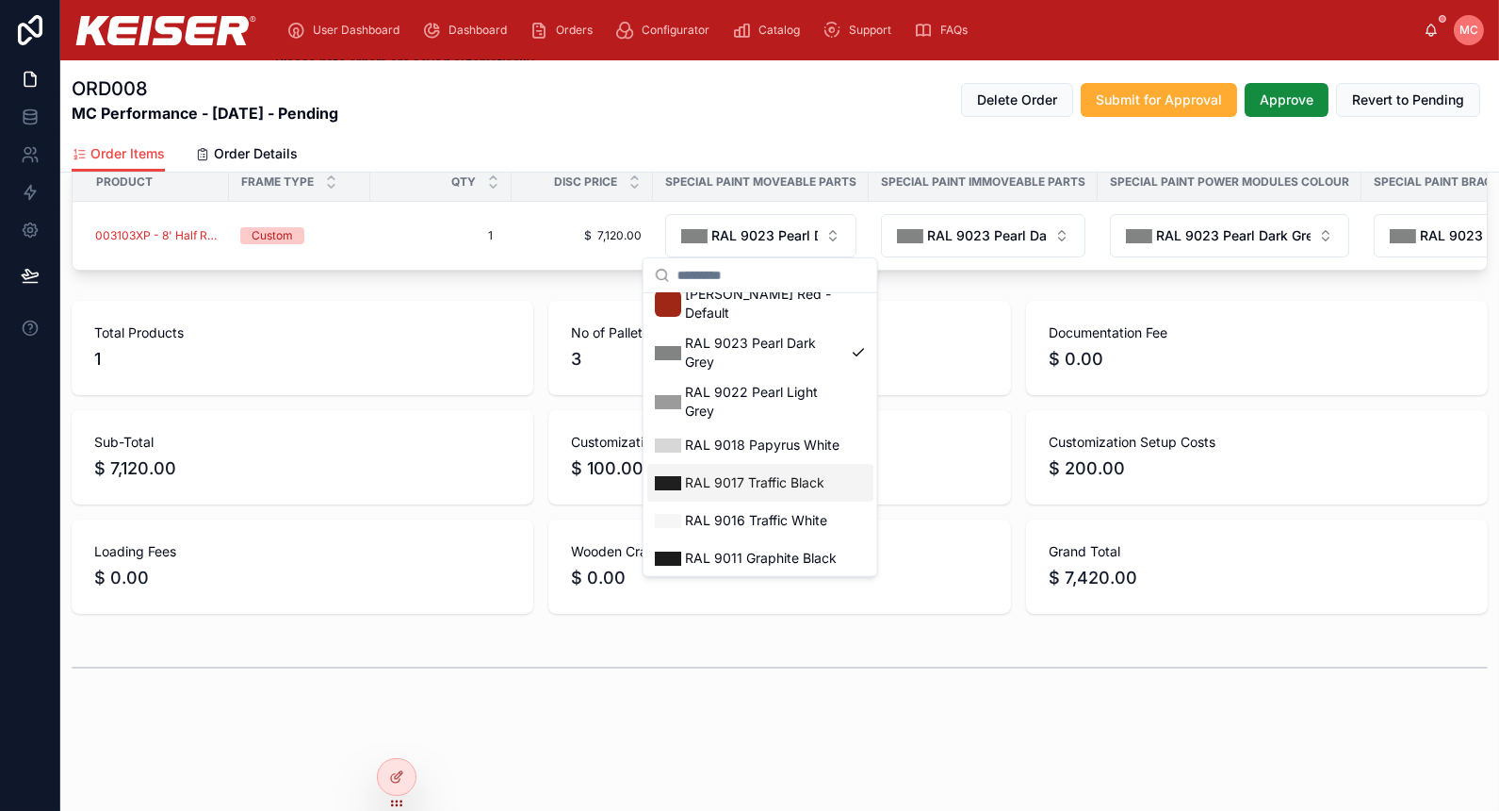
click at [801, 473] on span "RAL 9017 Traffic Black" at bounding box center [754, 482] width 139 height 19
